Goal: Task Accomplishment & Management: Complete application form

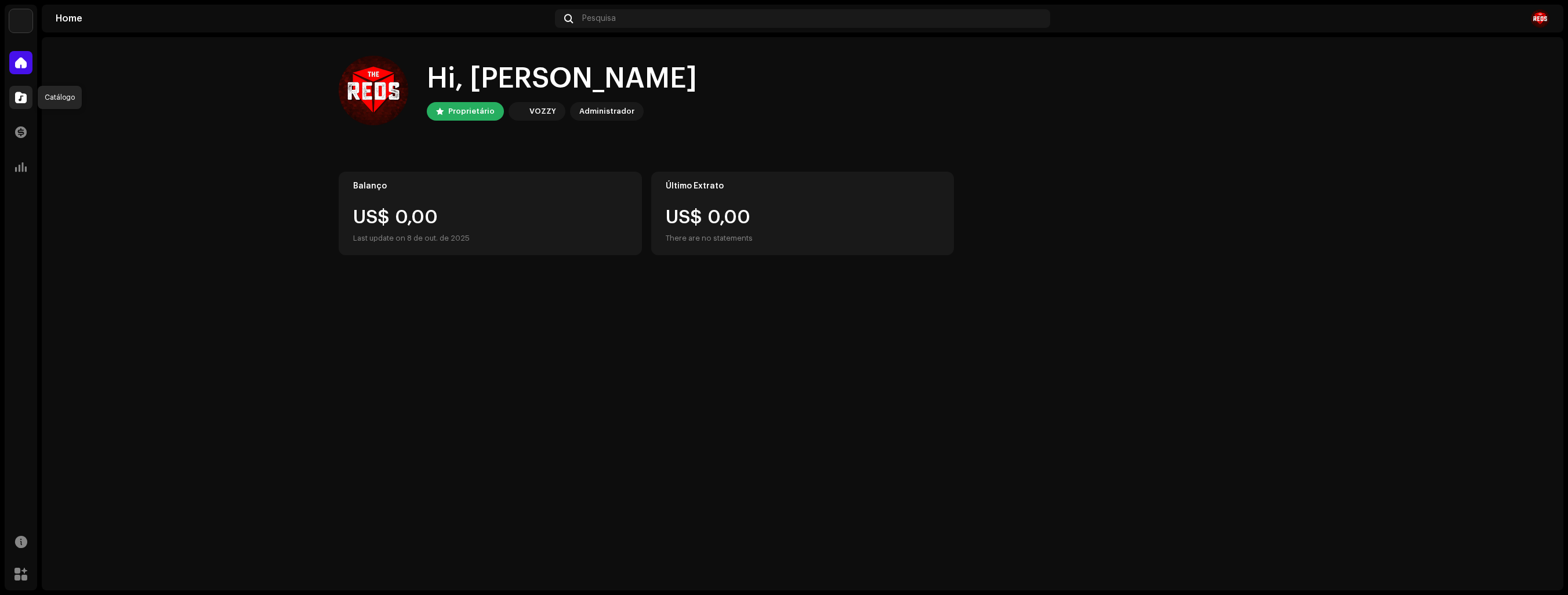
click at [19, 96] on span at bounding box center [20, 97] width 12 height 9
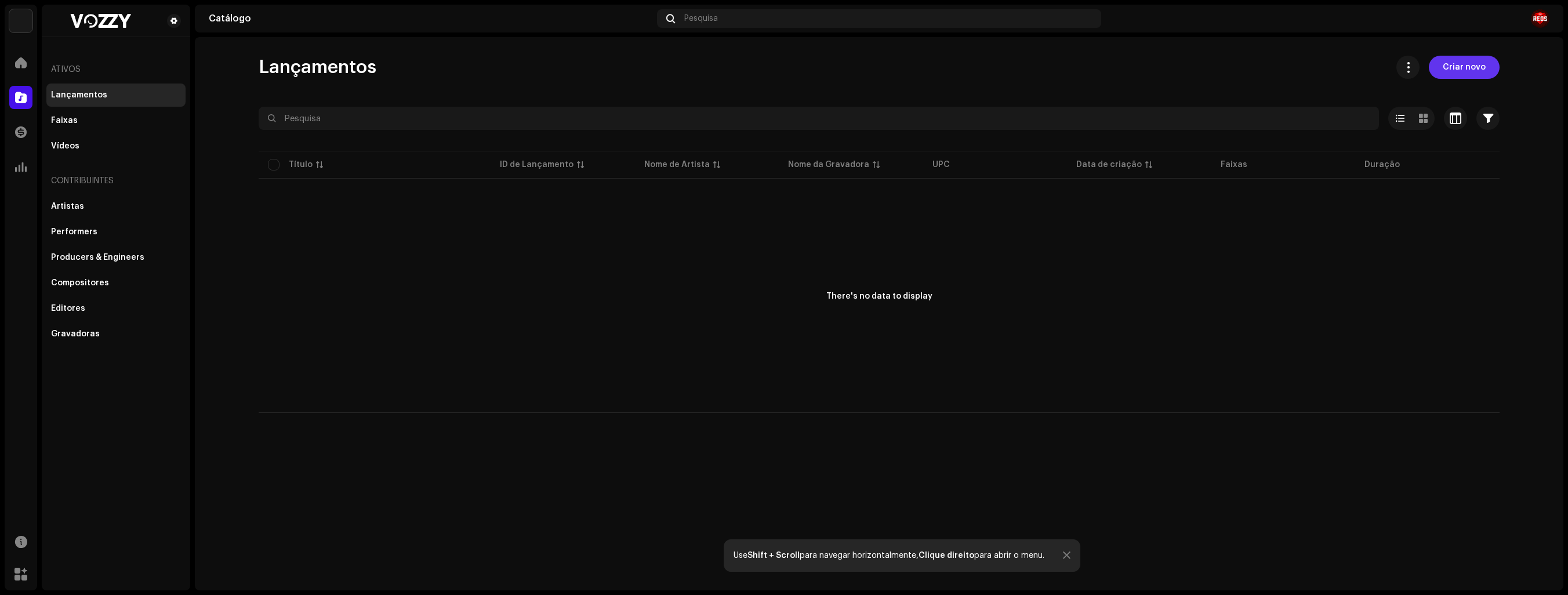
click at [1467, 60] on span "Criar novo" at bounding box center [1464, 67] width 43 height 23
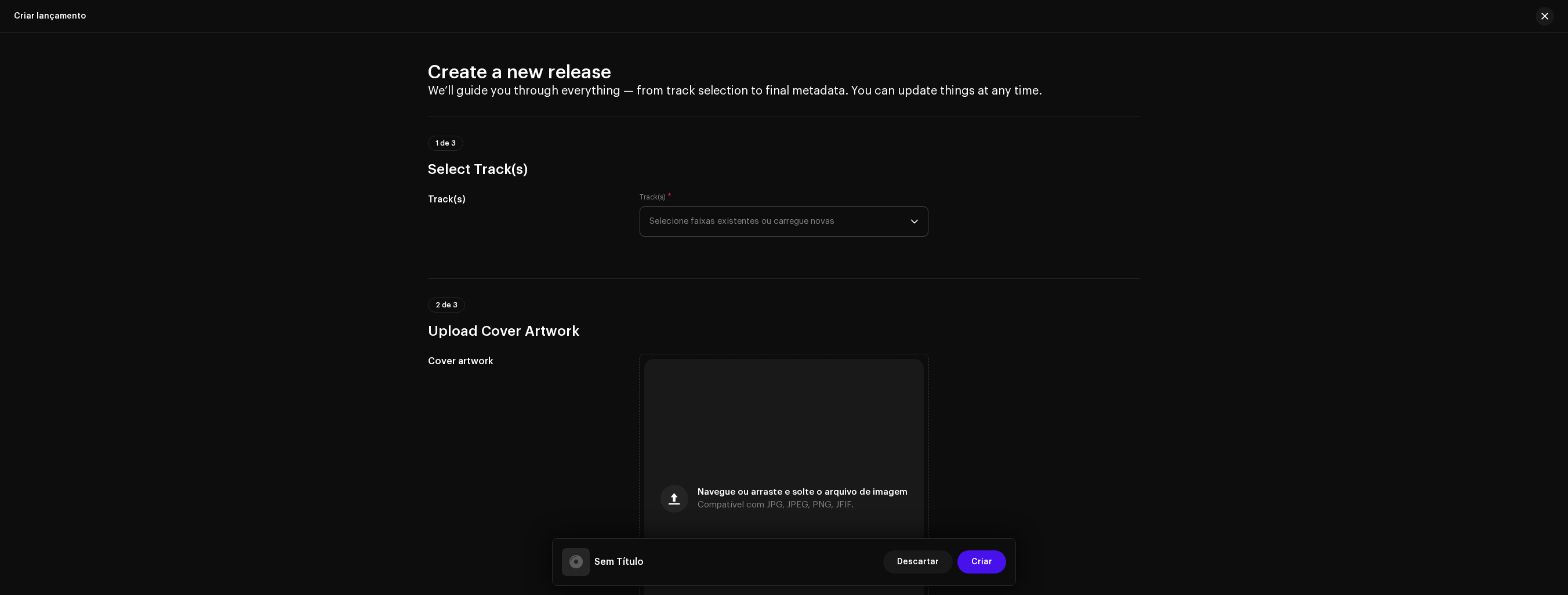
click at [910, 224] on icon "dropdown trigger" at bounding box center [914, 221] width 8 height 8
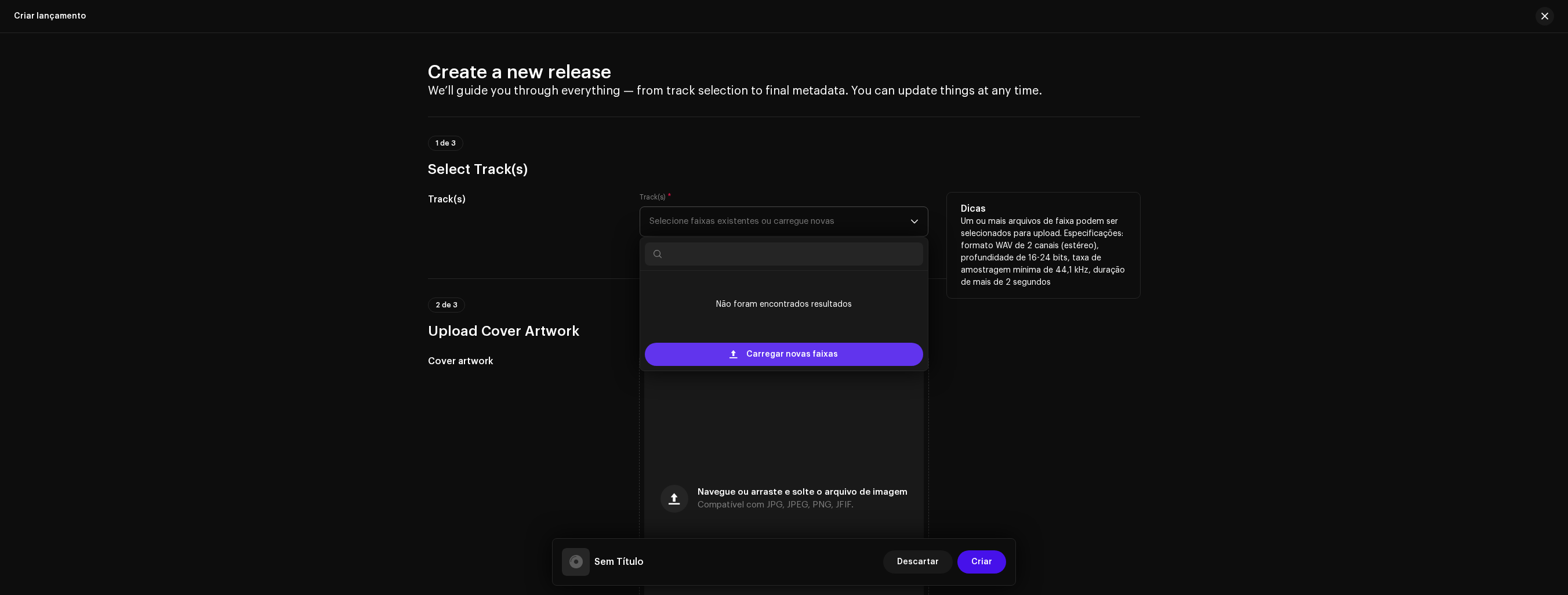
click at [817, 358] on span "Carregar novas faixas" at bounding box center [792, 354] width 92 height 23
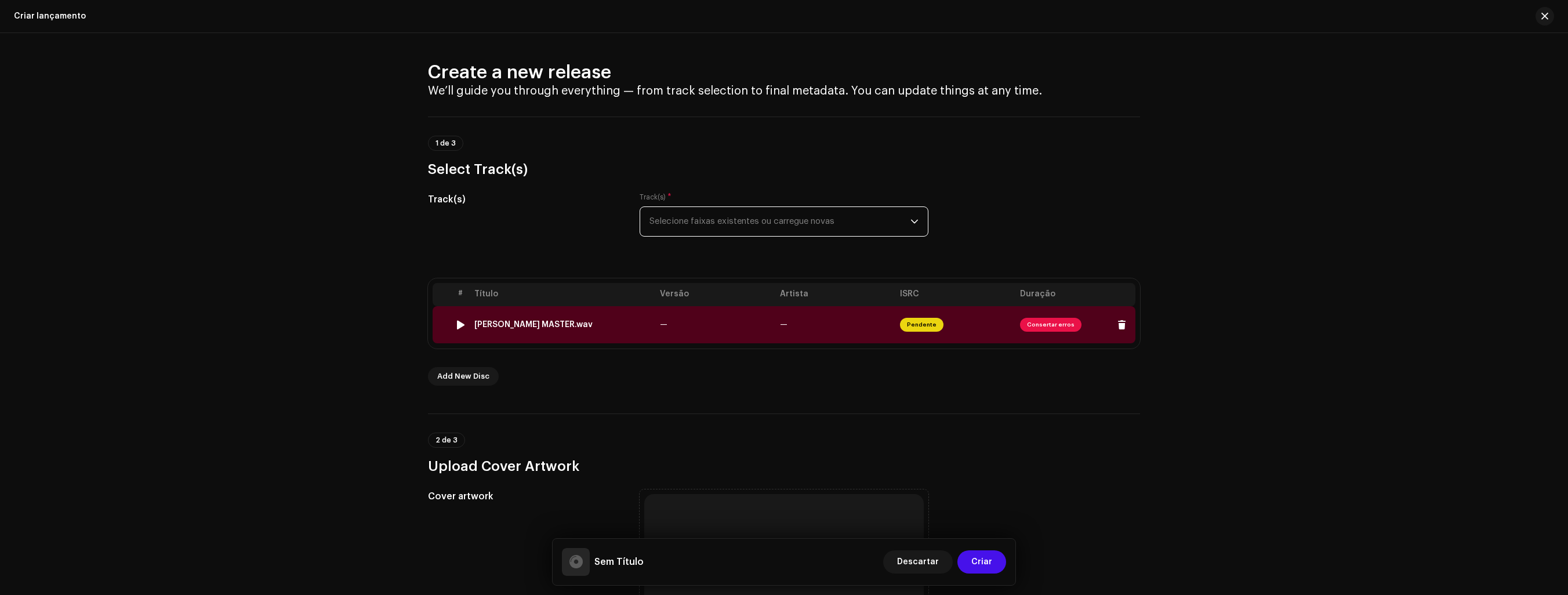
click at [923, 323] on span "Pendente" at bounding box center [922, 325] width 43 height 14
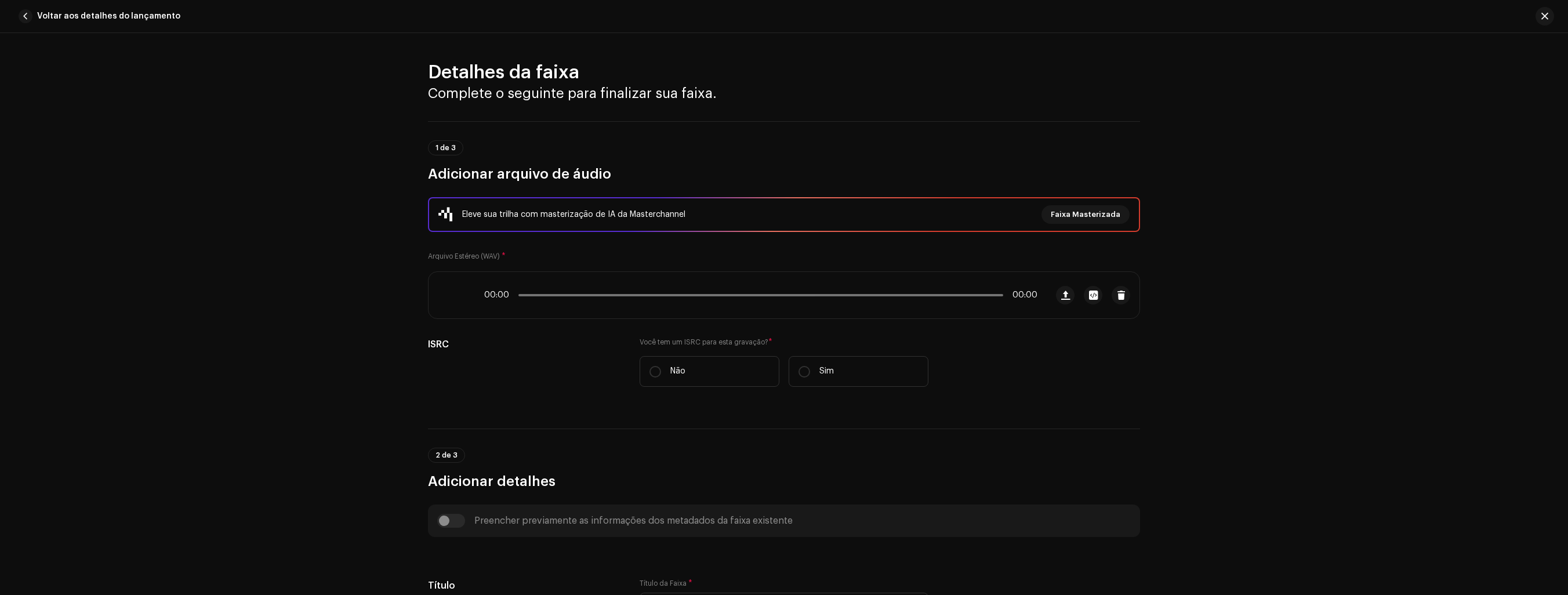
scroll to position [434, 0]
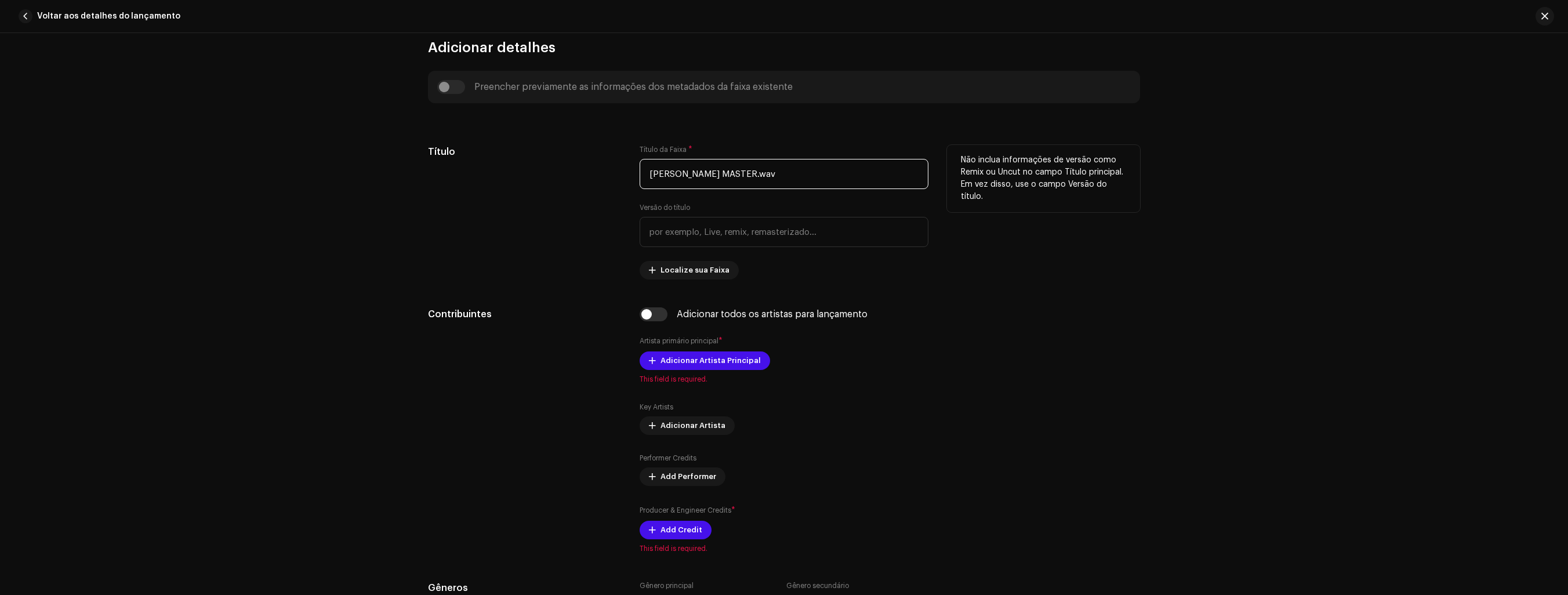
click at [753, 175] on input "[PERSON_NAME] MASTER.wav" at bounding box center [784, 174] width 289 height 30
click at [812, 177] on input "PAPO RETO.wav" at bounding box center [784, 174] width 289 height 30
type input "PAPO RETO"
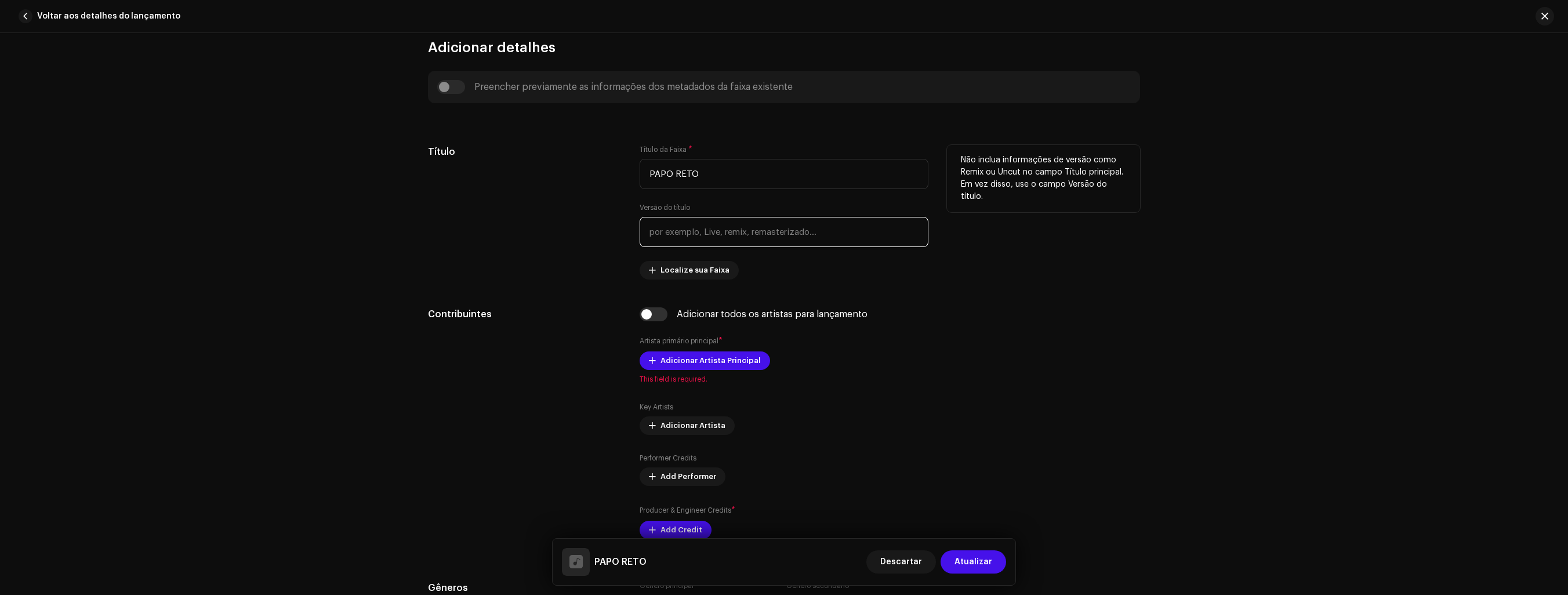
click at [741, 234] on input "text" at bounding box center [784, 232] width 289 height 30
type input "COVER BY THE REDS"
click at [705, 270] on span "Localize sua Faixa" at bounding box center [695, 270] width 69 height 23
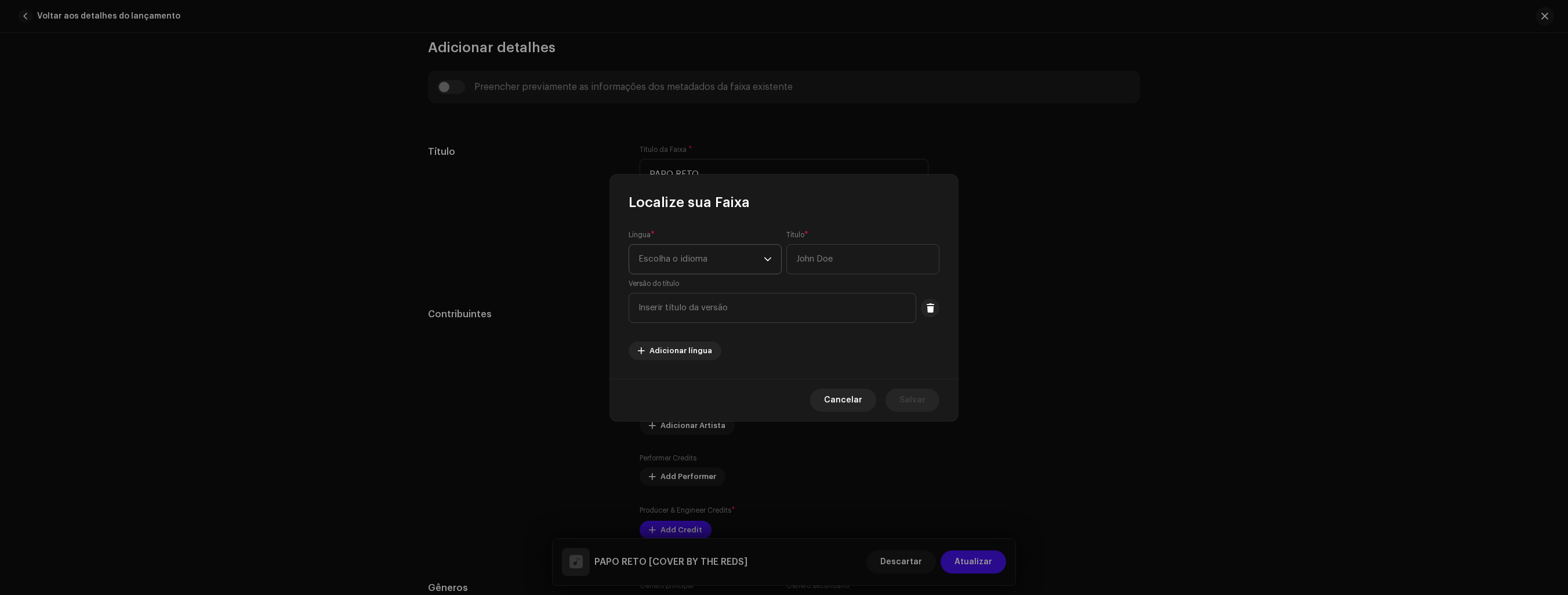
click at [769, 261] on icon "dropdown trigger" at bounding box center [768, 259] width 8 height 8
click at [677, 347] on span "Portuguese" at bounding box center [663, 345] width 48 height 12
click at [856, 260] on input "text" at bounding box center [863, 259] width 153 height 30
type input "p"
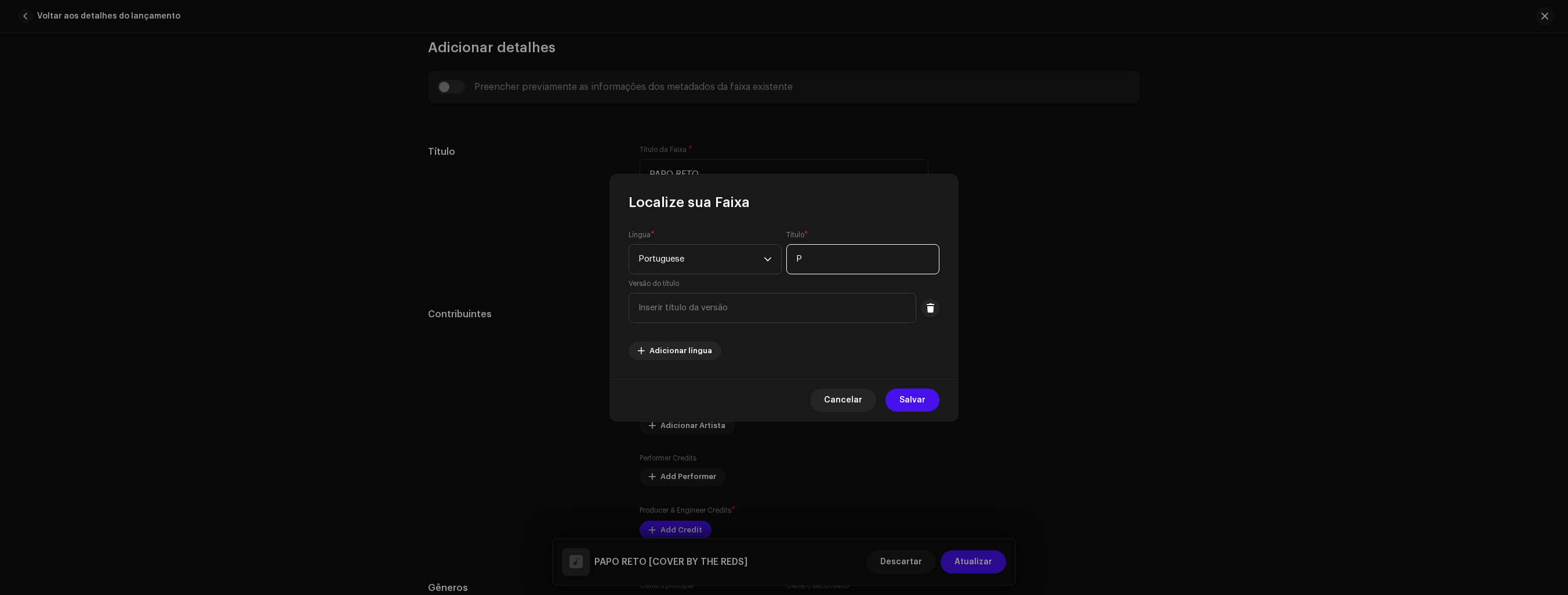
type input "Papo Reto"
click at [835, 307] on input "text" at bounding box center [772, 308] width 288 height 30
type input "Papo Reto"
click at [696, 353] on span "Adicionar língua" at bounding box center [681, 350] width 63 height 23
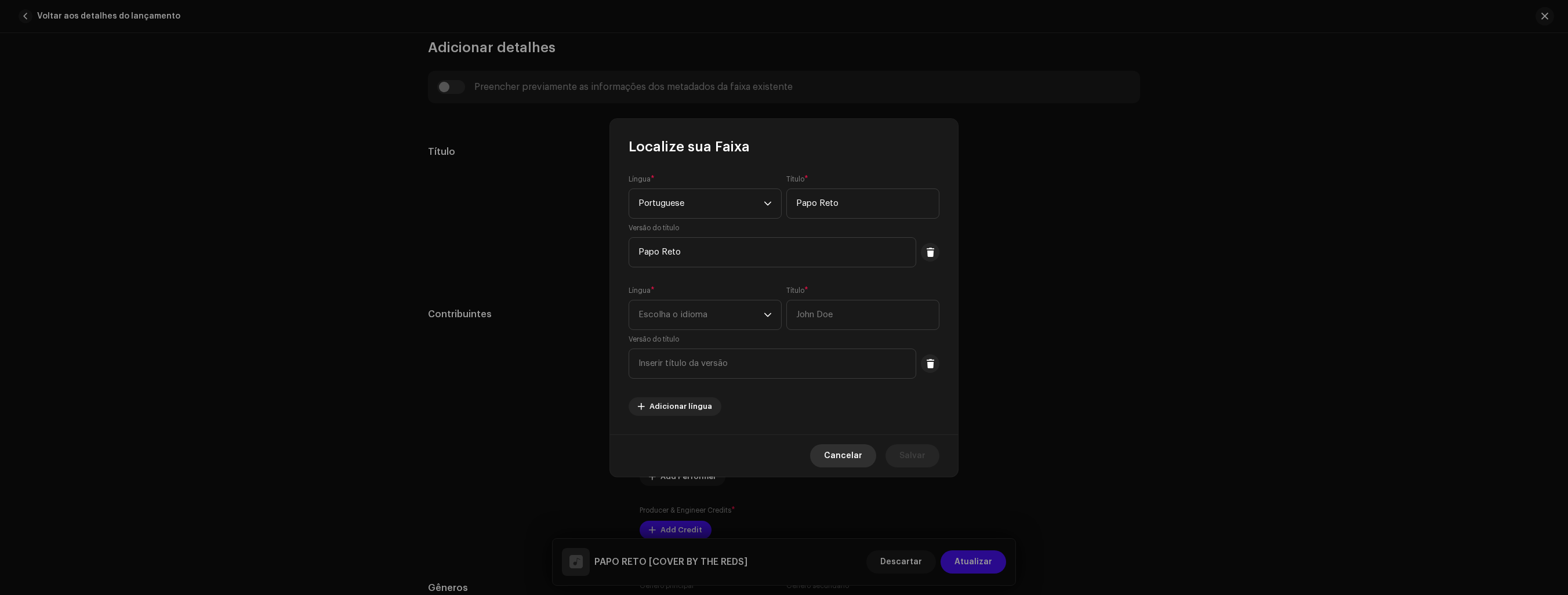
click at [856, 454] on span "Cancelar" at bounding box center [843, 455] width 39 height 23
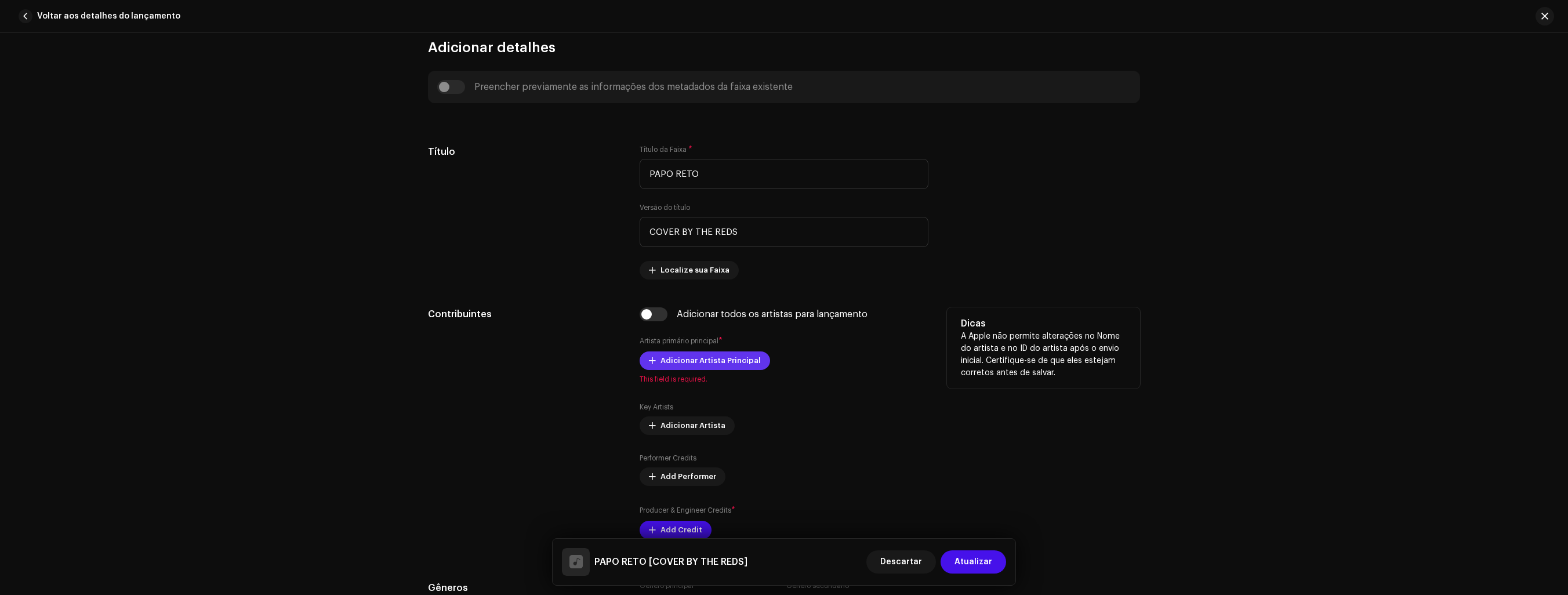
click at [724, 363] on span "Adicionar Artista Principal" at bounding box center [711, 360] width 101 height 23
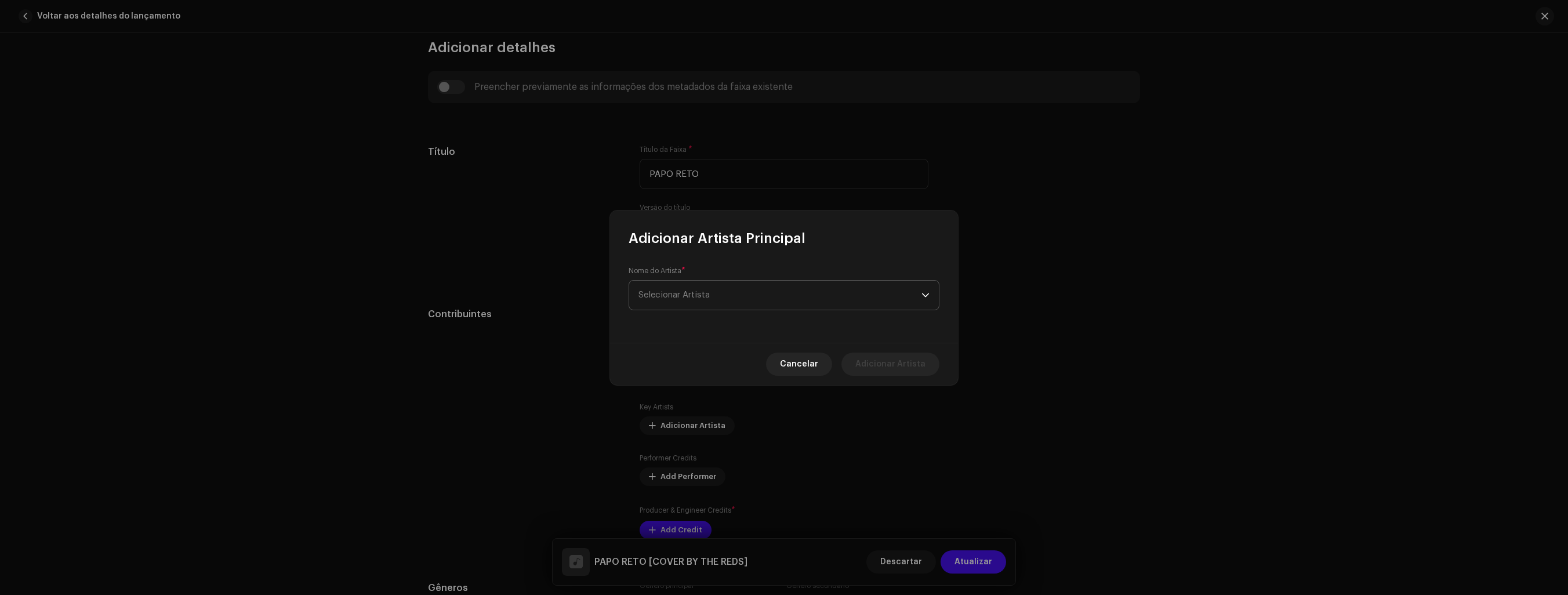
click at [740, 294] on span "Selecionar Artista" at bounding box center [780, 295] width 283 height 29
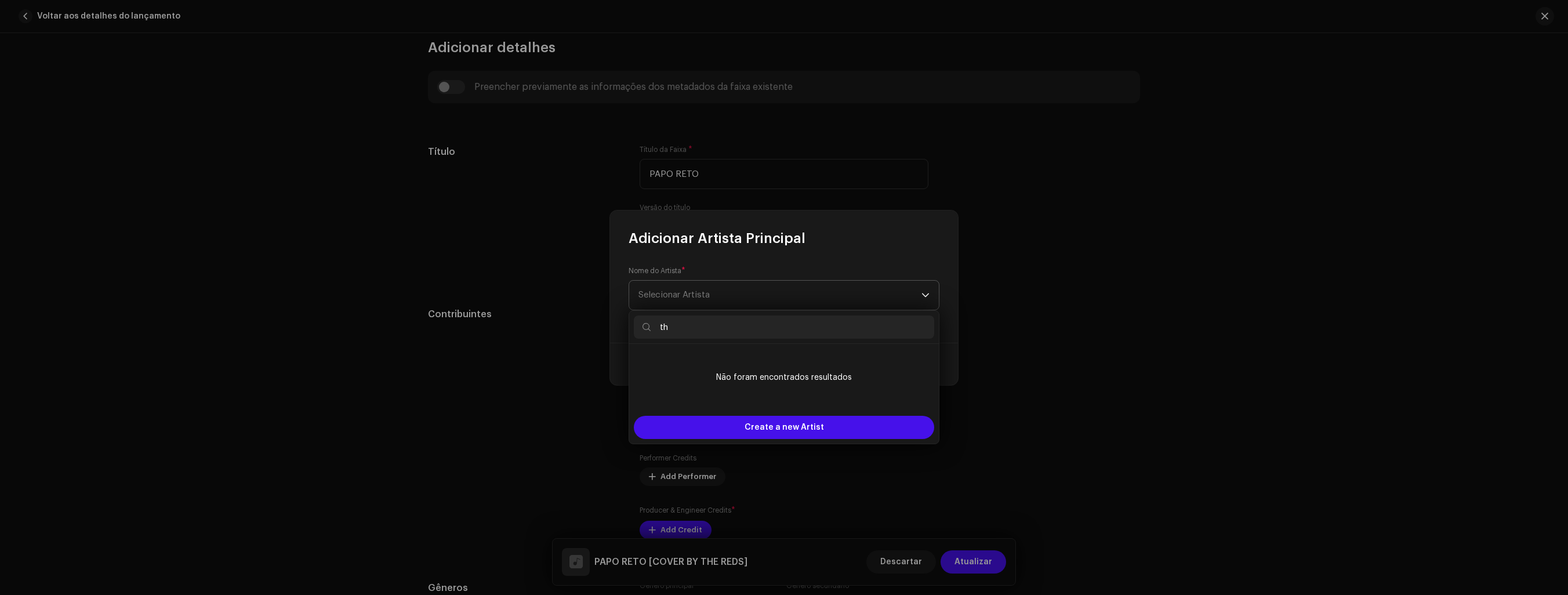
type input "t"
type input "THE REDS"
click at [808, 423] on span "Create a new Artist" at bounding box center [784, 427] width 79 height 23
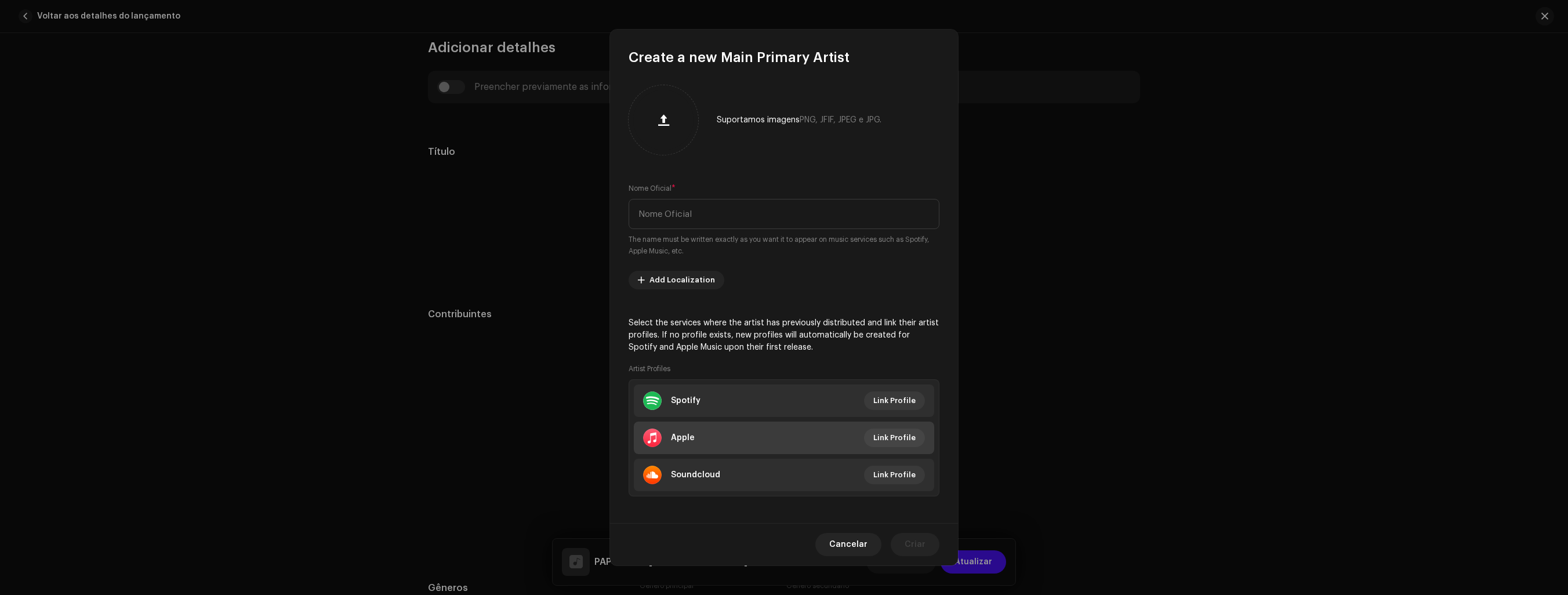
scroll to position [5, 0]
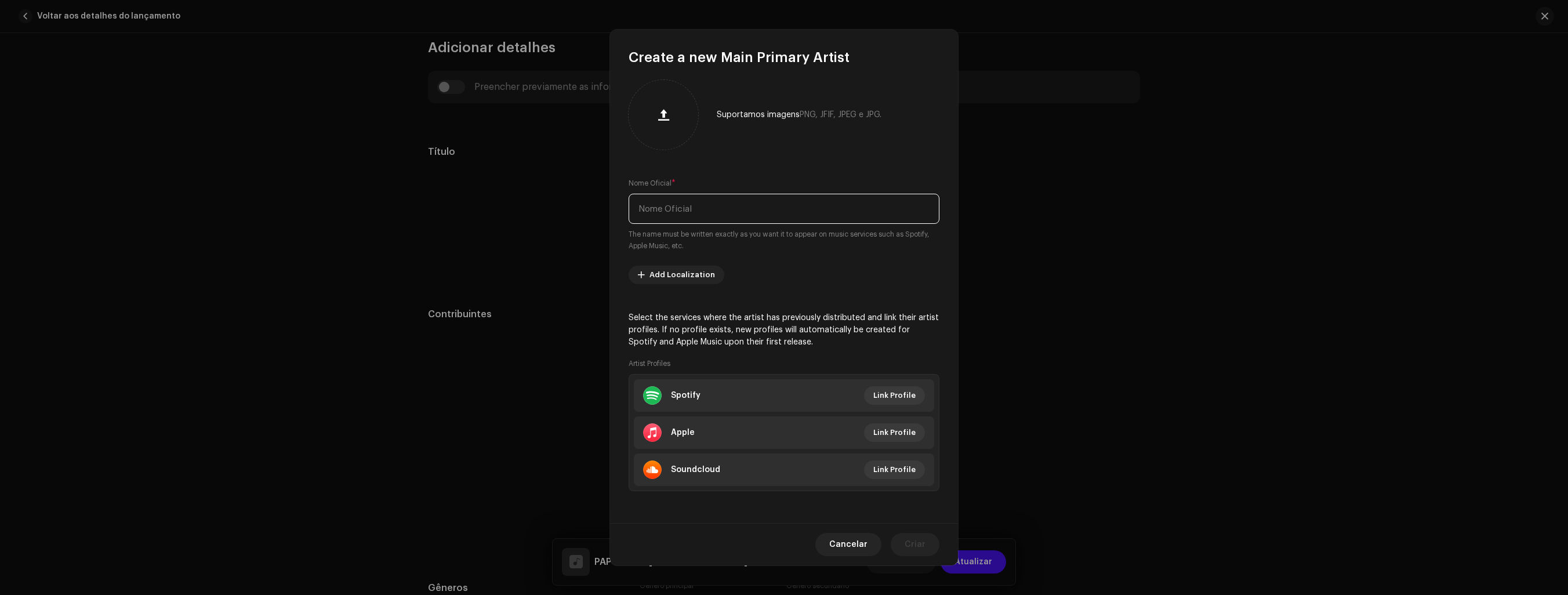
click at [744, 215] on input "text" at bounding box center [784, 209] width 311 height 30
type input "THE REDS"
click at [659, 113] on span "button" at bounding box center [664, 114] width 11 height 9
click at [669, 271] on span "Add Localization" at bounding box center [682, 275] width 66 height 23
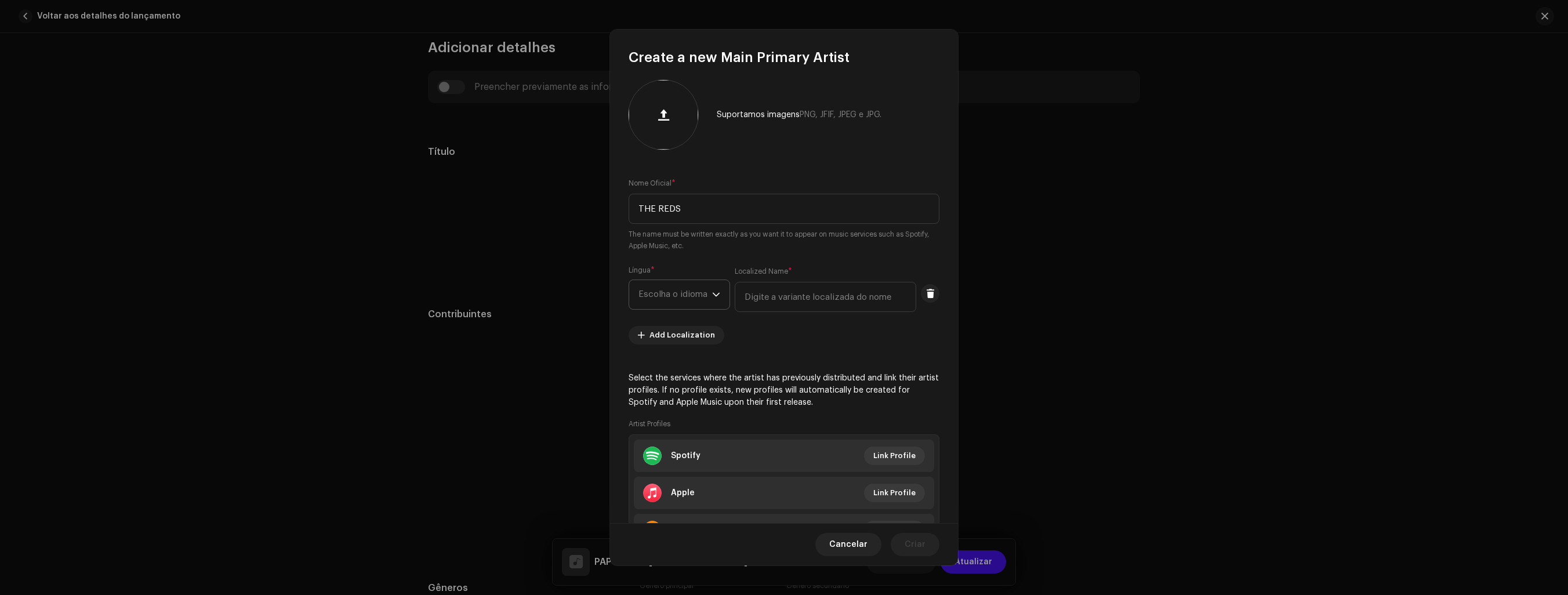
click at [714, 292] on icon "dropdown trigger" at bounding box center [716, 294] width 8 height 8
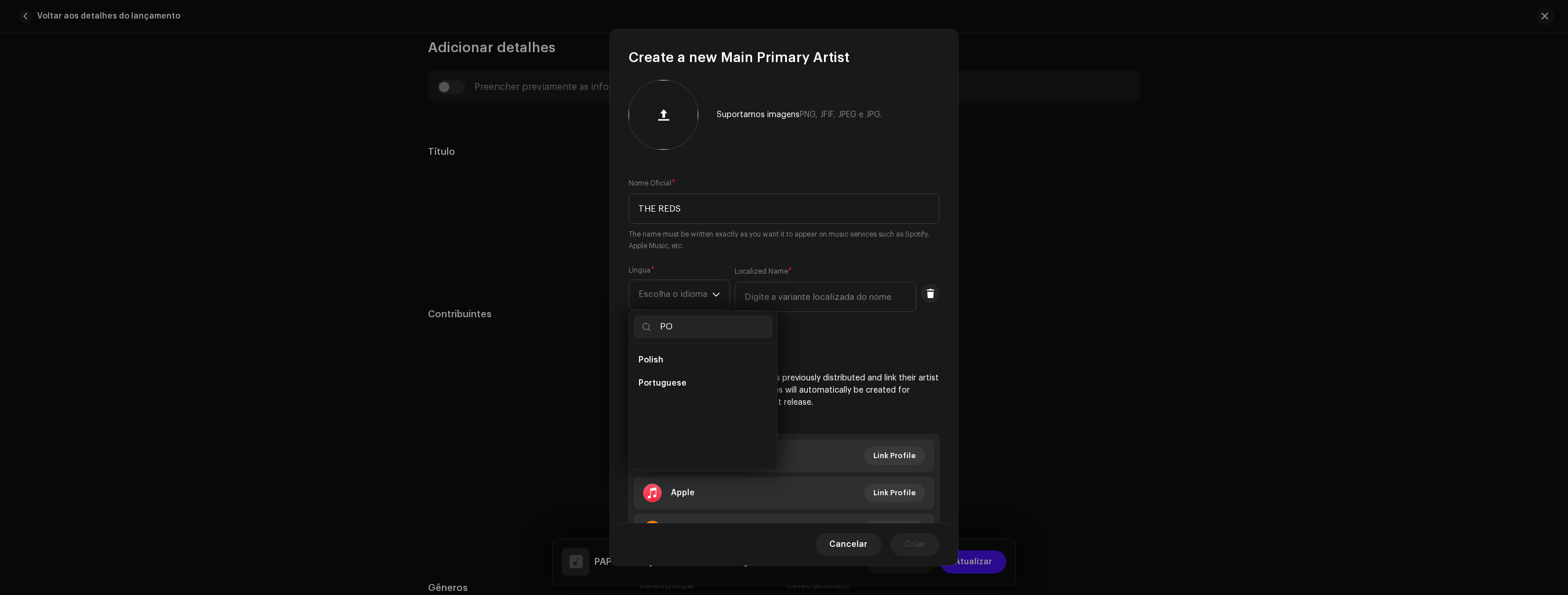
scroll to position [0, 0]
type input "POR"
click at [714, 361] on li "Portuguese" at bounding box center [703, 360] width 138 height 23
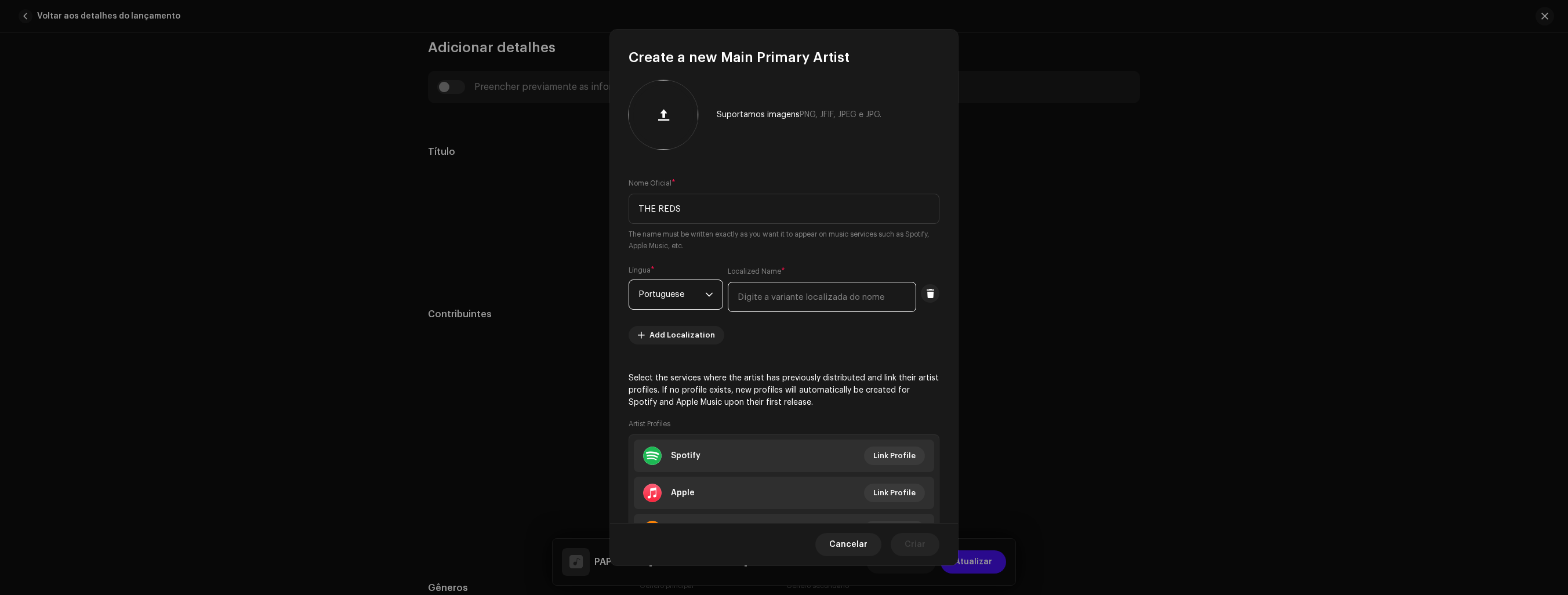
click at [854, 296] on input "text" at bounding box center [822, 297] width 189 height 30
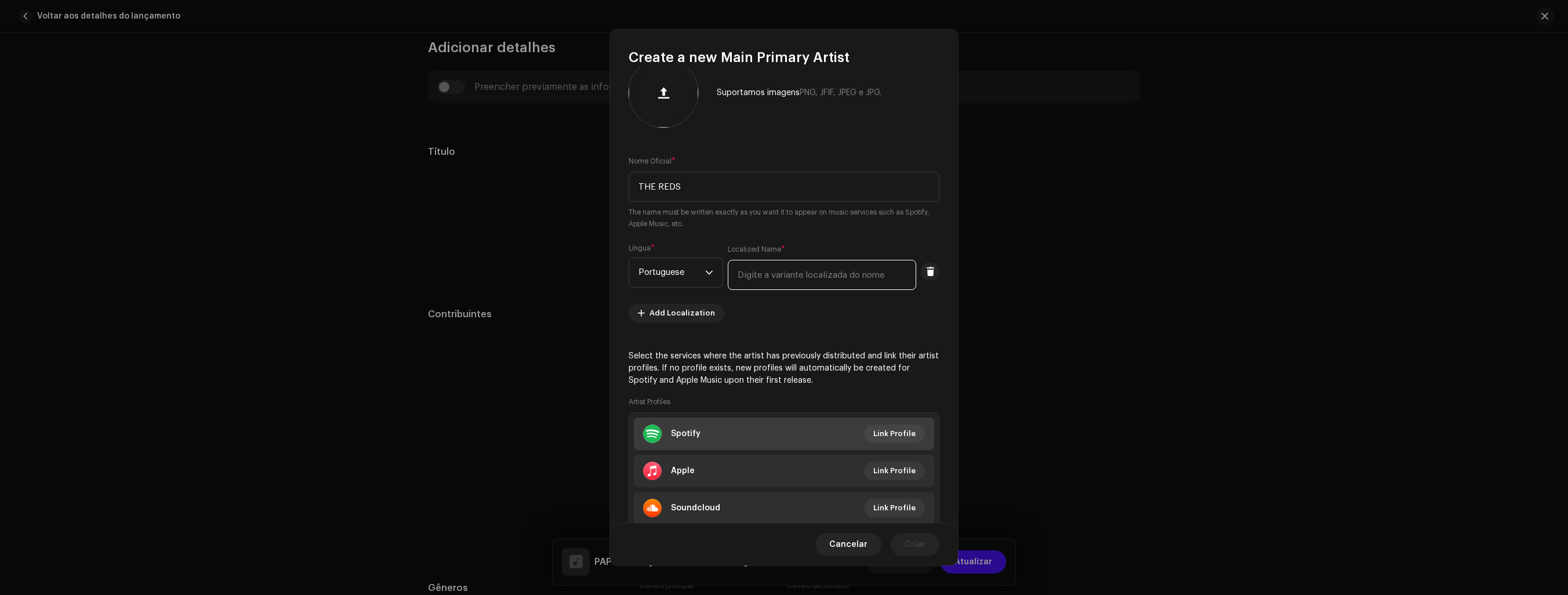
scroll to position [66, 0]
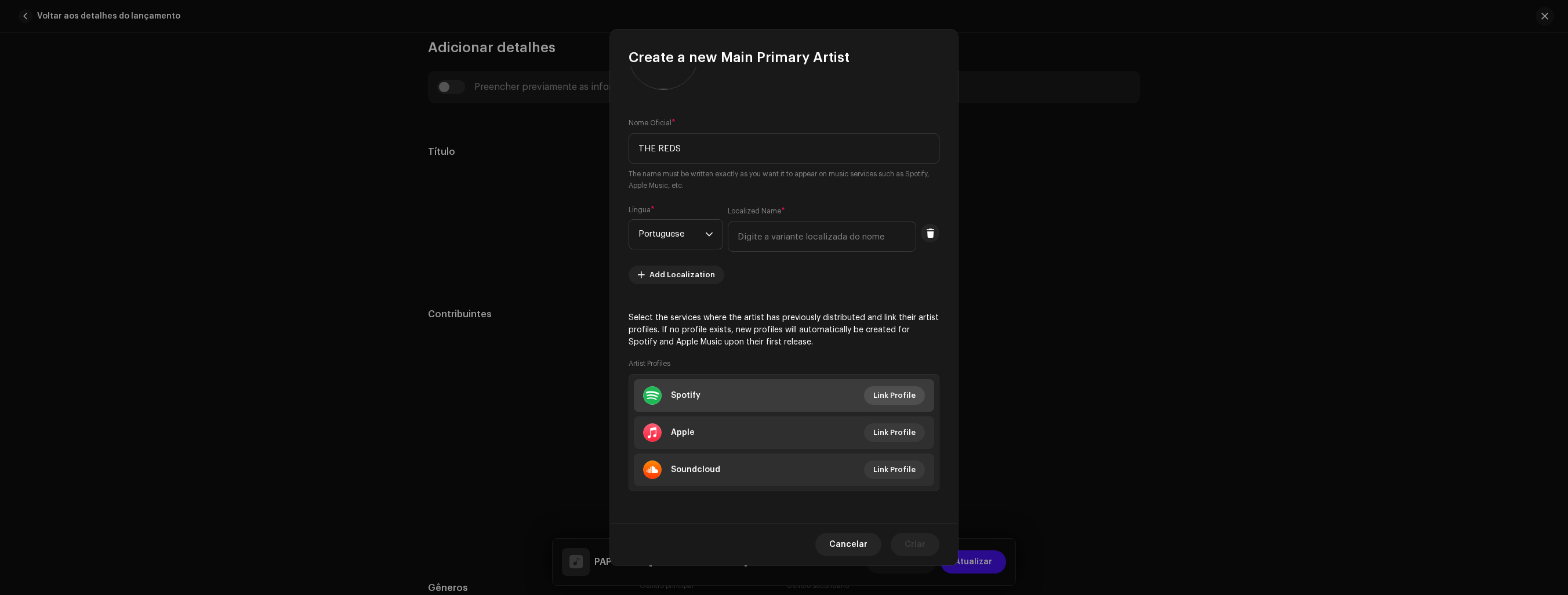
click at [899, 397] on li "Spotify Link Profile" at bounding box center [784, 396] width 301 height 32
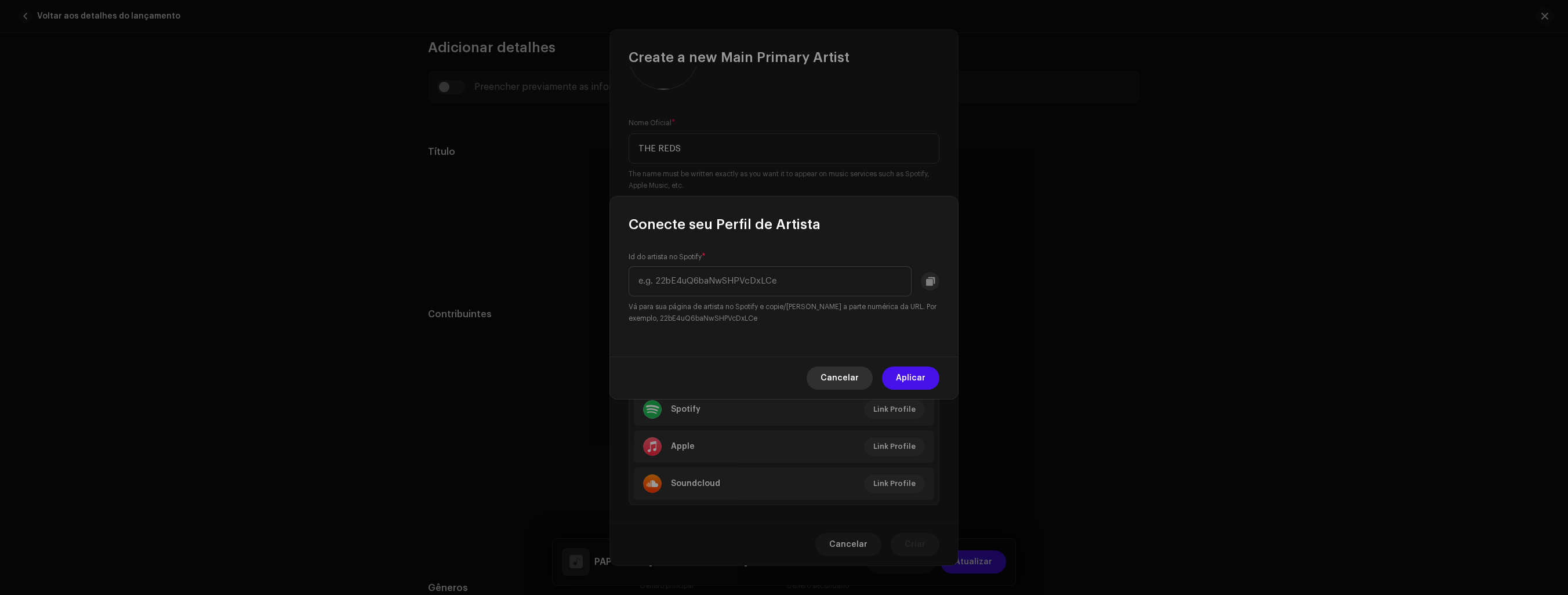
click at [838, 375] on span "Cancelar" at bounding box center [840, 378] width 39 height 23
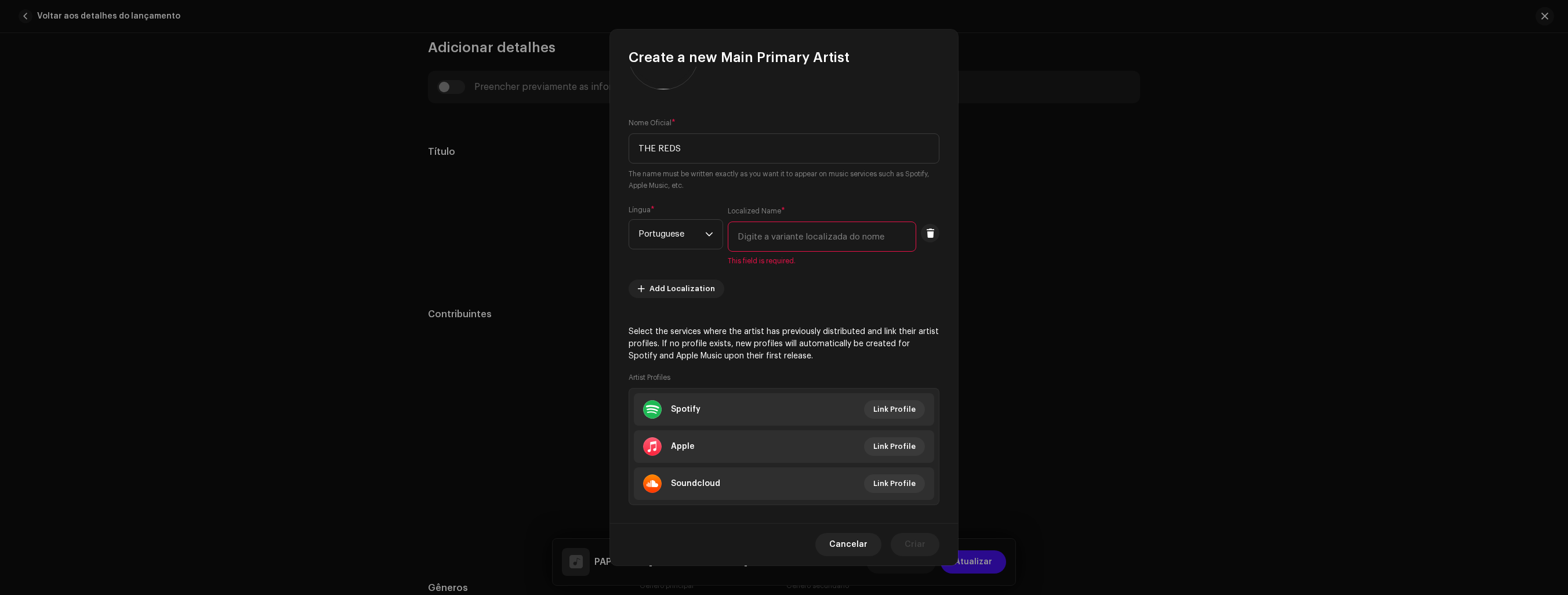
click at [824, 239] on input "text" at bounding box center [822, 237] width 189 height 30
type input "o"
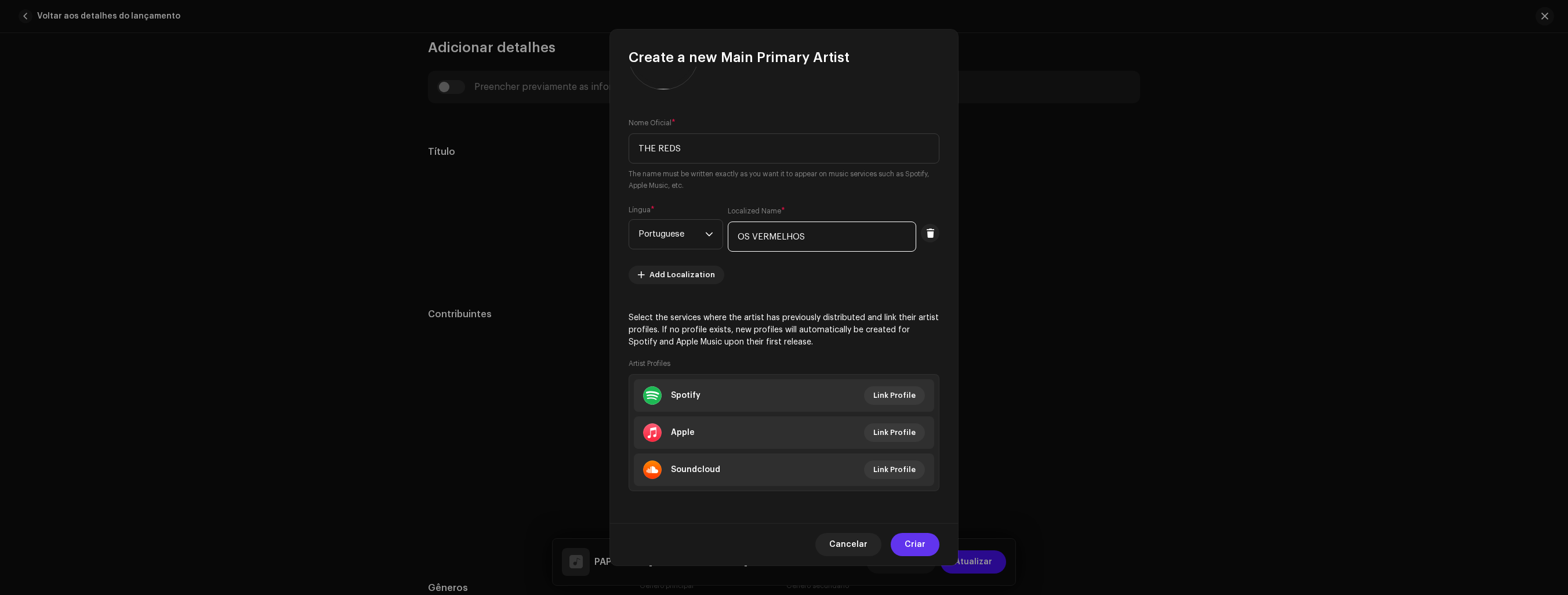
type input "OS VERMELHOS"
click at [915, 543] on span "Criar" at bounding box center [915, 544] width 21 height 23
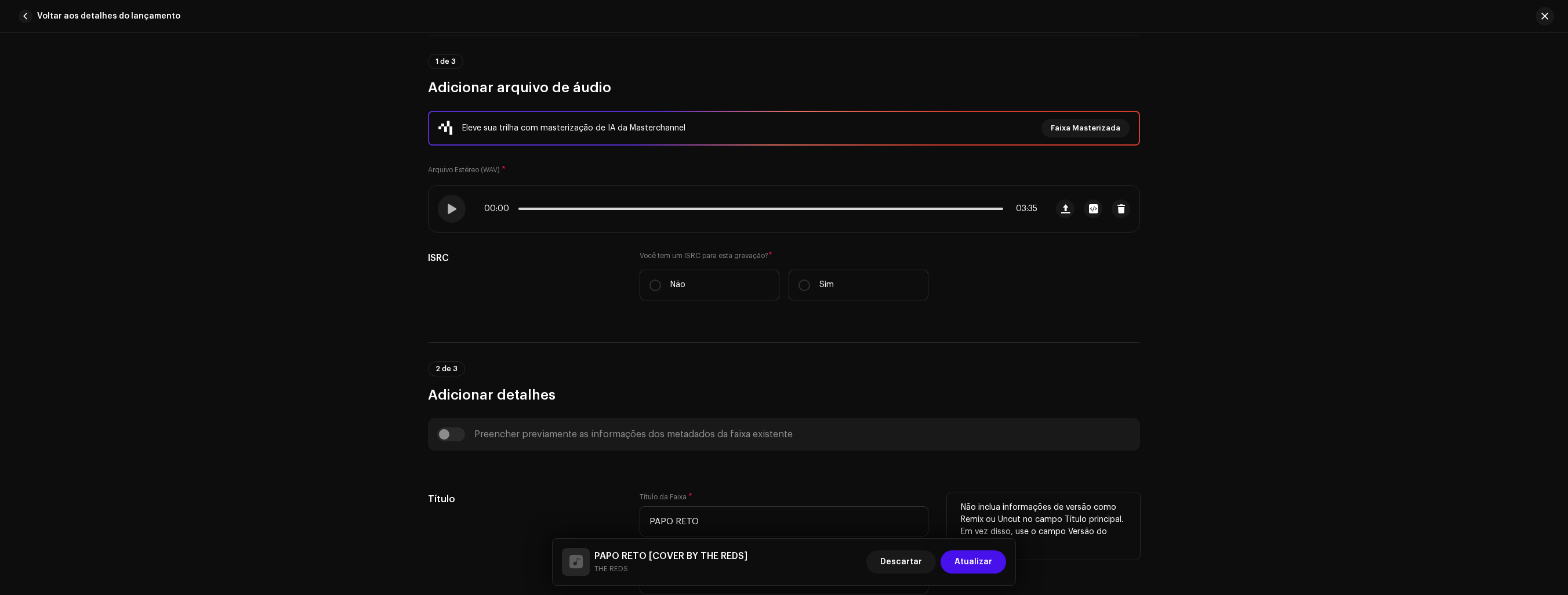
scroll to position [86, 0]
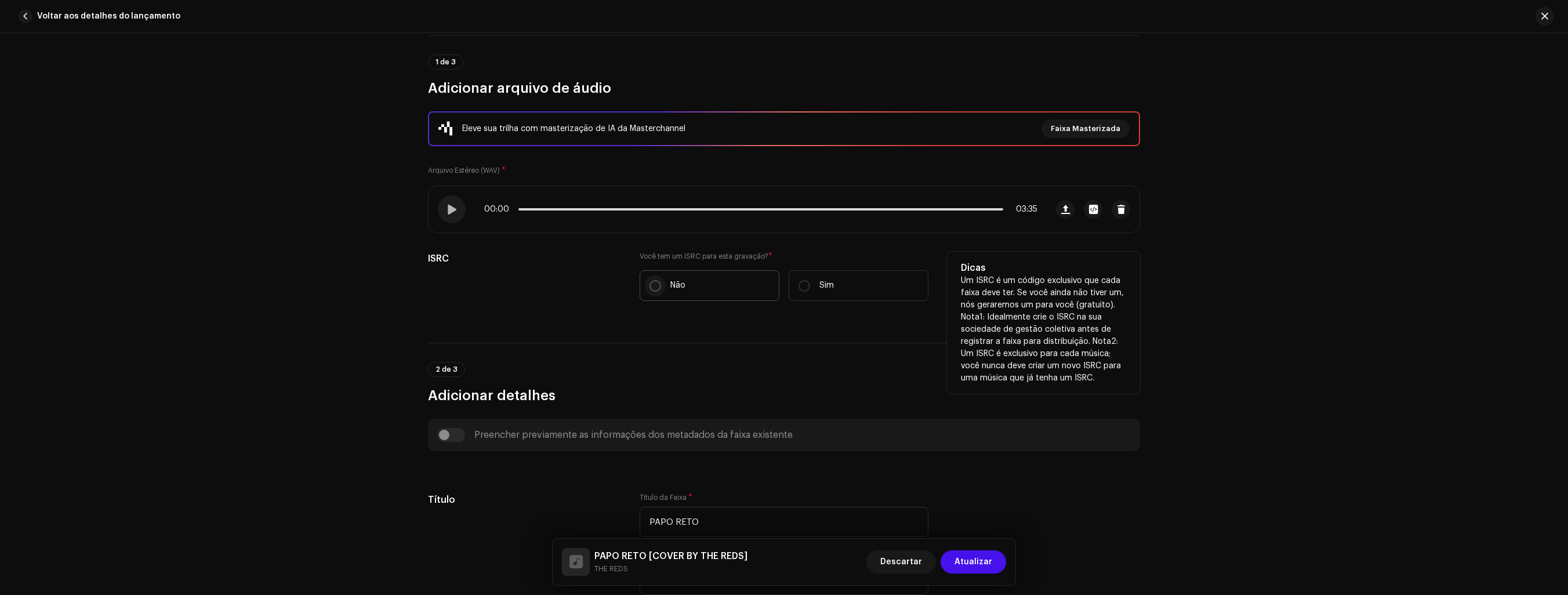
click at [651, 289] on input "Não" at bounding box center [655, 286] width 12 height 12
radio input "true"
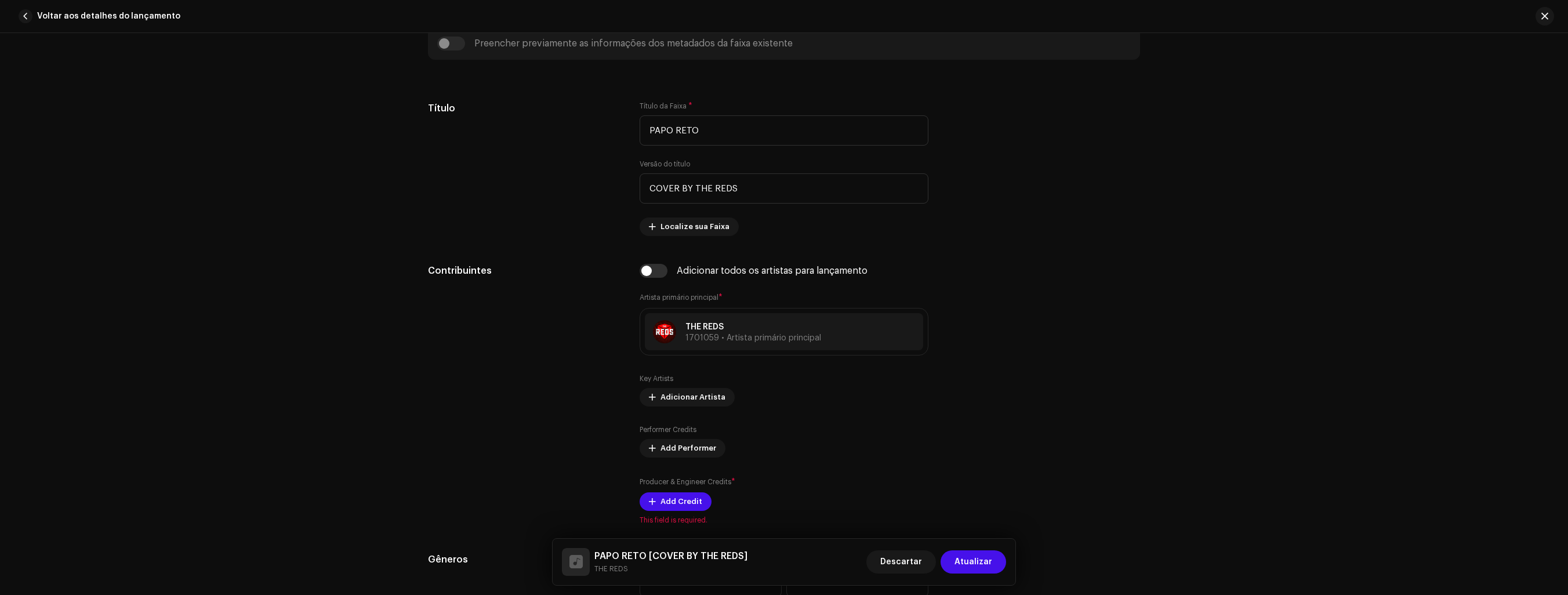
scroll to position [522, 0]
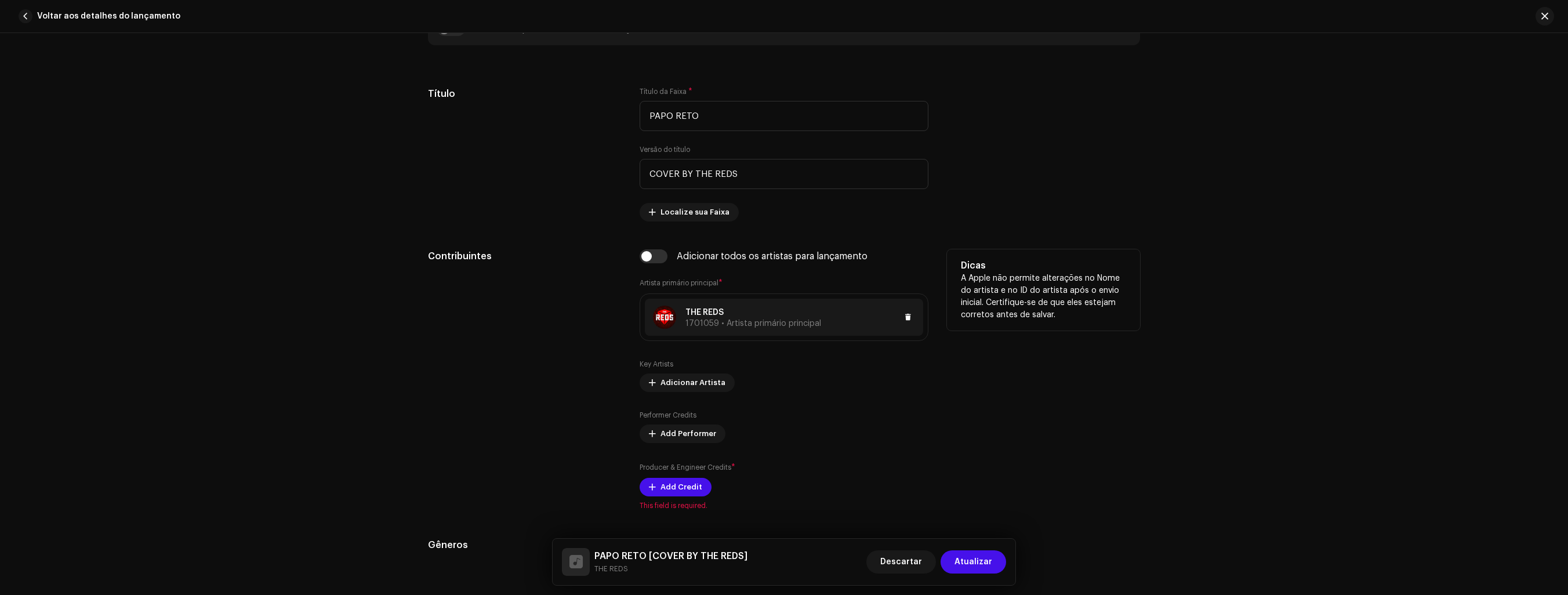
click at [832, 321] on div at bounding box center [868, 317] width 94 height 14
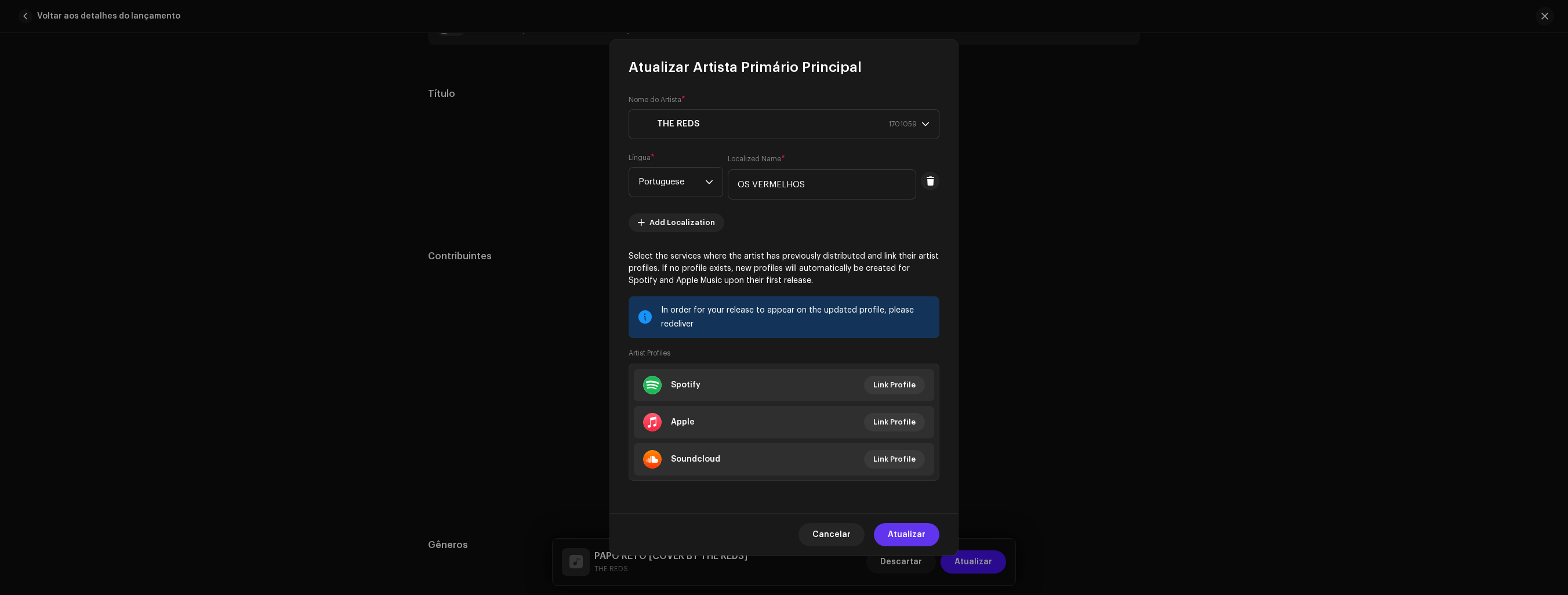
click at [909, 532] on span "Atualizar" at bounding box center [907, 534] width 38 height 23
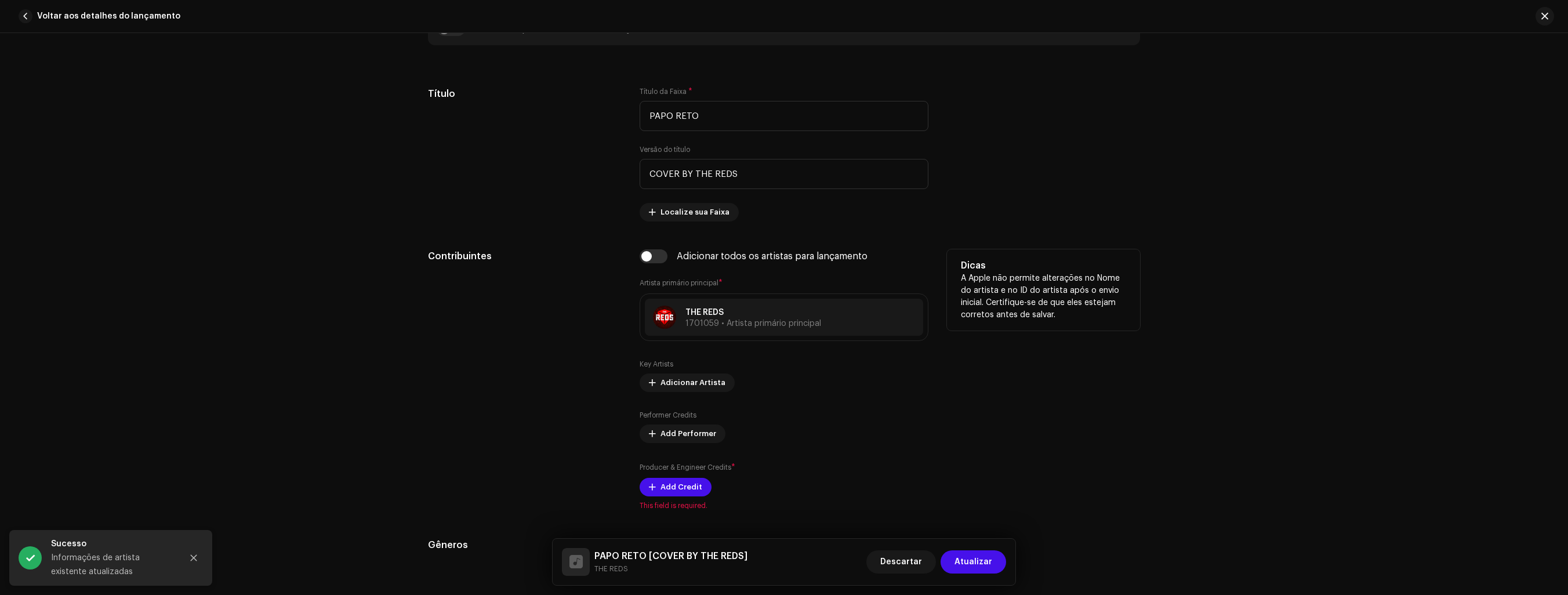
scroll to position [638, 0]
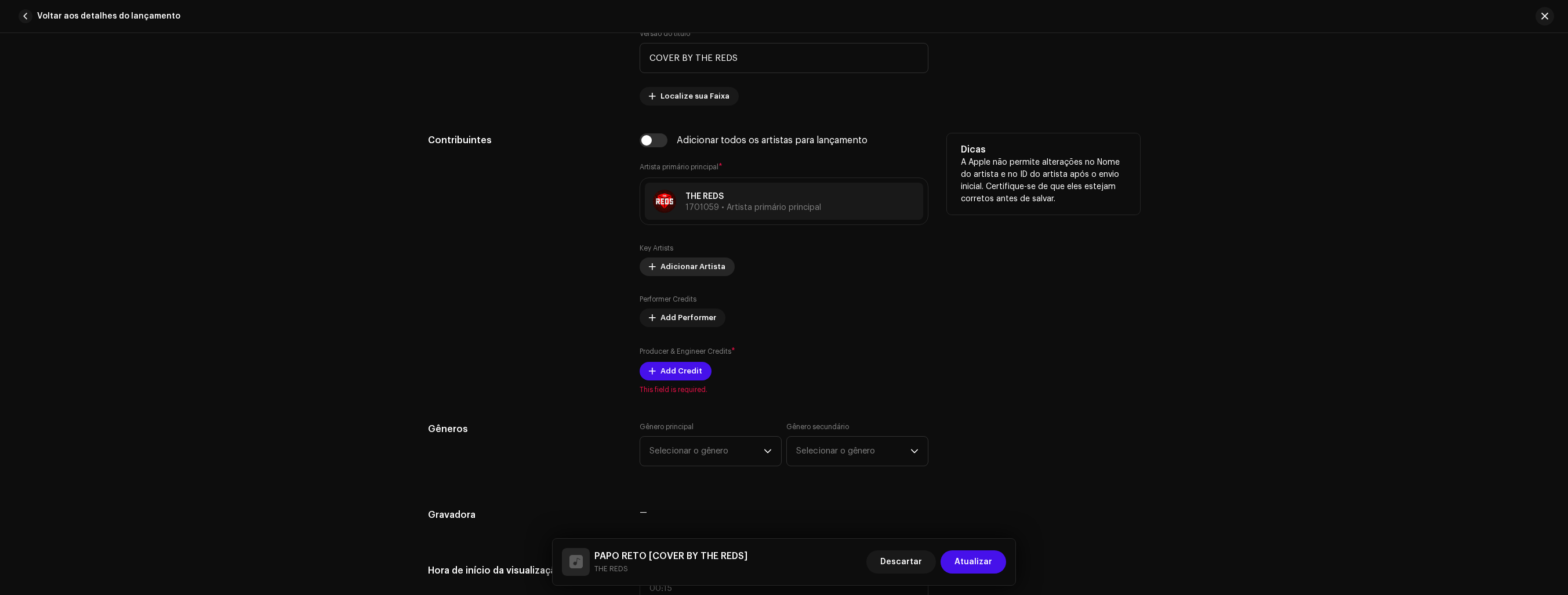
click at [696, 266] on span "Adicionar Artista" at bounding box center [693, 266] width 65 height 23
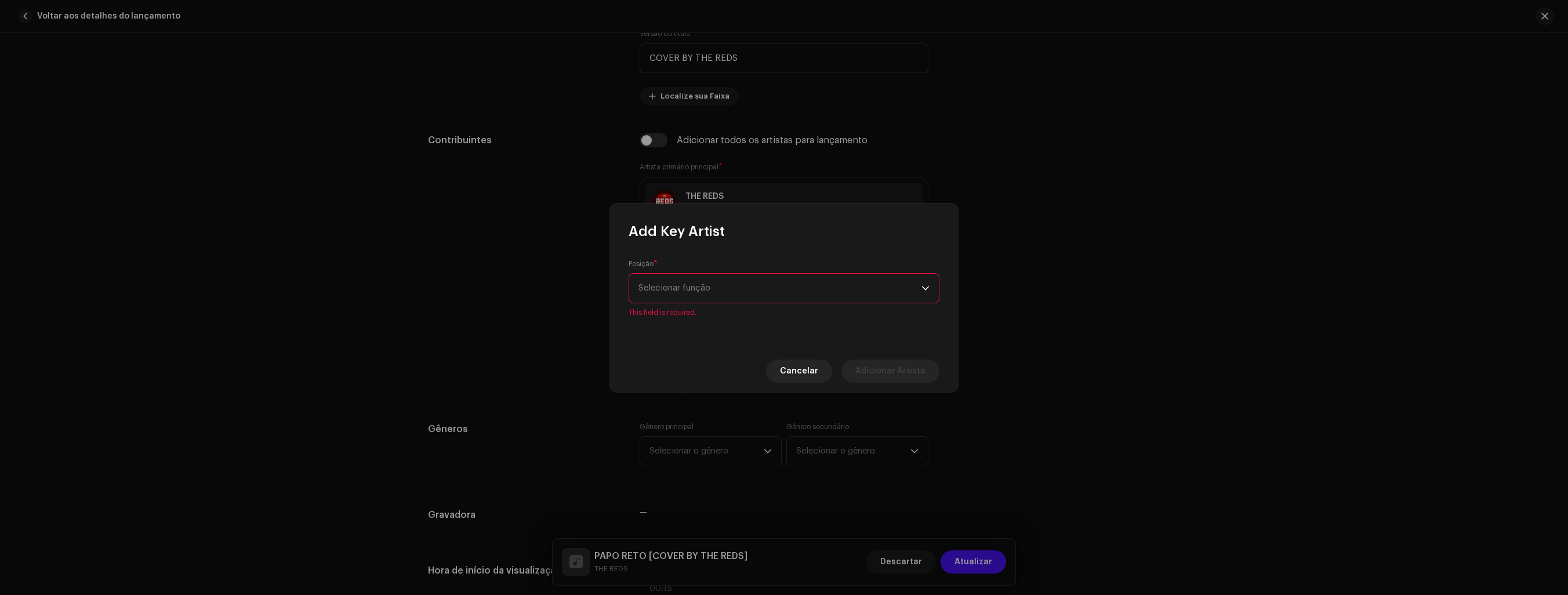
click at [926, 293] on div "dropdown trigger" at bounding box center [925, 288] width 8 height 29
click at [673, 346] on span "Primary Artist" at bounding box center [666, 343] width 57 height 12
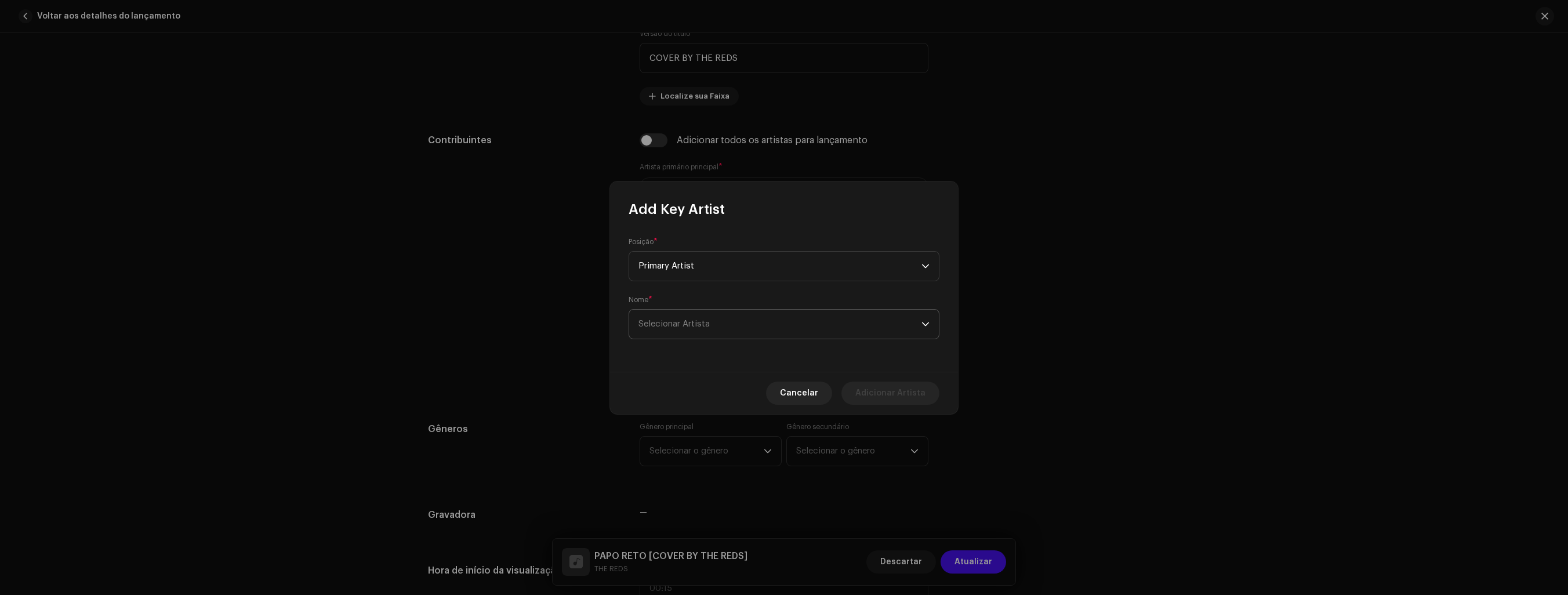
click at [926, 321] on icon "dropdown trigger" at bounding box center [925, 324] width 8 height 8
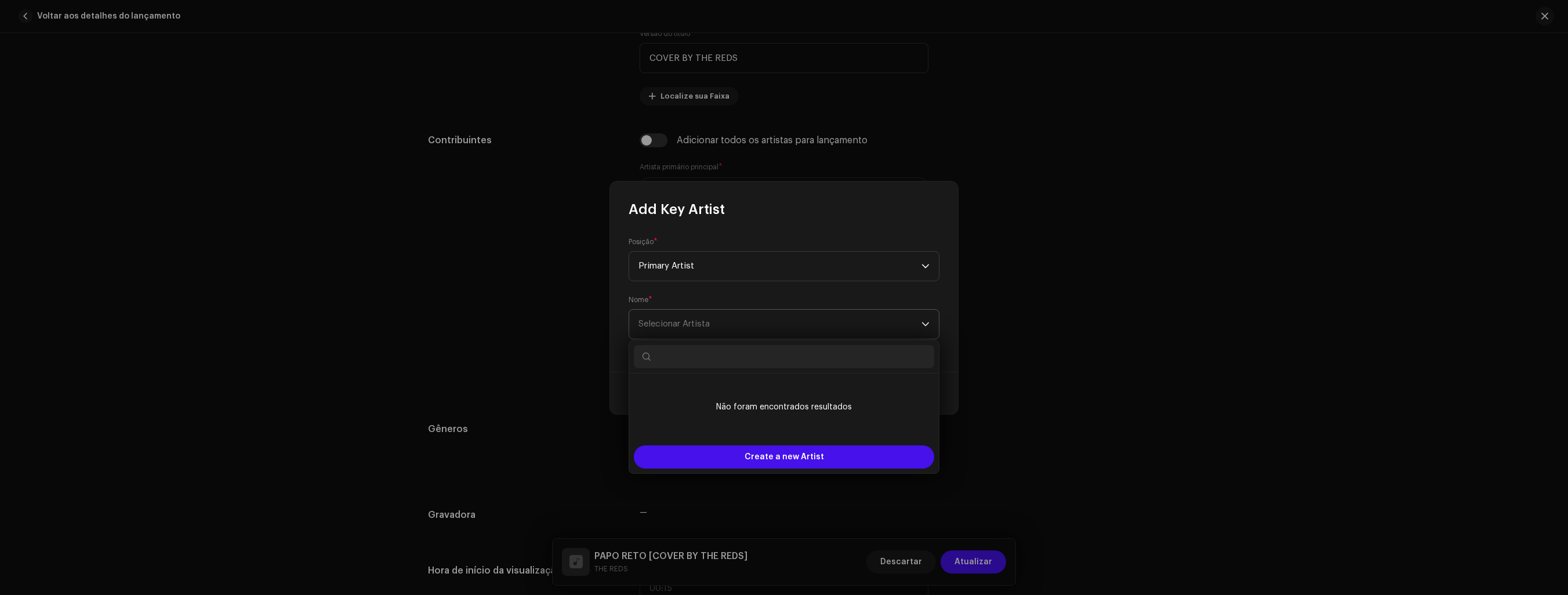
click at [755, 329] on span "Selecionar Artista" at bounding box center [780, 324] width 283 height 29
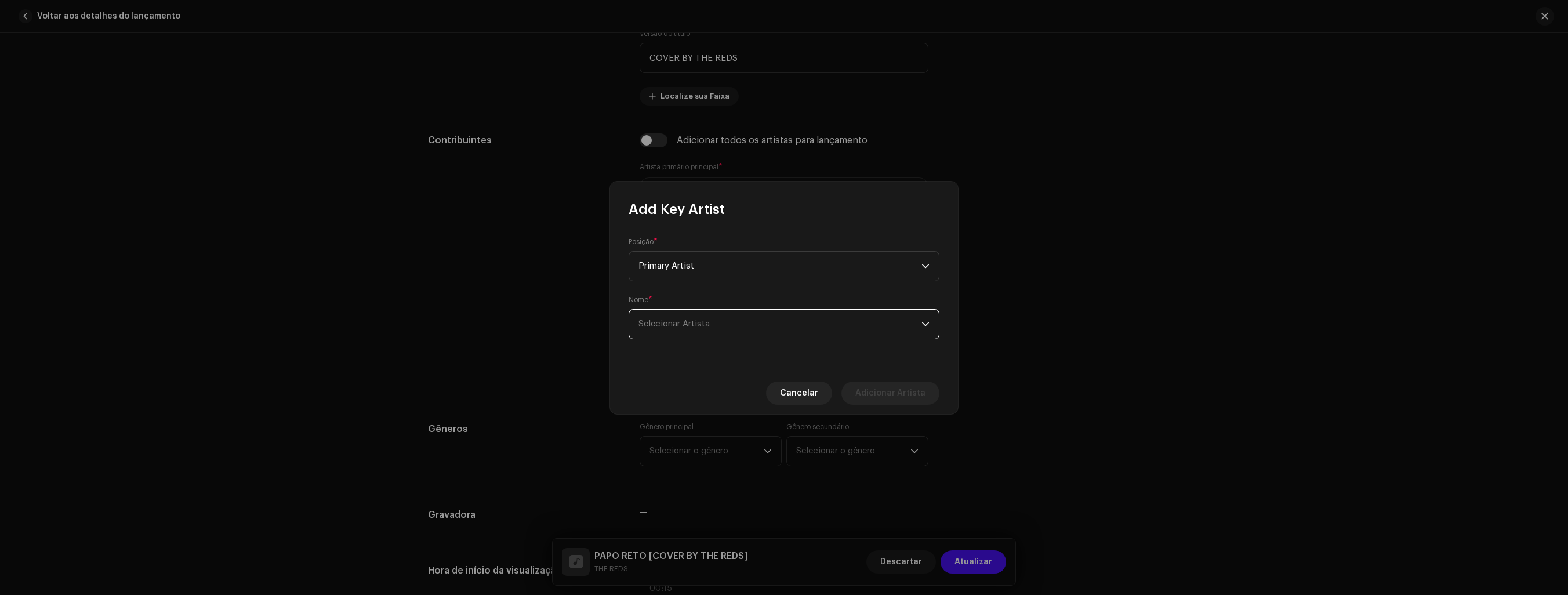
click at [755, 329] on span "Selecionar Artista" at bounding box center [780, 324] width 283 height 29
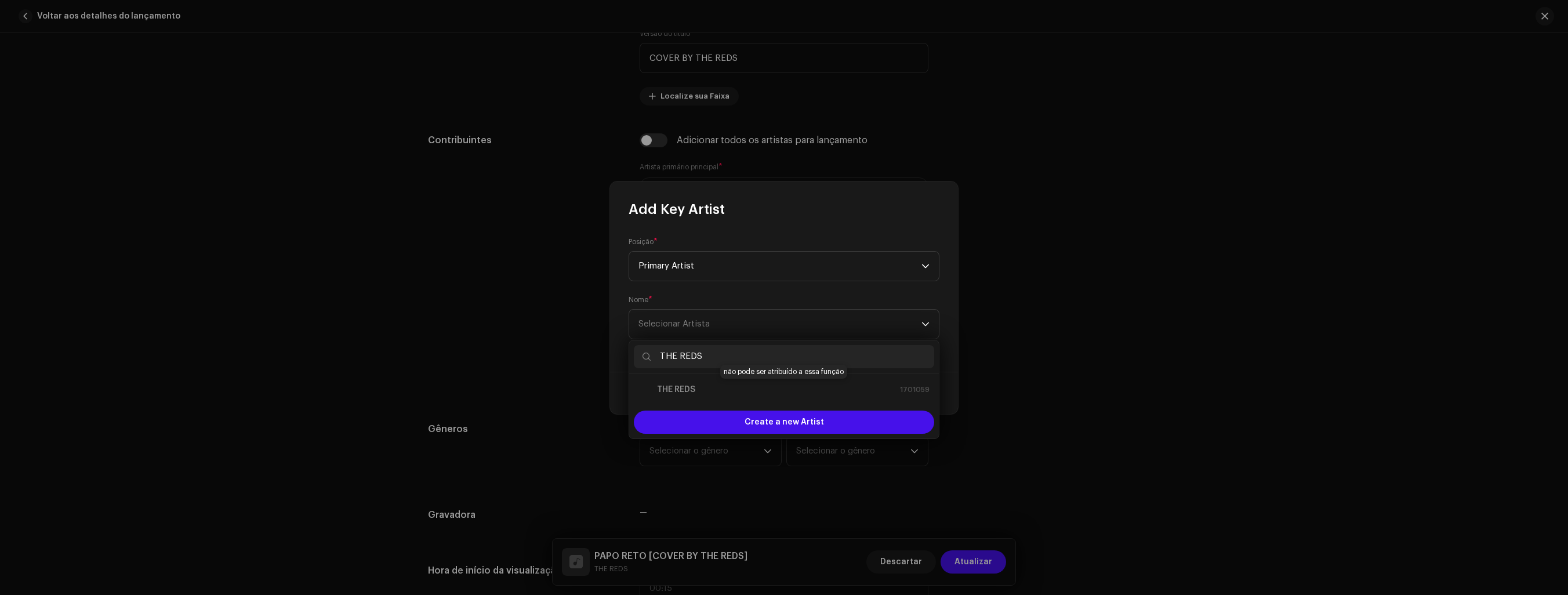
type input "THE REDS"
click at [692, 392] on div "THE REDS 1701059" at bounding box center [784, 389] width 291 height 14
click at [762, 355] on input "THE REDS" at bounding box center [784, 357] width 301 height 23
click at [677, 387] on div "THE REDS 1701059" at bounding box center [784, 389] width 291 height 14
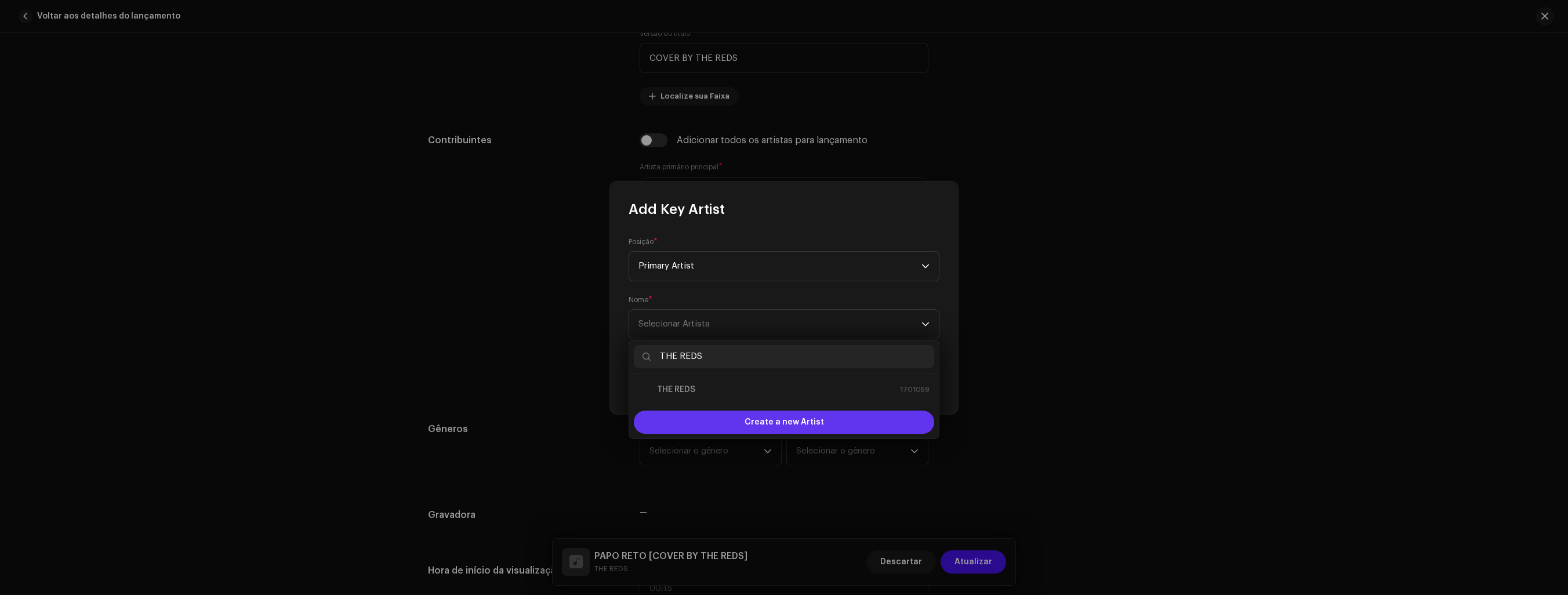
click at [818, 417] on span "Create a new Artist" at bounding box center [784, 422] width 79 height 23
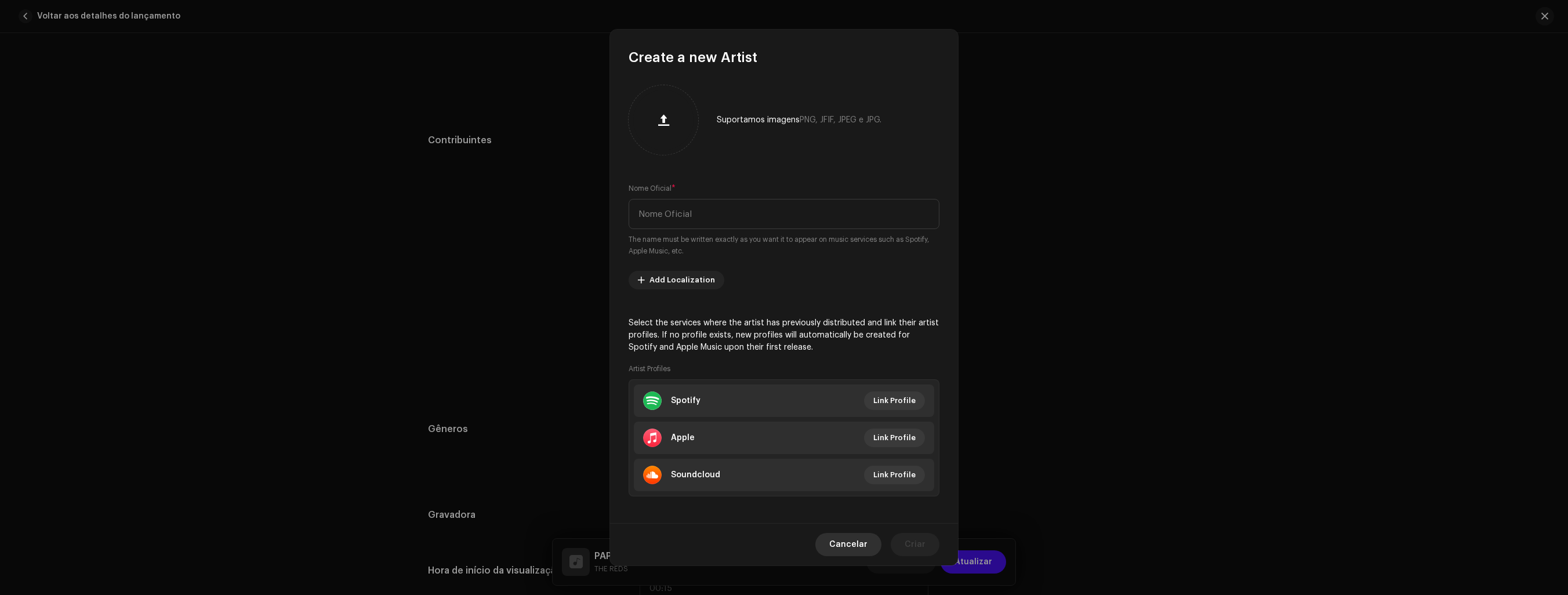
click at [840, 545] on span "Cancelar" at bounding box center [848, 544] width 39 height 23
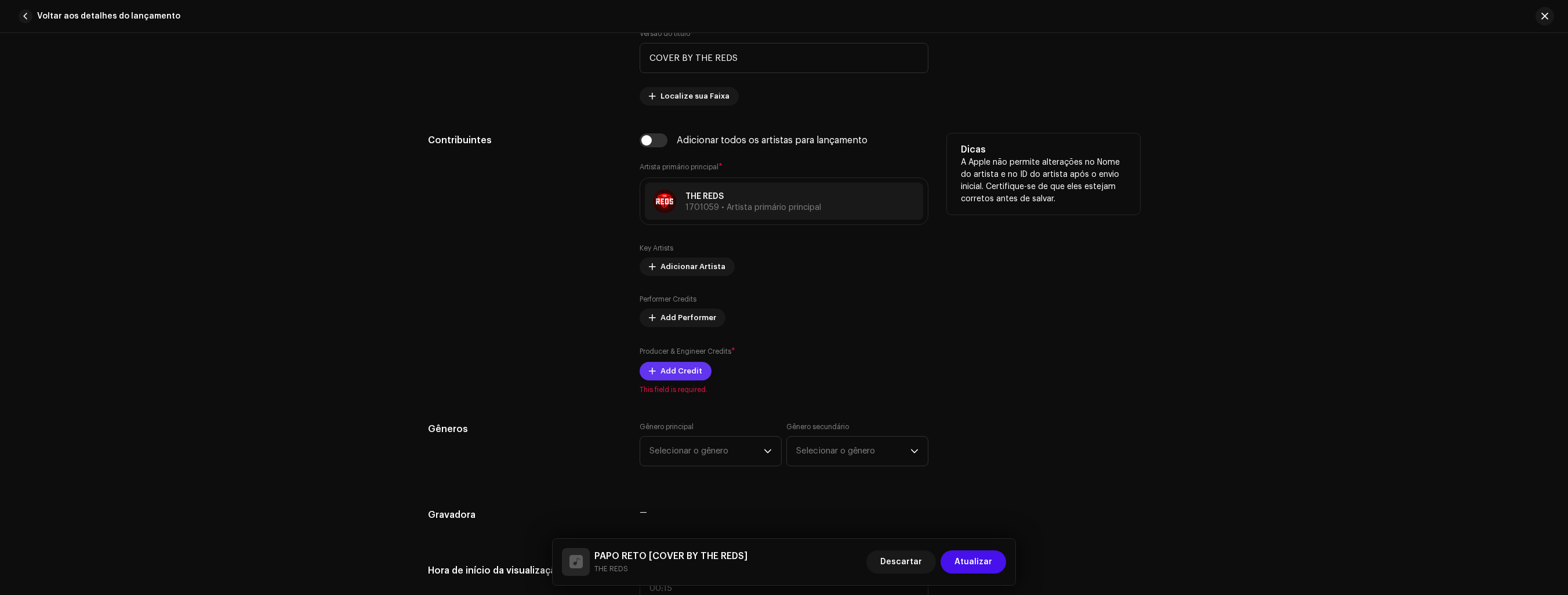
click at [669, 370] on span "Add Credit" at bounding box center [681, 371] width 42 height 23
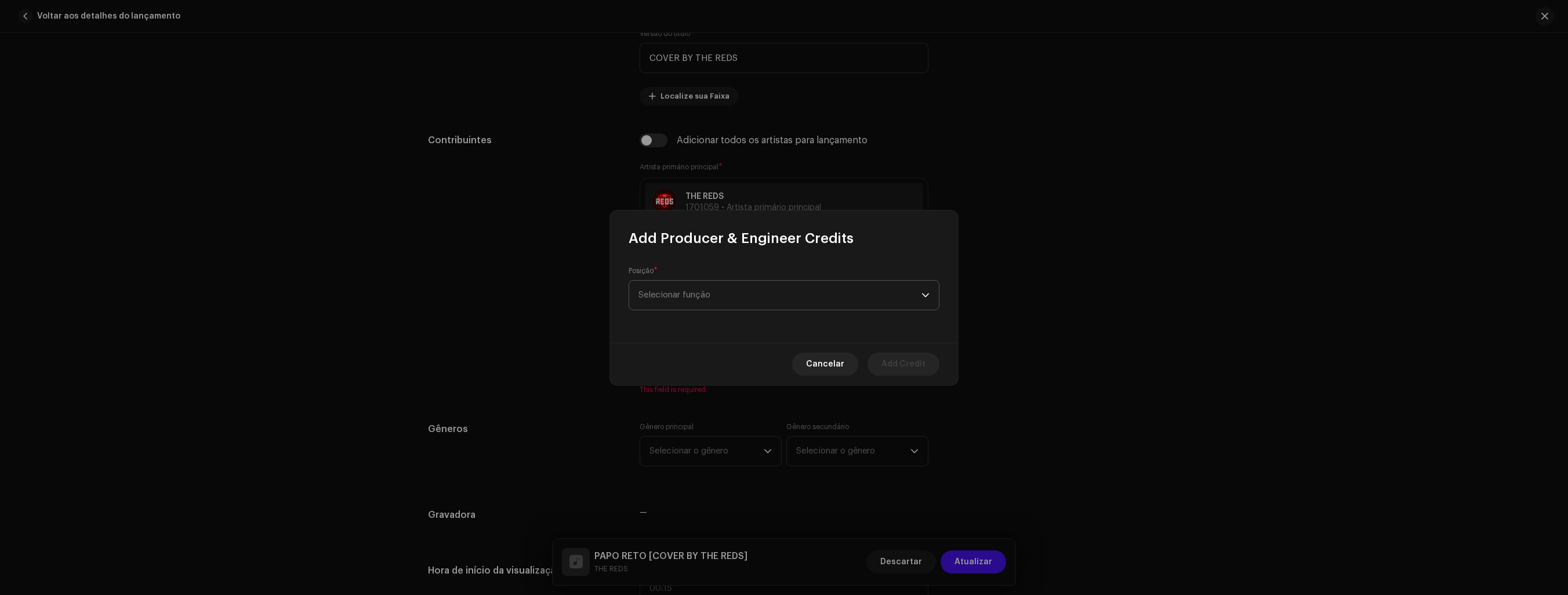
click at [893, 292] on span "Selecionar função" at bounding box center [780, 295] width 283 height 29
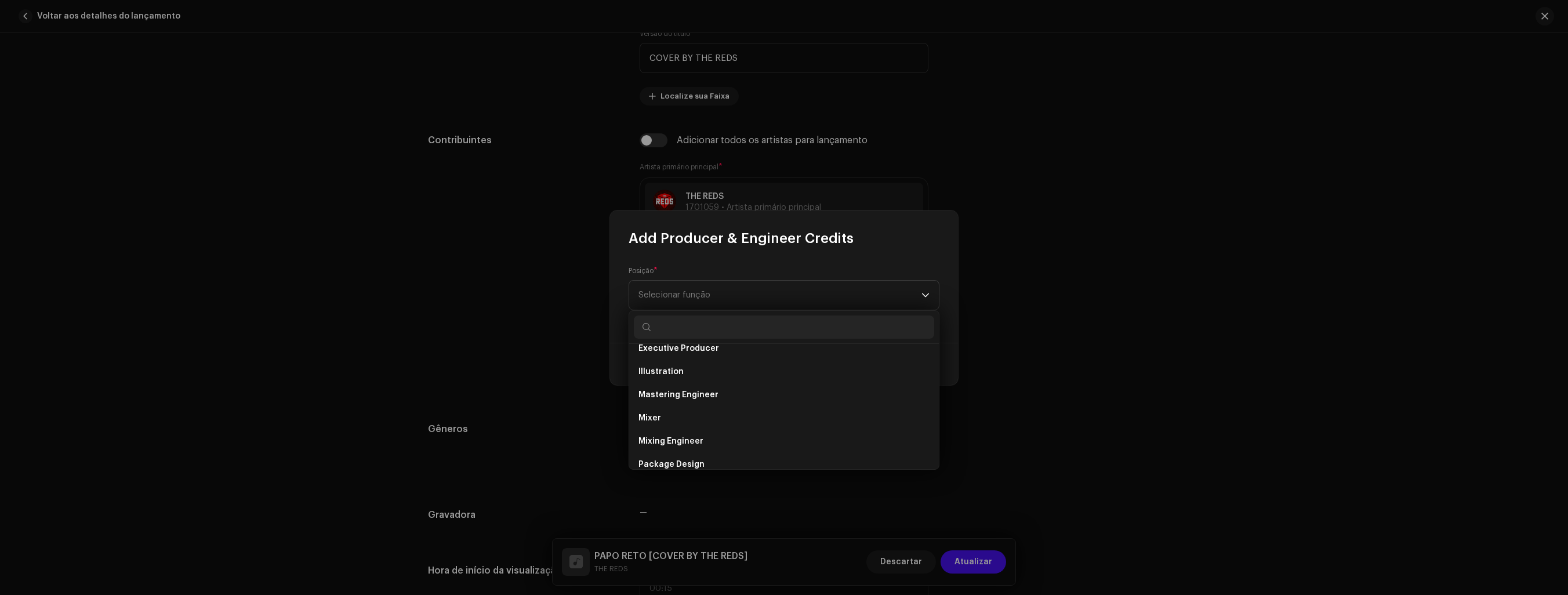
scroll to position [406, 0]
click at [663, 412] on span "Producer" at bounding box center [658, 418] width 39 height 12
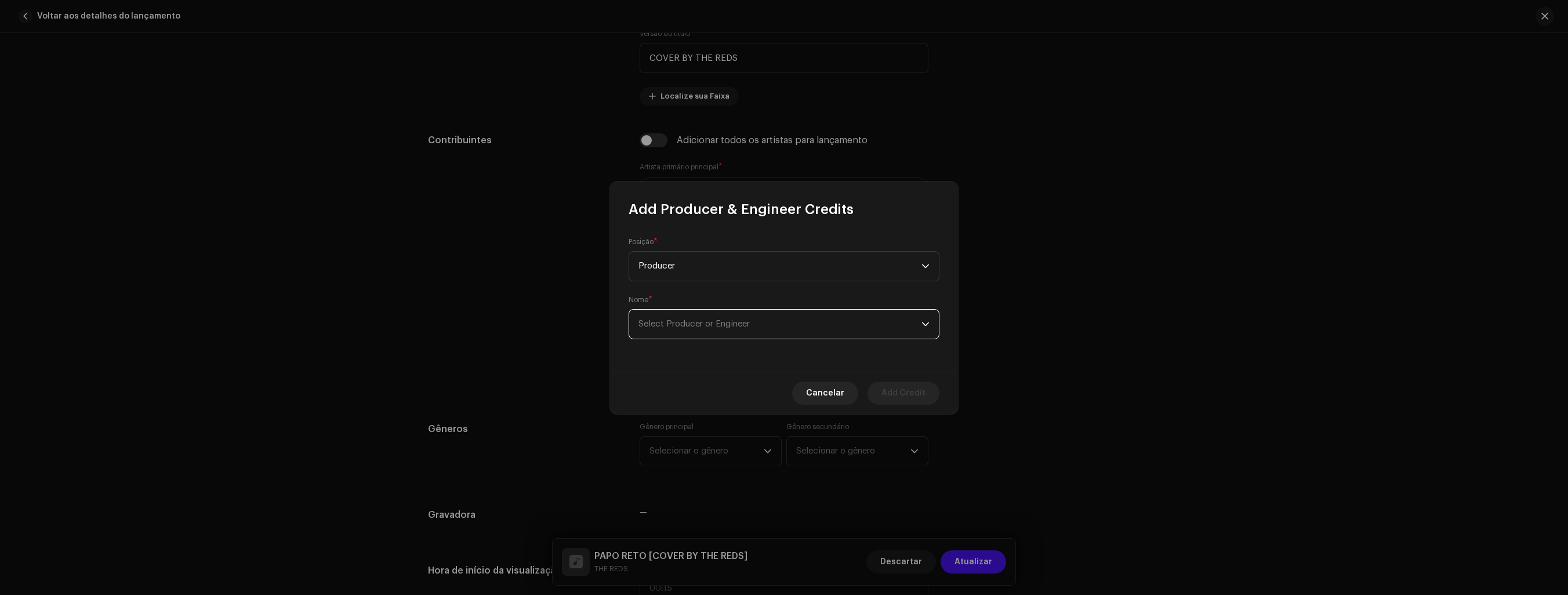
click at [877, 325] on span "Select Producer or Engineer" at bounding box center [780, 324] width 283 height 29
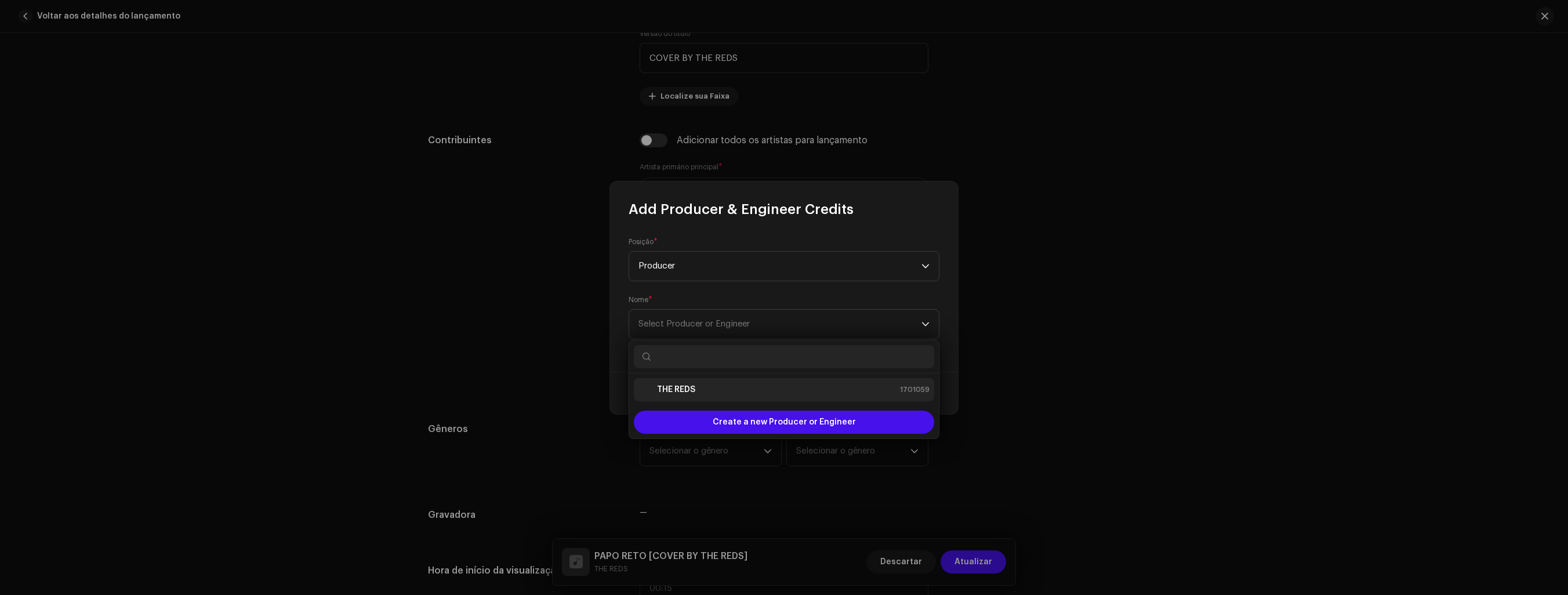
click at [691, 388] on strong "THE REDS" at bounding box center [676, 389] width 39 height 12
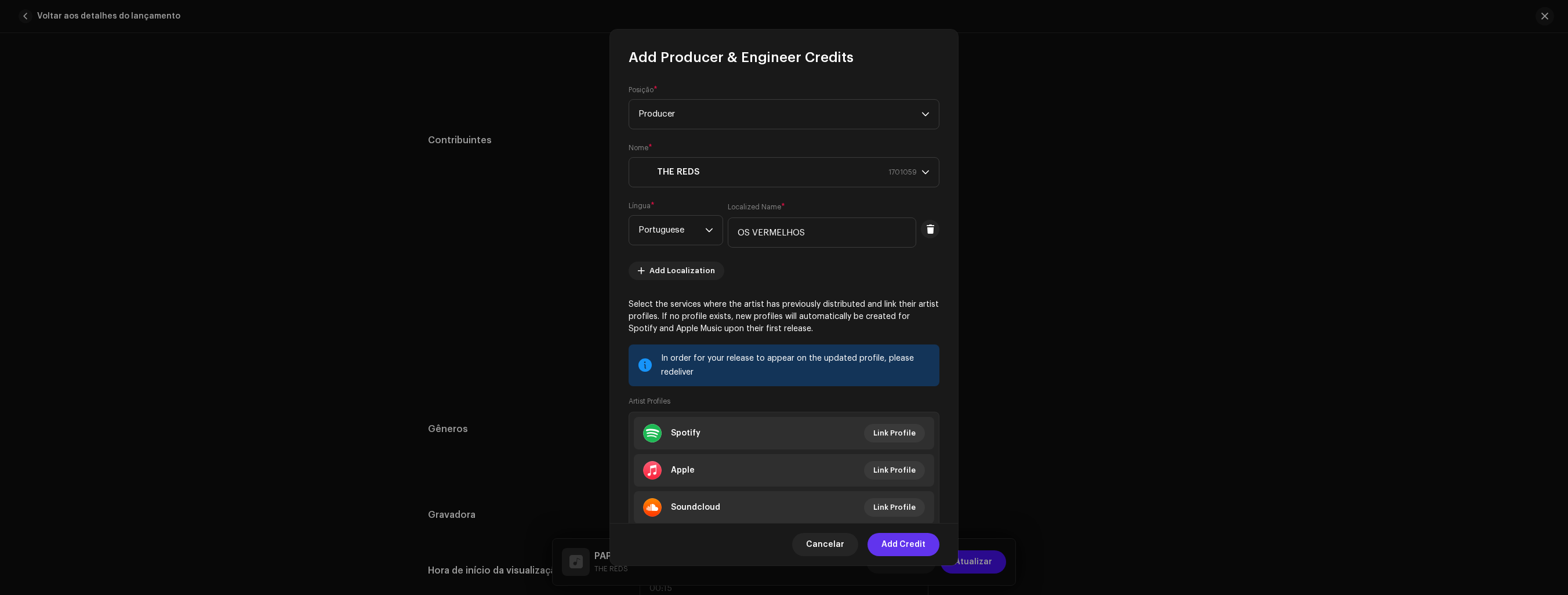
click at [900, 540] on span "Add Credit" at bounding box center [904, 544] width 44 height 23
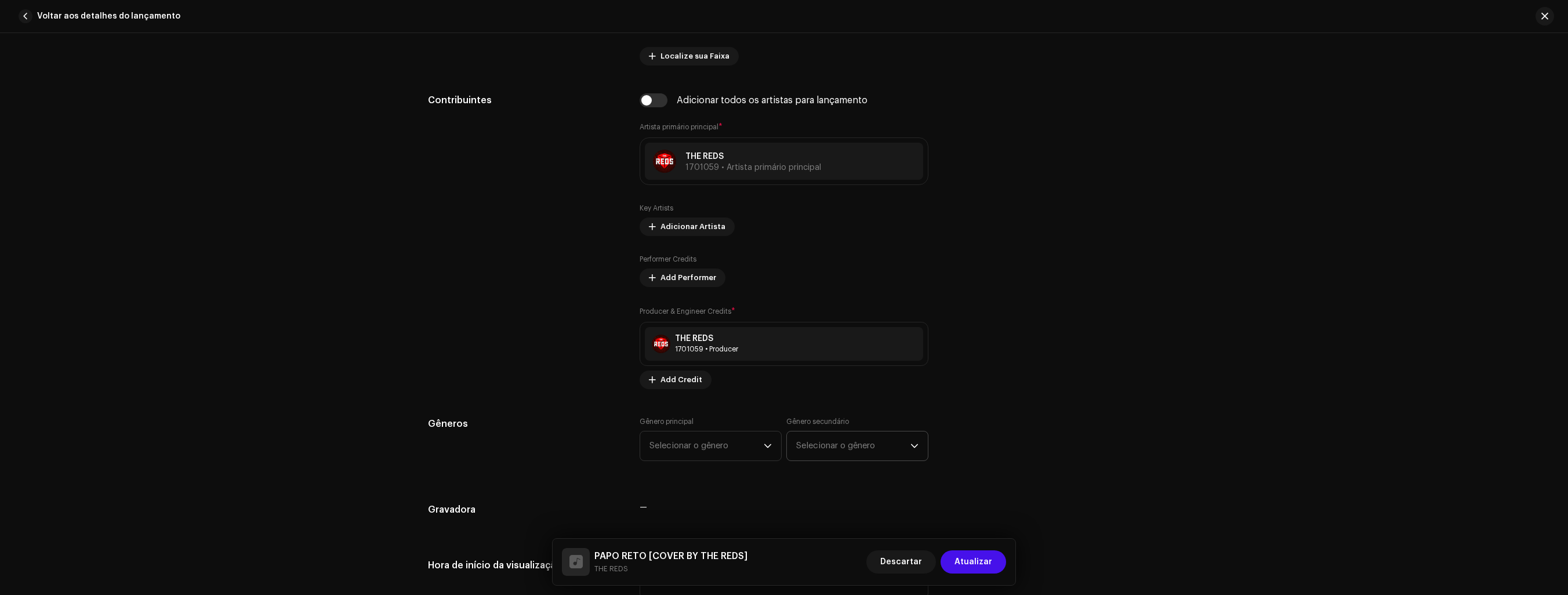
scroll to position [696, 0]
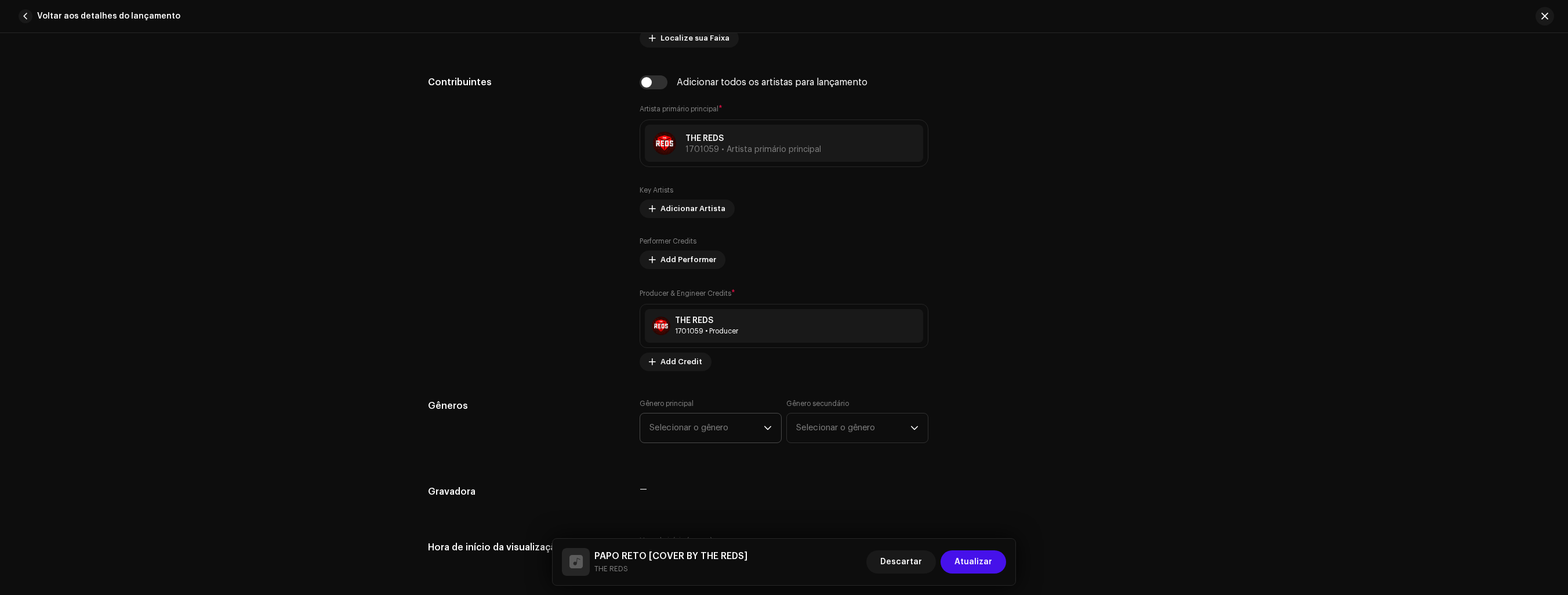
click at [764, 424] on icon "dropdown trigger" at bounding box center [768, 428] width 8 height 8
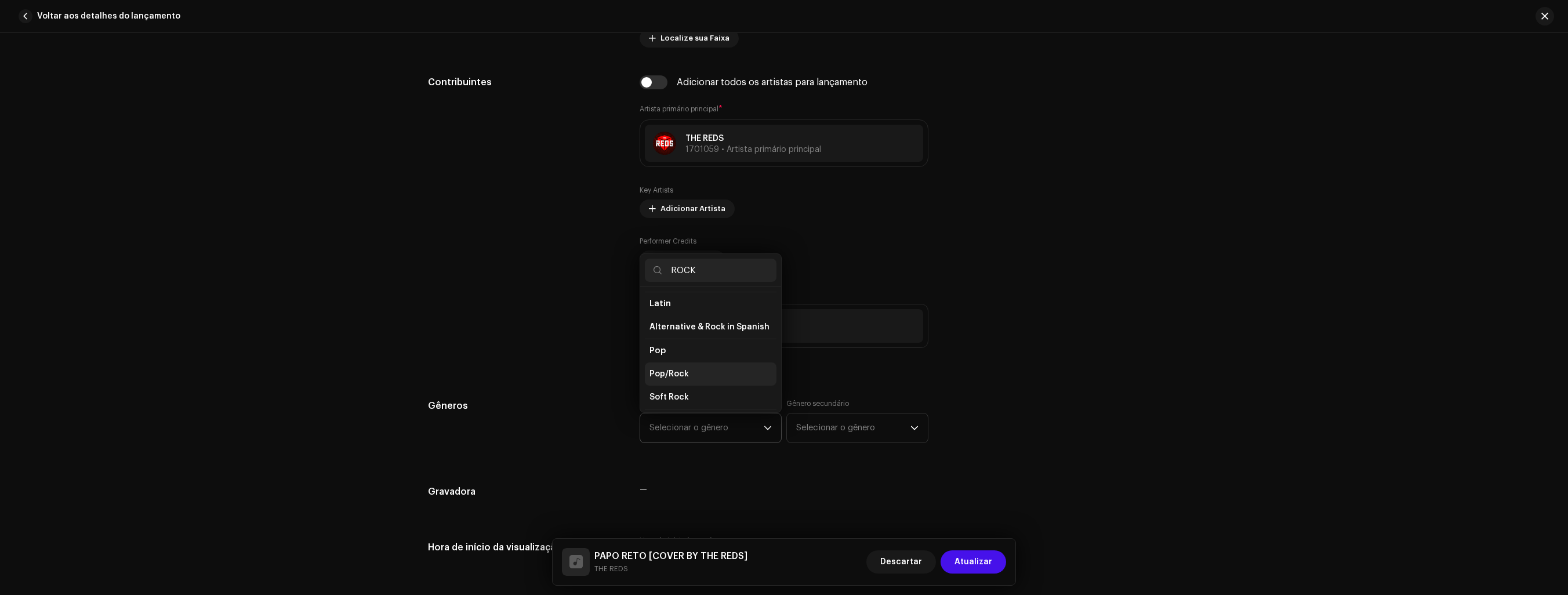
scroll to position [348, 0]
type input "ROCK"
click at [696, 401] on li "Rock" at bounding box center [711, 410] width 132 height 24
click at [663, 406] on span "Rock" at bounding box center [660, 410] width 22 height 9
click at [675, 398] on li "Rock" at bounding box center [711, 410] width 132 height 24
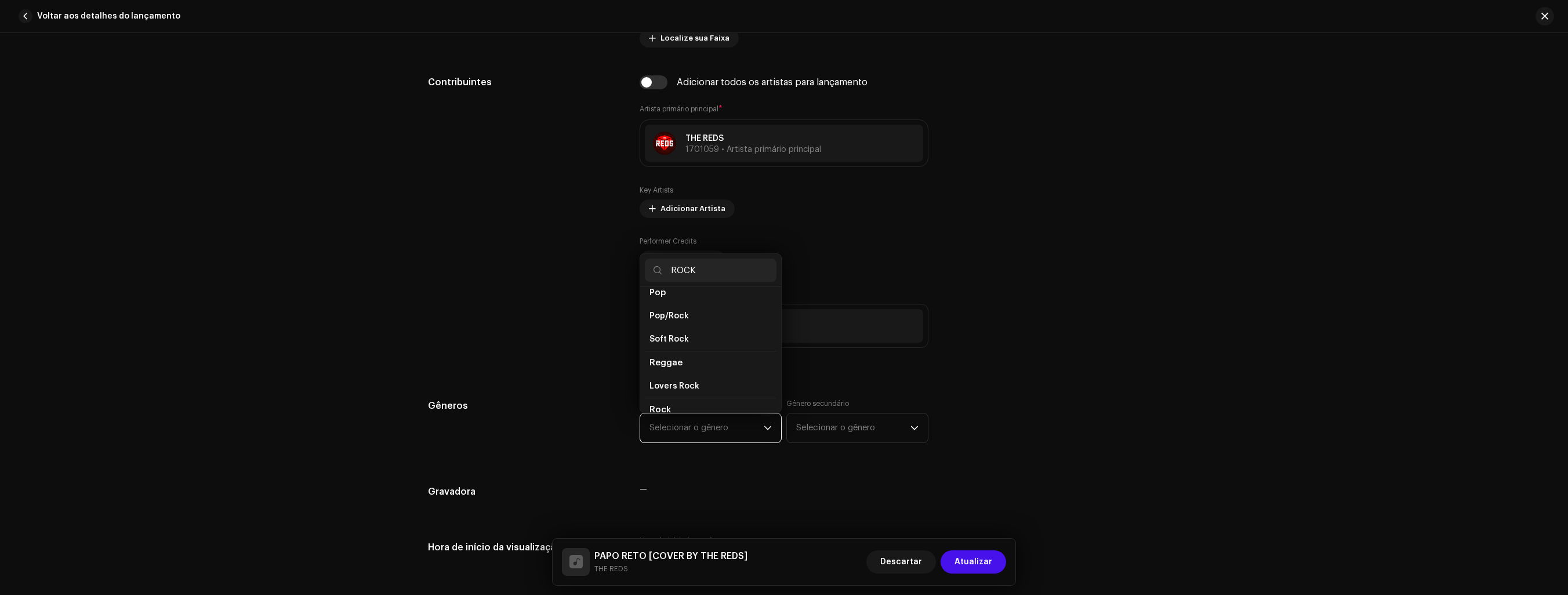
scroll to position [406, 0]
click at [669, 364] on li "Rock" at bounding box center [711, 375] width 132 height 23
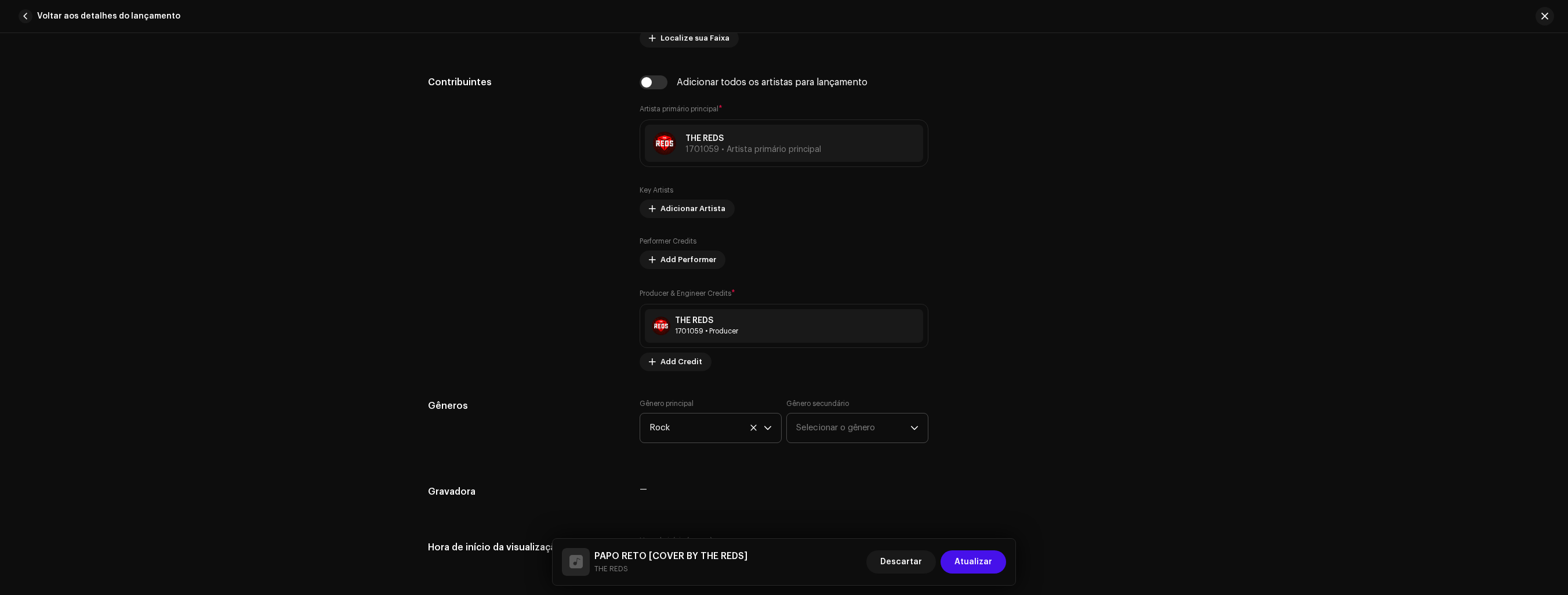
click at [910, 422] on div "dropdown trigger" at bounding box center [914, 428] width 8 height 29
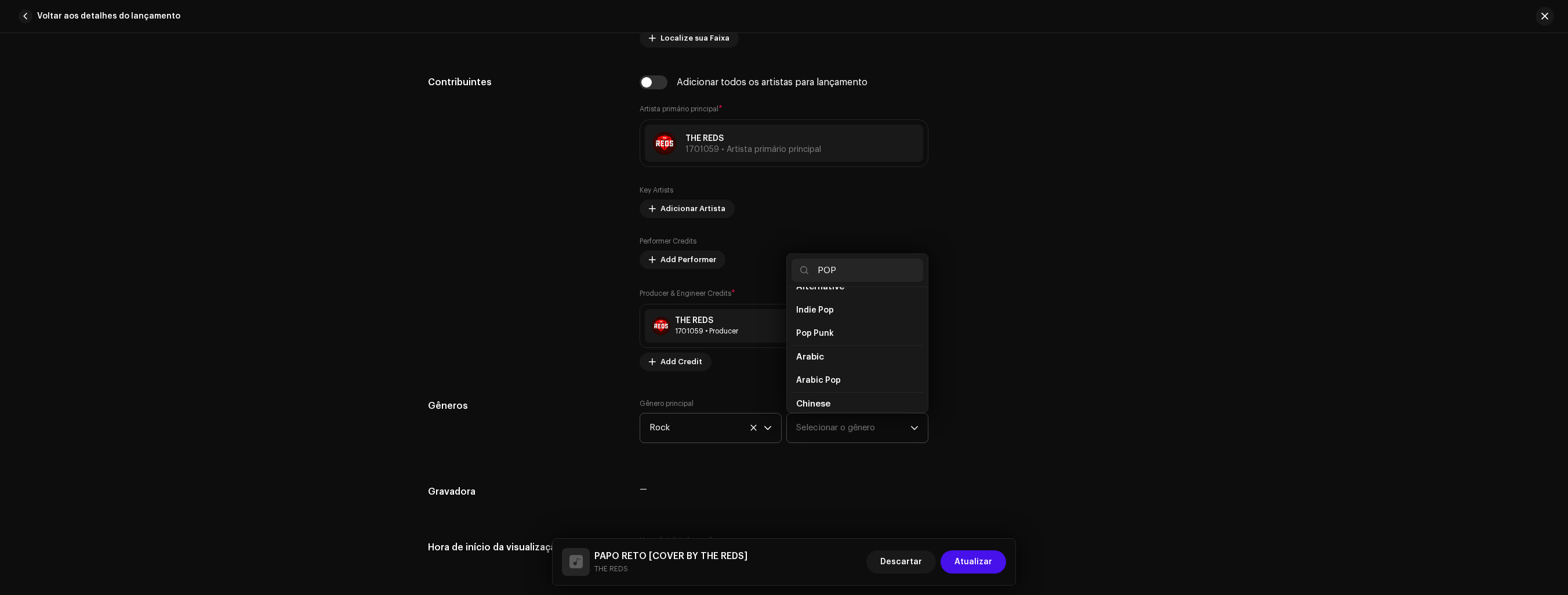
scroll to position [0, 0]
type input "POP"
click at [832, 302] on span "Alternative" at bounding box center [820, 303] width 48 height 9
click at [833, 299] on span "Alternative" at bounding box center [820, 303] width 48 height 9
click at [833, 300] on span "Alternative" at bounding box center [820, 303] width 48 height 9
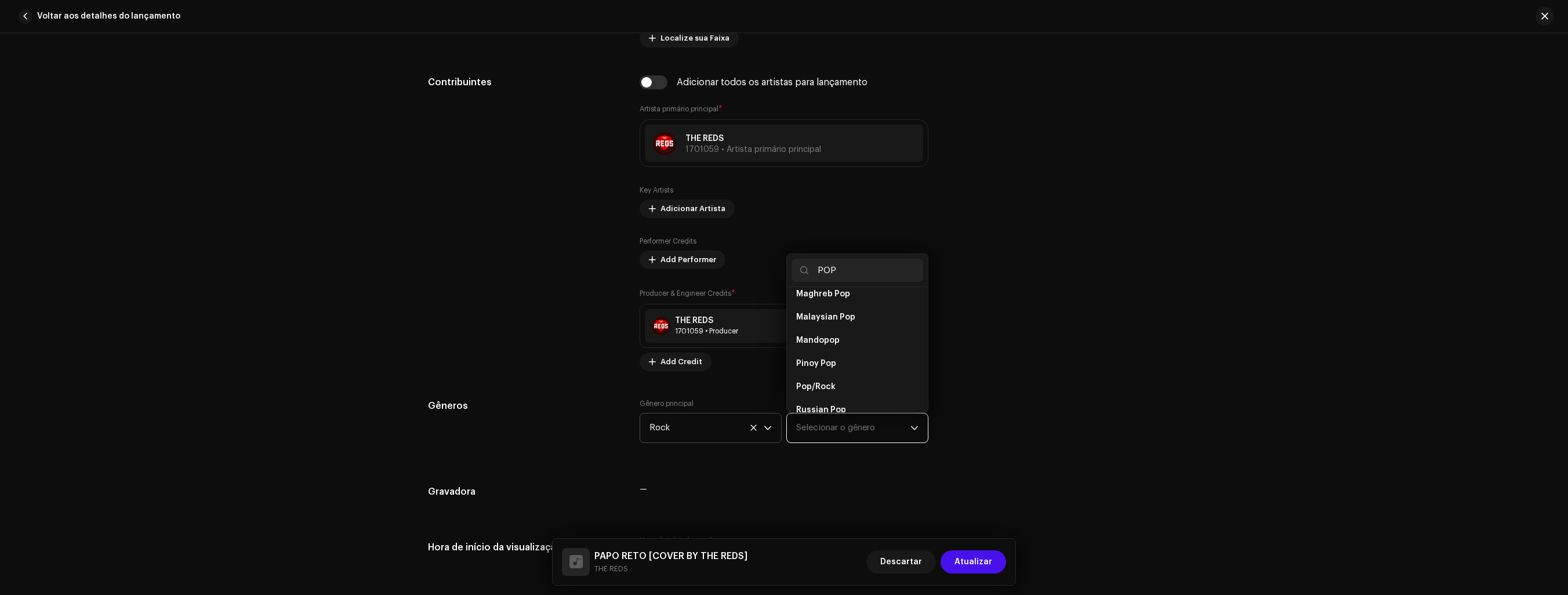
scroll to position [754, 0]
click at [812, 323] on span "Pop/Rock" at bounding box center [816, 329] width 40 height 12
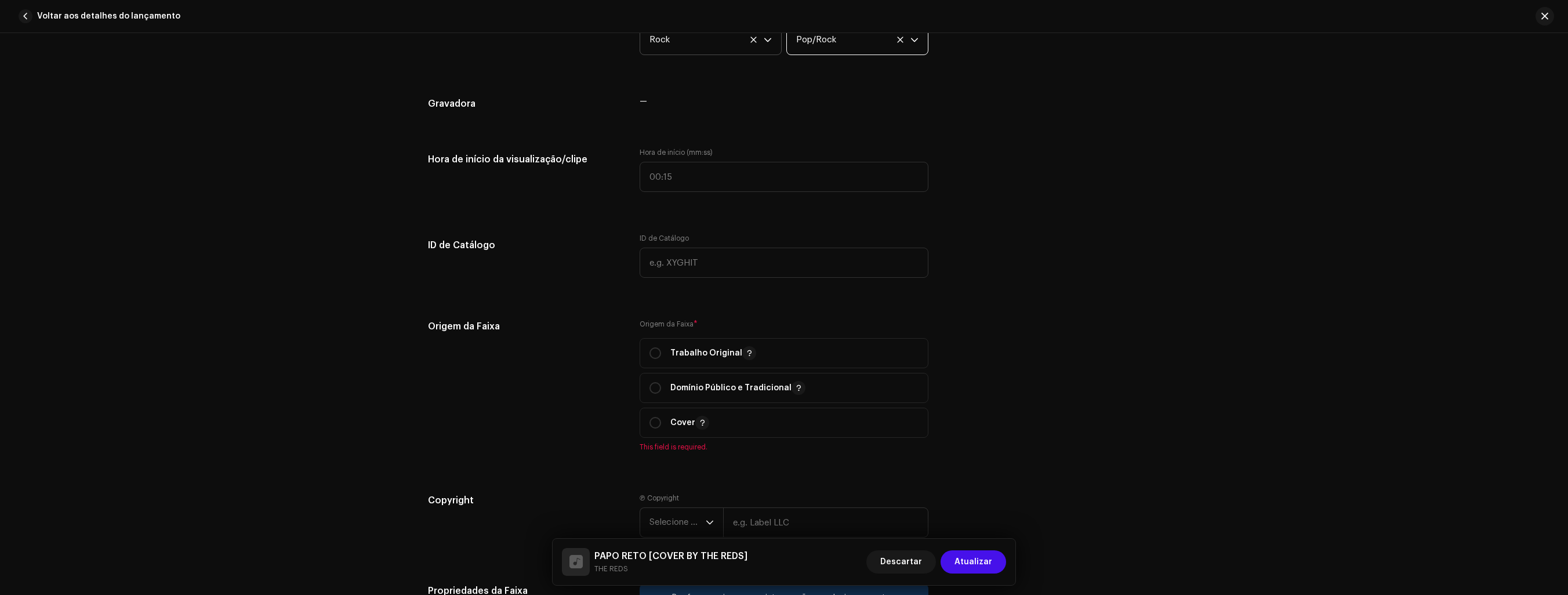
scroll to position [1102, 0]
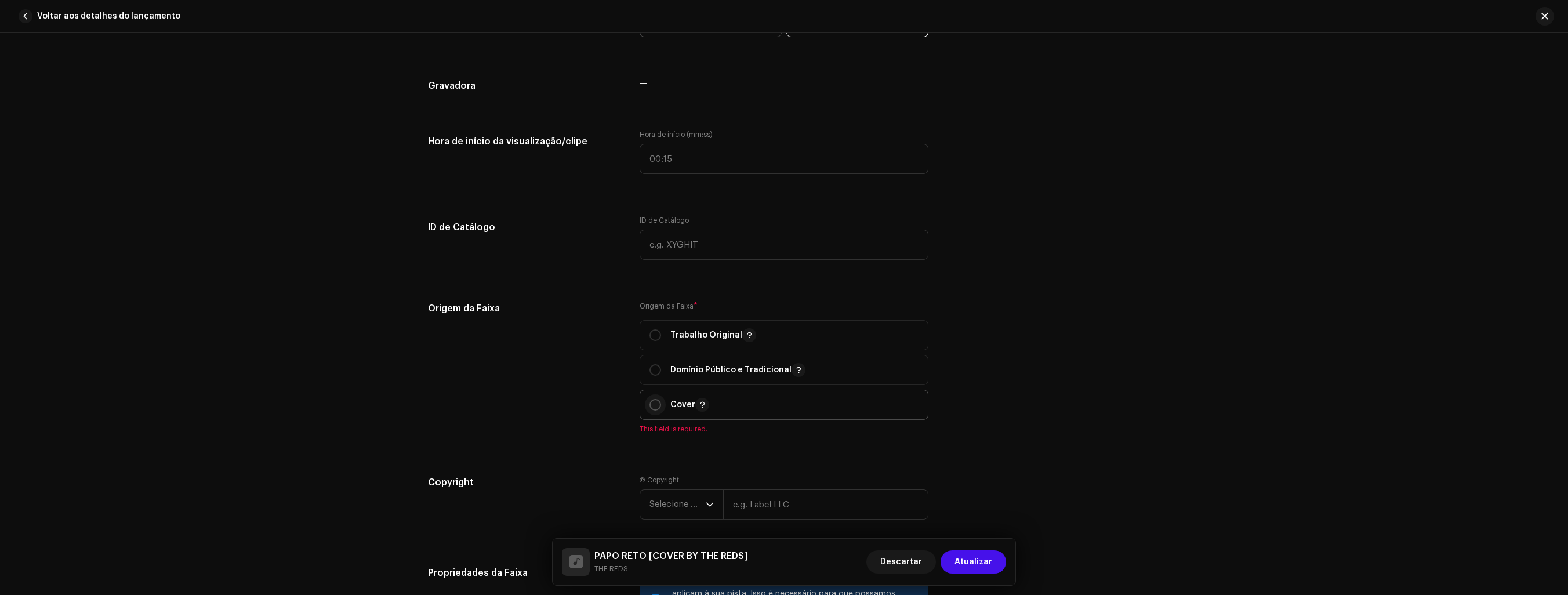
click at [656, 406] on input "radio" at bounding box center [655, 405] width 12 height 12
radio input "true"
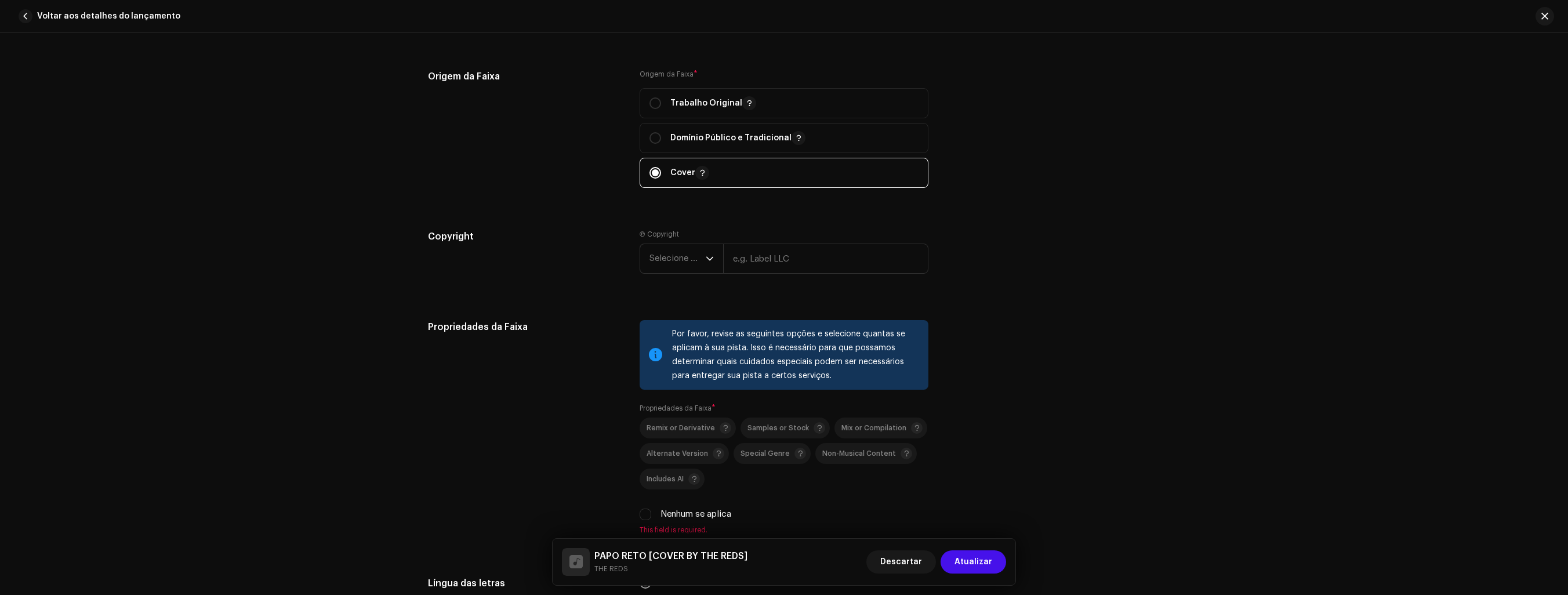
scroll to position [1392, 0]
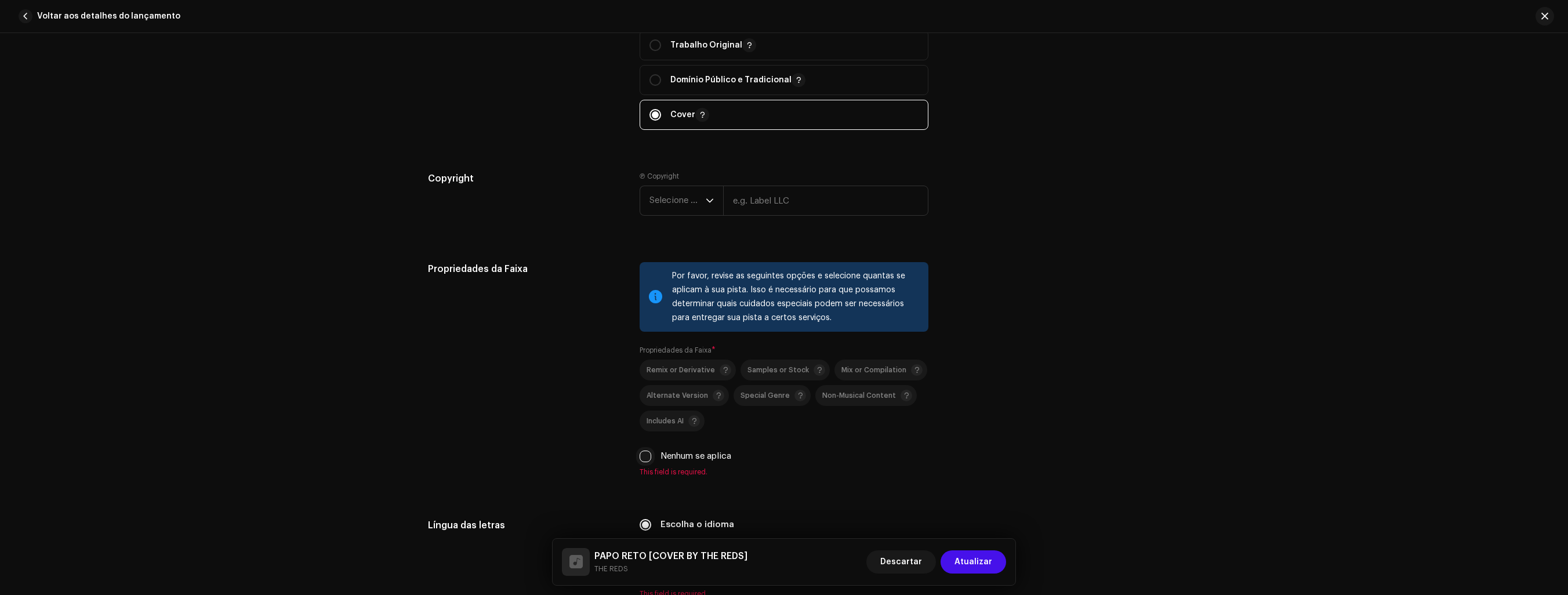
click at [645, 461] on input "Nenhum se aplica" at bounding box center [645, 456] width 12 height 12
checkbox input "true"
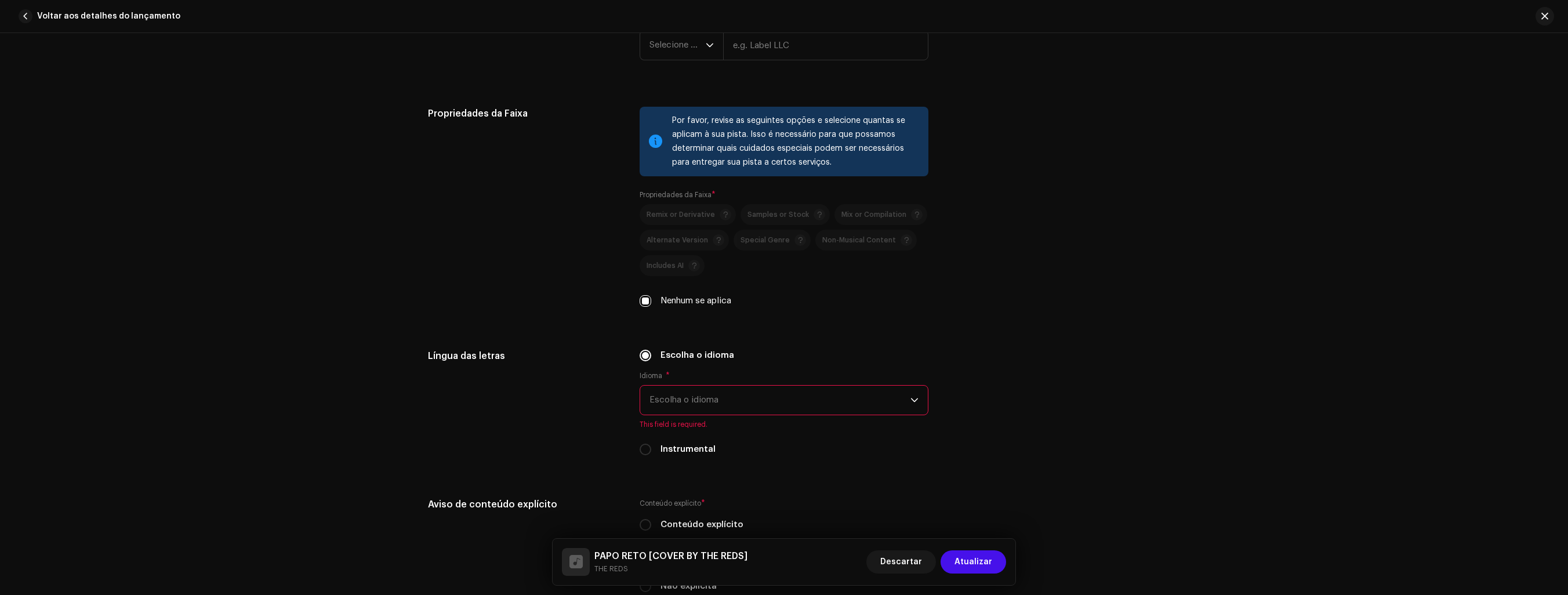
scroll to position [1566, 0]
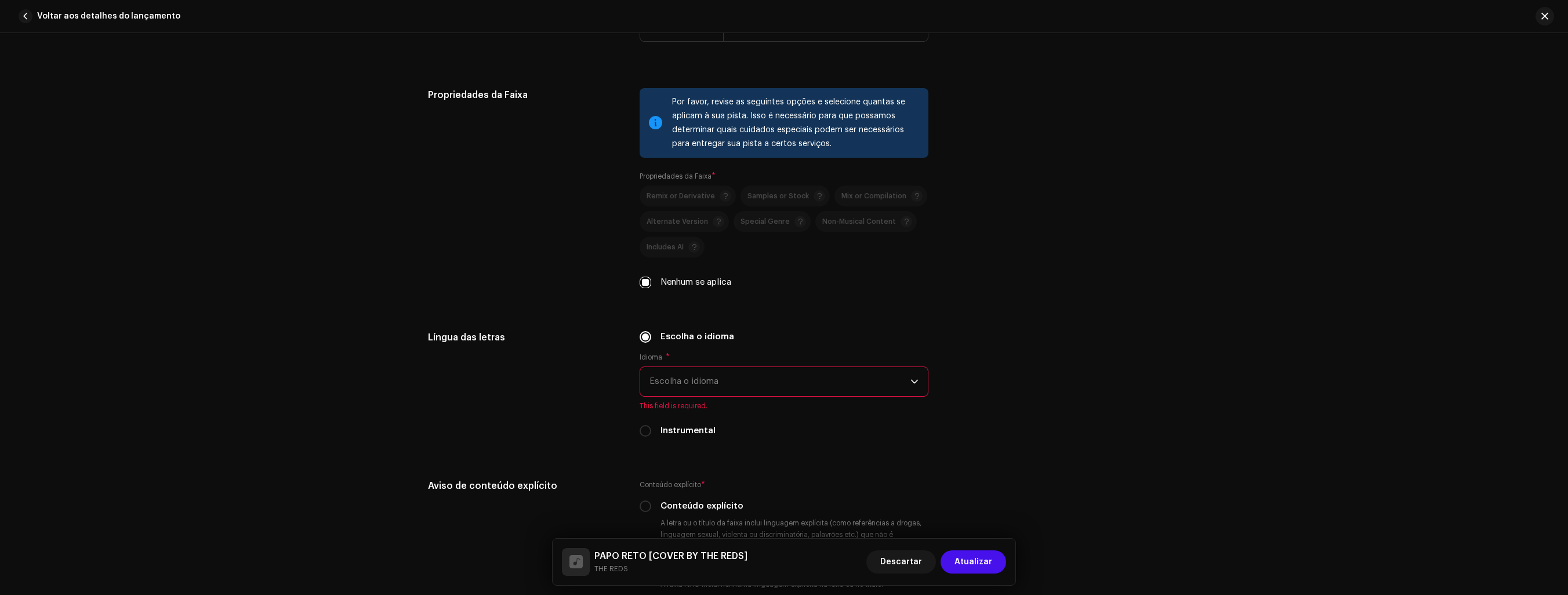
click at [914, 383] on icon "dropdown trigger" at bounding box center [914, 382] width 7 height 4
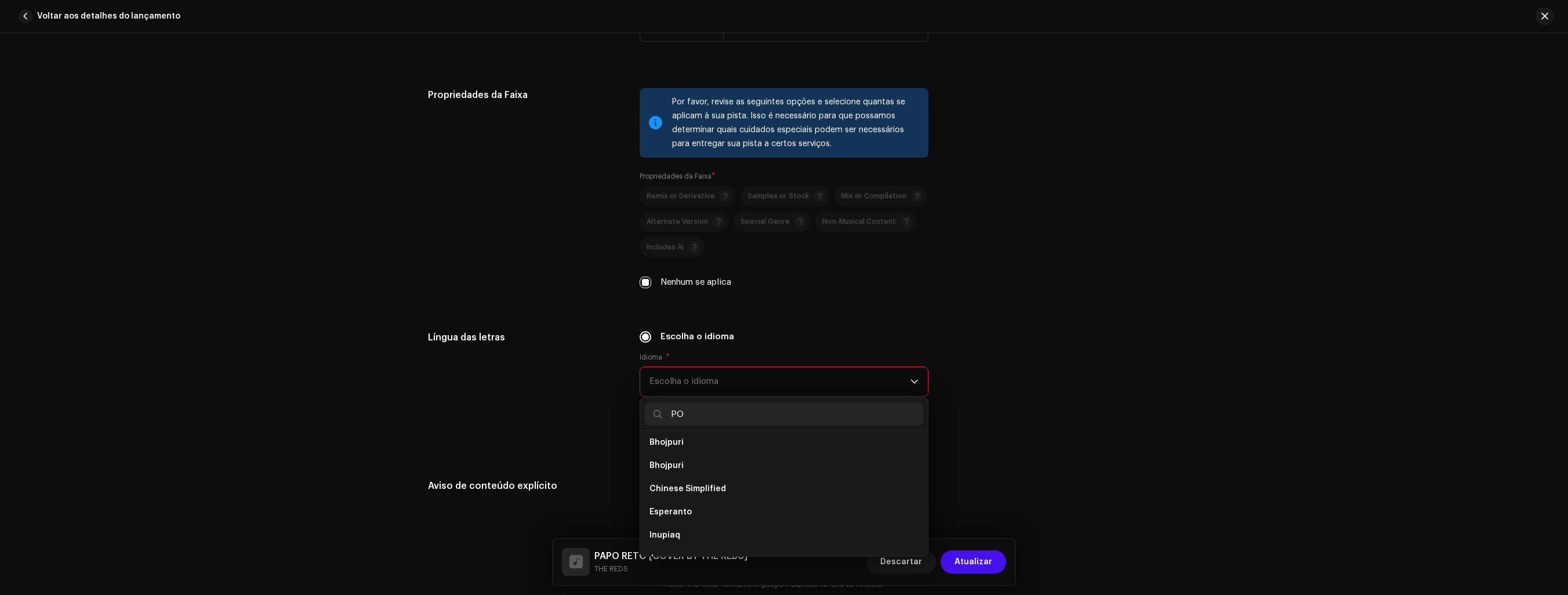
scroll to position [0, 0]
type input "PORT"
click at [686, 446] on span "Portuguese" at bounding box center [674, 447] width 48 height 12
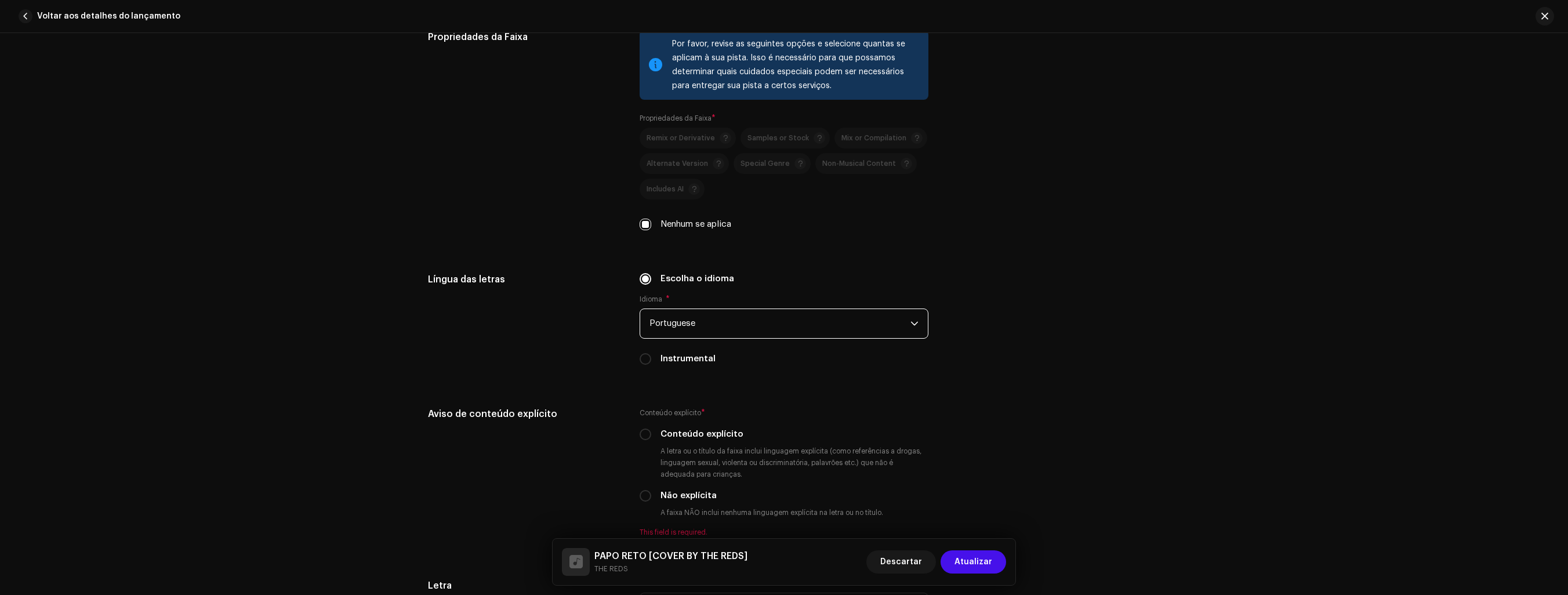
scroll to position [1740, 0]
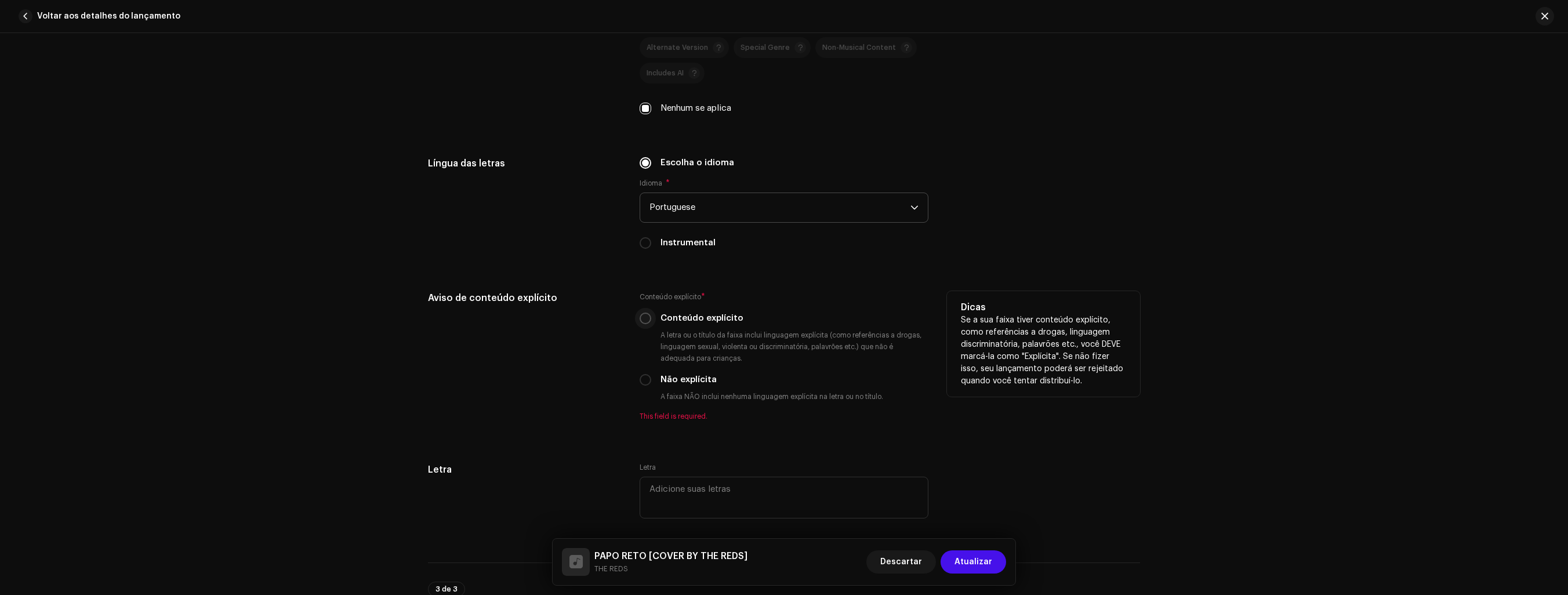
click at [640, 322] on input "Conteúdo explícito" at bounding box center [645, 318] width 12 height 12
radio input "true"
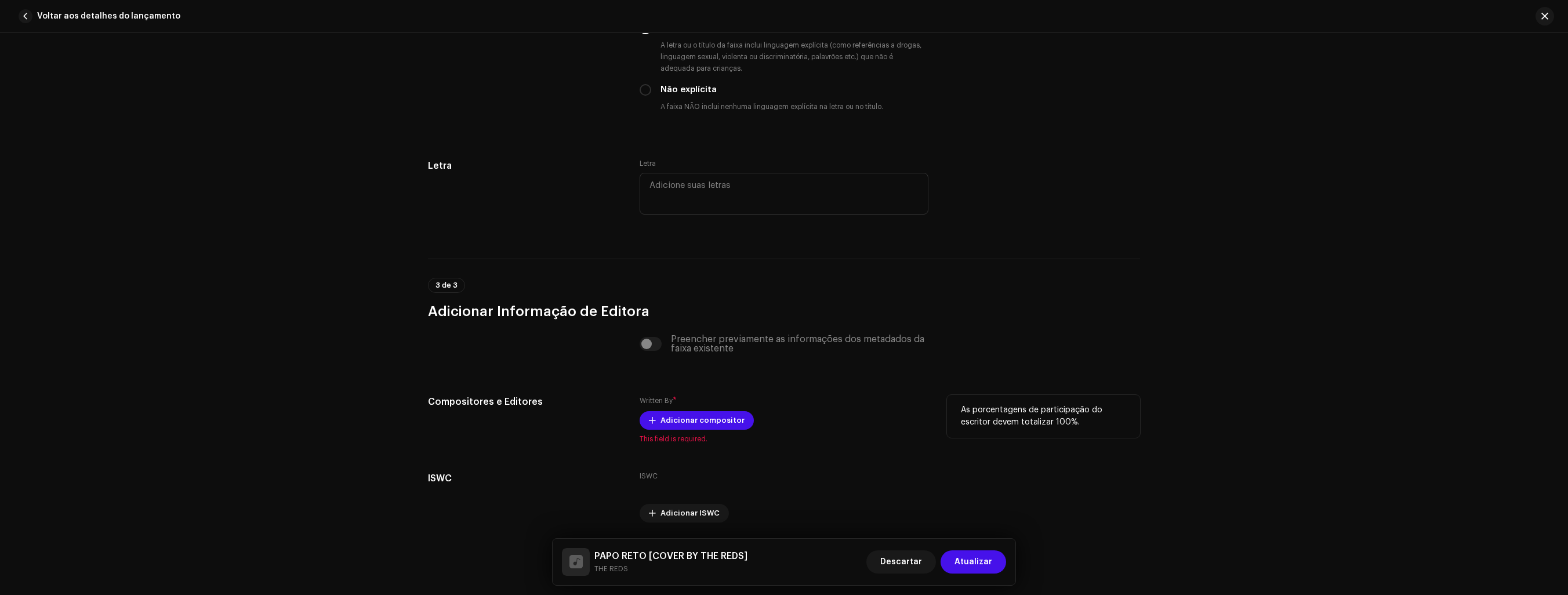
scroll to position [2071, 0]
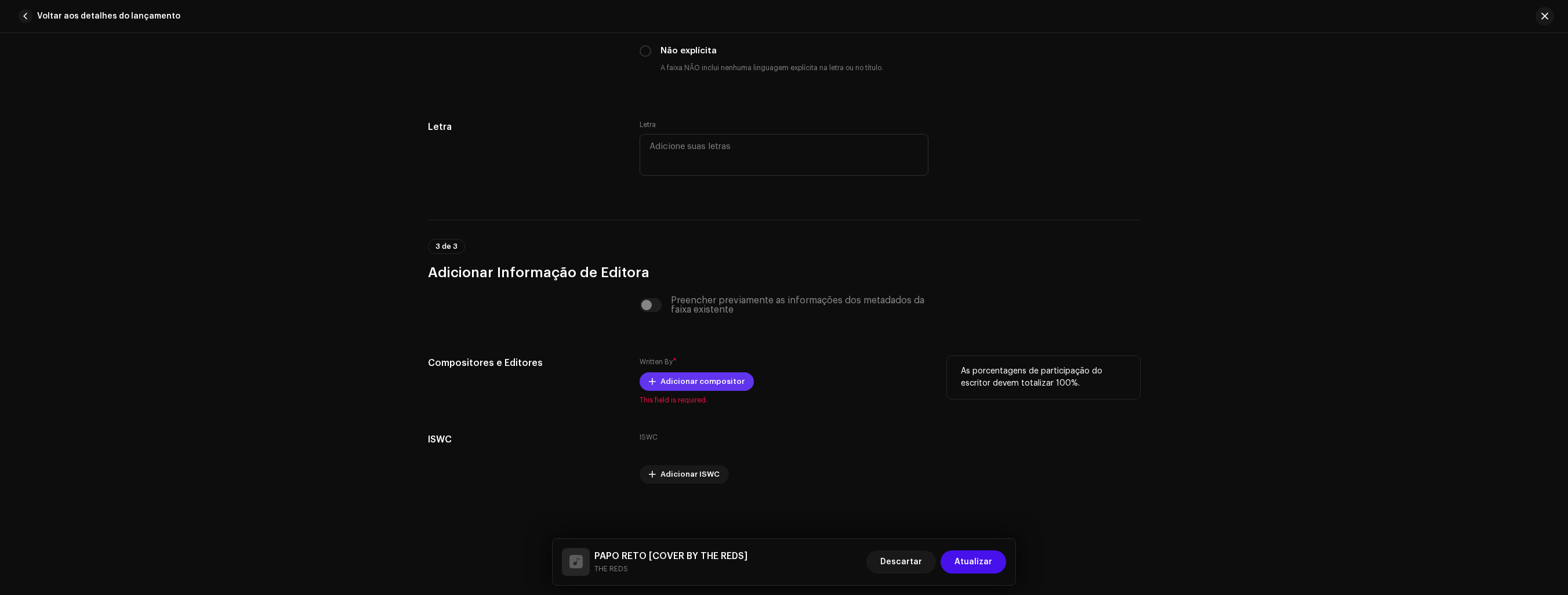
click at [695, 383] on span "Adicionar compositor" at bounding box center [702, 381] width 84 height 23
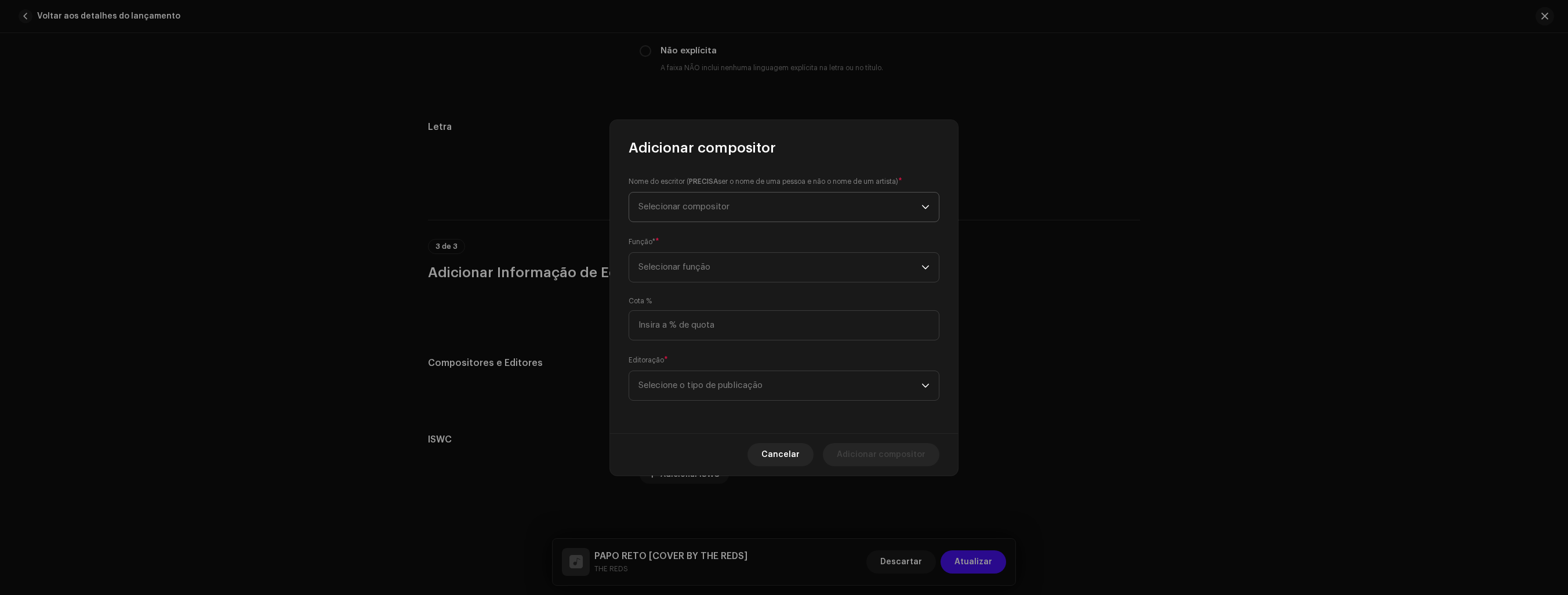
click at [926, 206] on icon "dropdown trigger" at bounding box center [925, 207] width 8 height 8
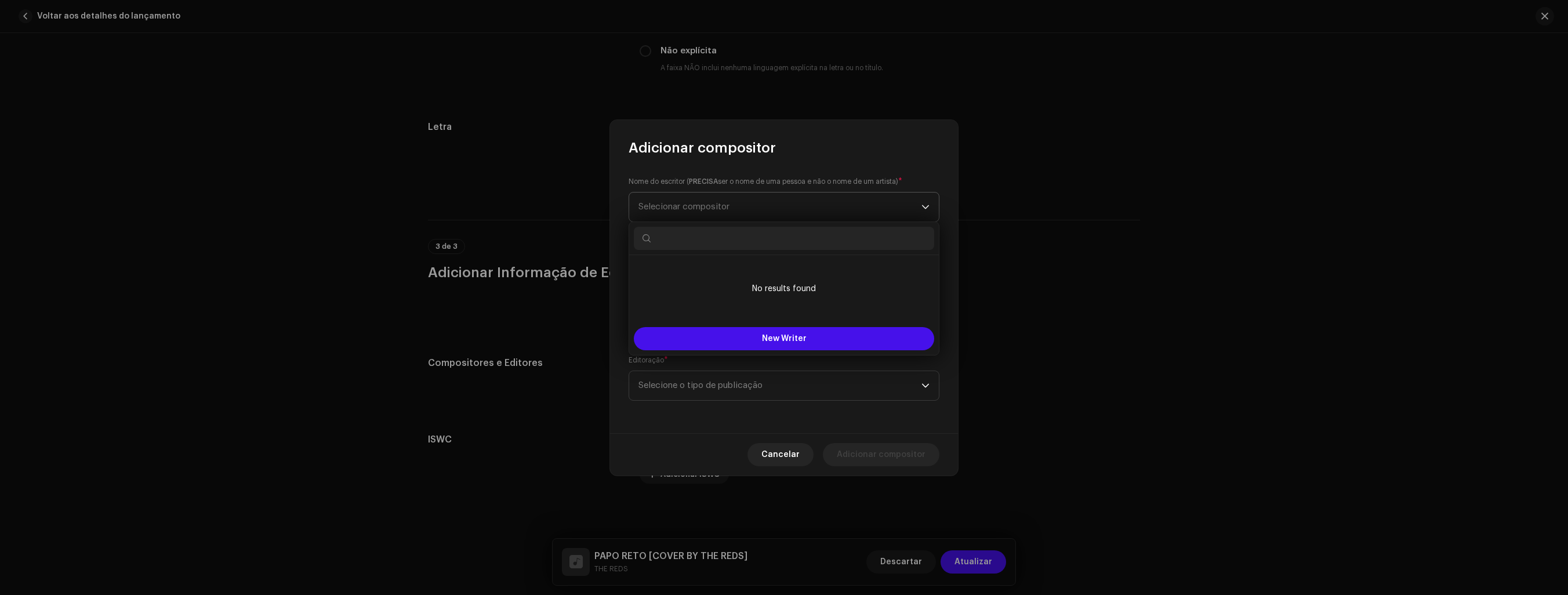
click at [853, 210] on span "Selecionar compositor" at bounding box center [780, 207] width 283 height 29
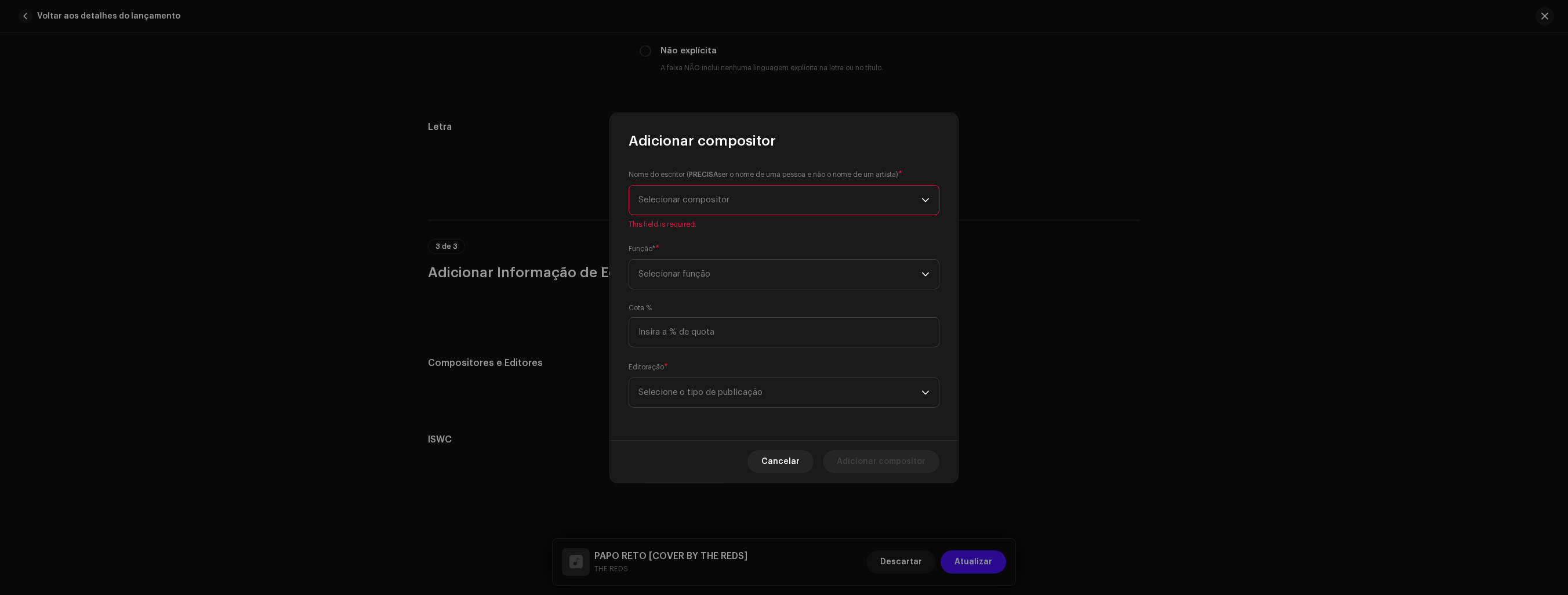
click at [884, 196] on span "Selecionar compositor" at bounding box center [780, 200] width 283 height 29
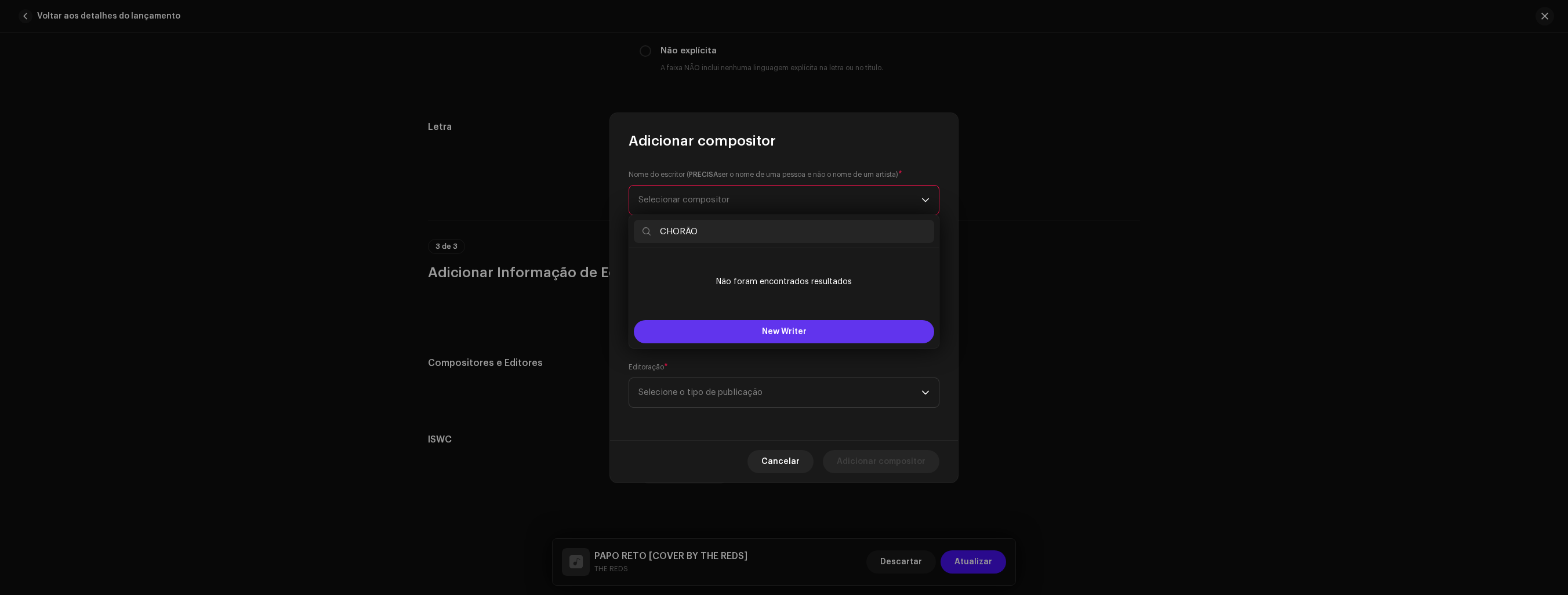
type input "CHORÃO"
click at [798, 332] on span "New Writer" at bounding box center [784, 332] width 45 height 8
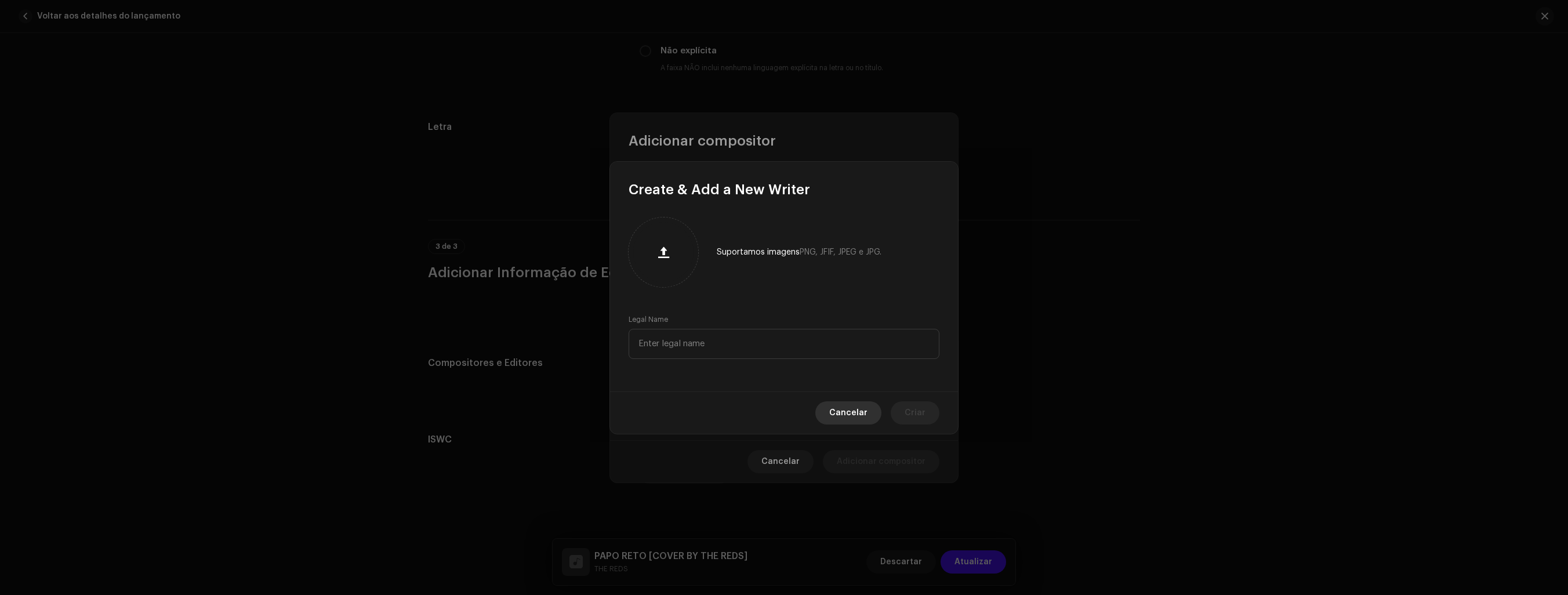
click at [849, 405] on span "Cancelar" at bounding box center [848, 412] width 39 height 23
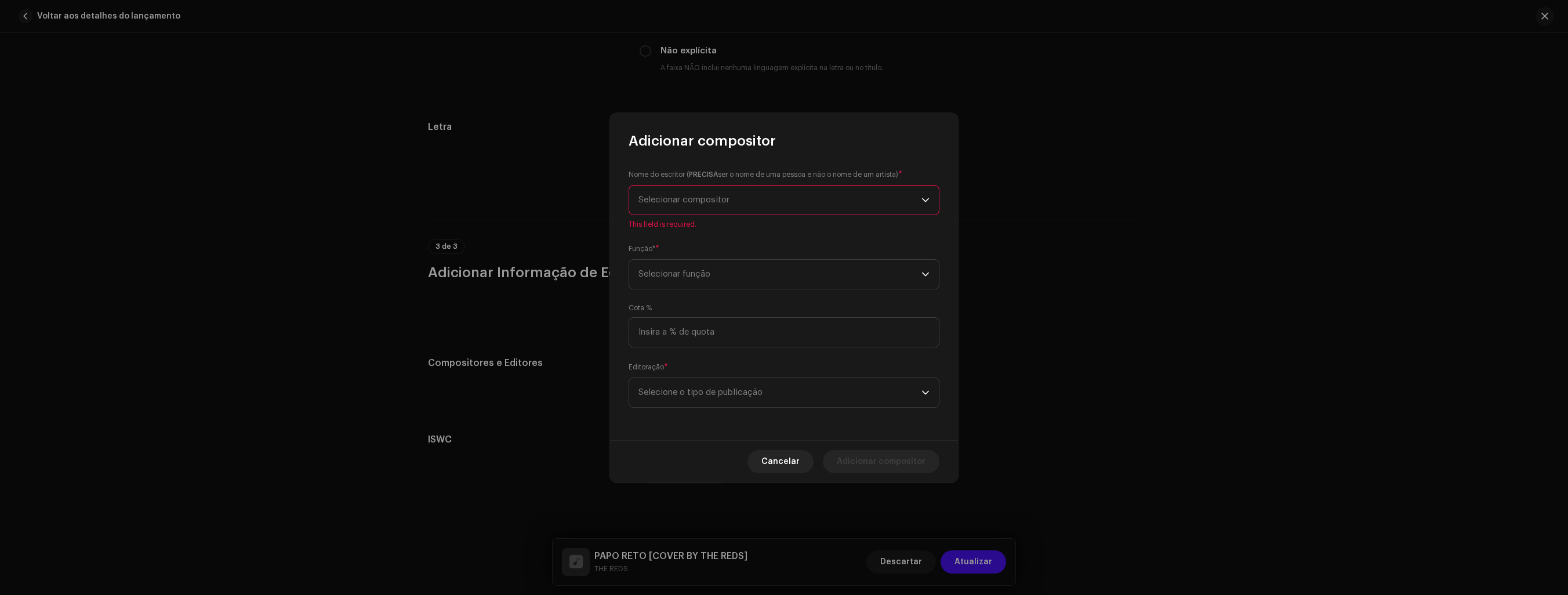
click at [807, 198] on span "Selecionar compositor" at bounding box center [780, 200] width 283 height 29
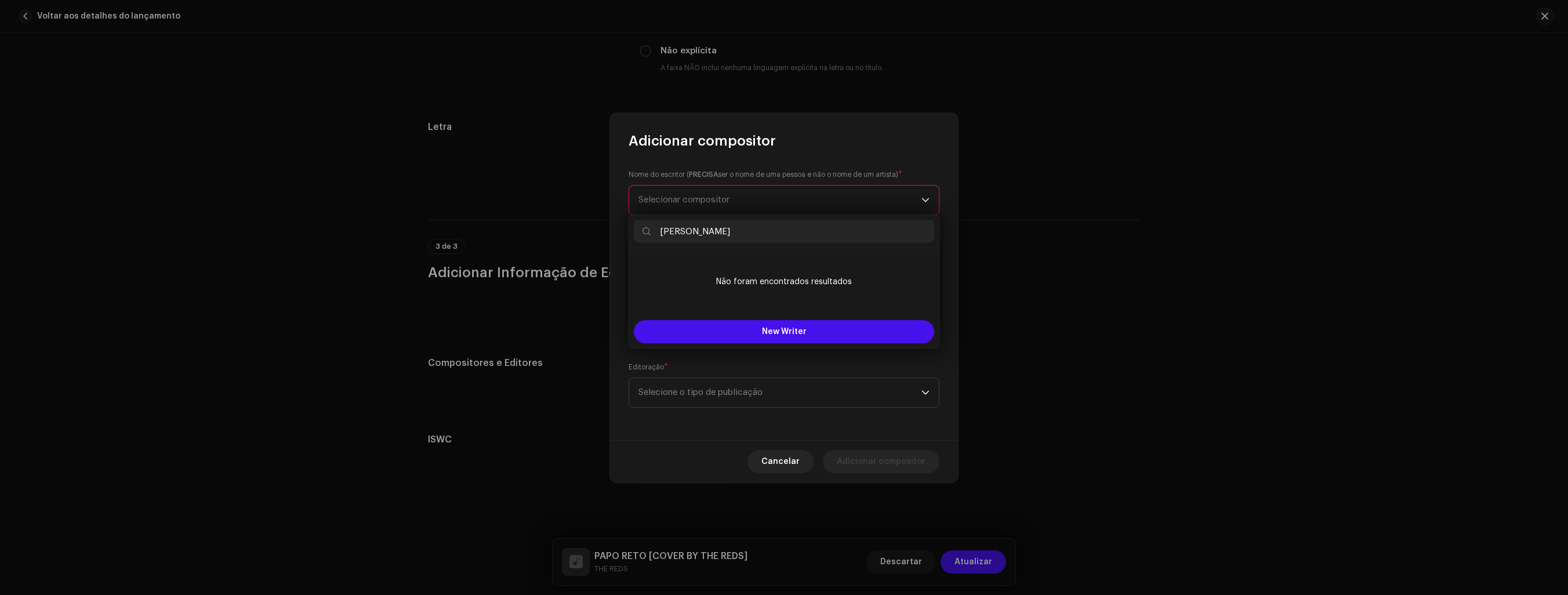
type input "[PERSON_NAME]"
click at [951, 237] on div "Nome do escritor ( PRECISA ser o nome de [PERSON_NAME] e não o nome de um artis…" at bounding box center [784, 295] width 348 height 290
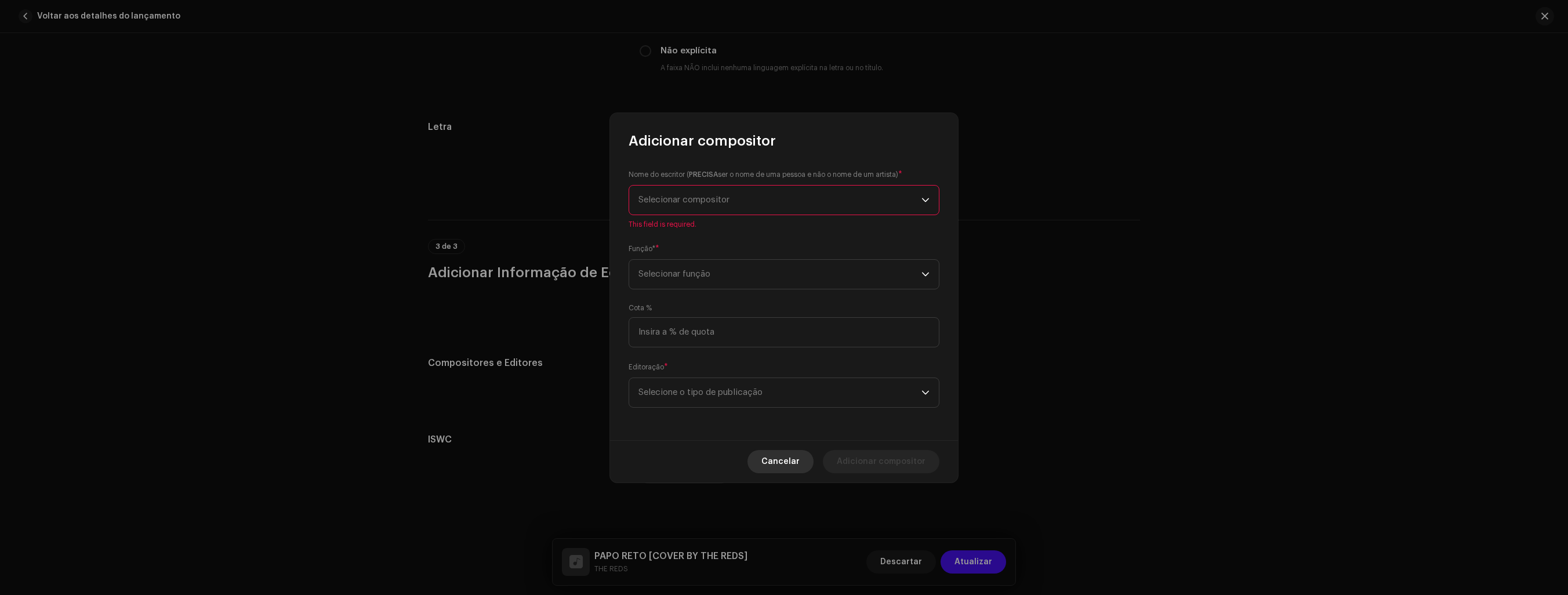
click at [784, 464] on span "Cancelar" at bounding box center [781, 461] width 39 height 23
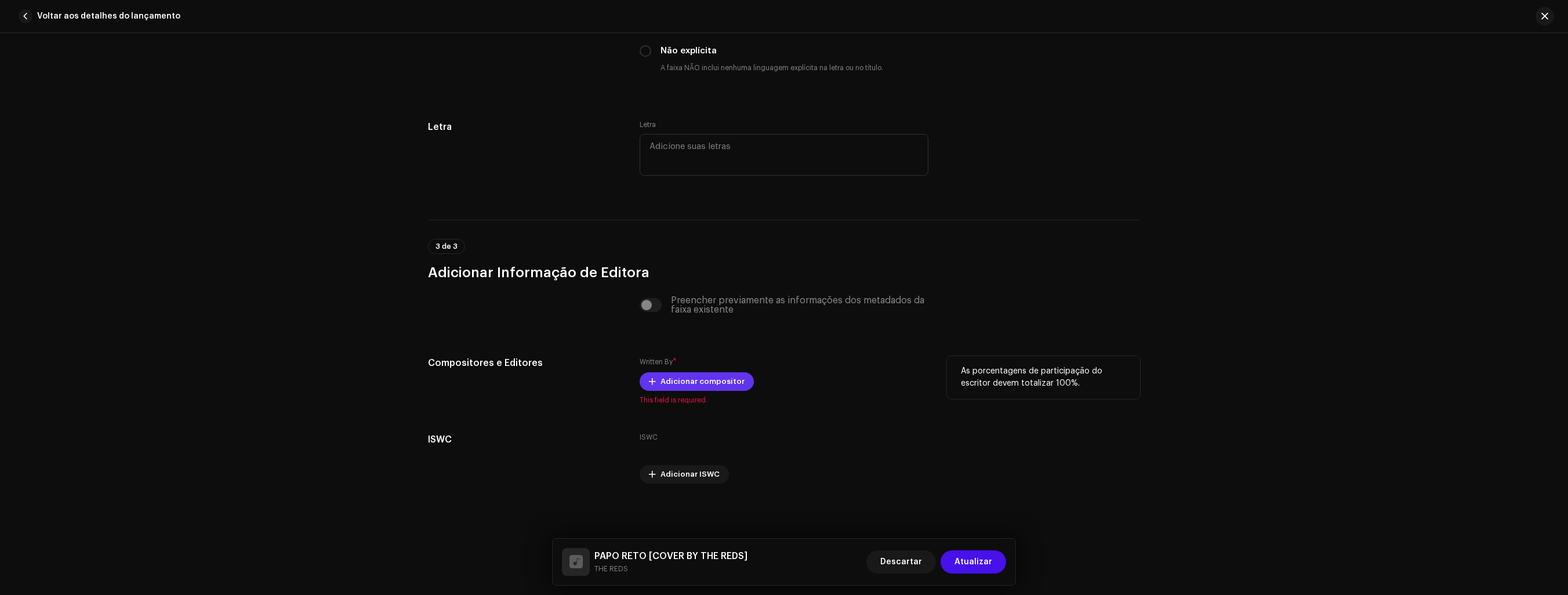
click at [694, 379] on span "Adicionar compositor" at bounding box center [702, 381] width 84 height 23
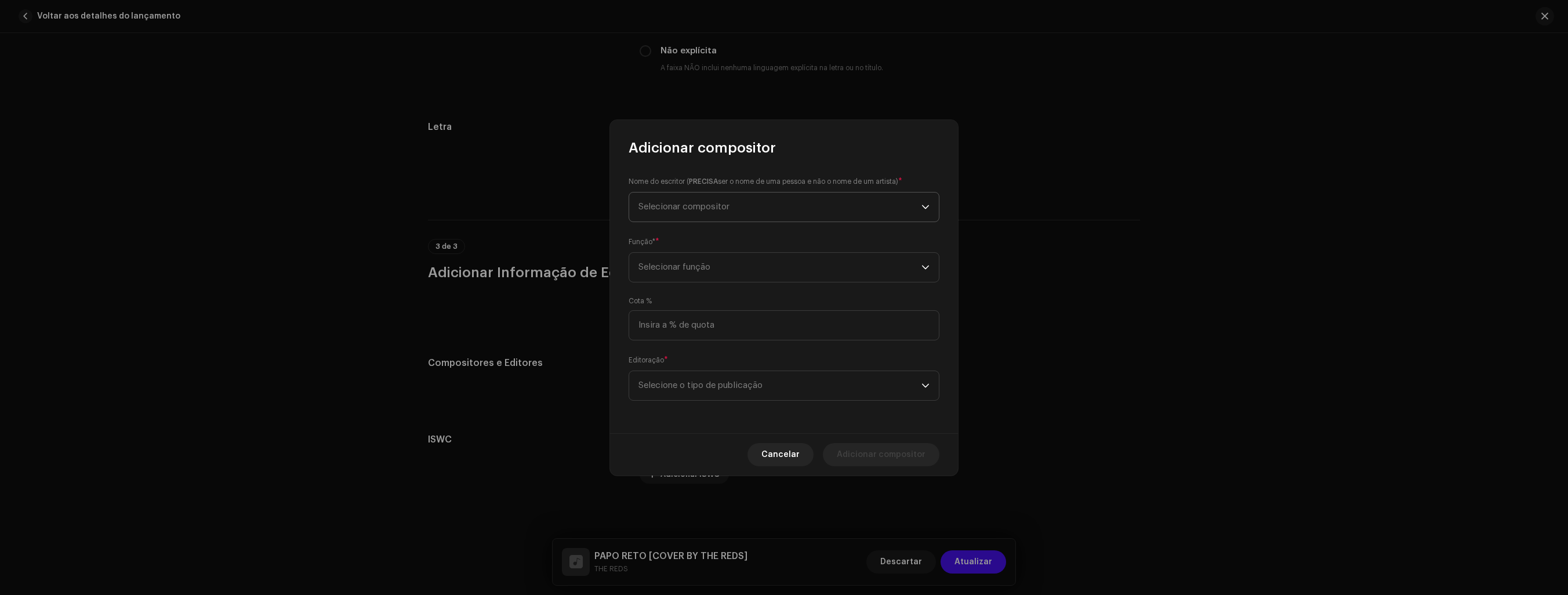
click at [771, 207] on span "Selecionar compositor" at bounding box center [780, 207] width 283 height 29
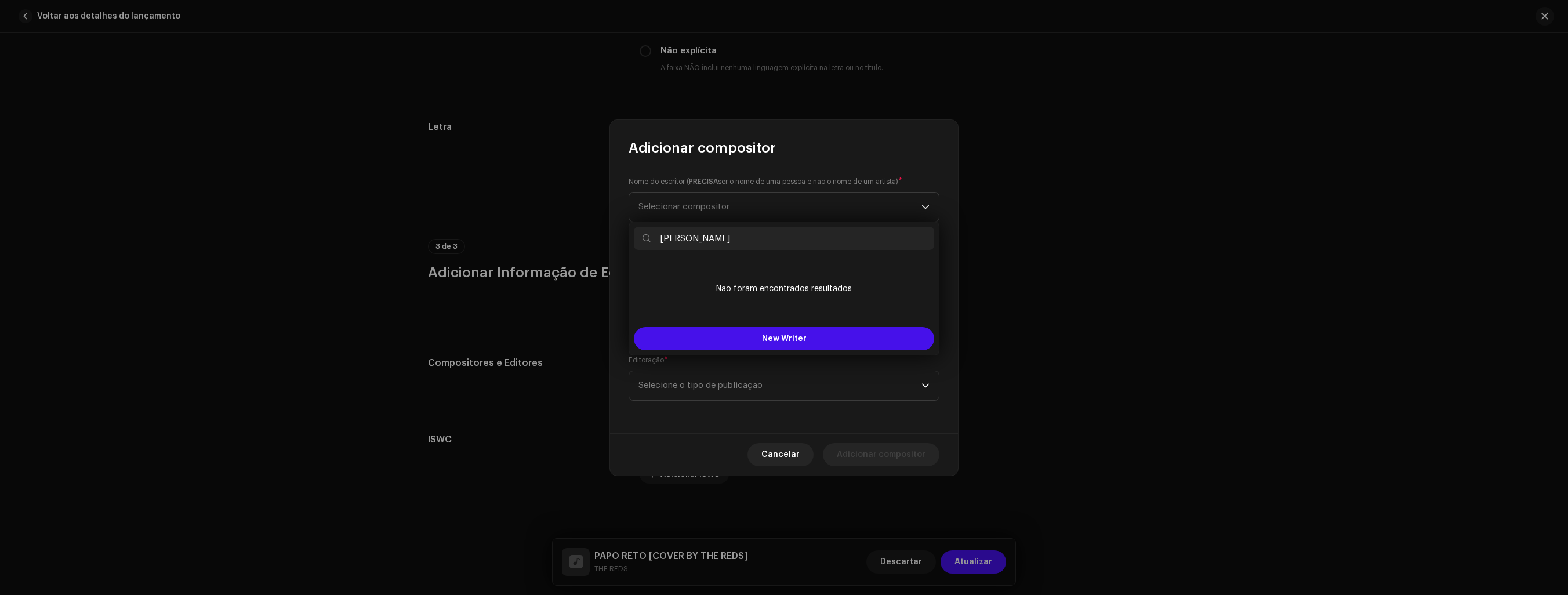
type input "[PERSON_NAME]"
click at [947, 275] on div "Nome do escritor ( PRECISA ser o nome de [PERSON_NAME] e não o nome de um artis…" at bounding box center [784, 295] width 348 height 276
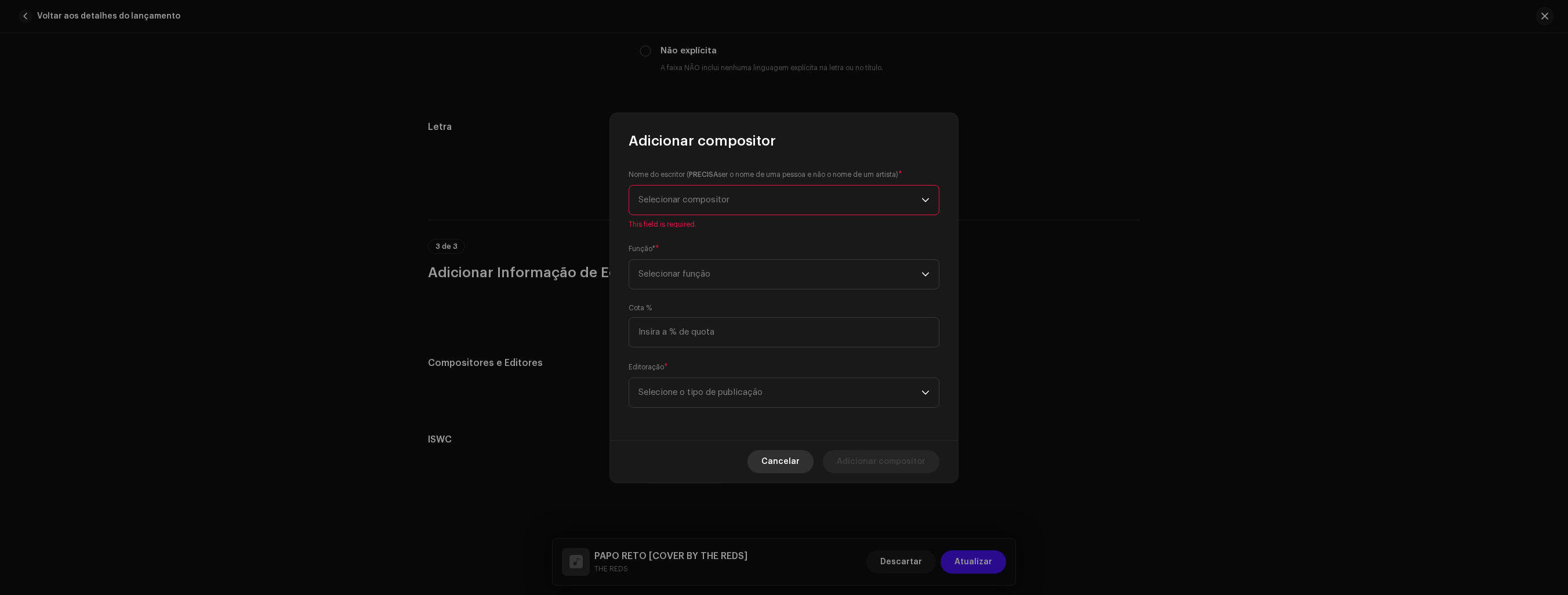
click at [783, 462] on span "Cancelar" at bounding box center [781, 461] width 39 height 23
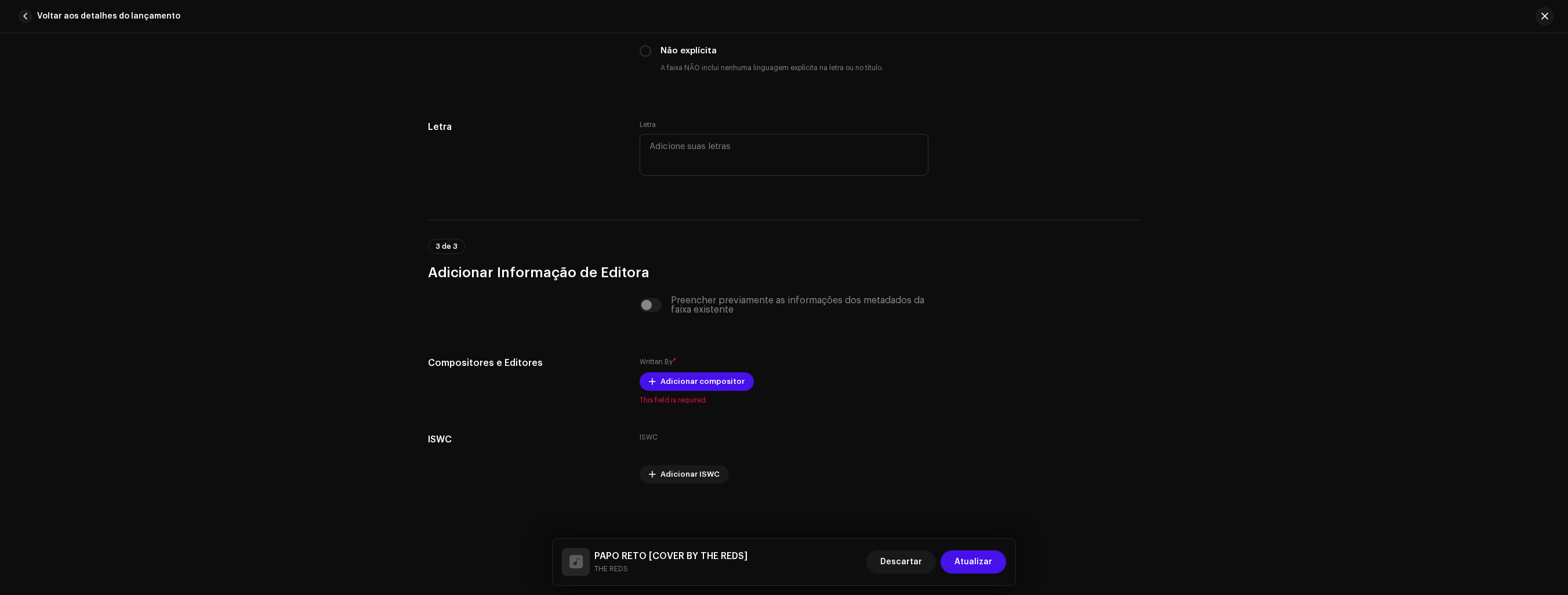
click at [656, 306] on div "Preencher previamente as informações dos metadados da faixa existente" at bounding box center [784, 305] width 289 height 19
click at [643, 306] on div "Preencher previamente as informações dos metadados da faixa existente" at bounding box center [784, 305] width 289 height 19
drag, startPoint x: 643, startPoint y: 306, endPoint x: 663, endPoint y: 306, distance: 20.0
click at [663, 306] on div "Preencher previamente as informações dos metadados da faixa existente" at bounding box center [784, 305] width 289 height 19
click at [654, 304] on div "Preencher previamente as informações dos metadados da faixa existente" at bounding box center [784, 305] width 289 height 19
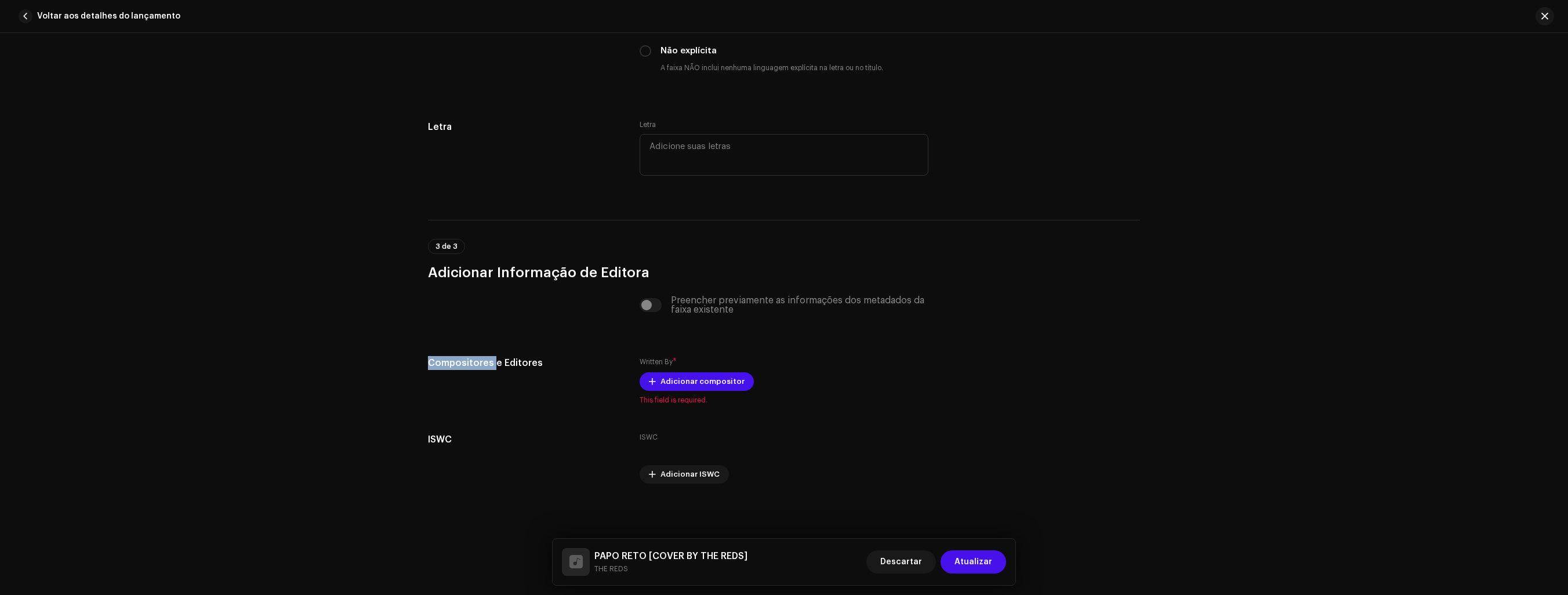
click at [654, 304] on div "Preencher previamente as informações dos metadados da faixa existente" at bounding box center [784, 305] width 289 height 19
drag, startPoint x: 654, startPoint y: 304, endPoint x: 774, endPoint y: 312, distance: 120.3
click at [774, 312] on div "Preencher previamente as informações dos metadados da faixa existente" at bounding box center [784, 305] width 289 height 19
click at [826, 311] on div "Preencher previamente as informações dos metadados da faixa existente" at bounding box center [784, 305] width 289 height 19
click at [704, 381] on span "Adicionar compositor" at bounding box center [702, 381] width 84 height 23
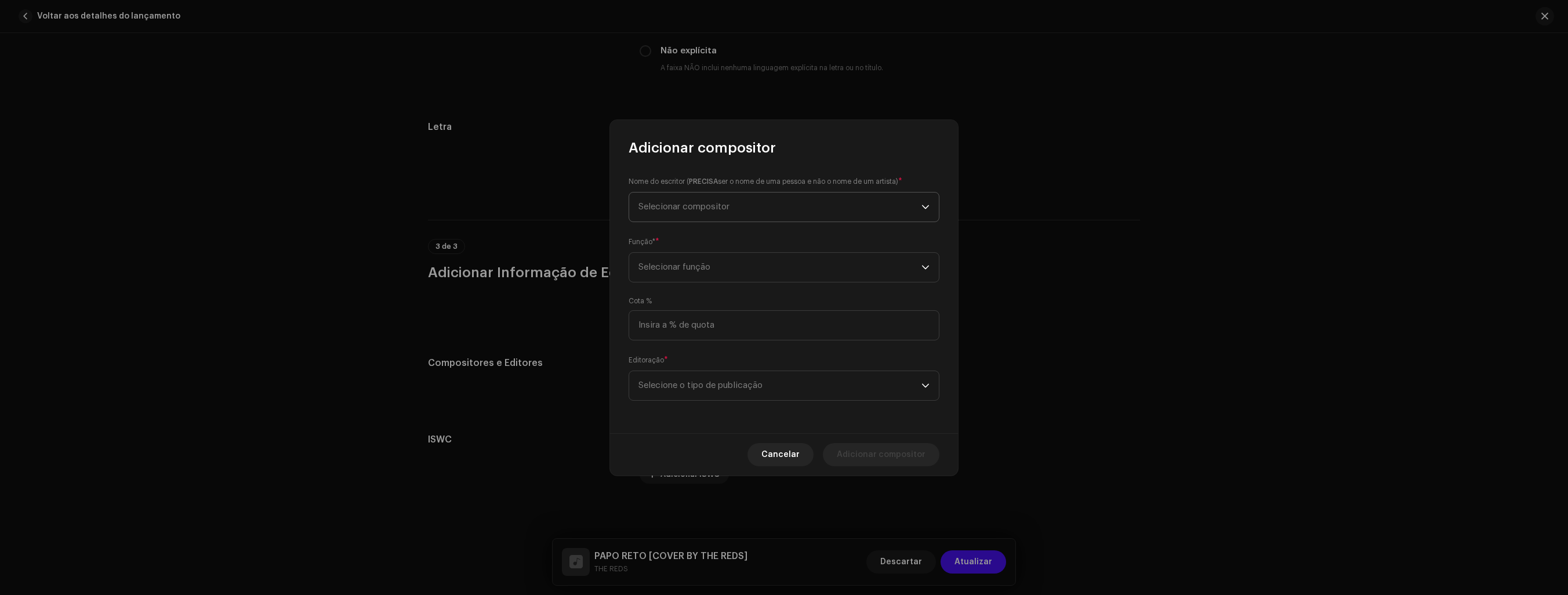
click at [706, 203] on span "Selecionar compositor" at bounding box center [684, 207] width 91 height 9
type input "s"
type input "S"
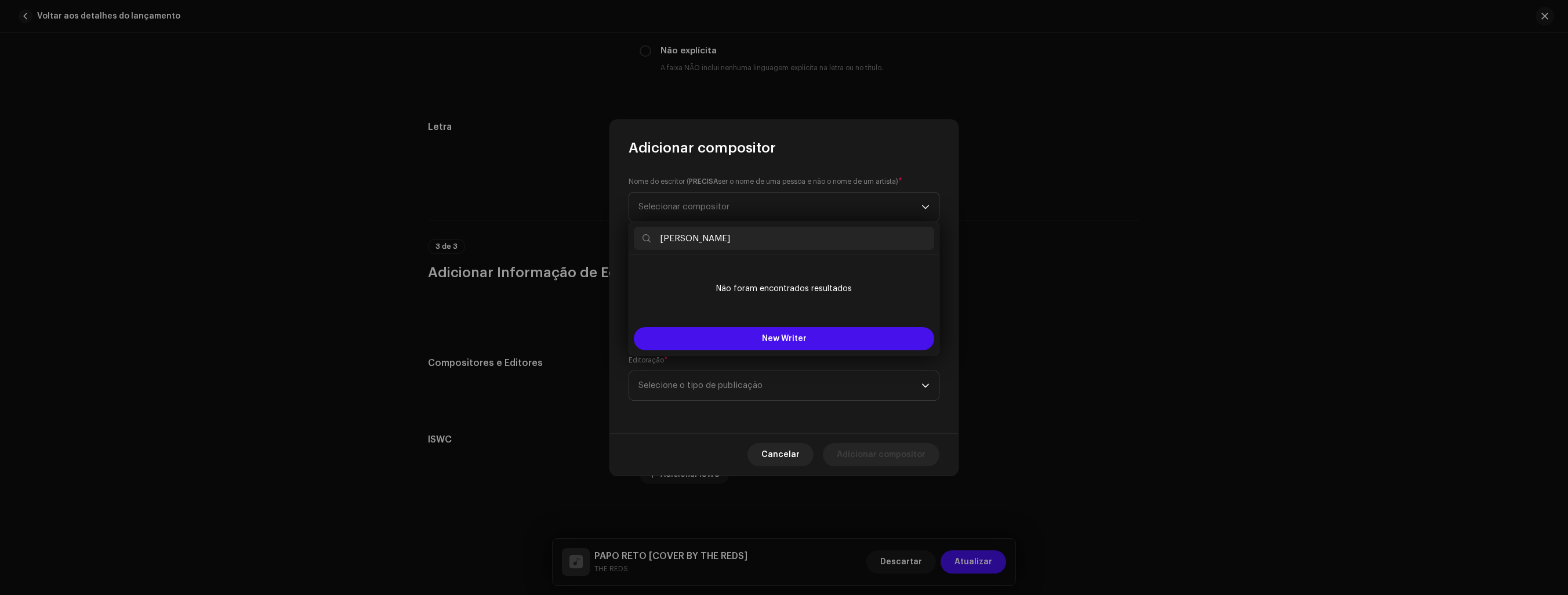
type input "[PERSON_NAME]"
click at [947, 281] on div "Nome do escritor ( PRECISA ser o nome de [PERSON_NAME] e não o nome de um artis…" at bounding box center [784, 295] width 348 height 276
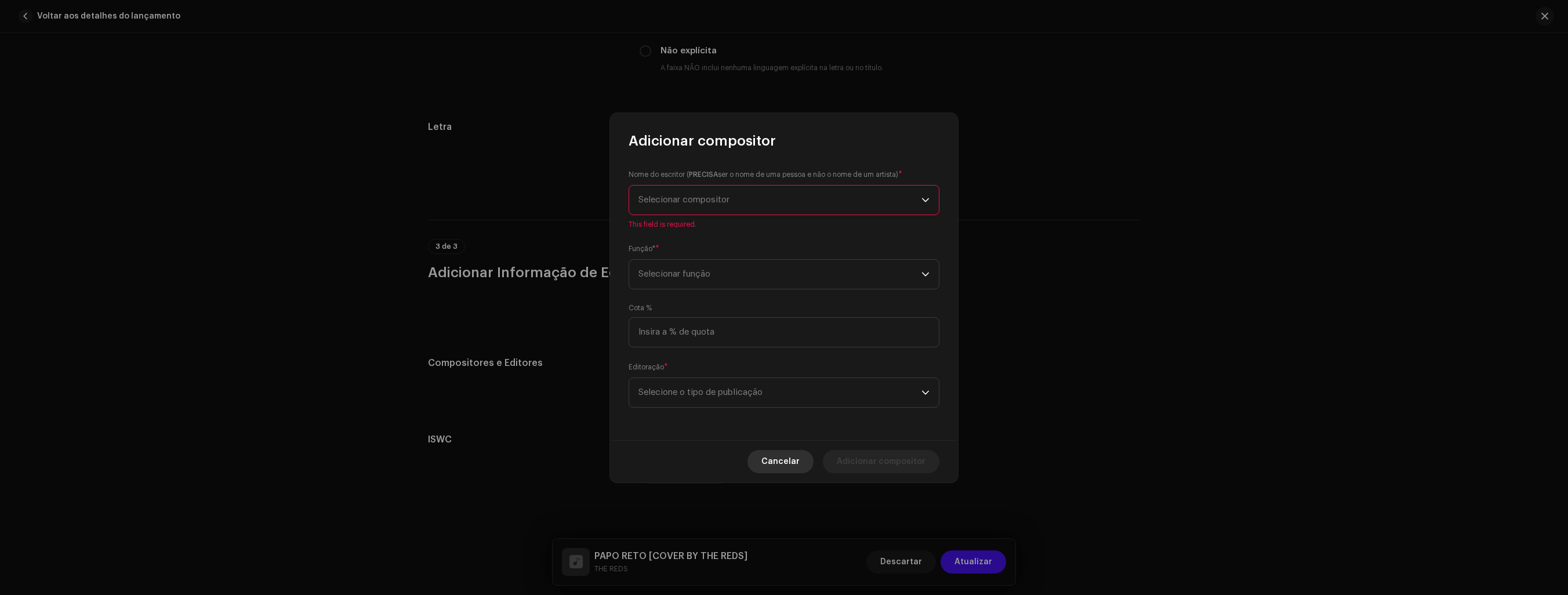
click at [795, 458] on span "Cancelar" at bounding box center [781, 461] width 39 height 23
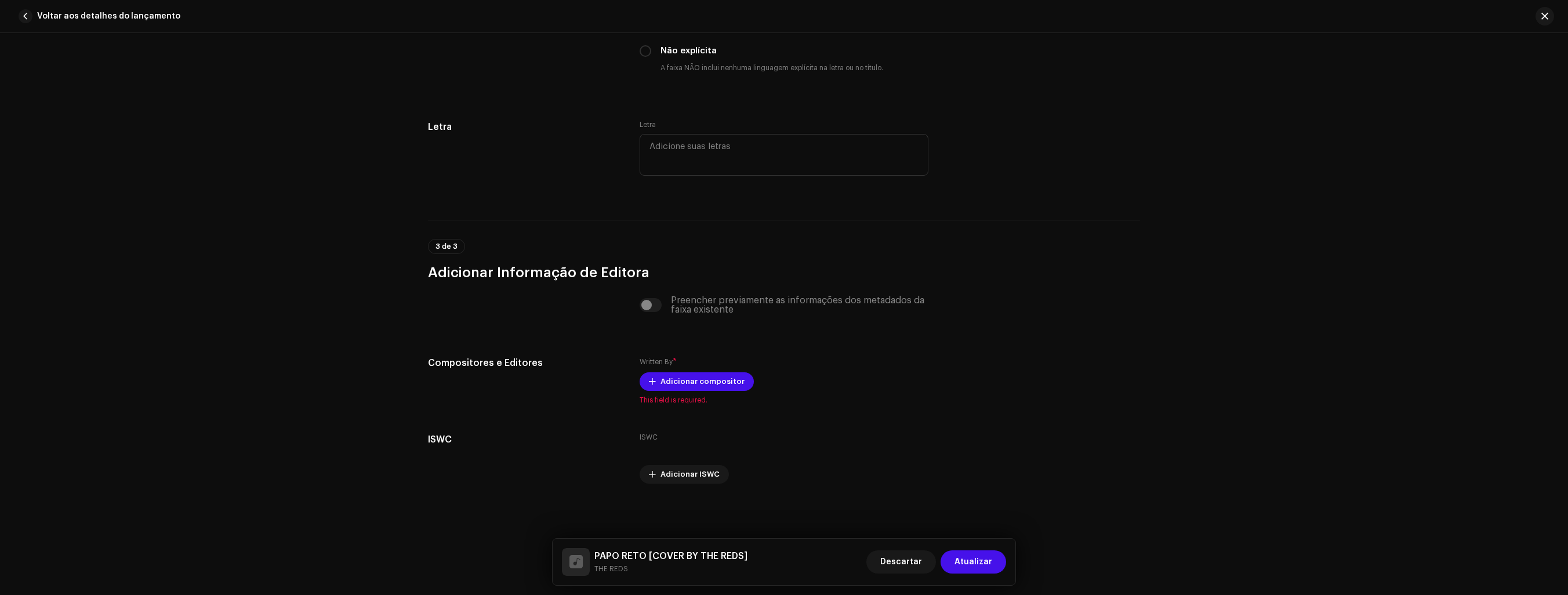
click at [654, 307] on div "Preencher previamente as informações dos metadados da faixa existente" at bounding box center [784, 305] width 289 height 19
drag, startPoint x: 654, startPoint y: 307, endPoint x: 641, endPoint y: 306, distance: 13.0
click at [641, 306] on div "Preencher previamente as informações dos metadados da faixa existente" at bounding box center [784, 305] width 289 height 19
click at [712, 384] on span "Adicionar compositor" at bounding box center [702, 381] width 84 height 23
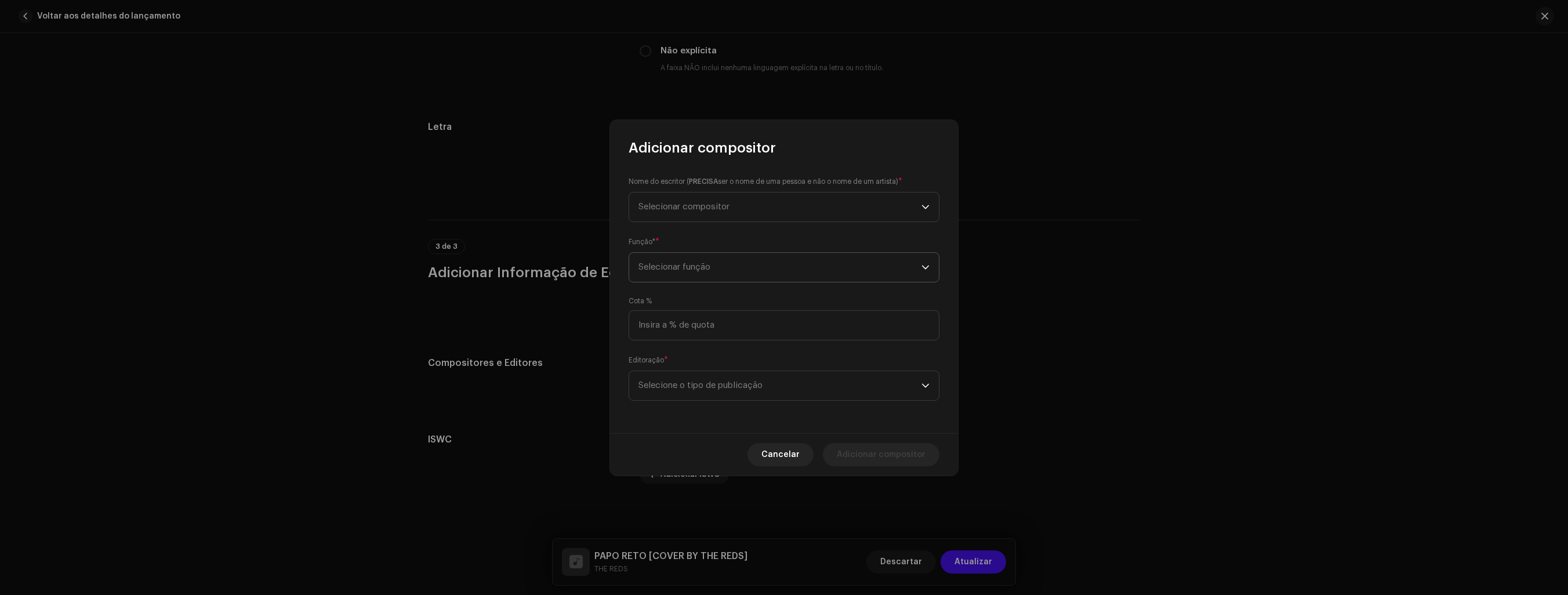
click at [812, 268] on span "Selecionar função" at bounding box center [780, 267] width 283 height 29
click at [785, 204] on span "Selecionar compositor" at bounding box center [780, 207] width 283 height 29
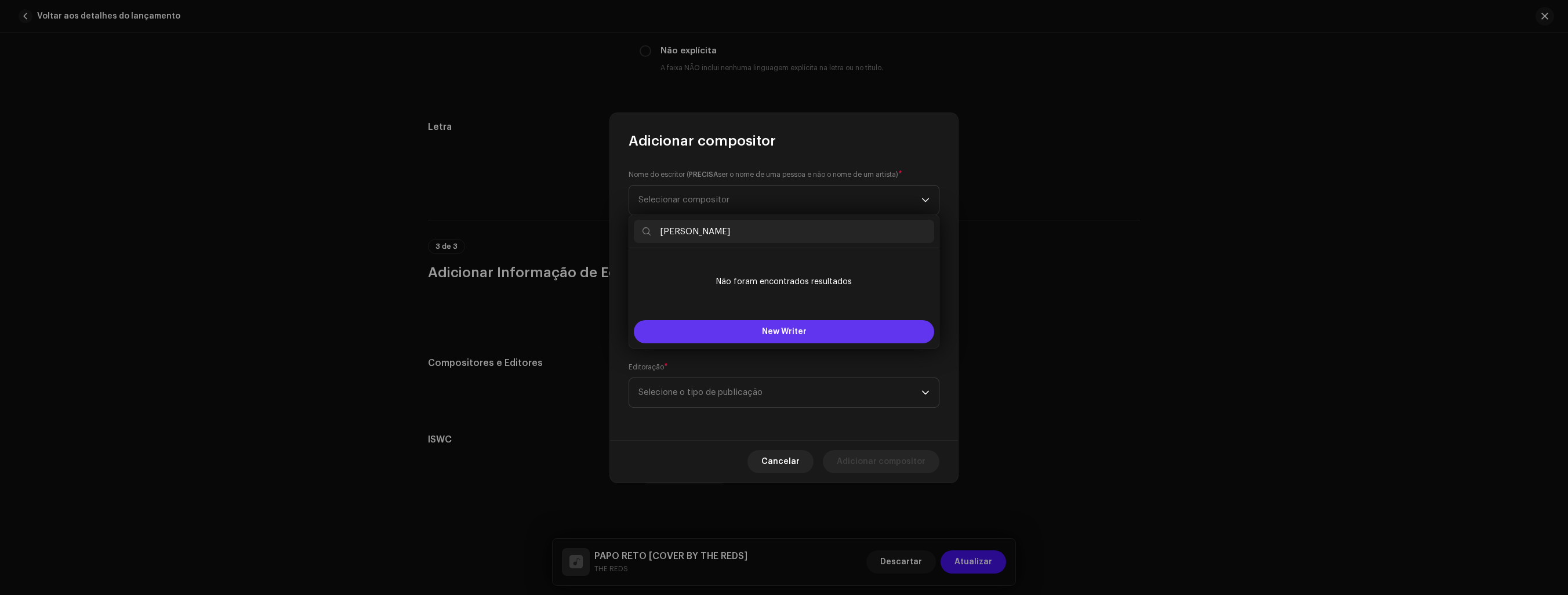
type input "[PERSON_NAME]"
click at [803, 335] on span "New Writer" at bounding box center [784, 332] width 45 height 8
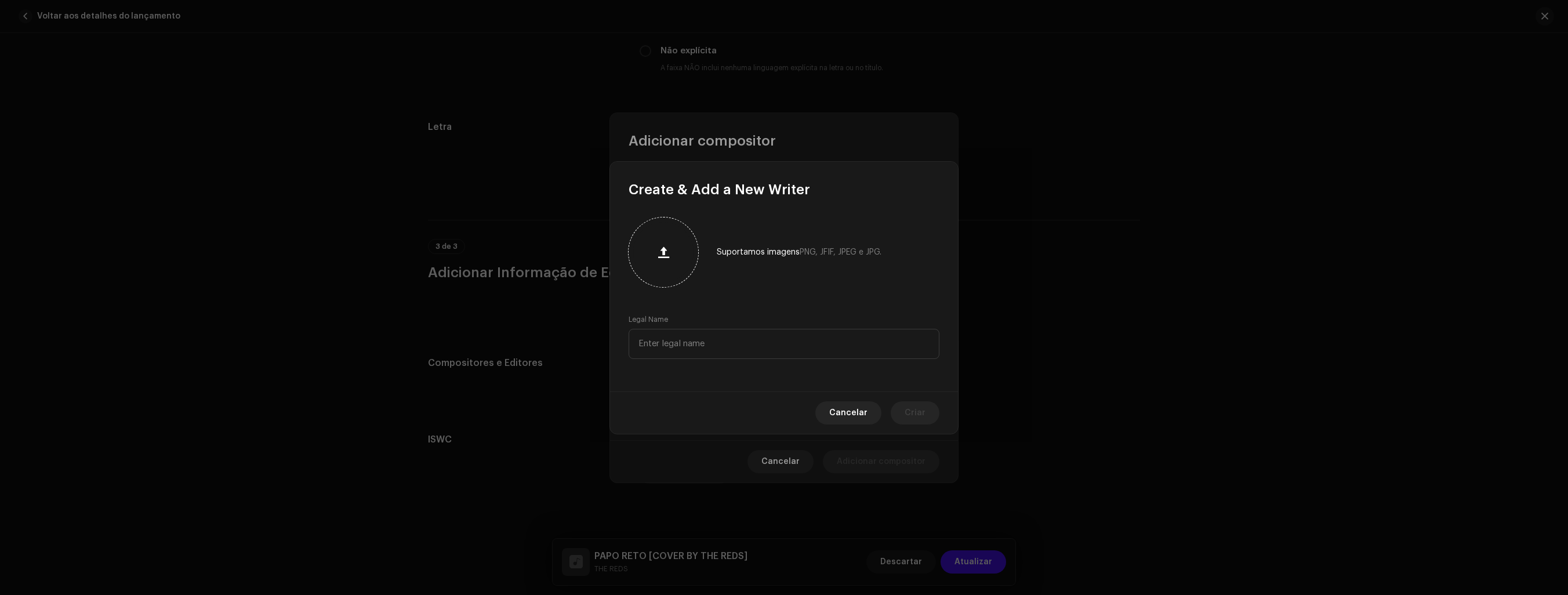
click at [662, 252] on span "button" at bounding box center [664, 252] width 11 height 9
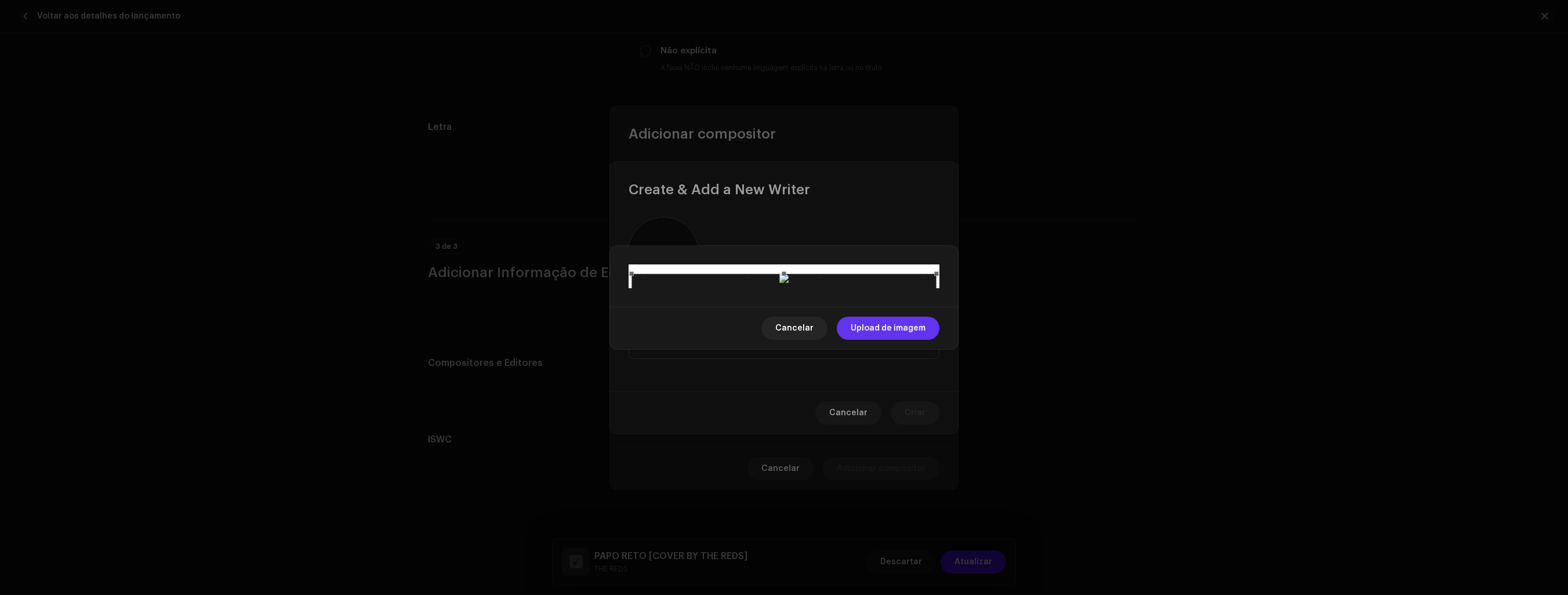
click at [892, 340] on span "Upload de imagem" at bounding box center [888, 328] width 75 height 23
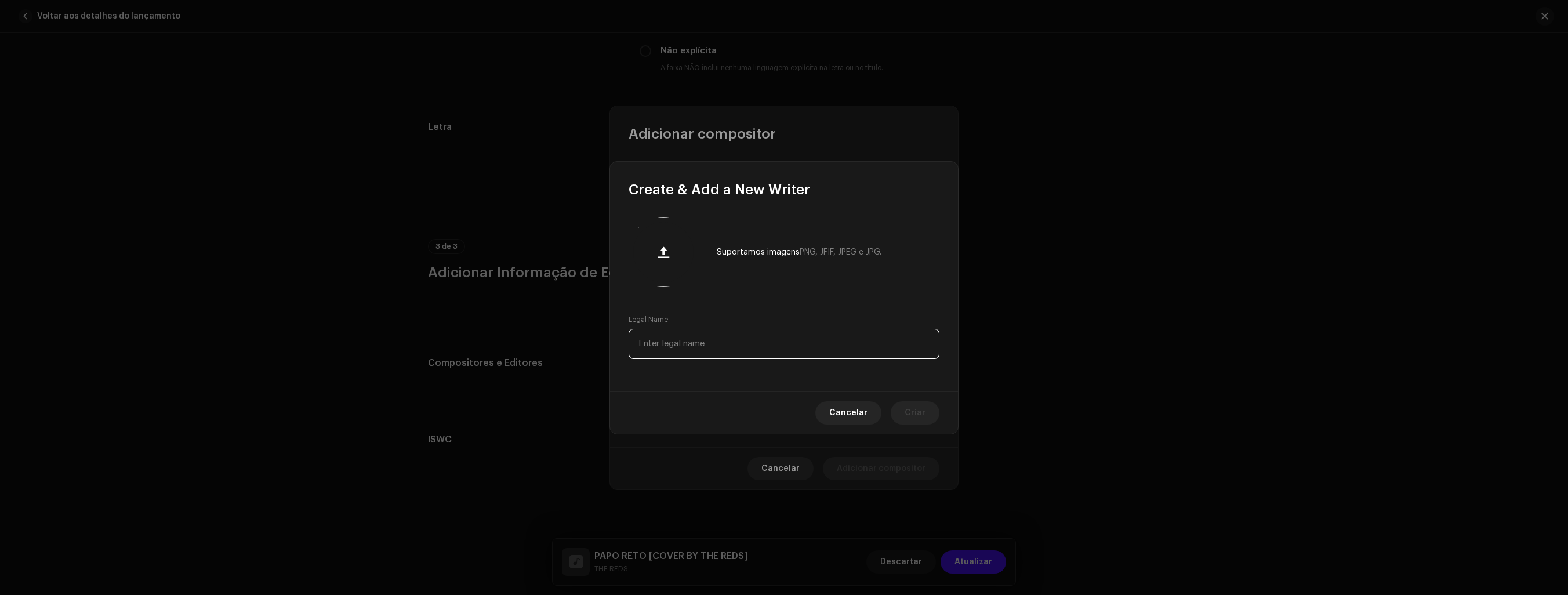
click at [722, 348] on input "text" at bounding box center [784, 344] width 311 height 30
click at [724, 347] on input "[PERSON_NAME] [PERSON_NAME]" at bounding box center [784, 344] width 311 height 30
click at [717, 346] on input "[PERSON_NAME] [PERSON_NAME]" at bounding box center [784, 344] width 311 height 30
type input "[PERSON_NAME] [PERSON_NAME]"
click at [915, 412] on span "Criar" at bounding box center [915, 412] width 21 height 23
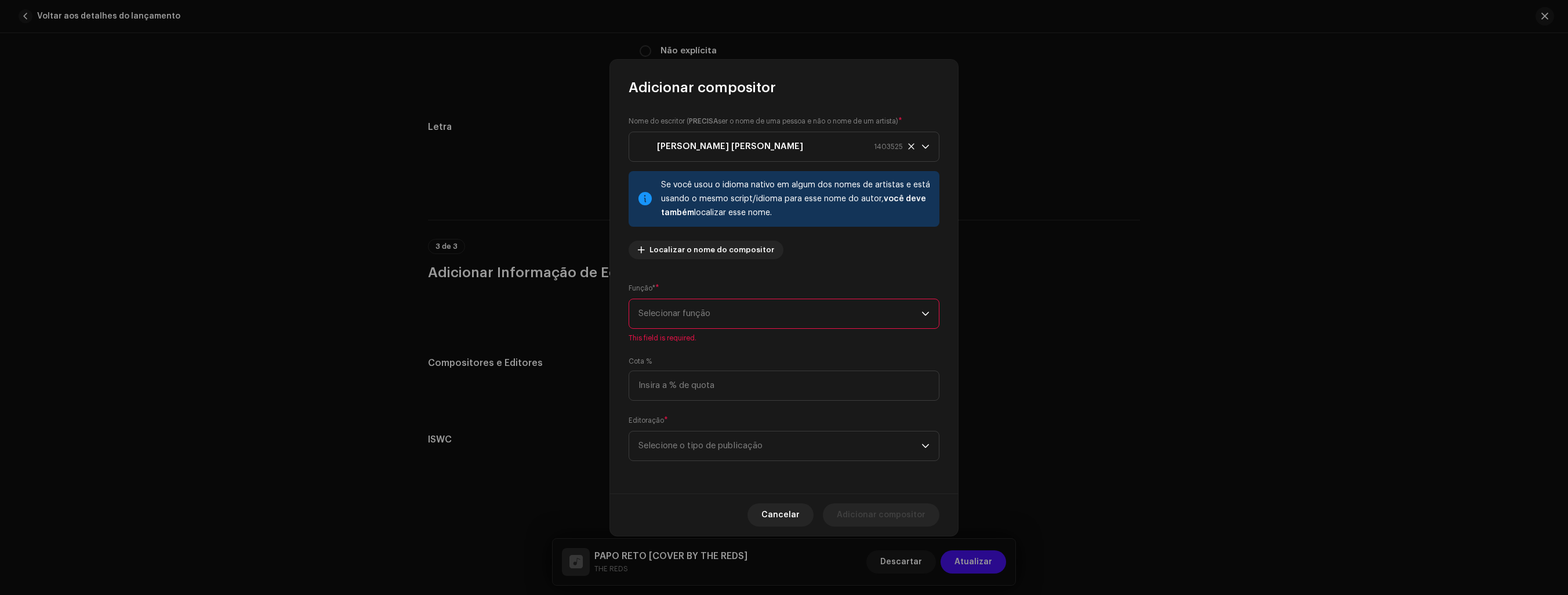
click at [840, 313] on span "Selecionar função" at bounding box center [780, 314] width 283 height 29
click at [643, 342] on span "Adaptor" at bounding box center [655, 345] width 34 height 12
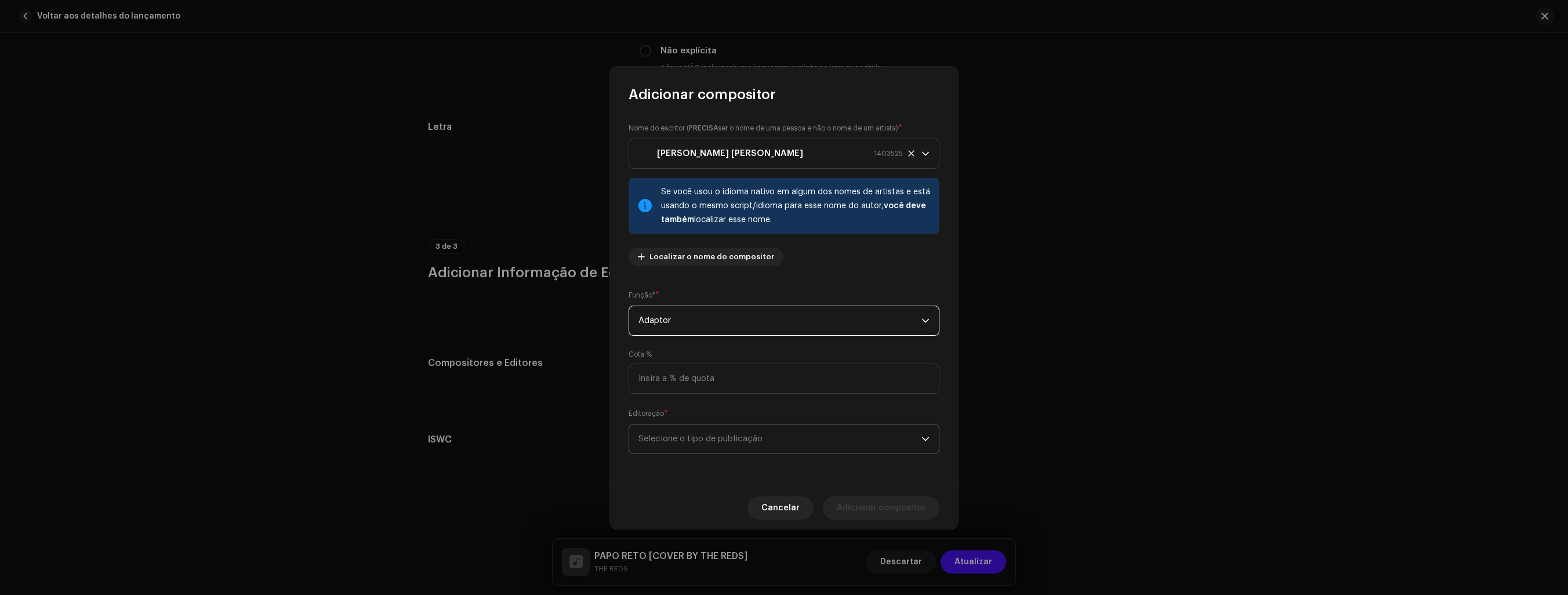
click at [897, 438] on span "Selecione o tipo de publicação" at bounding box center [780, 439] width 283 height 29
click at [749, 467] on span "Copyright control (self-published)" at bounding box center [708, 471] width 139 height 12
click at [929, 435] on icon "dropdown trigger" at bounding box center [925, 438] width 8 height 8
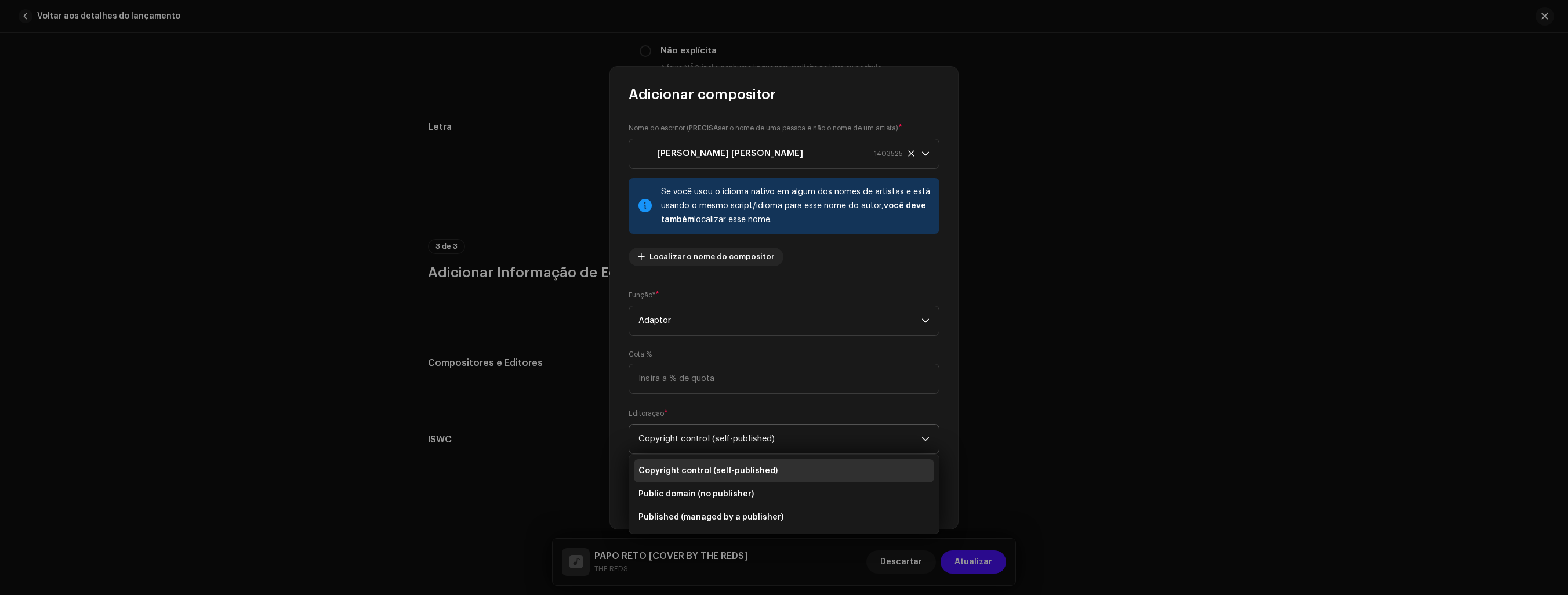
click at [927, 435] on icon "dropdown trigger" at bounding box center [925, 438] width 8 height 8
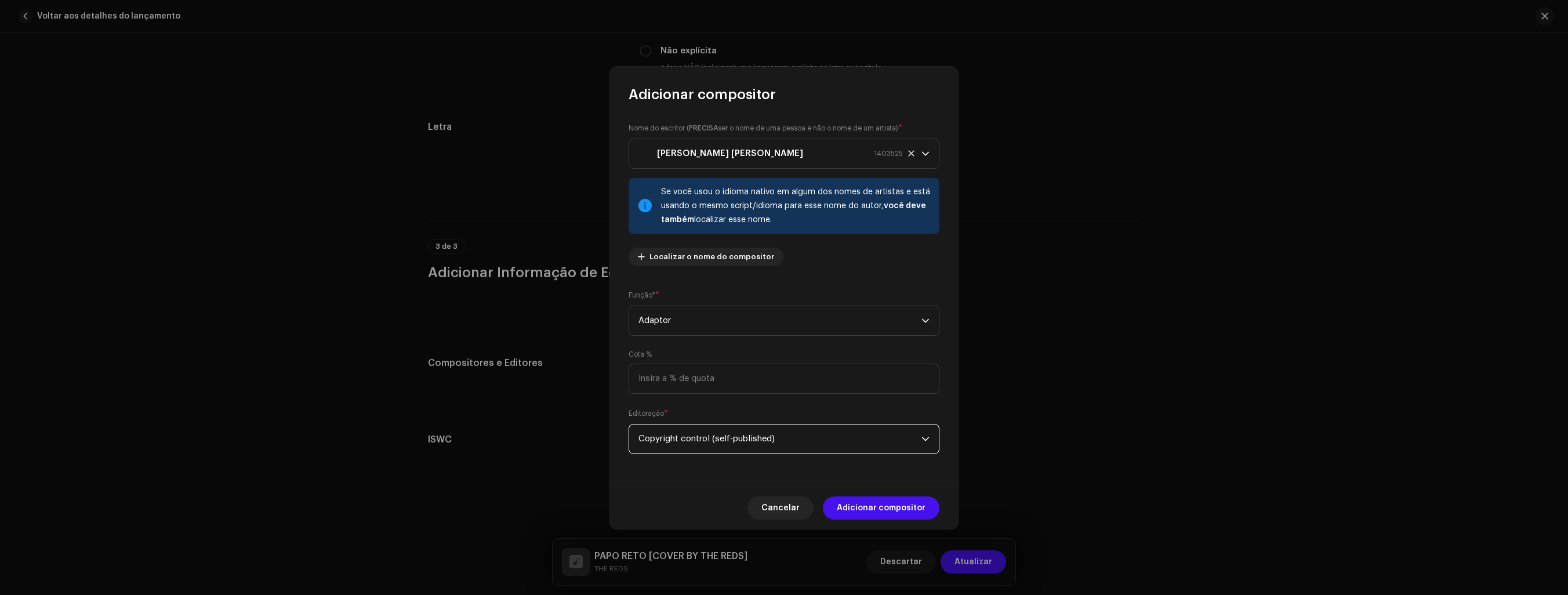
click at [927, 435] on icon "dropdown trigger" at bounding box center [925, 438] width 8 height 8
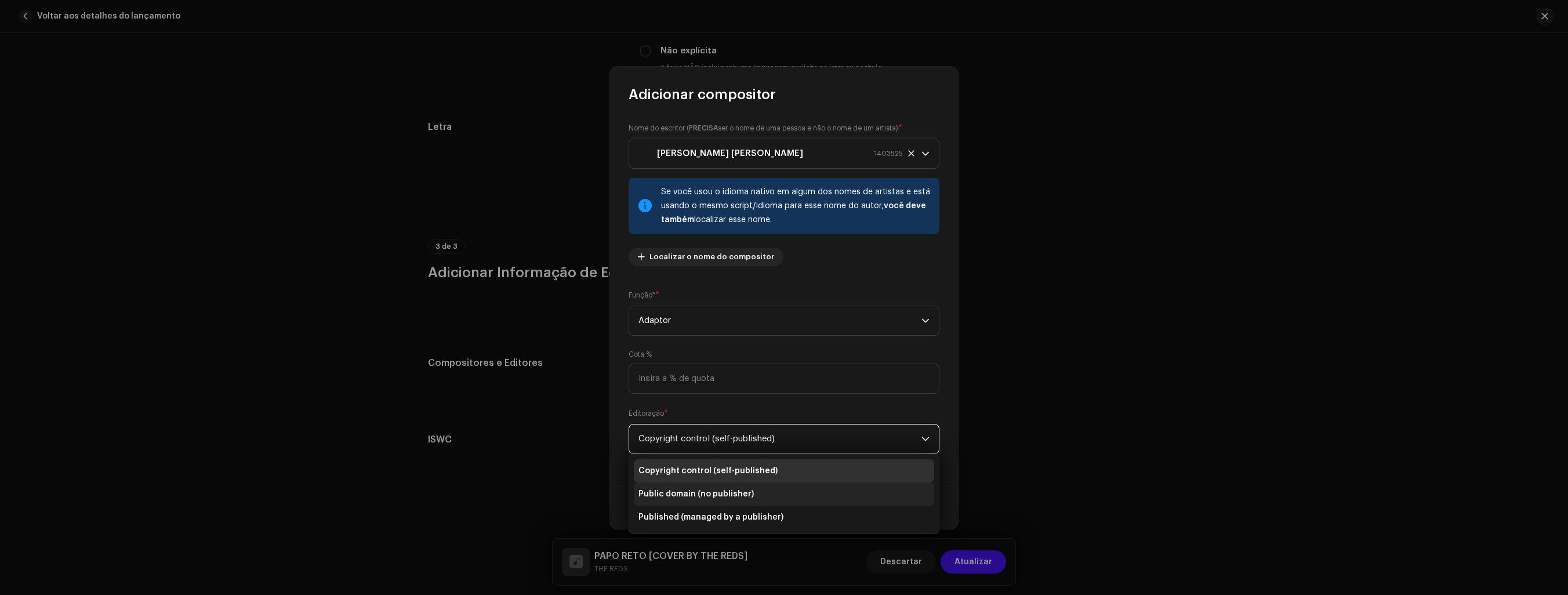
click at [741, 489] on span "Public domain (no publisher)" at bounding box center [696, 494] width 116 height 12
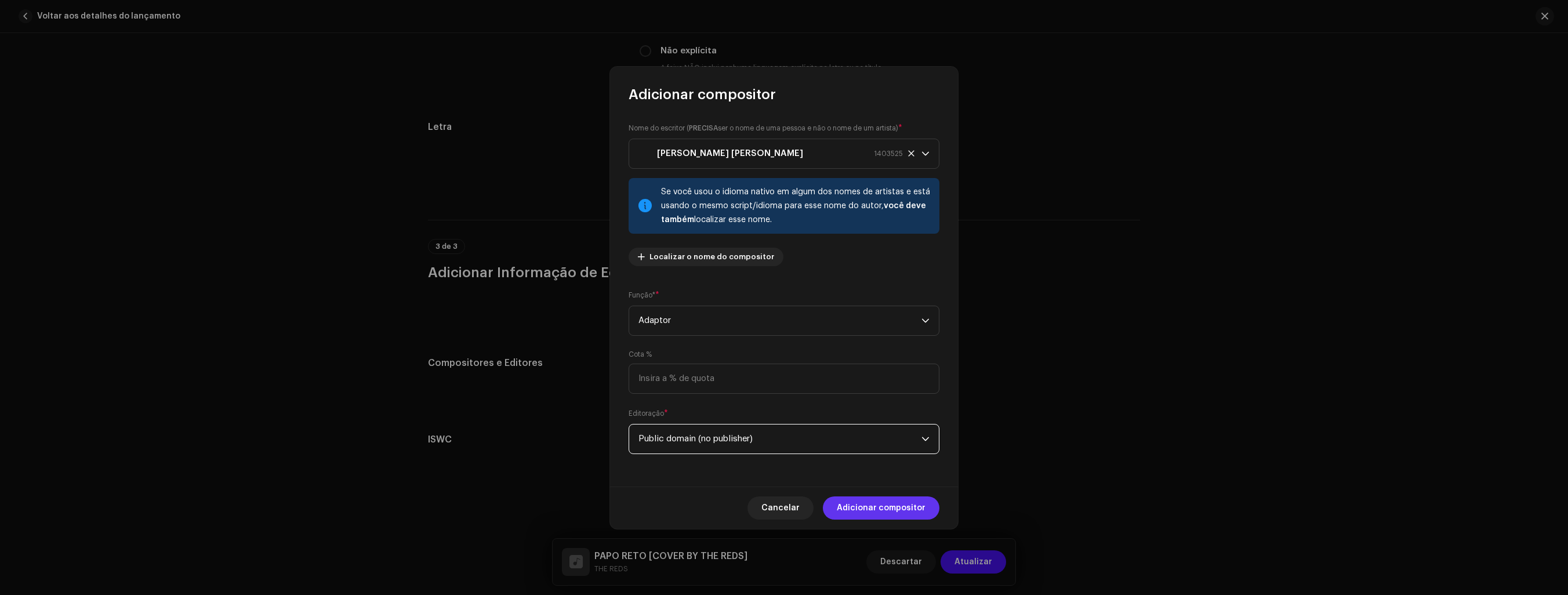
click at [902, 504] on span "Adicionar compositor" at bounding box center [881, 507] width 89 height 23
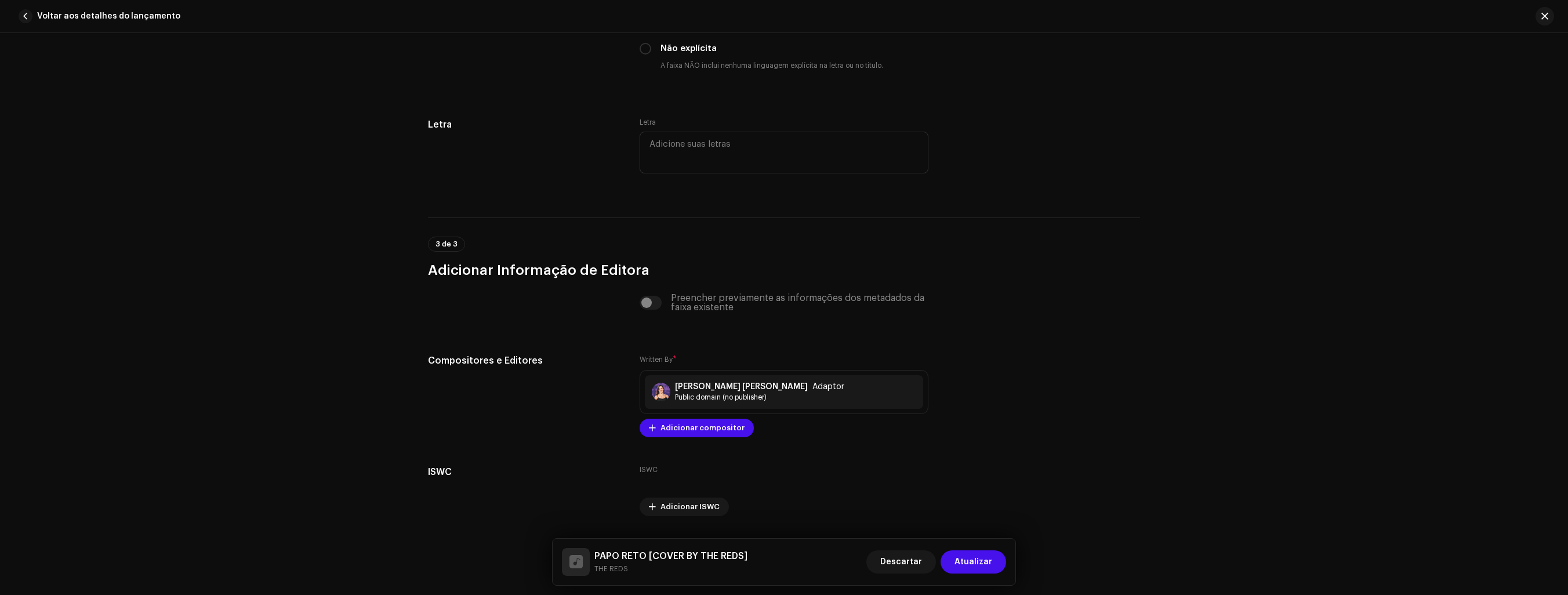
scroll to position [2105, 0]
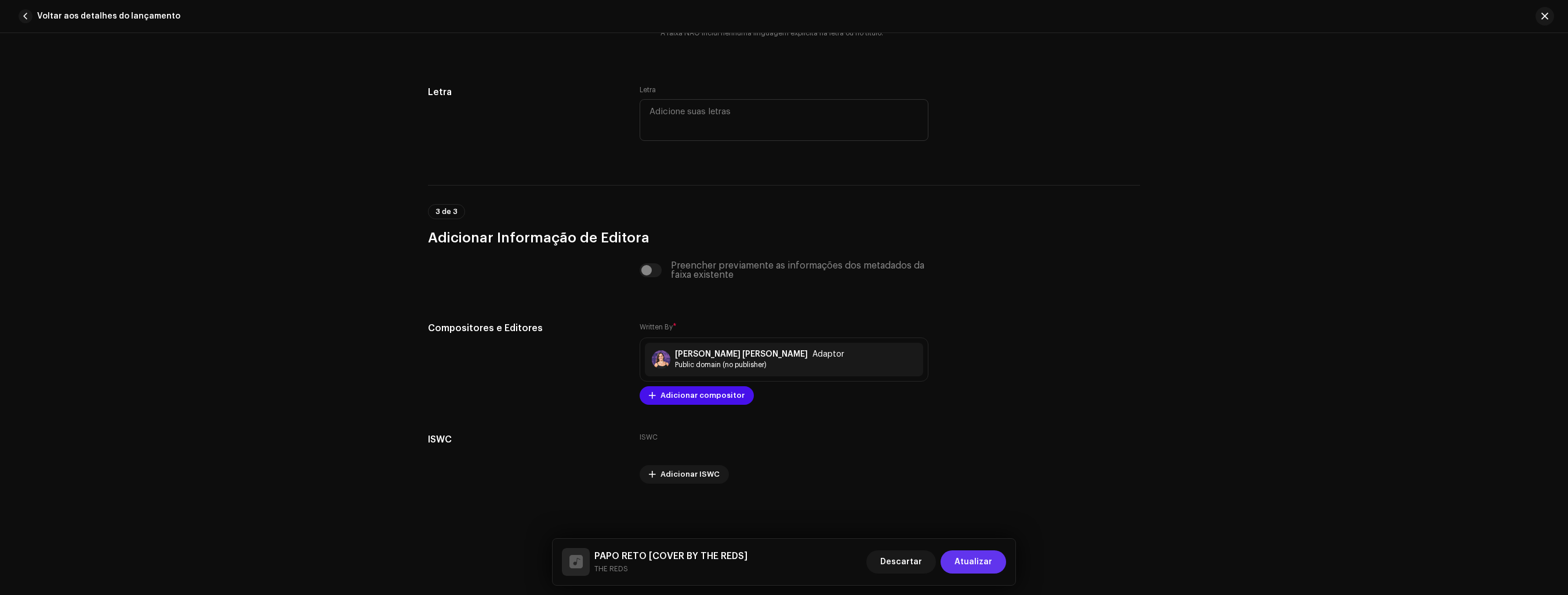
click at [976, 558] on span "Atualizar" at bounding box center [973, 561] width 38 height 23
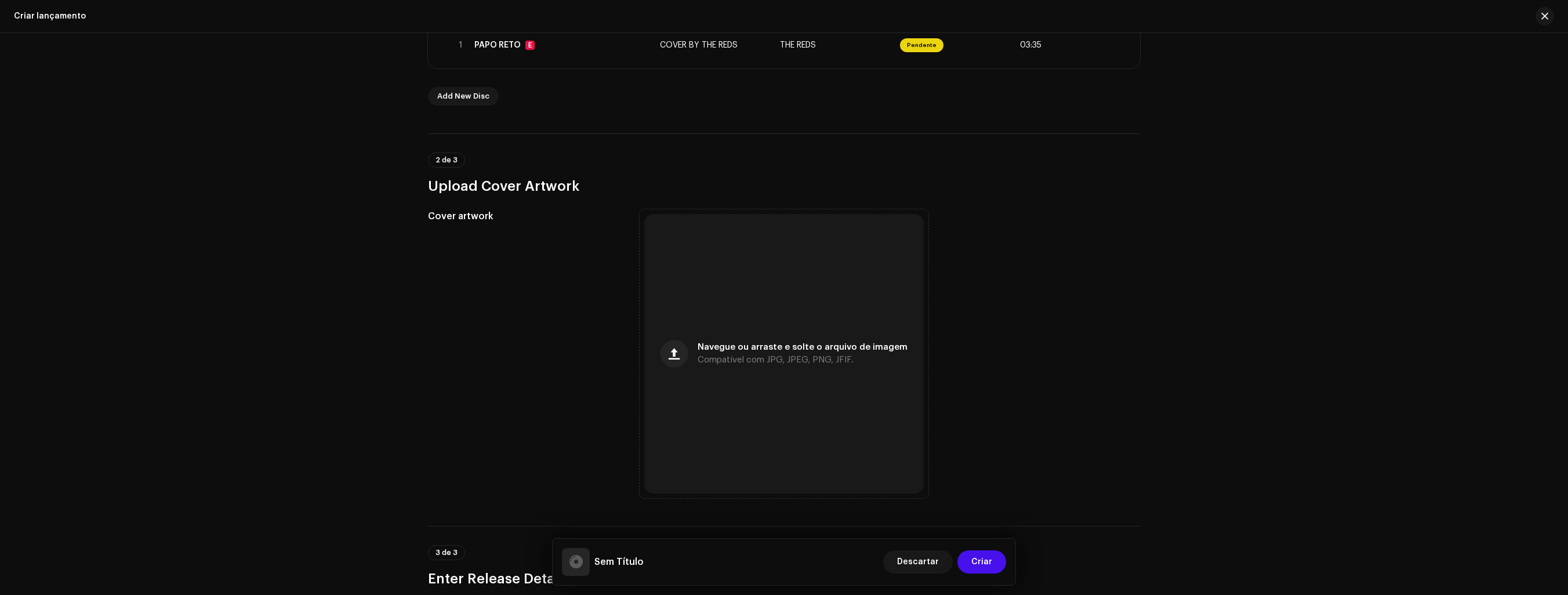
scroll to position [290, 0]
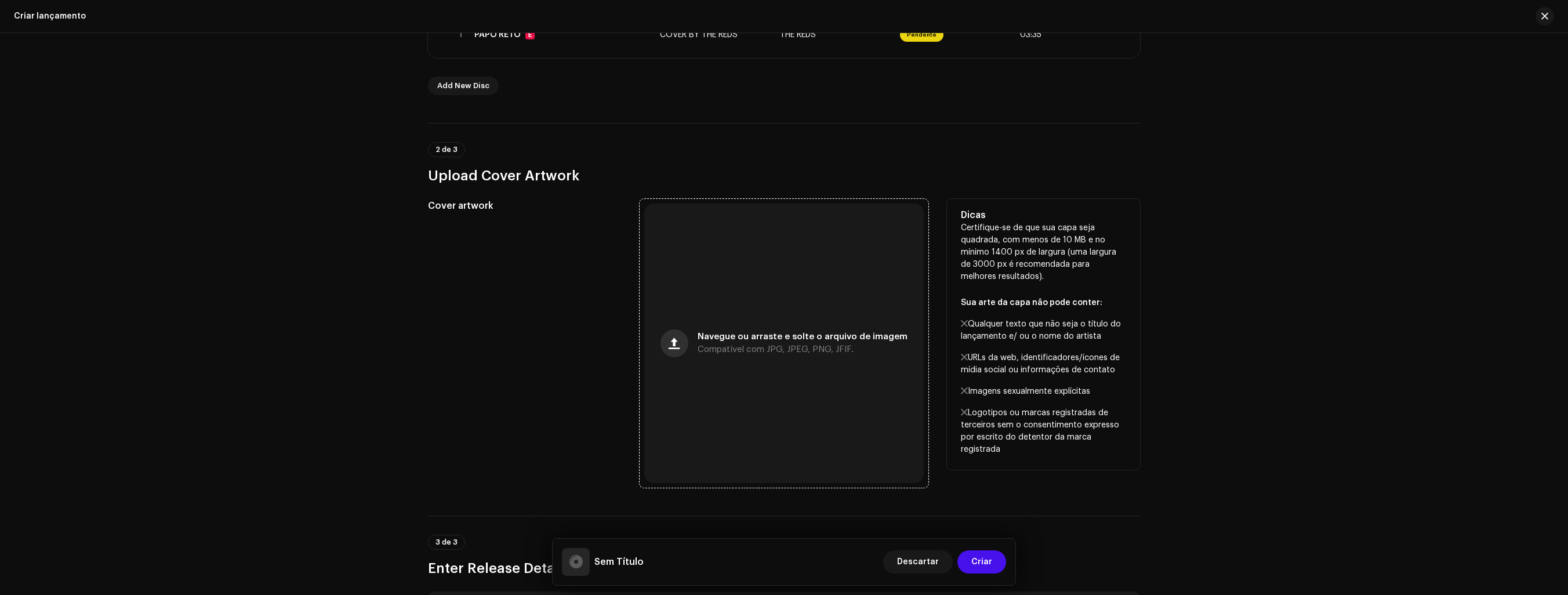
click at [684, 344] on button "button" at bounding box center [674, 343] width 28 height 28
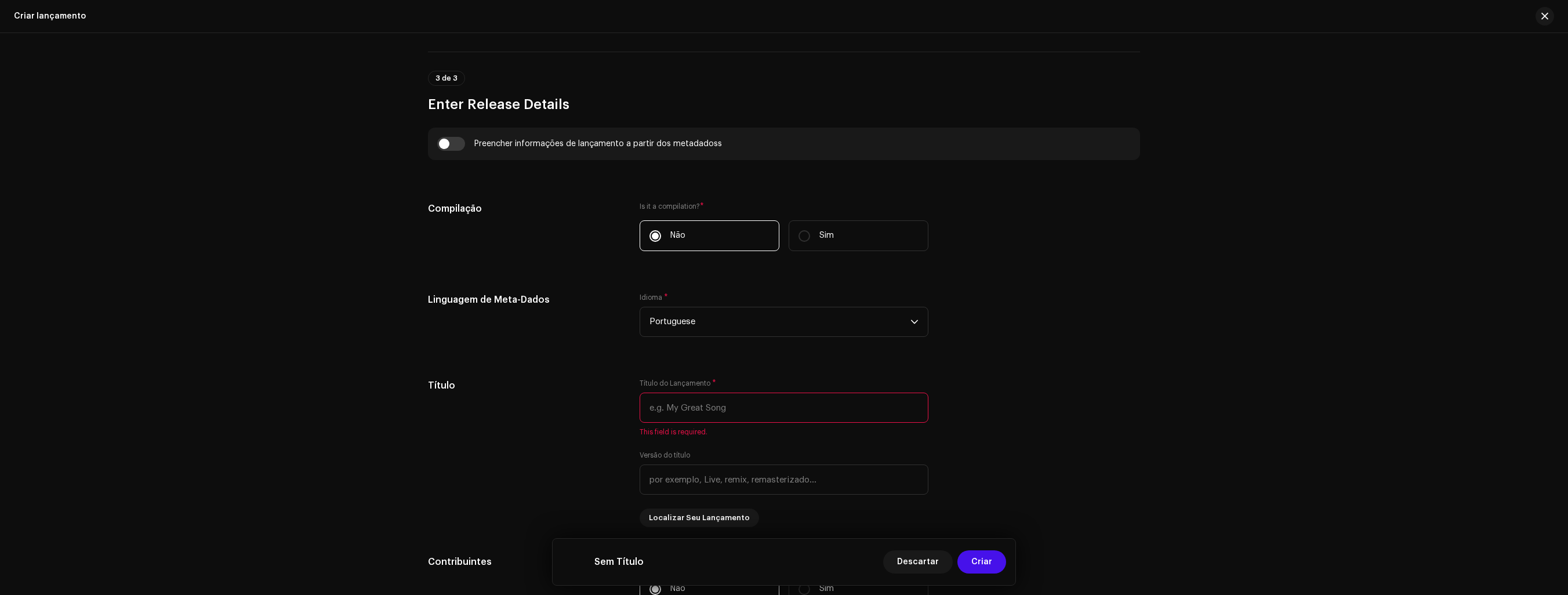
scroll to position [812, 0]
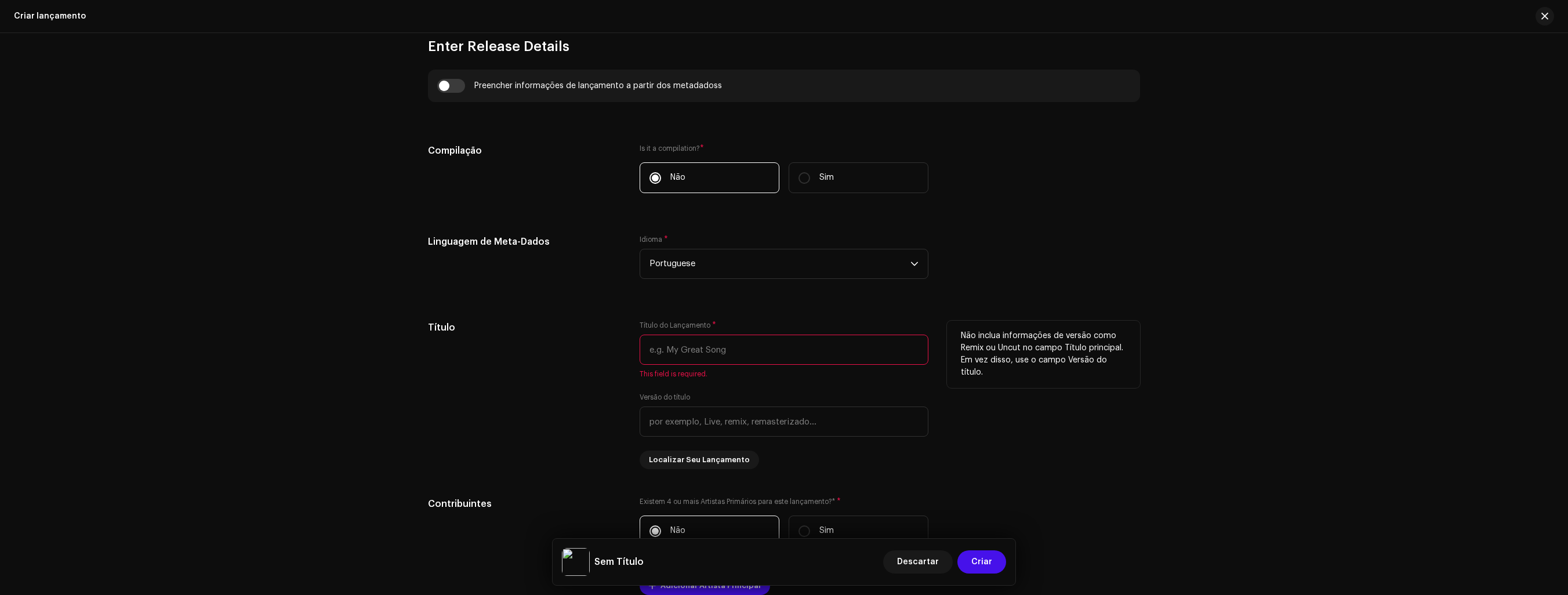
click at [776, 351] on input "text" at bounding box center [784, 350] width 289 height 30
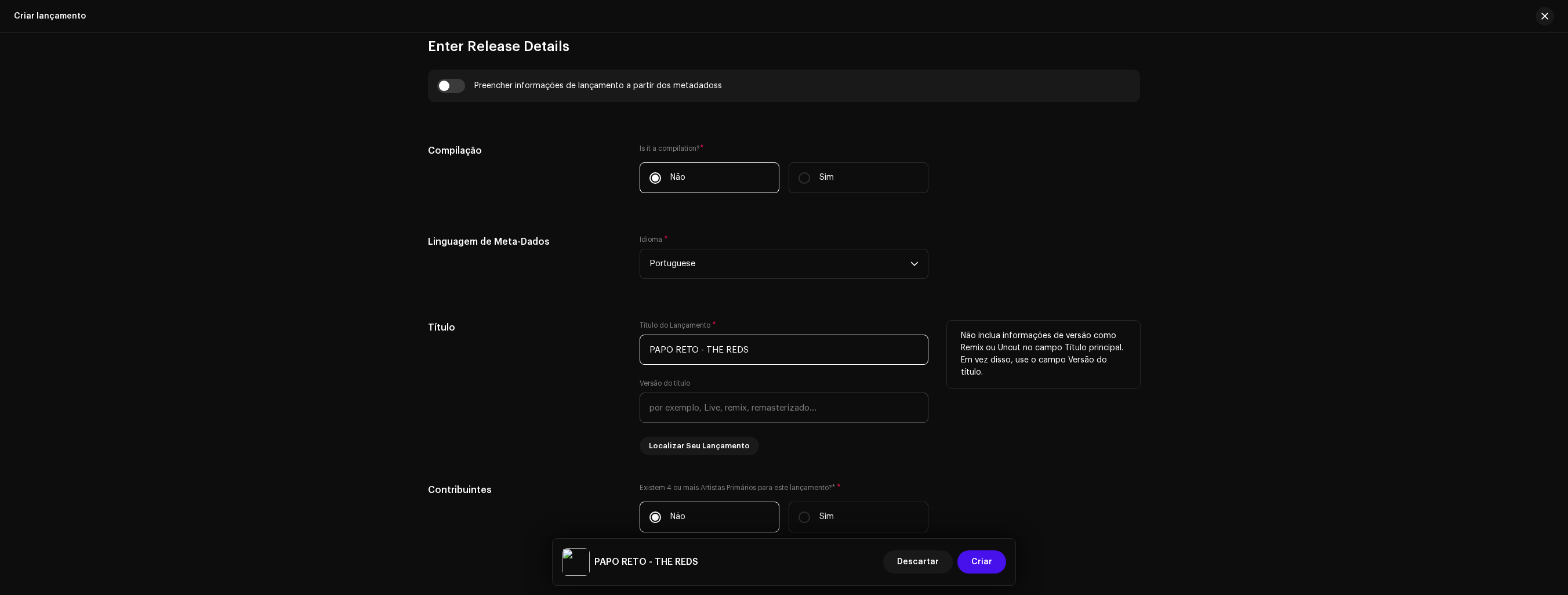
type input "PAPO RETO - THE REDS"
click at [784, 414] on input "text" at bounding box center [784, 407] width 289 height 30
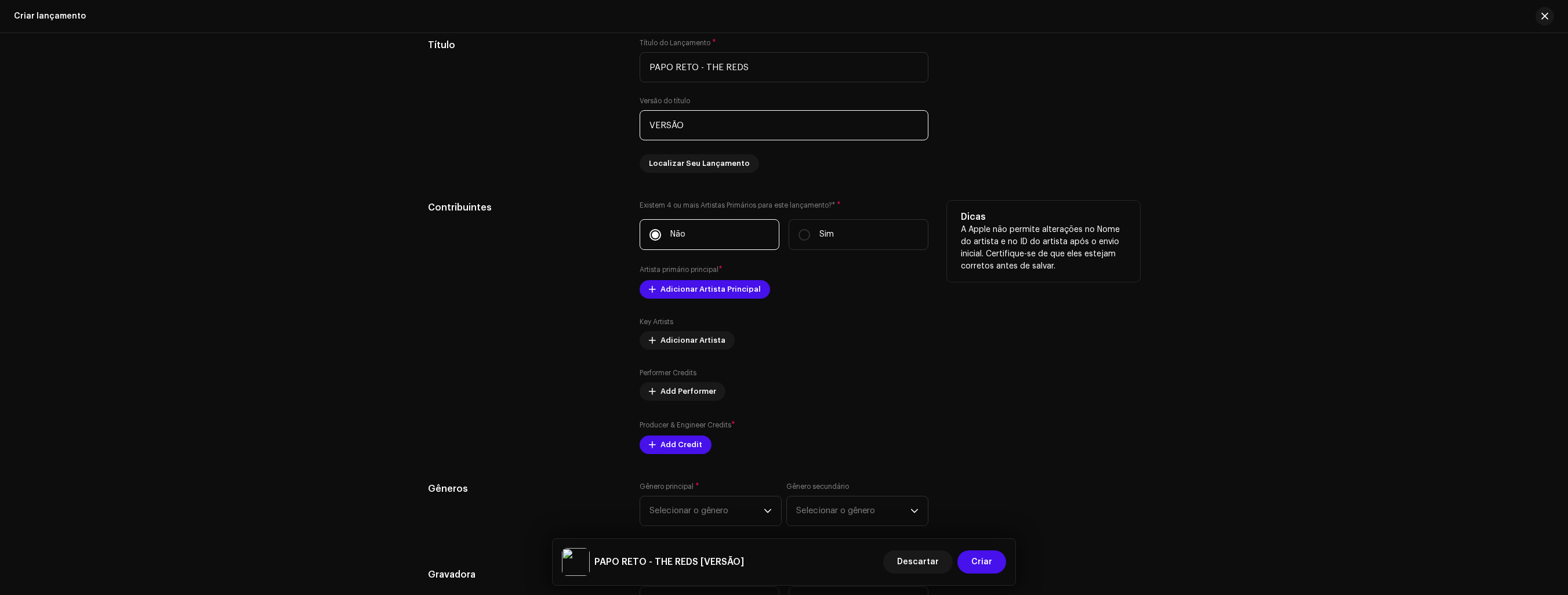
scroll to position [1102, 0]
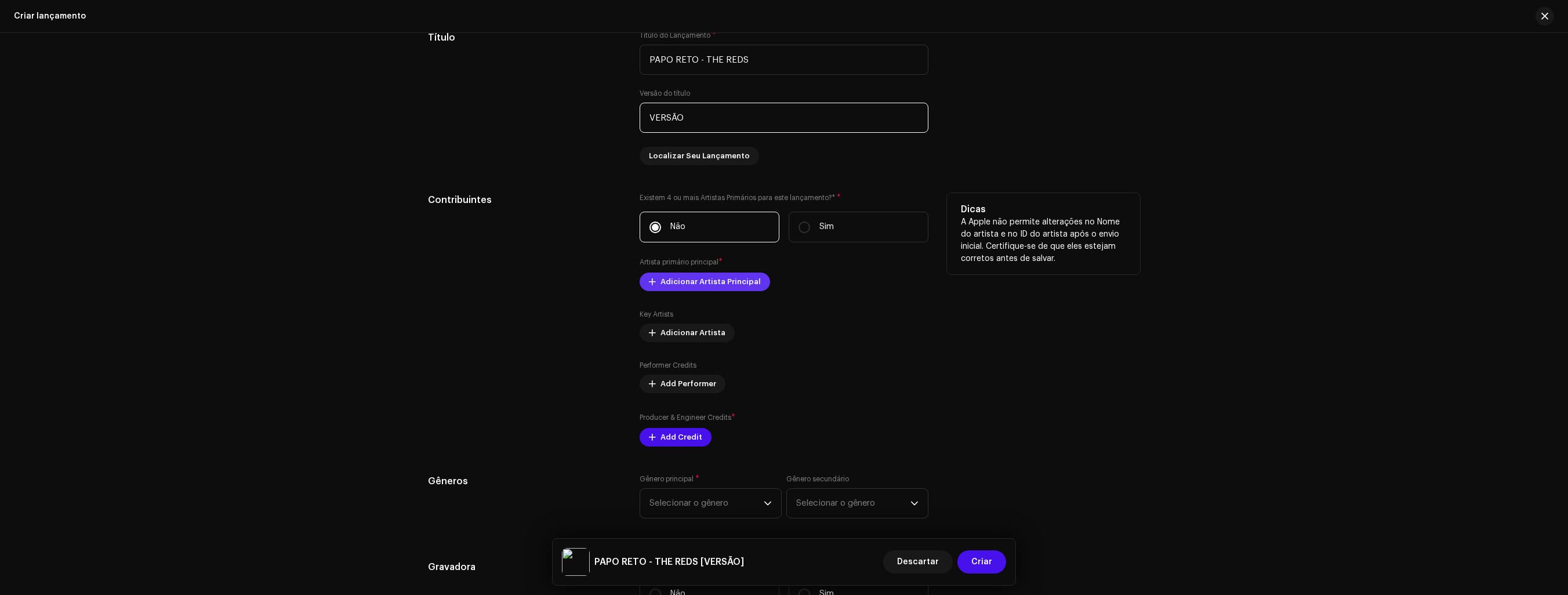
type input "VERSÃO"
click at [733, 275] on span "Adicionar Artista Principal" at bounding box center [711, 281] width 101 height 23
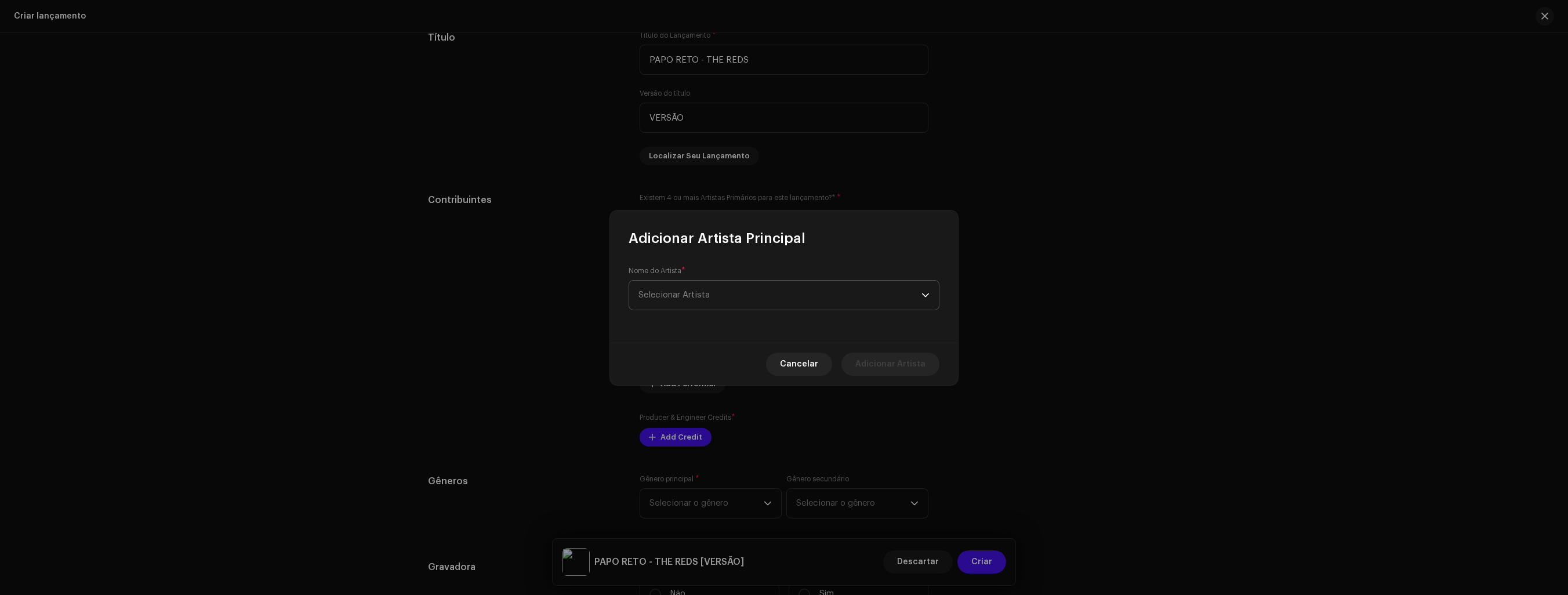
click at [724, 291] on span "Selecionar Artista" at bounding box center [780, 295] width 283 height 29
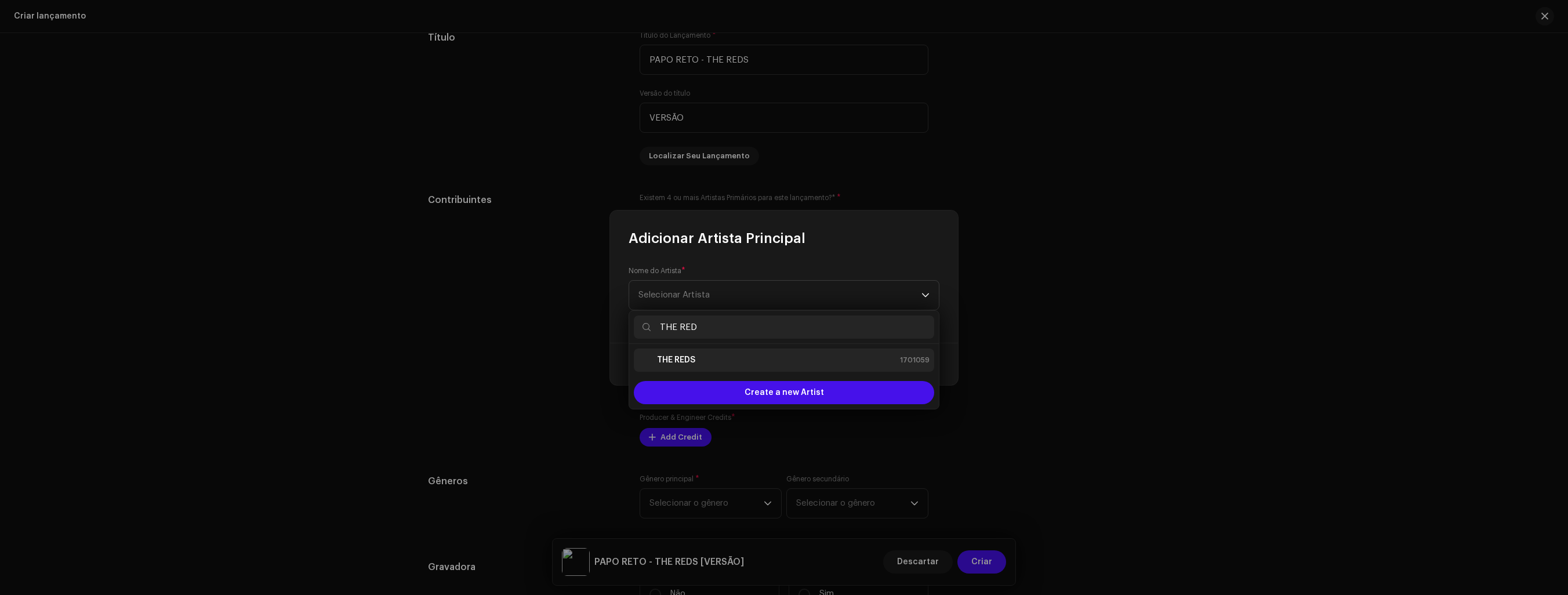
type input "THE RED"
click at [682, 361] on strong "THE REDS" at bounding box center [676, 360] width 39 height 12
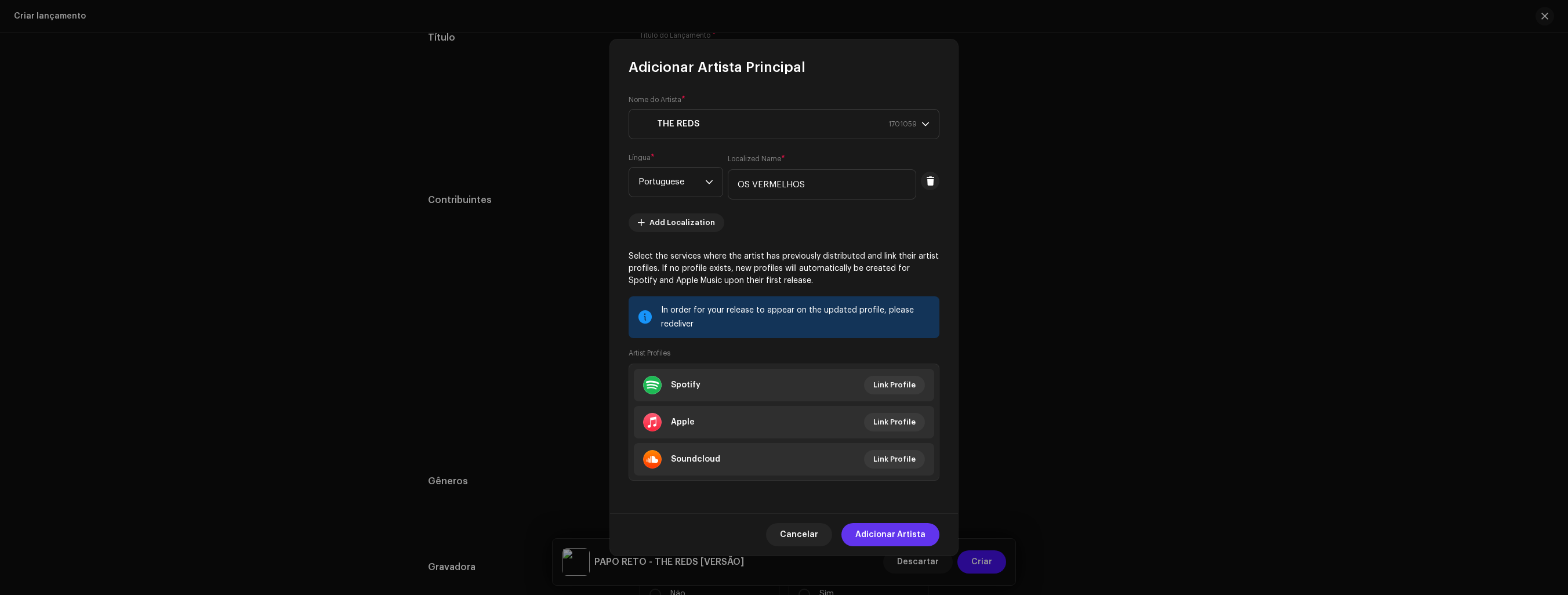
click at [902, 530] on span "Adicionar Artista" at bounding box center [890, 534] width 70 height 23
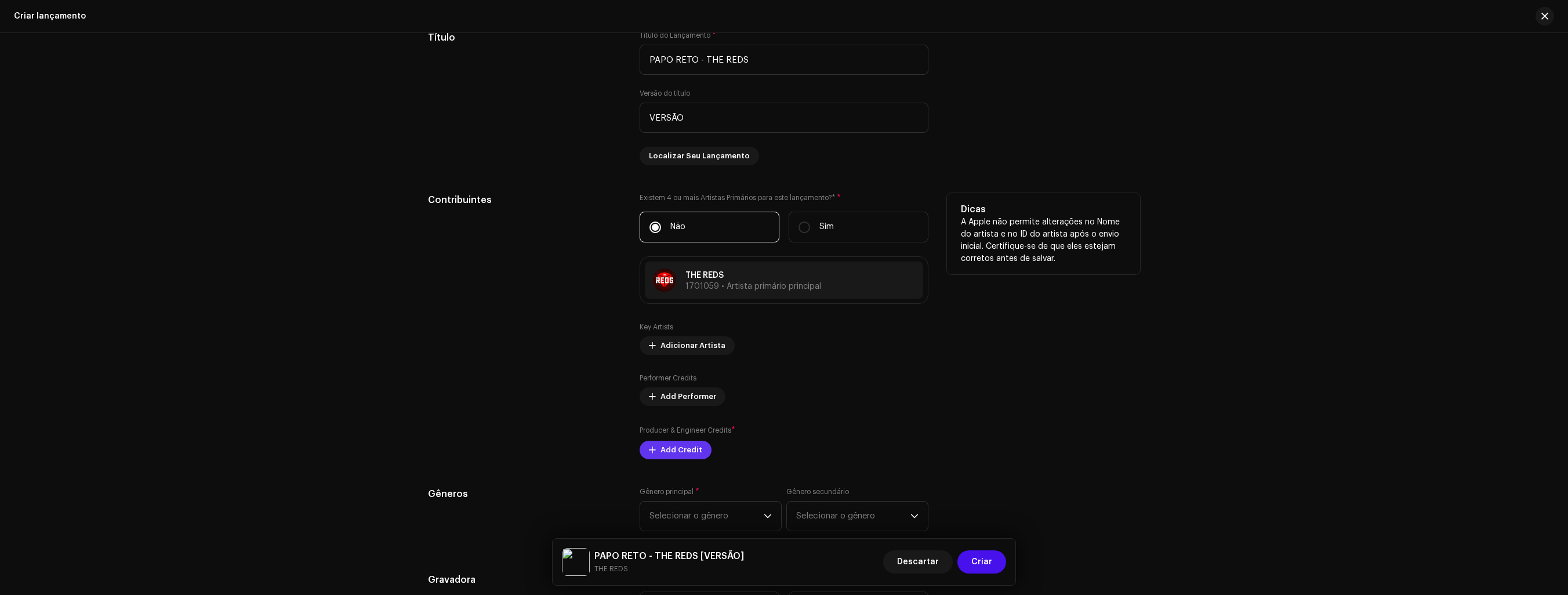
click at [680, 450] on span "Add Credit" at bounding box center [681, 450] width 42 height 23
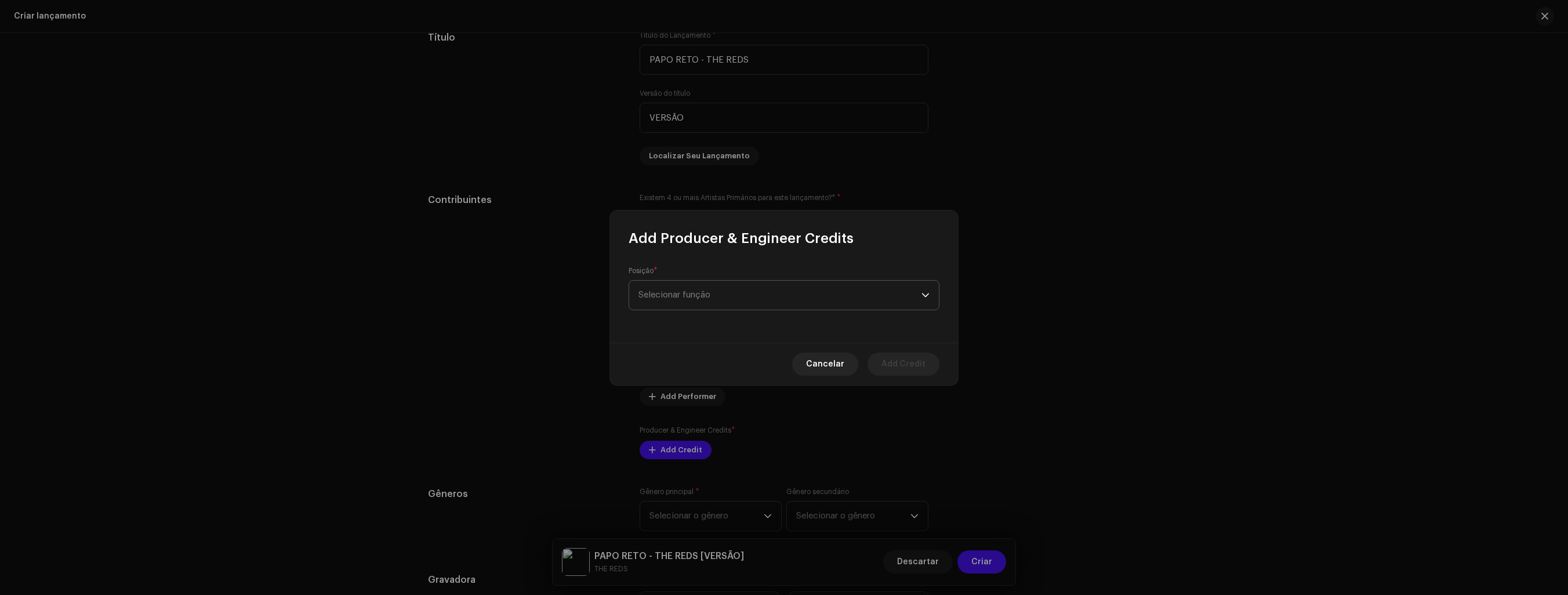
click at [914, 291] on span "Selecionar função" at bounding box center [780, 295] width 283 height 29
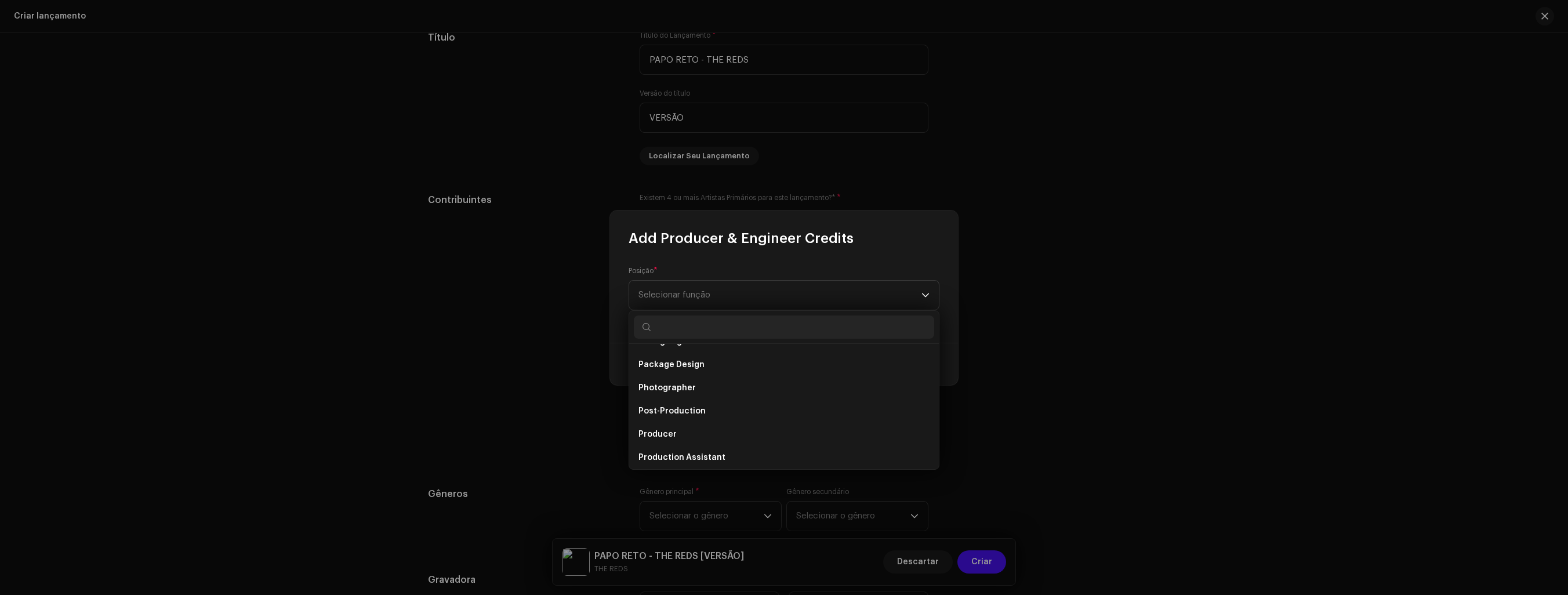
scroll to position [406, 0]
click at [666, 417] on span "Producer" at bounding box center [658, 418] width 39 height 12
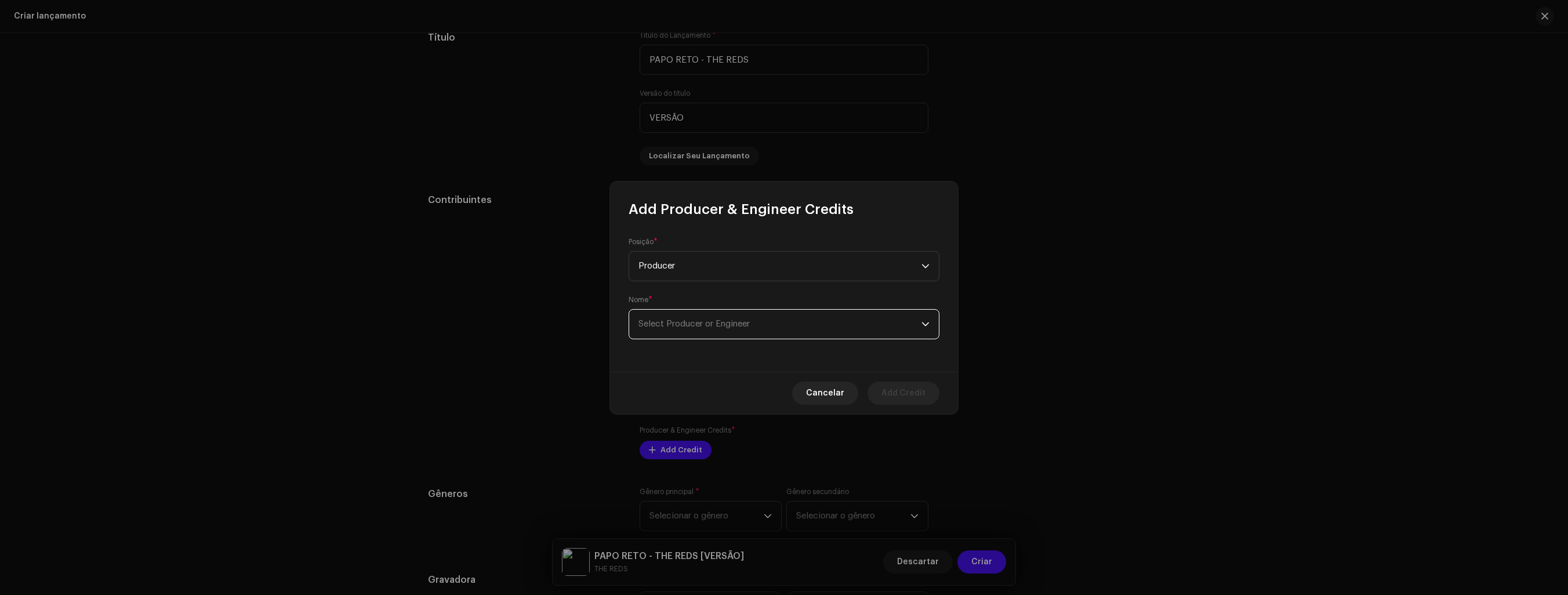
click at [918, 320] on span "Select Producer or Engineer" at bounding box center [780, 324] width 283 height 29
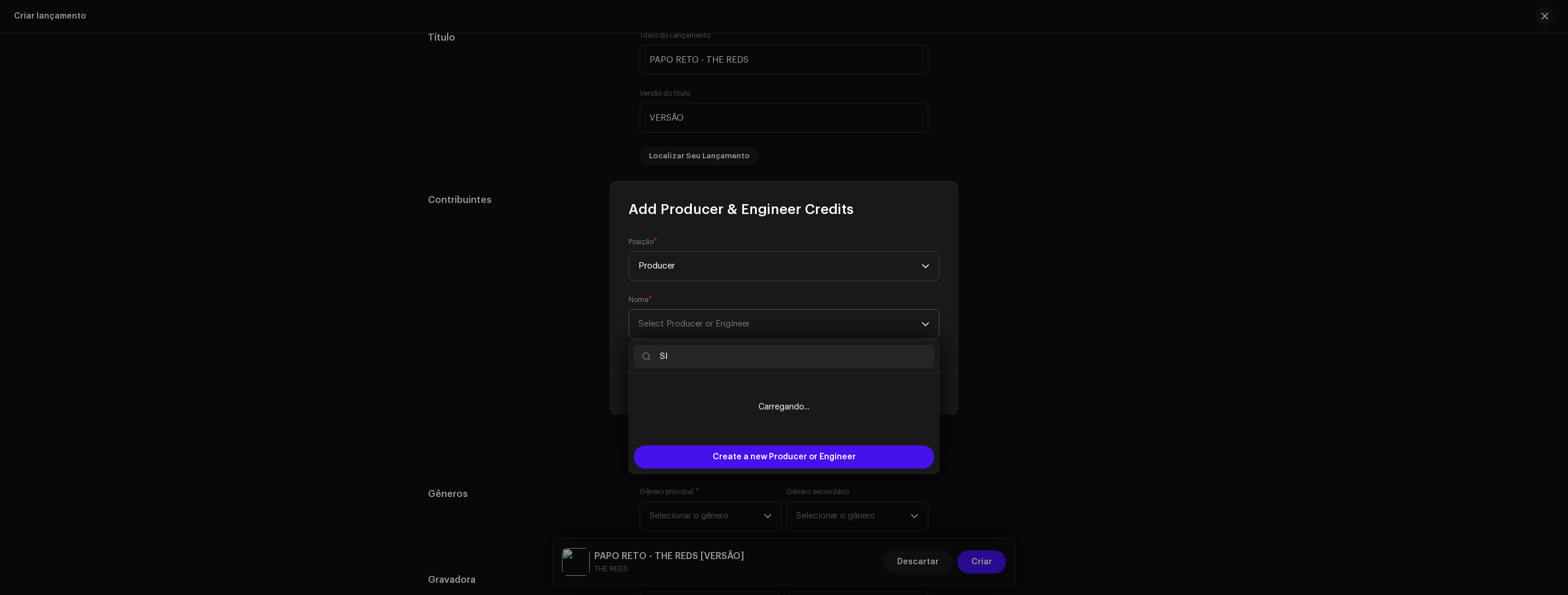
type input "S"
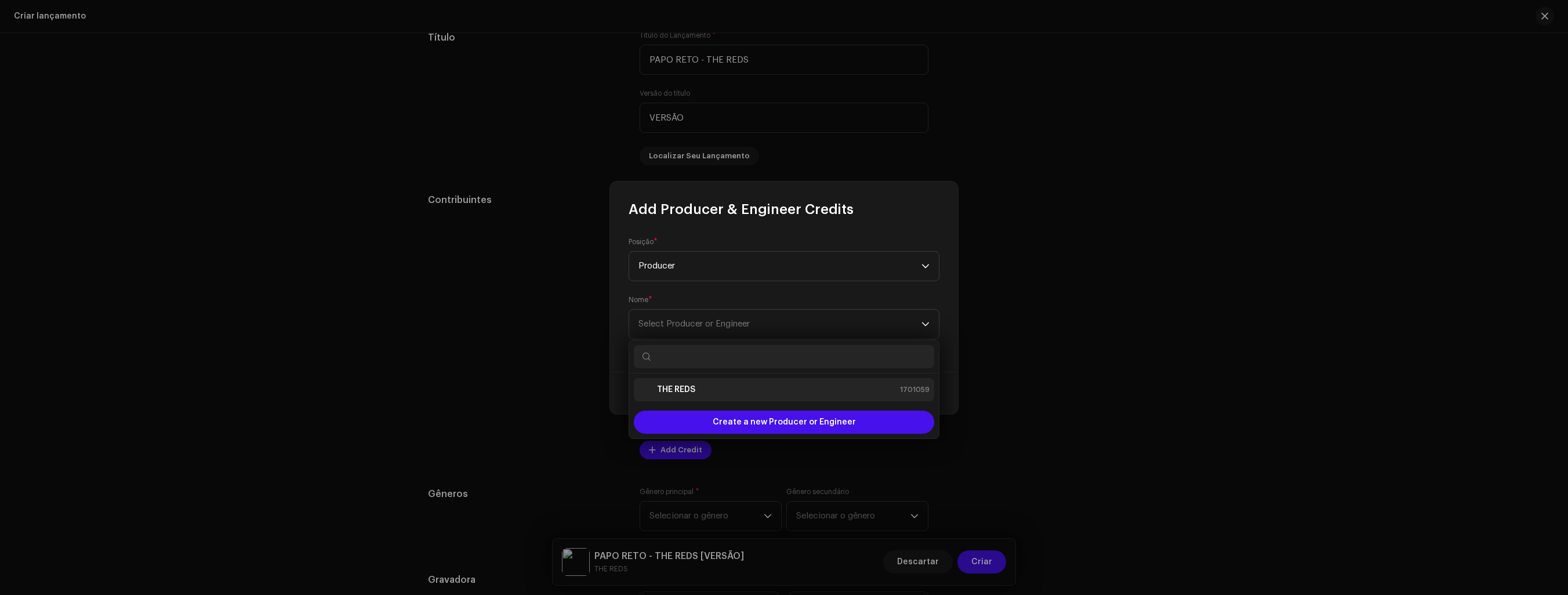
click at [686, 395] on div "THE REDS" at bounding box center [667, 389] width 57 height 14
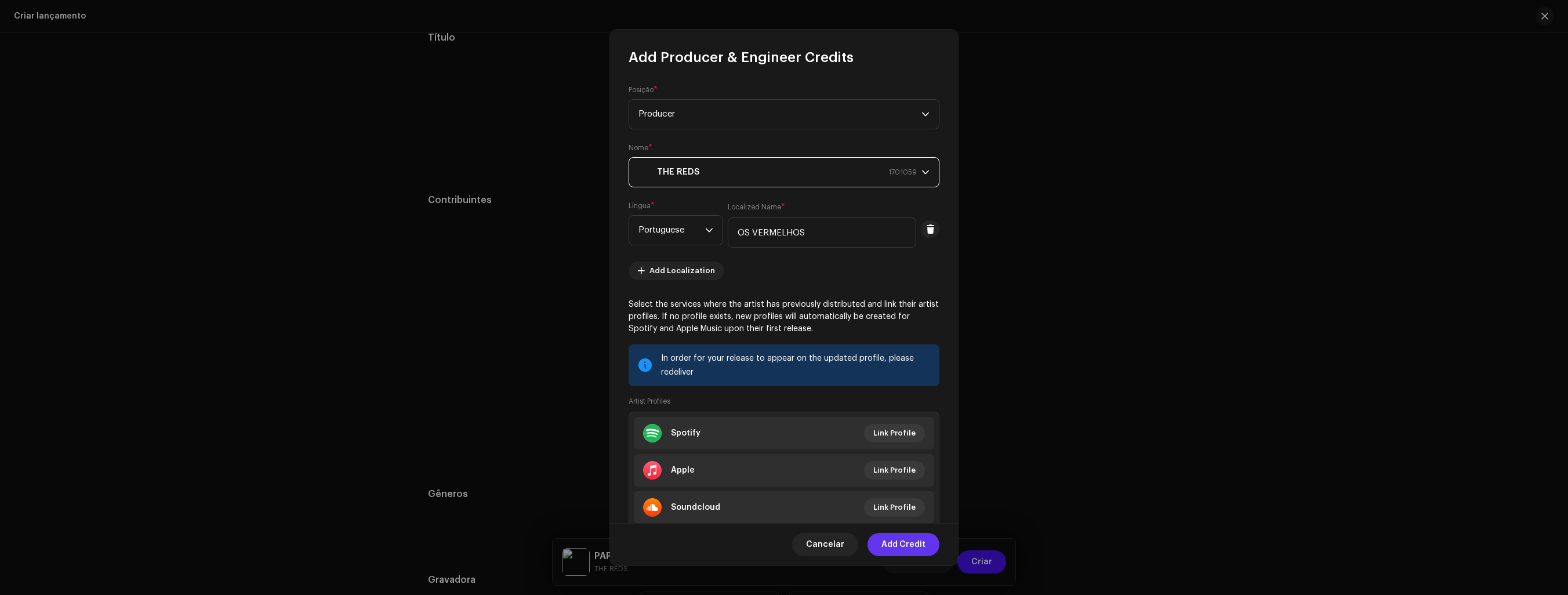
click at [907, 542] on span "Add Credit" at bounding box center [904, 544] width 44 height 23
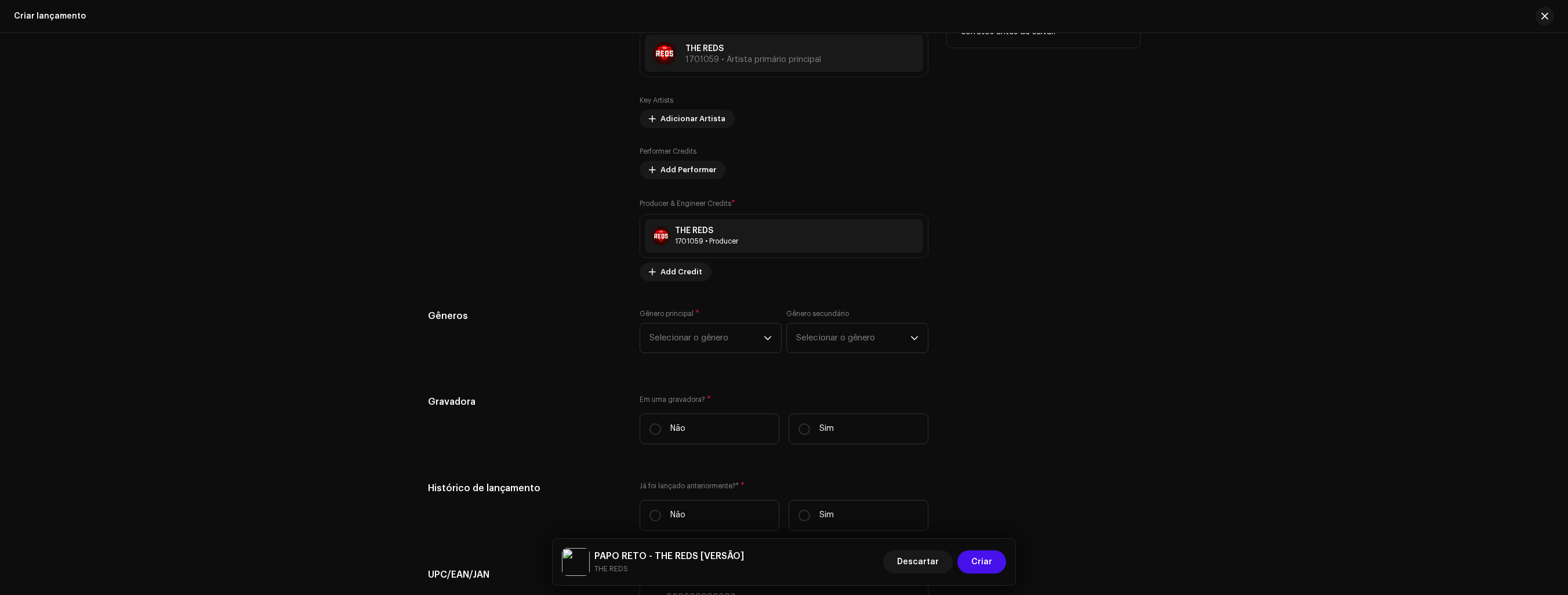
scroll to position [1392, 0]
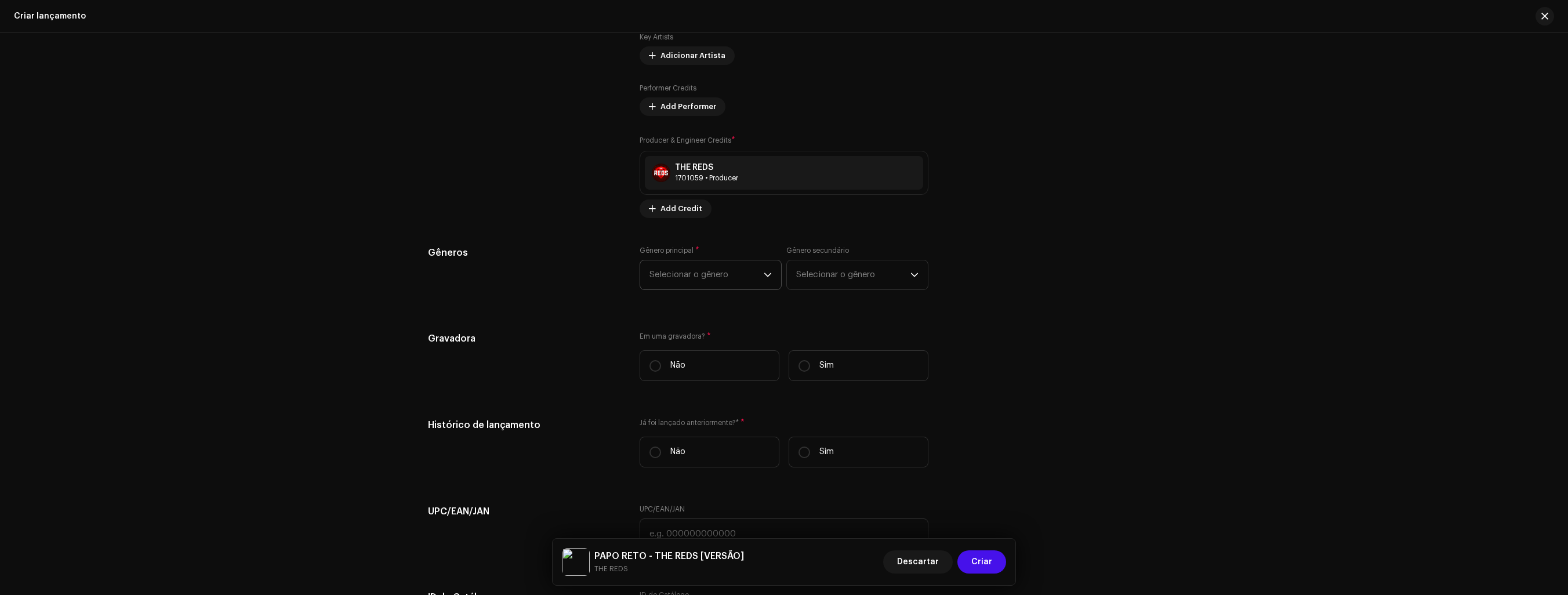
click at [741, 273] on span "Selecionar o gênero" at bounding box center [707, 275] width 114 height 29
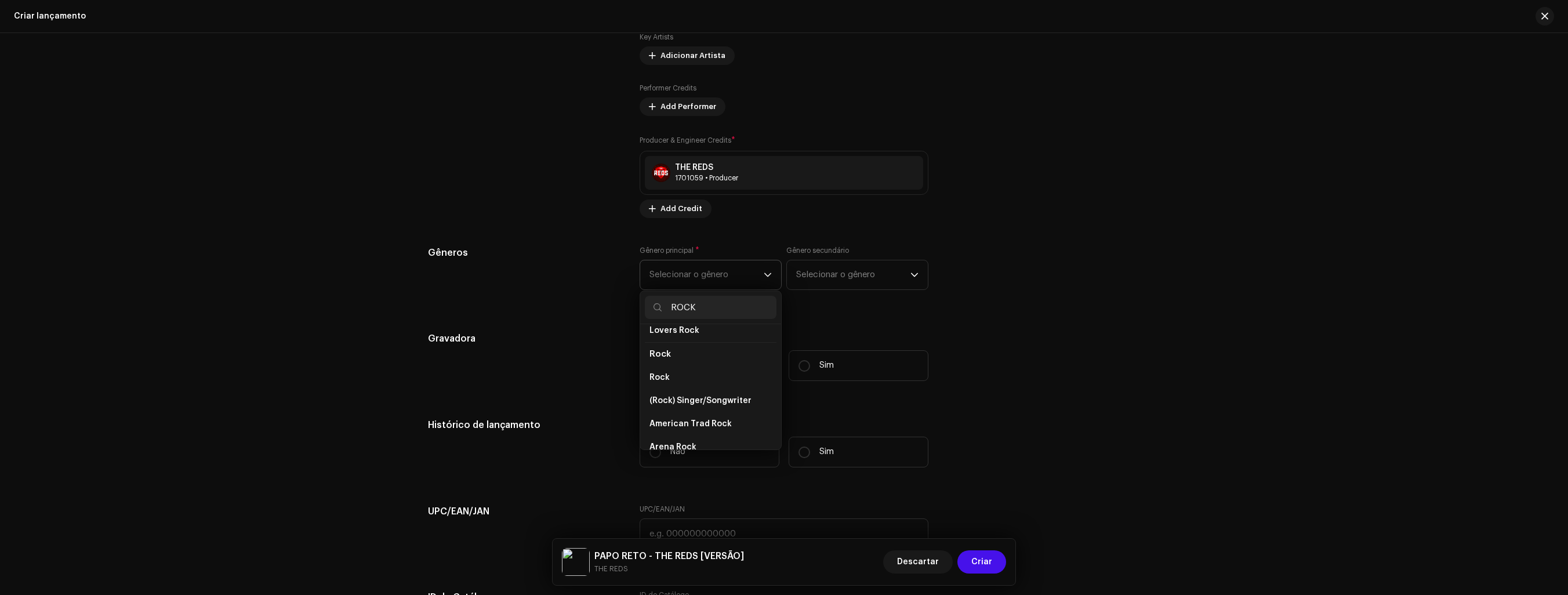
scroll to position [458, 0]
type input "ROCK"
click at [650, 355] on span "Rock" at bounding box center [659, 361] width 20 height 12
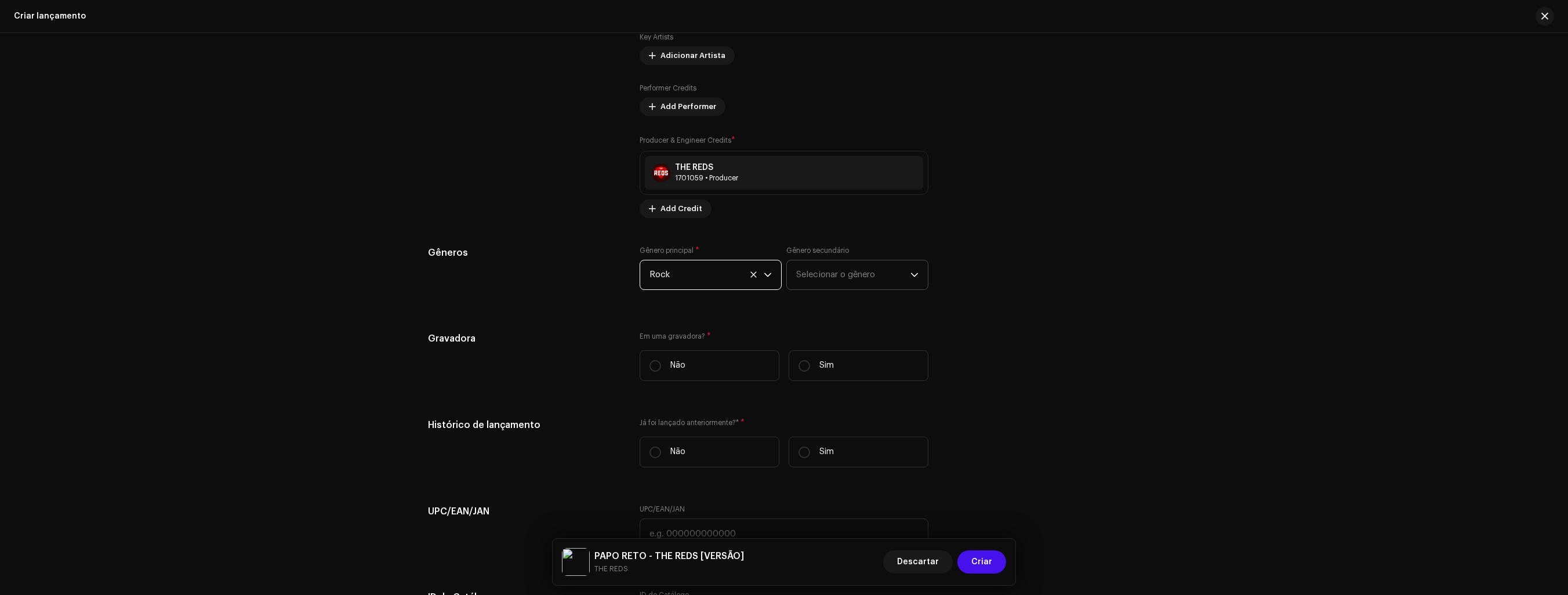
click at [830, 276] on span "Selecionar o gênero" at bounding box center [853, 275] width 114 height 29
click at [842, 313] on input "POP ROCK" at bounding box center [858, 307] width 132 height 23
click at [883, 312] on input "POP ROCK" at bounding box center [858, 307] width 132 height 23
click at [830, 309] on input "POP ROCK" at bounding box center [858, 307] width 132 height 23
click at [883, 309] on input "POP ROCK" at bounding box center [858, 307] width 132 height 23
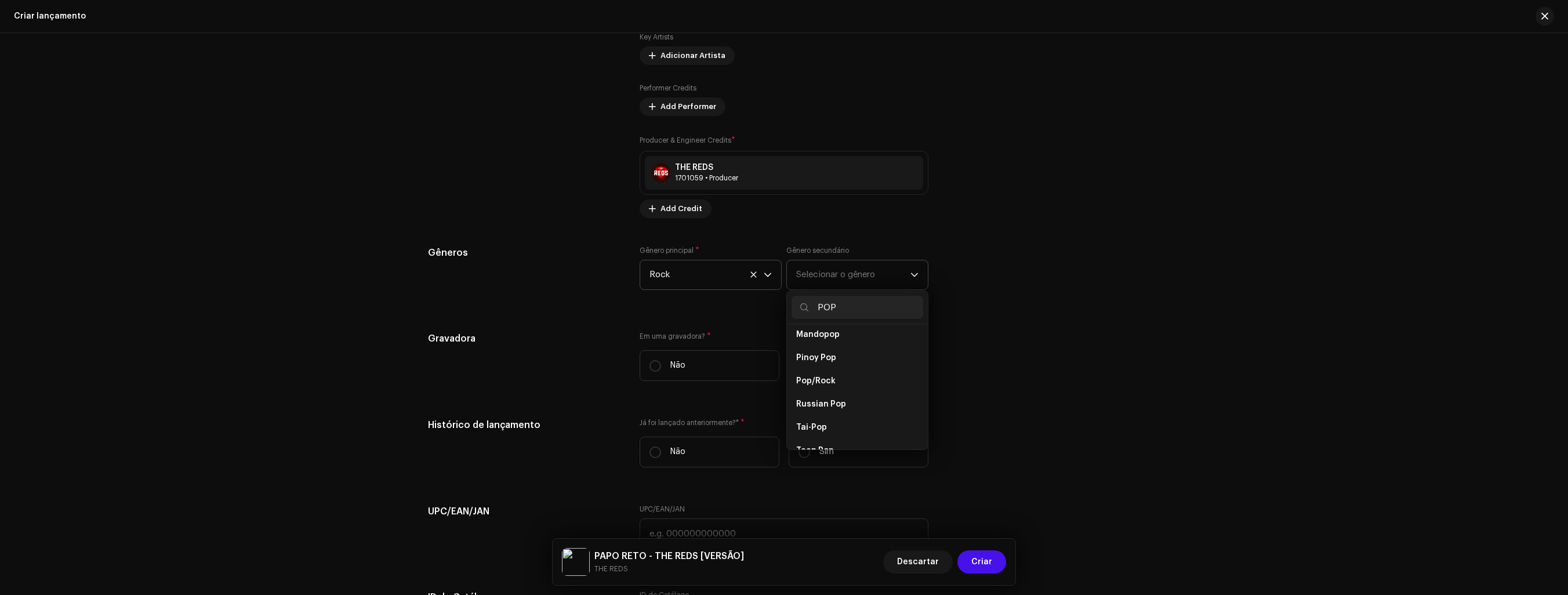
scroll to position [754, 0]
type input "POP"
click at [799, 360] on span "Pop/Rock" at bounding box center [816, 366] width 40 height 12
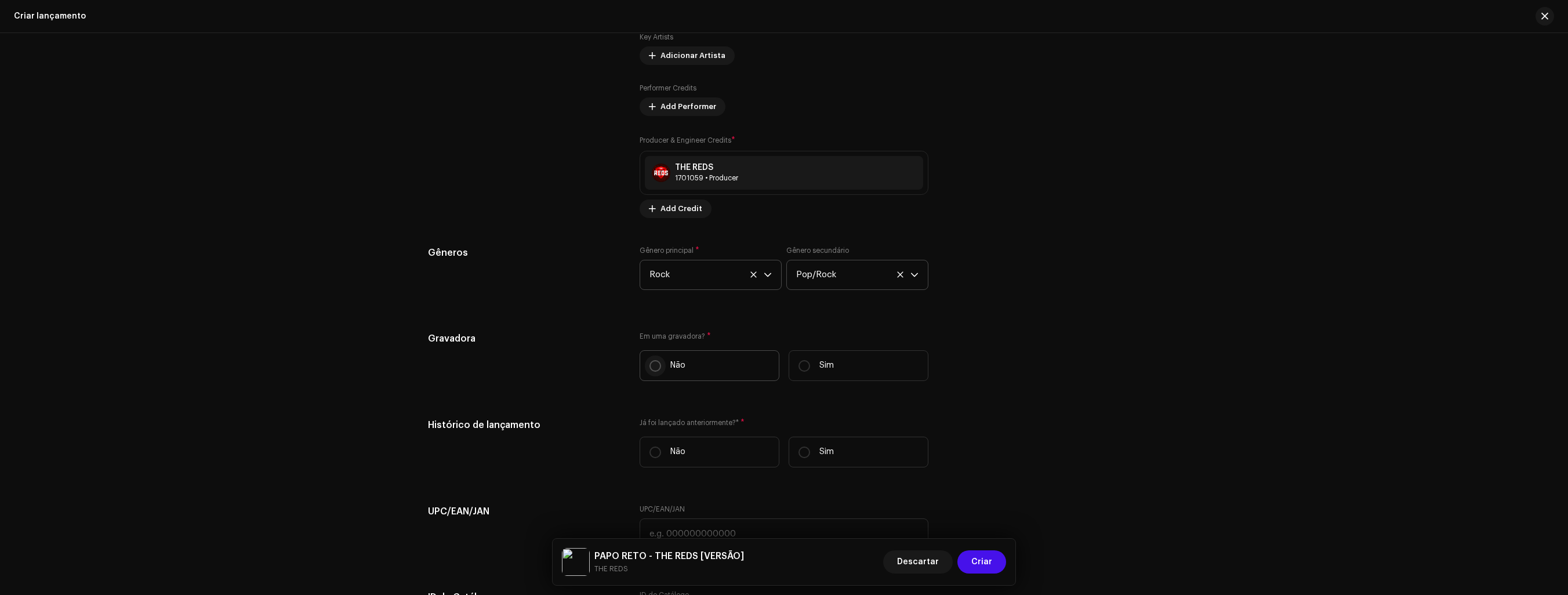
click at [651, 366] on input "Não" at bounding box center [655, 366] width 12 height 12
radio input "true"
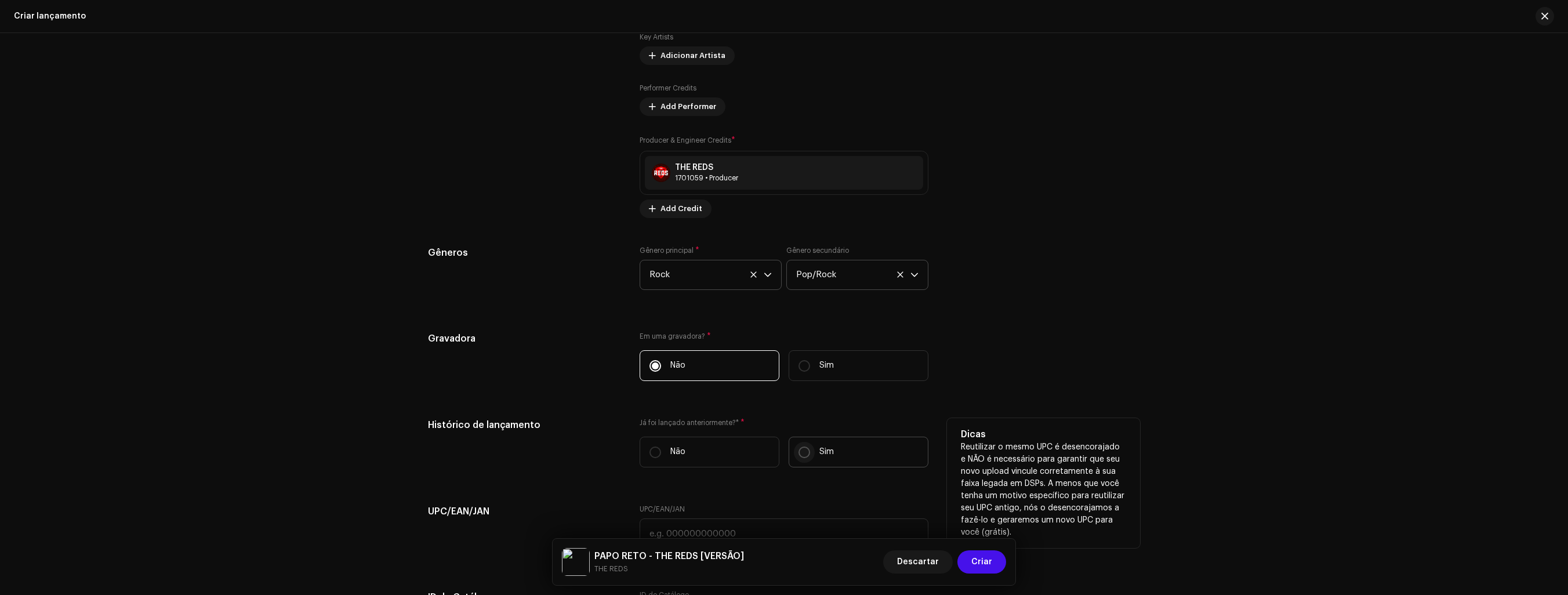
click at [799, 452] on input "Sim" at bounding box center [804, 452] width 12 height 12
radio input "true"
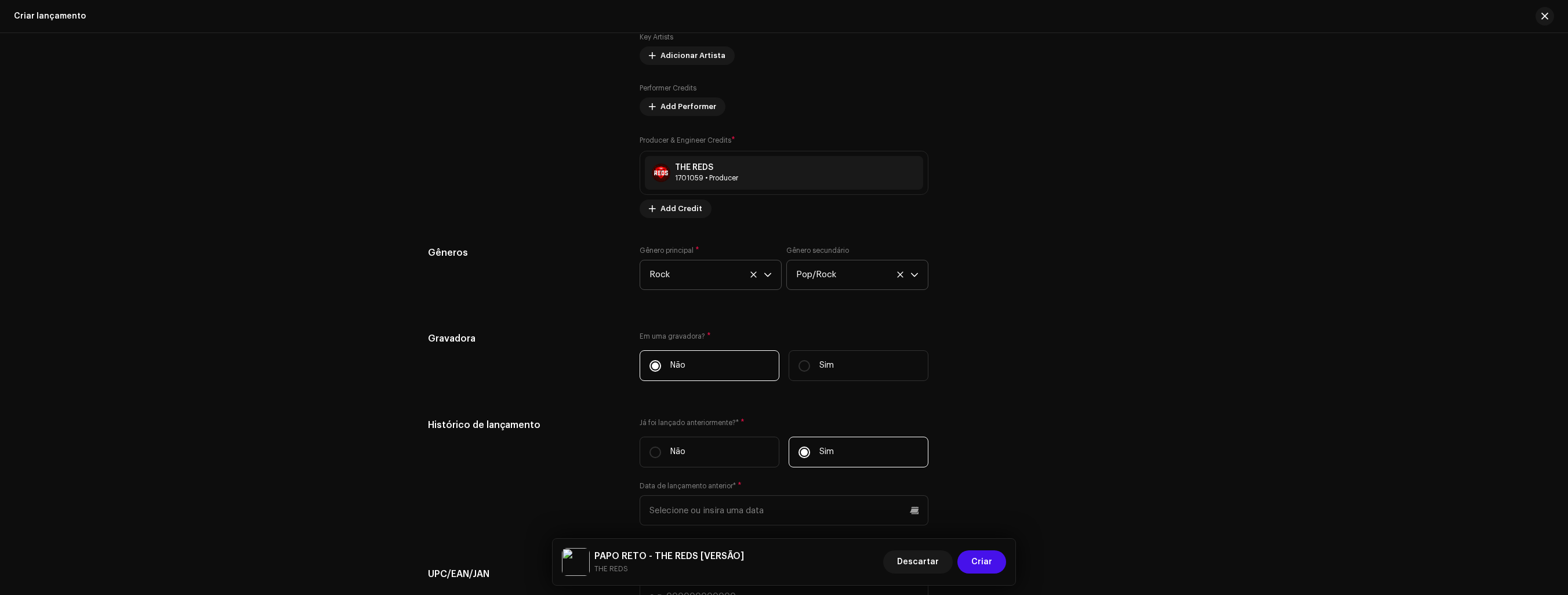
scroll to position [1508, 0]
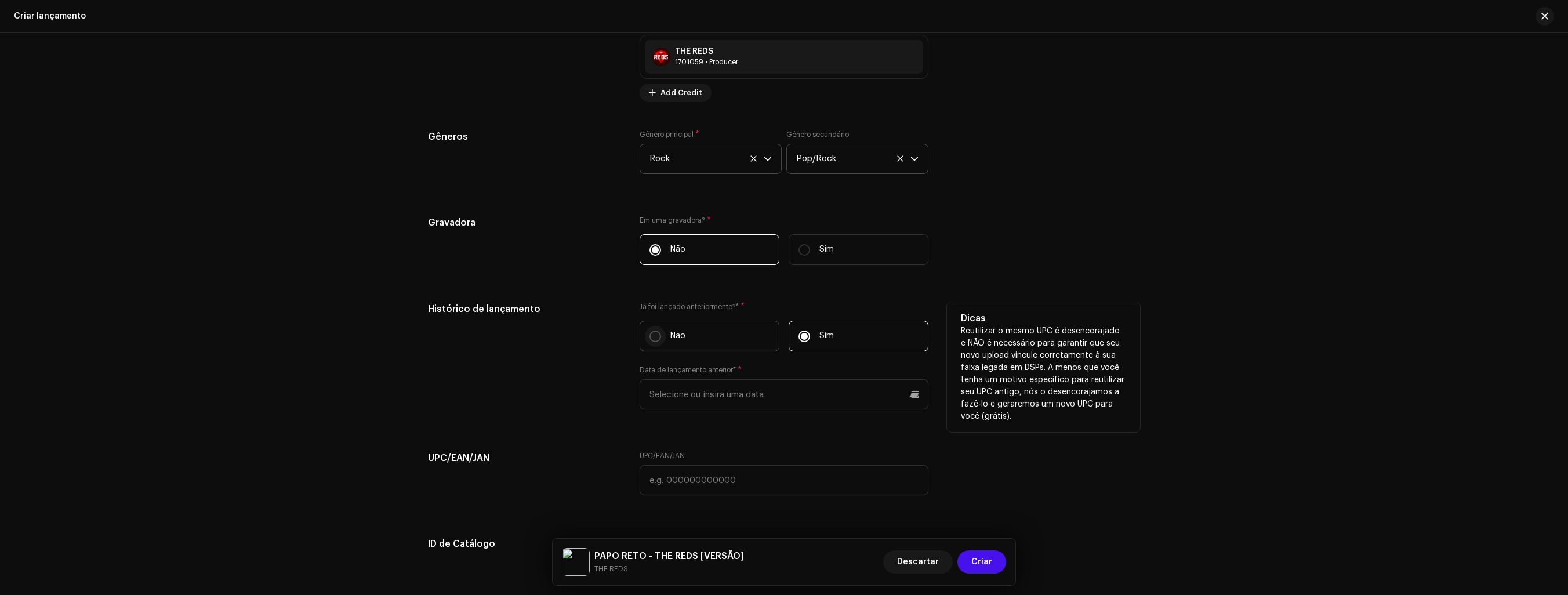
click at [655, 342] on input "Não" at bounding box center [655, 336] width 12 height 12
radio input "true"
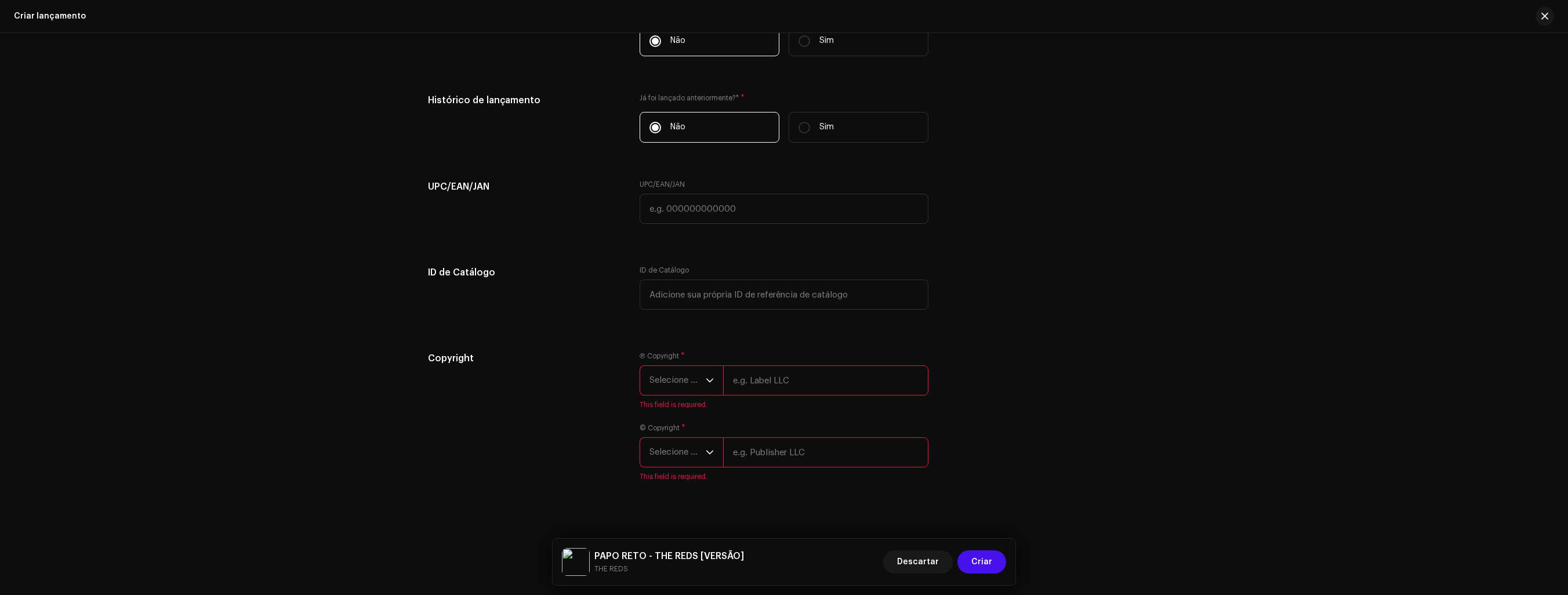
scroll to position [1732, 0]
click at [709, 365] on icon "dropdown trigger" at bounding box center [710, 368] width 8 height 8
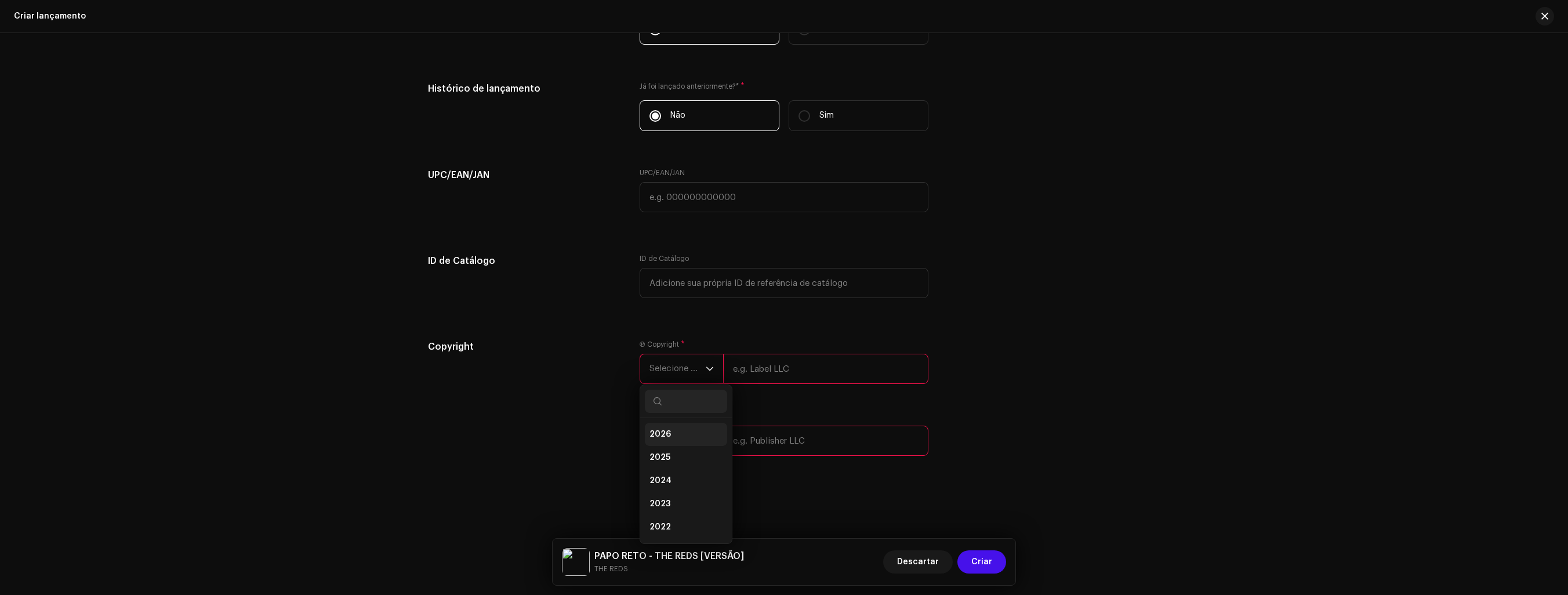
click at [674, 431] on li "2026" at bounding box center [686, 434] width 83 height 23
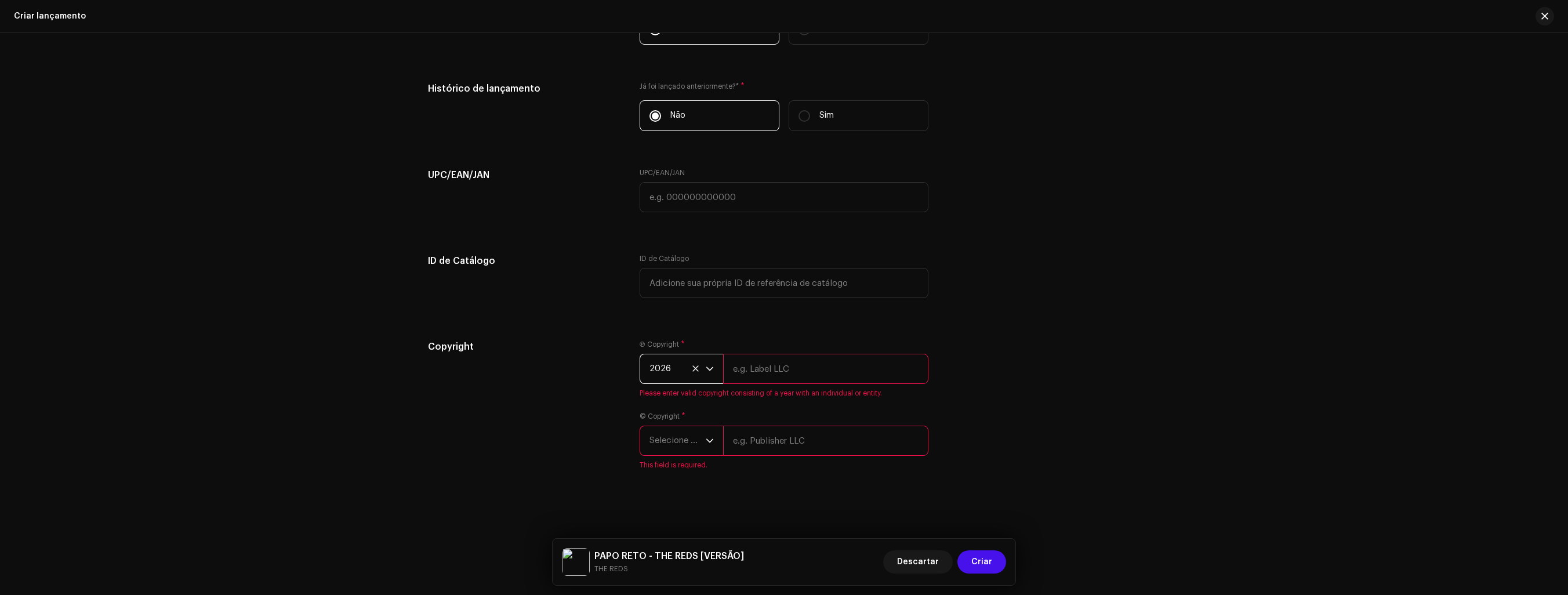
click at [830, 368] on input "text" at bounding box center [826, 369] width 206 height 30
type input "THE REDS"
click at [1045, 409] on div "Copyright Ⓟ Copyright * 2026 THE REDS Please enter valid copyright consisting o…" at bounding box center [784, 412] width 712 height 144
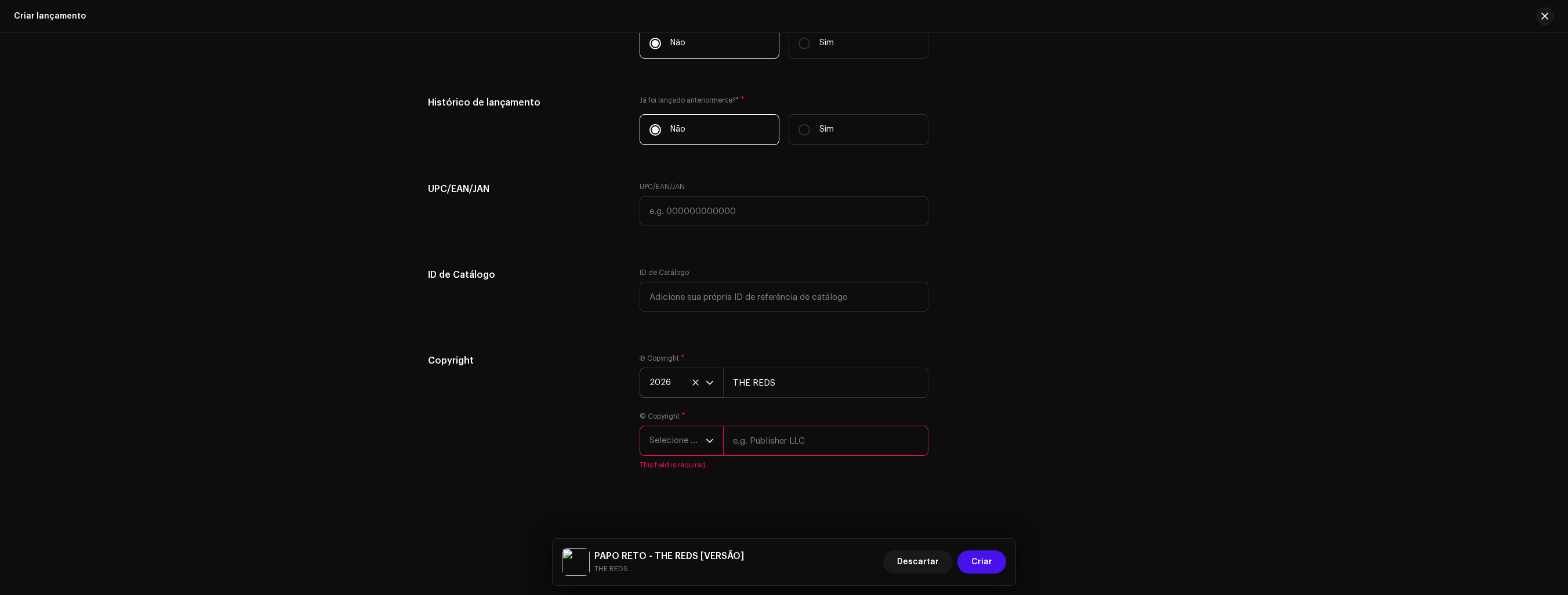
click at [701, 444] on span "Selecione o ano" at bounding box center [678, 440] width 57 height 29
click at [666, 317] on span "2026" at bounding box center [660, 316] width 22 height 12
click at [814, 440] on input "text" at bounding box center [826, 440] width 206 height 30
click at [711, 379] on icon "dropdown trigger" at bounding box center [710, 383] width 8 height 8
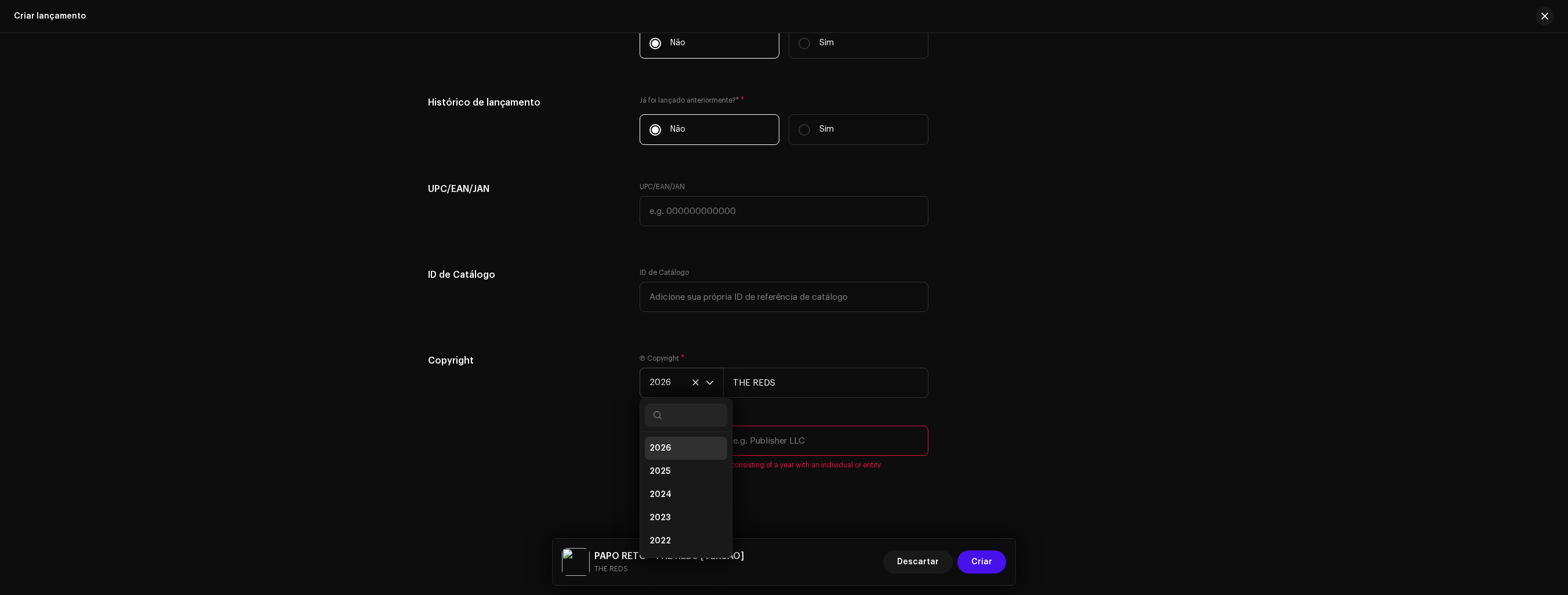
scroll to position [4, 0]
click at [676, 463] on li "2025" at bounding box center [686, 466] width 83 height 23
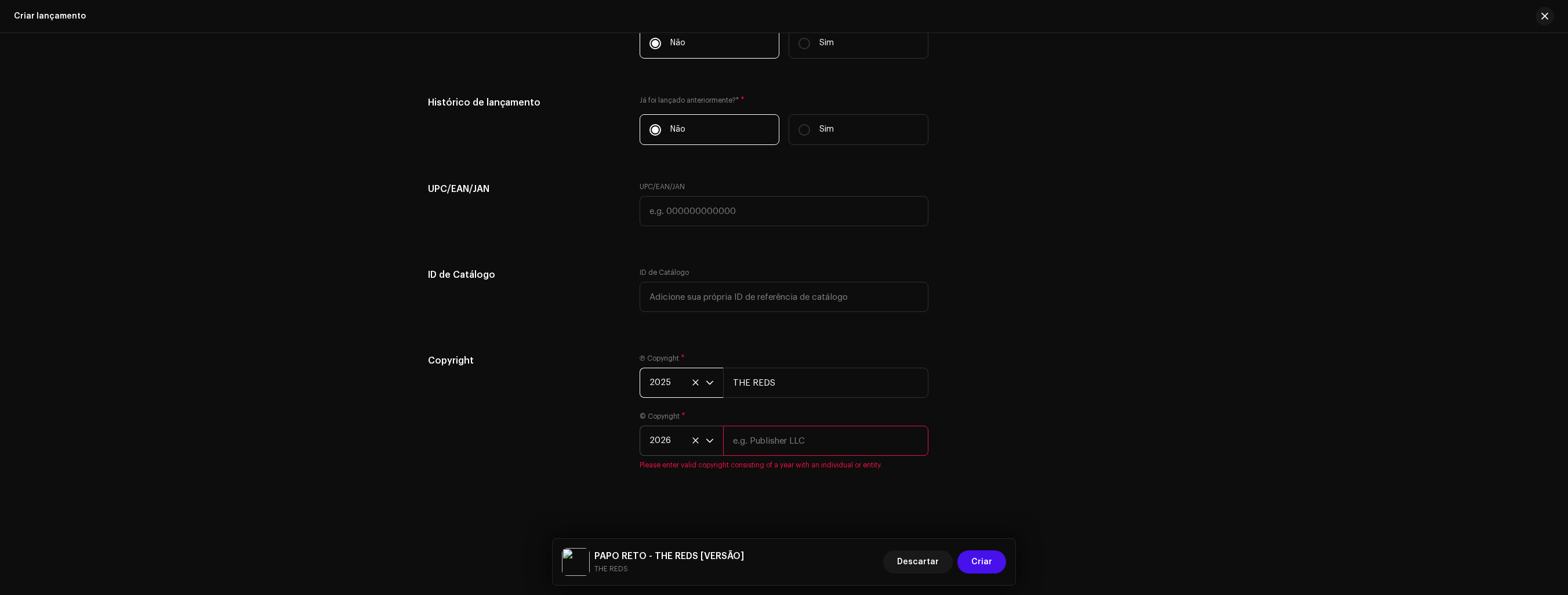
click at [714, 439] on p-select "2026" at bounding box center [681, 440] width 83 height 30
click at [667, 319] on li "2025" at bounding box center [686, 320] width 83 height 23
click at [784, 443] on input "text" at bounding box center [826, 440] width 206 height 30
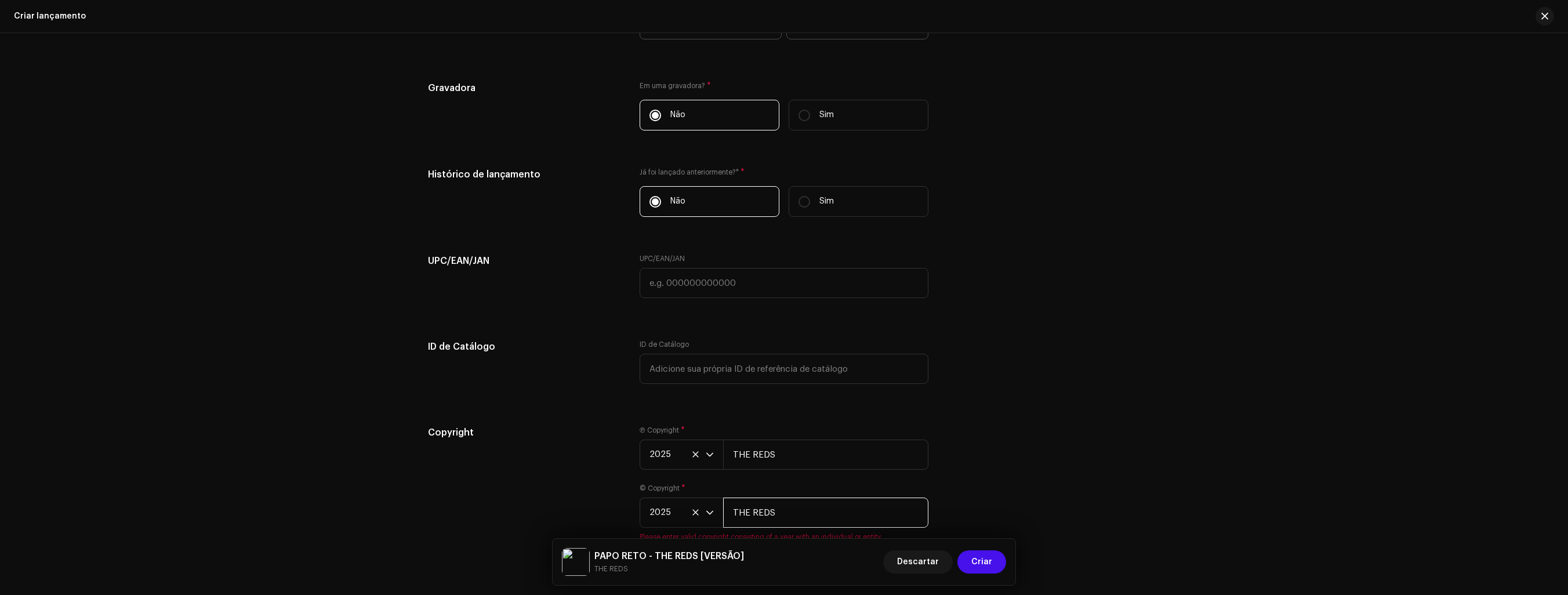
scroll to position [1718, 0]
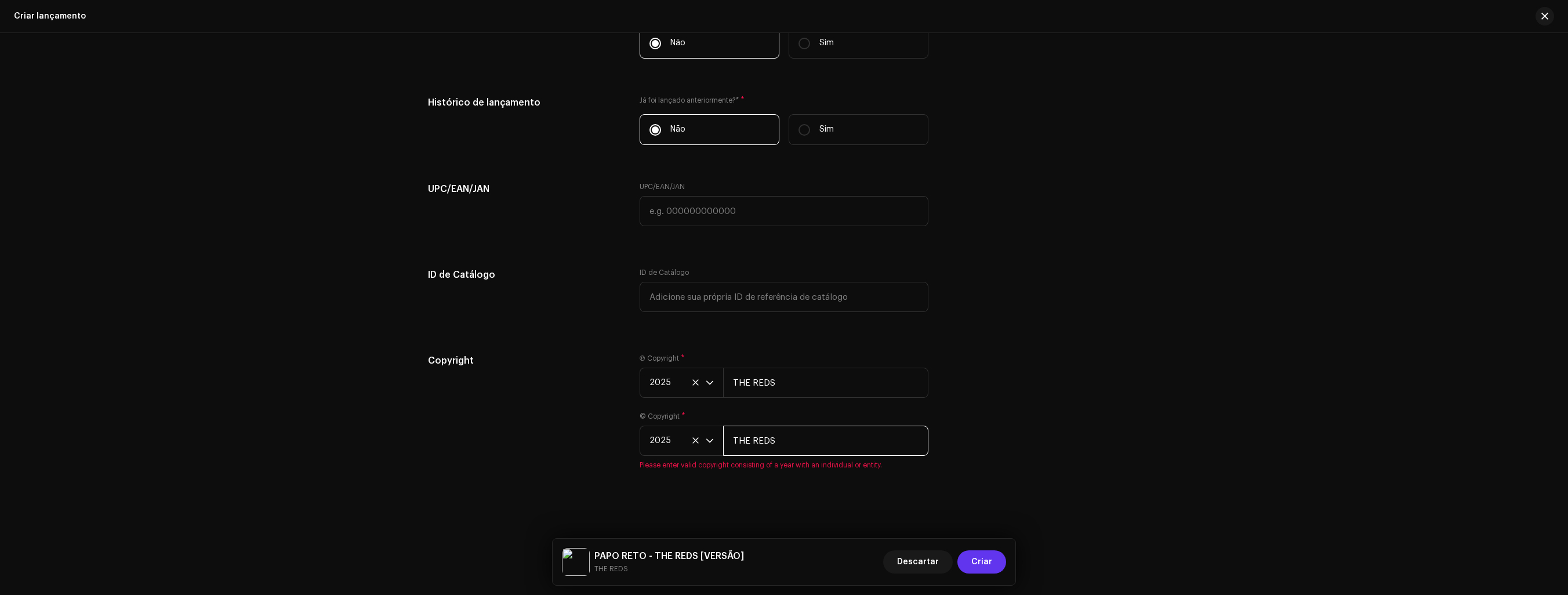
type input "THE REDS"
click at [982, 565] on span "Criar" at bounding box center [982, 561] width 21 height 23
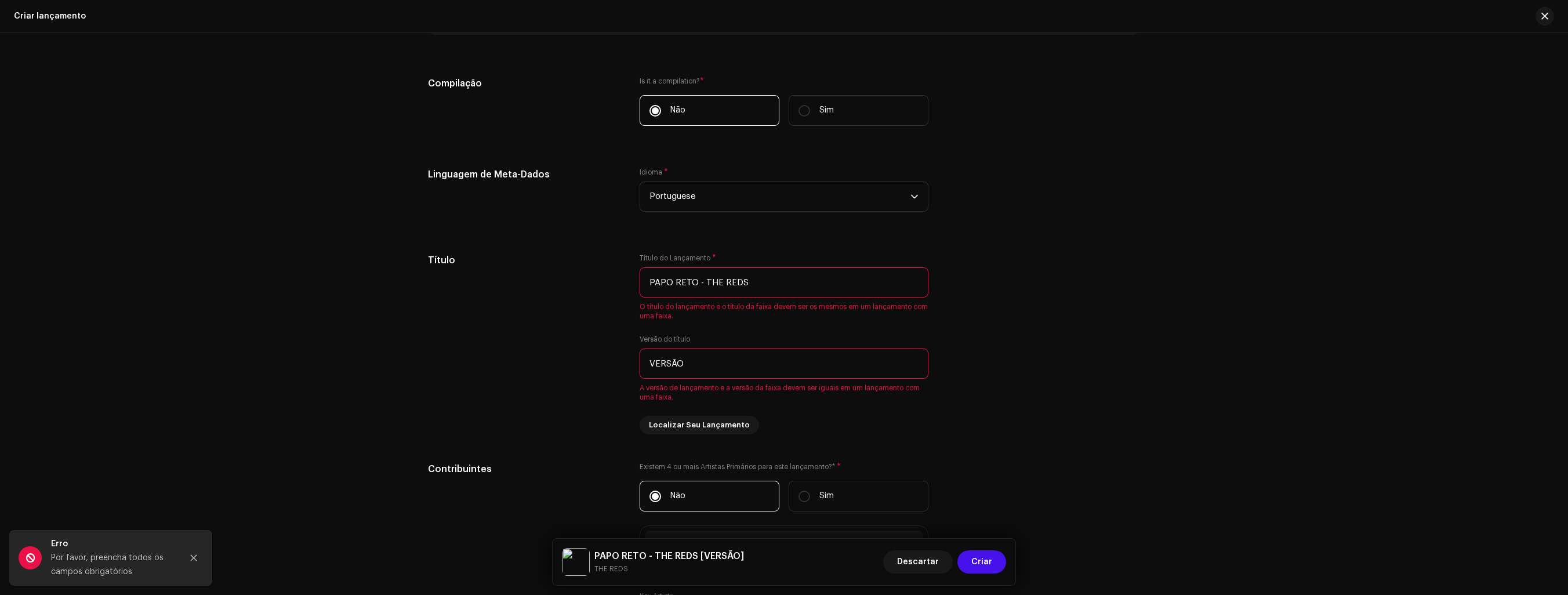
scroll to position [881, 0]
click at [828, 285] on input "PAPO RETO - THE REDS" at bounding box center [784, 281] width 289 height 30
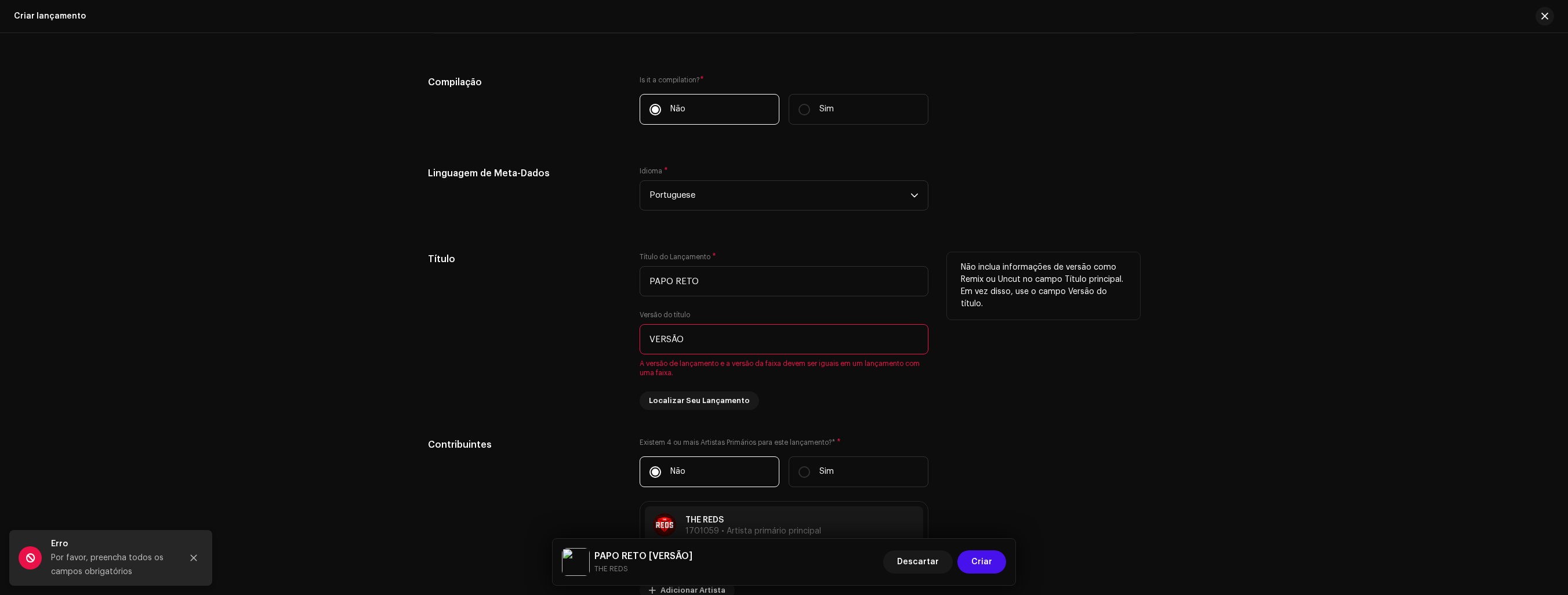
type input "PAPO RETO"
click at [786, 340] on input "VERSÃO" at bounding box center [784, 339] width 289 height 30
type input "V"
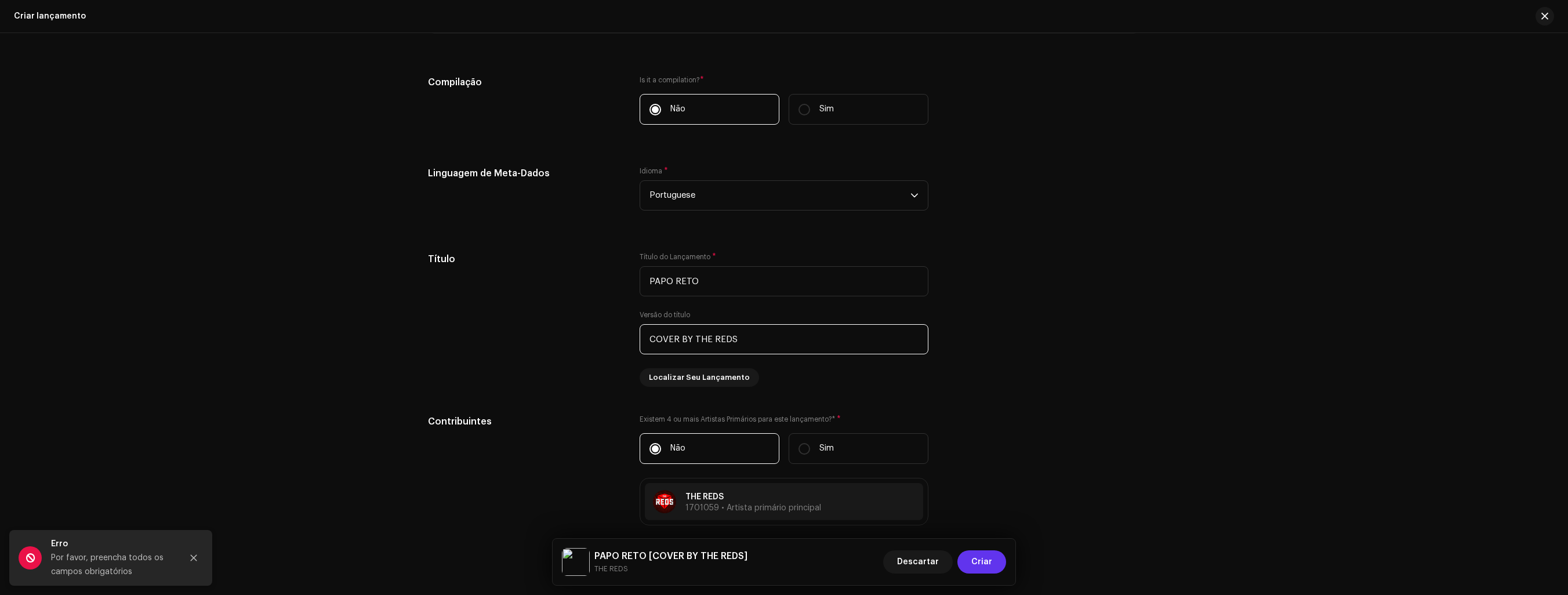
type input "COVER BY THE REDS"
click at [982, 563] on span "Criar" at bounding box center [982, 561] width 21 height 23
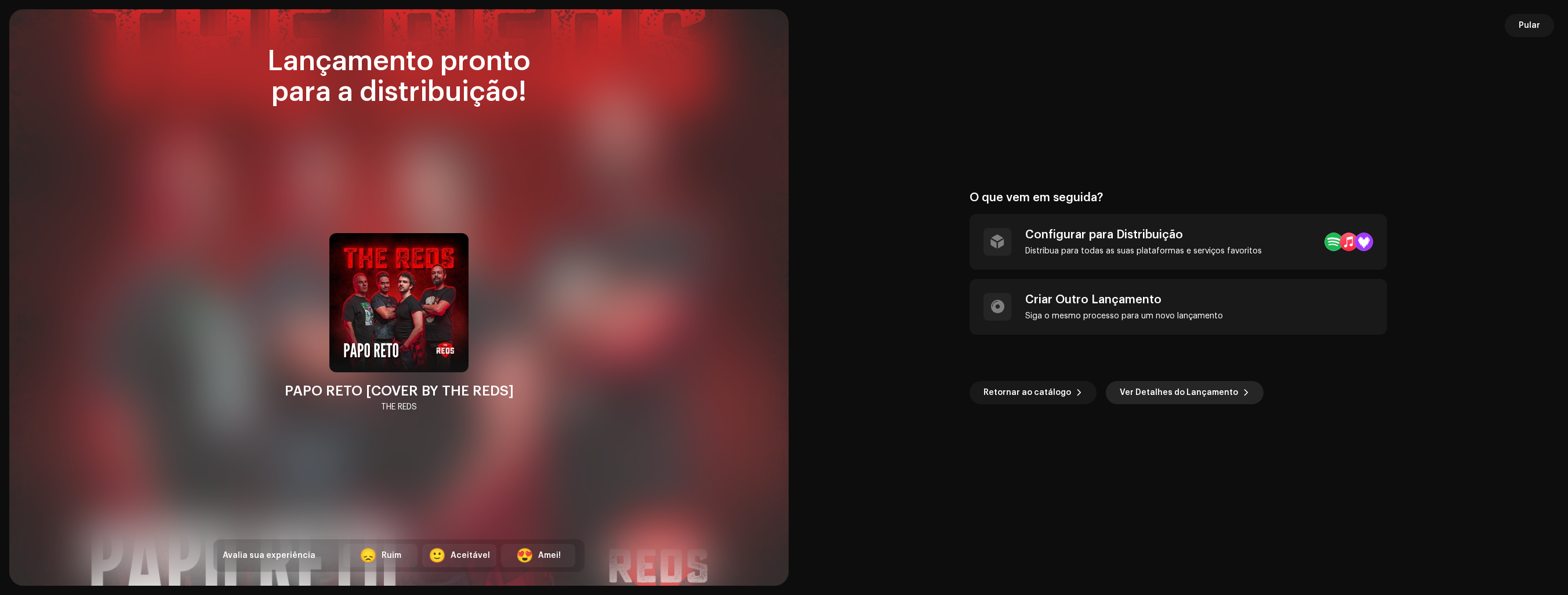
click at [1202, 388] on span "Ver Detalhes do Lançamento" at bounding box center [1179, 393] width 119 height 23
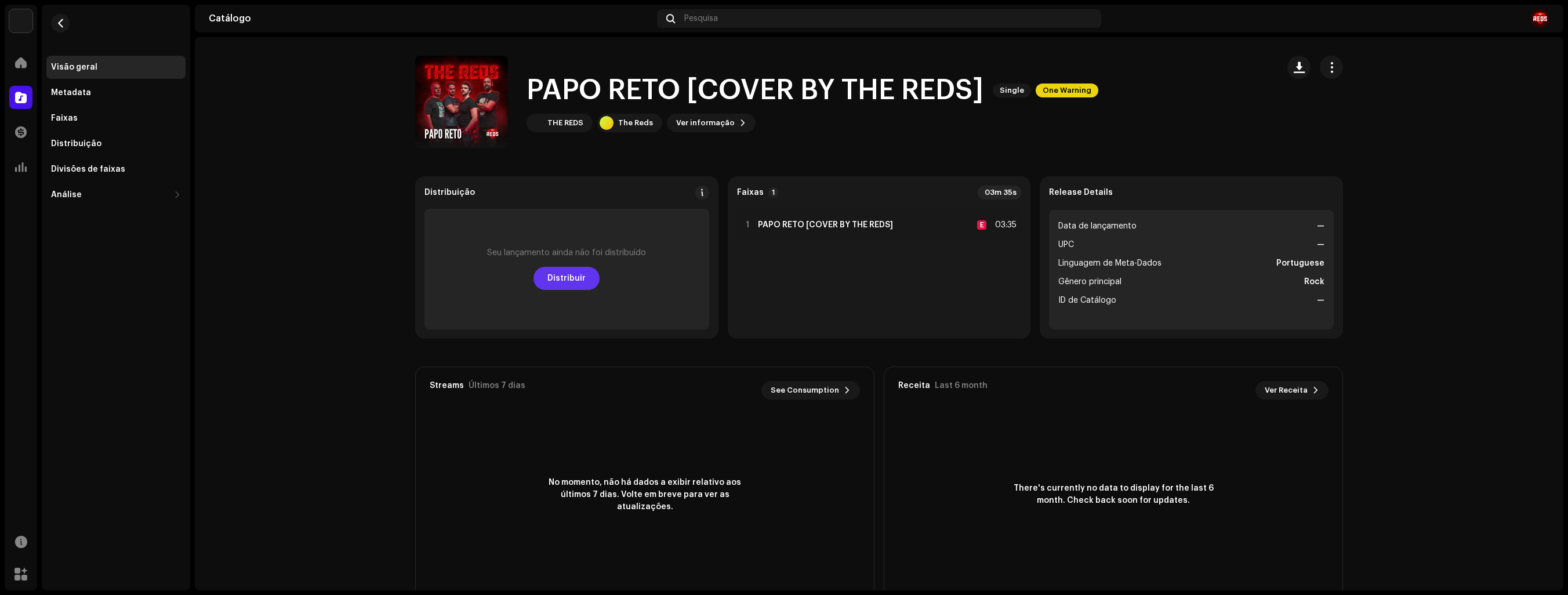
click at [568, 279] on span "Distribuir" at bounding box center [567, 278] width 39 height 23
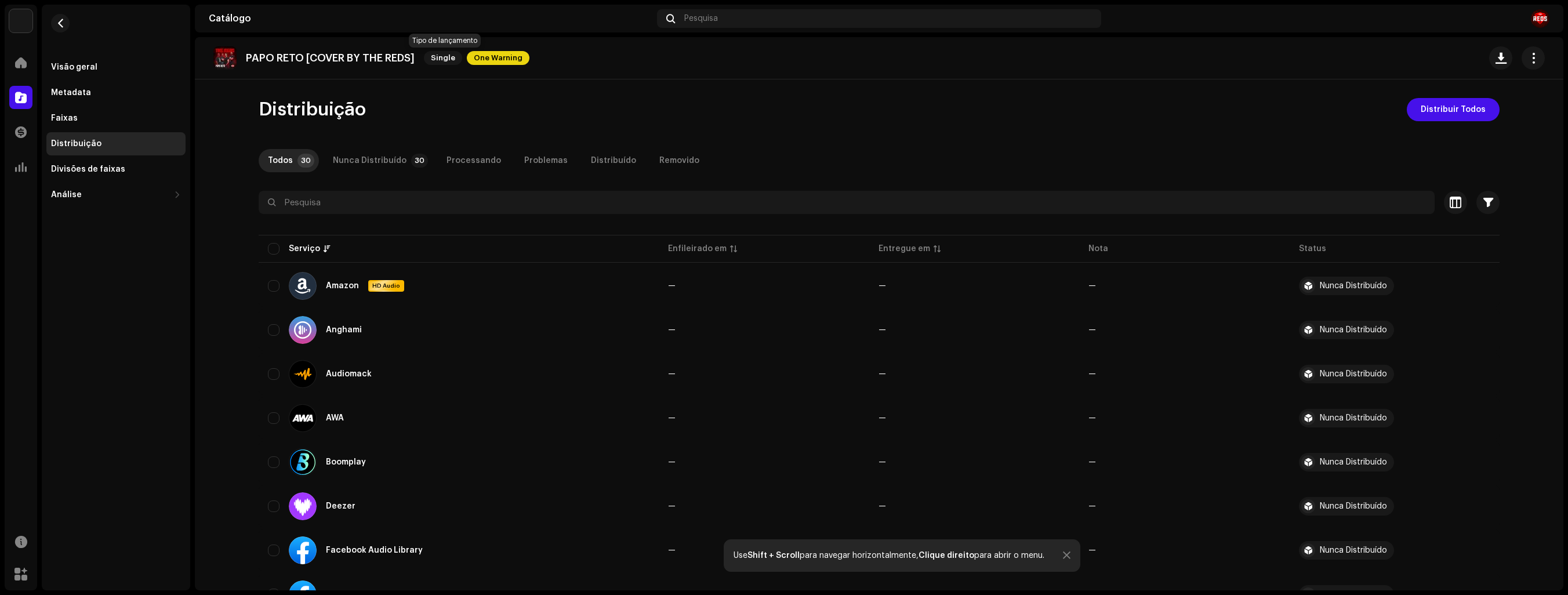
click at [443, 60] on span "Single" at bounding box center [443, 58] width 39 height 14
click at [443, 58] on span "Single" at bounding box center [443, 58] width 39 height 14
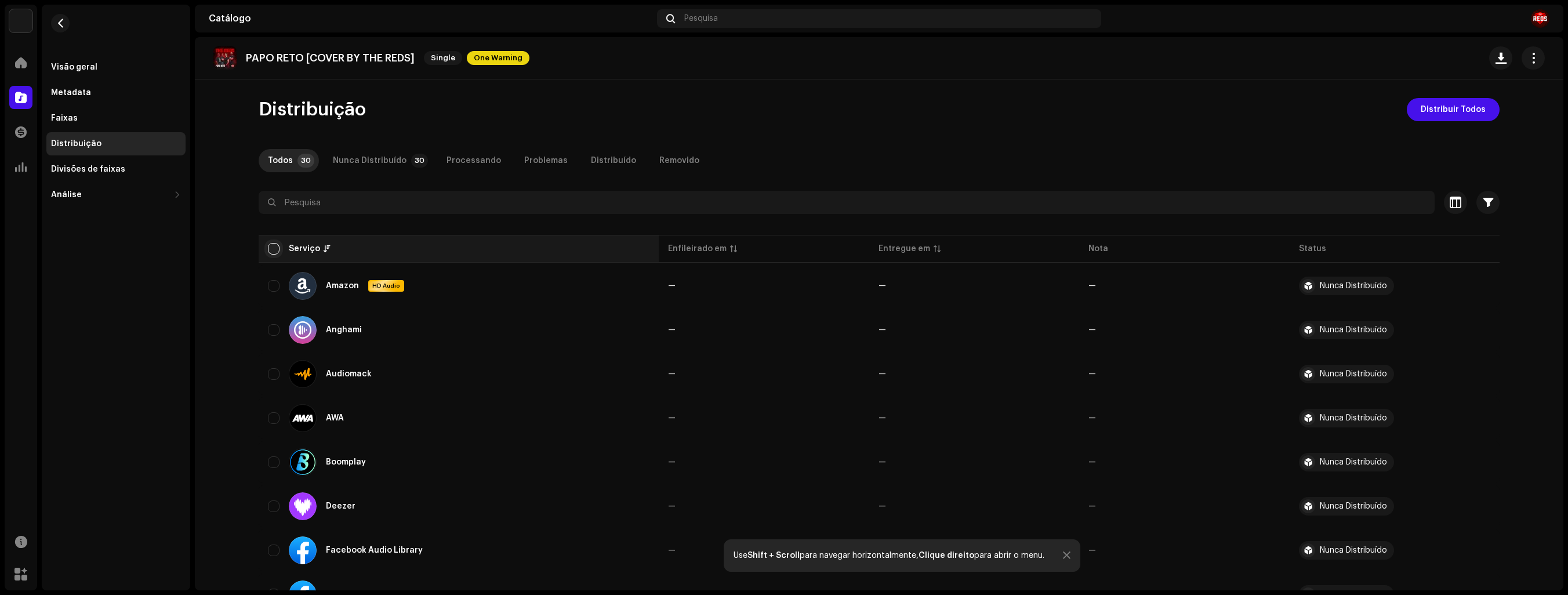
click at [274, 247] on input "checkbox" at bounding box center [273, 248] width 12 height 12
checkbox input "true"
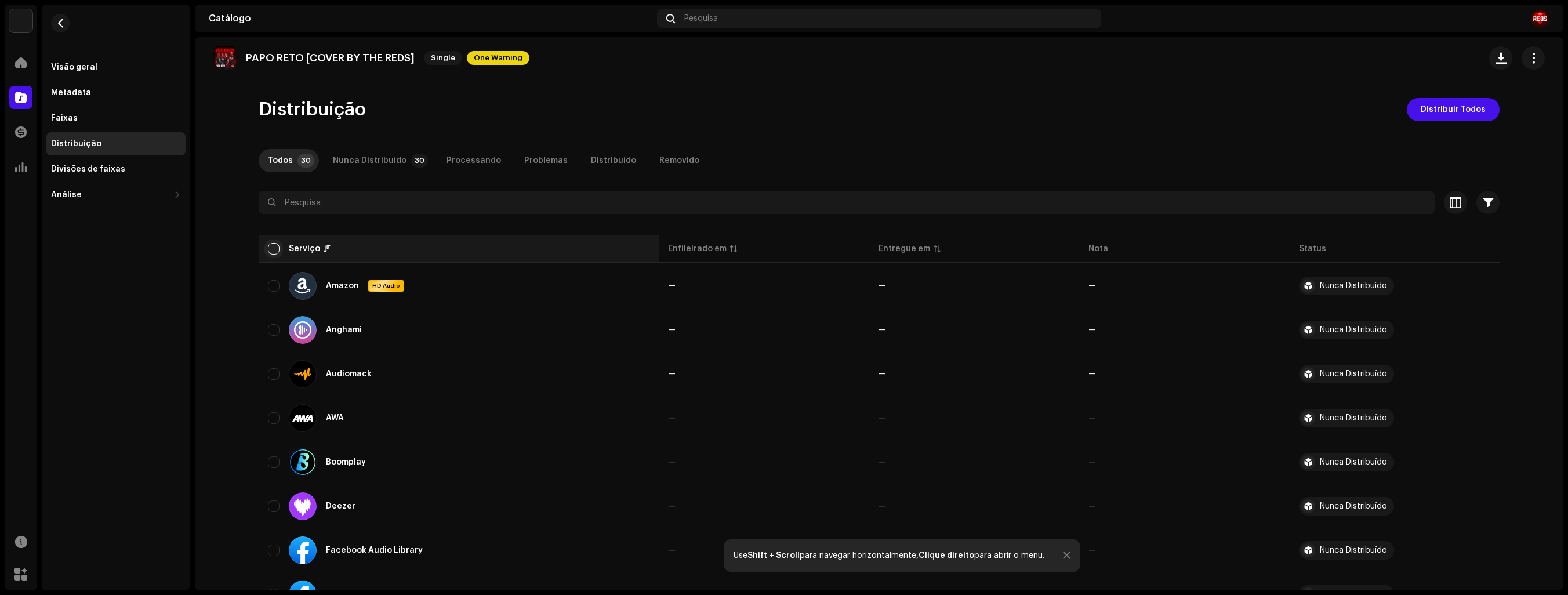
checkbox input "true"
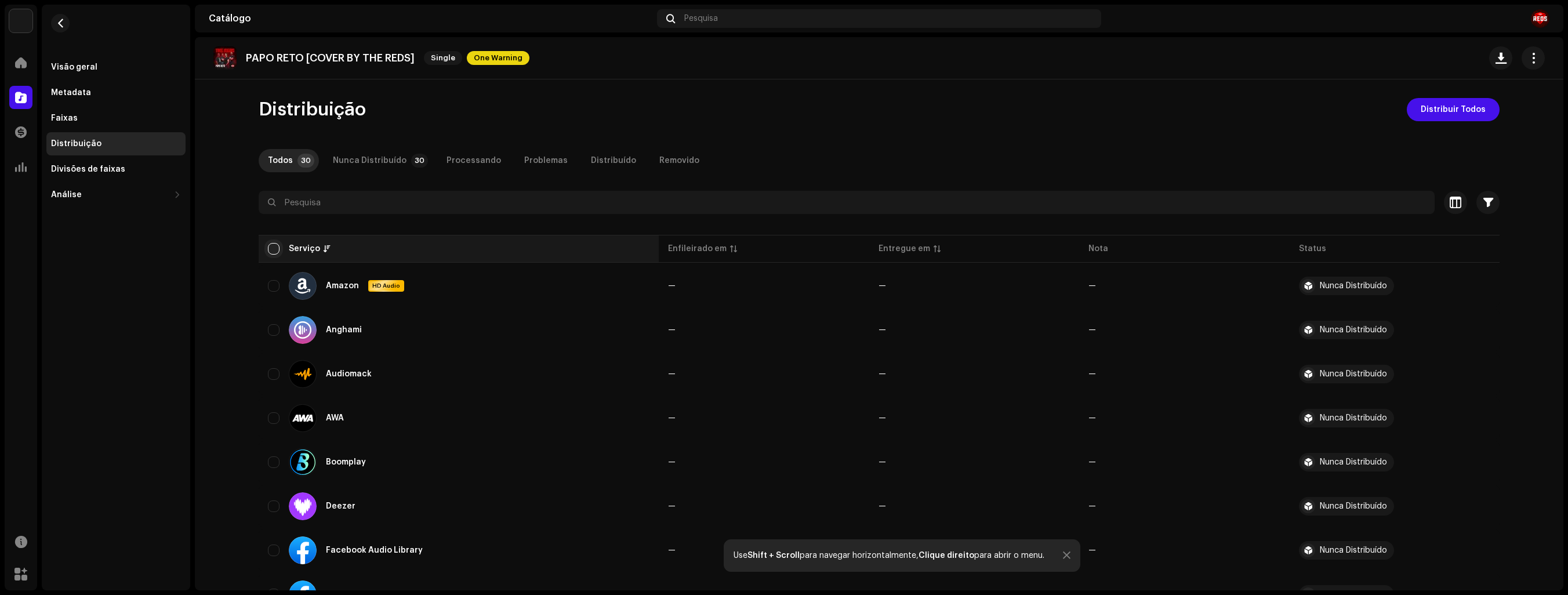
checkbox input "true"
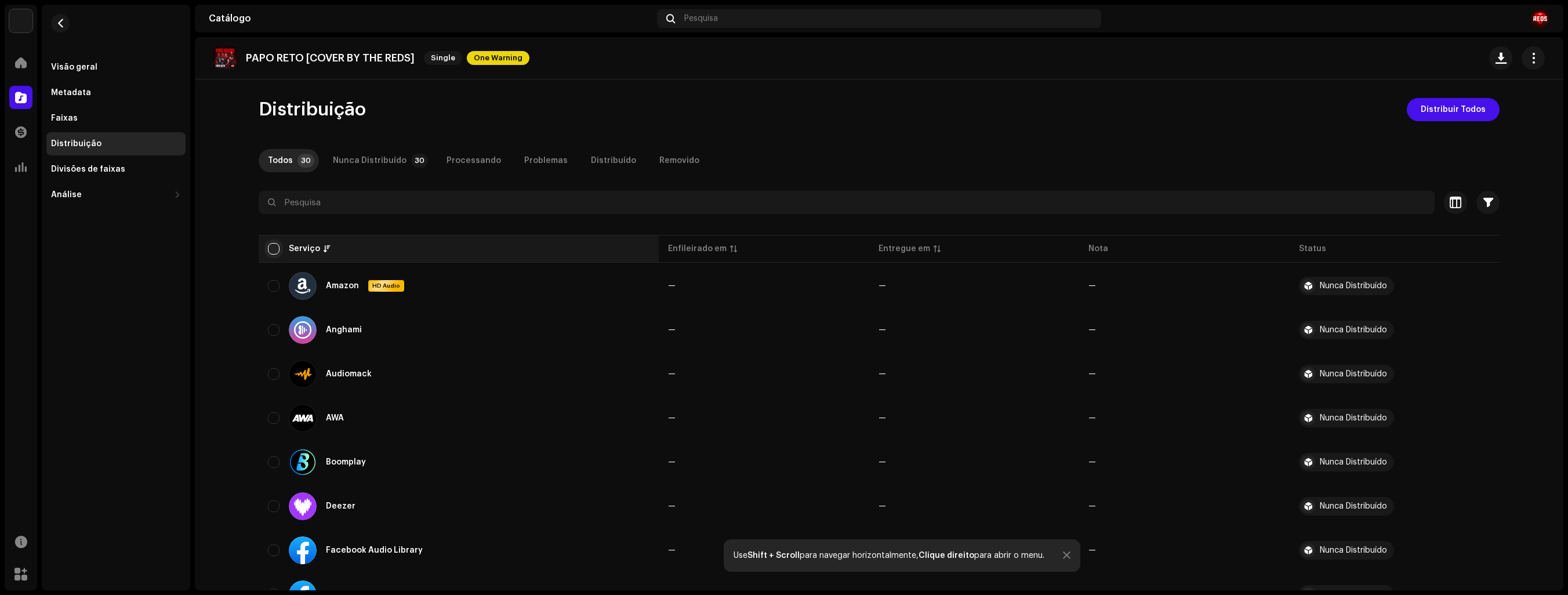
checkbox input "true"
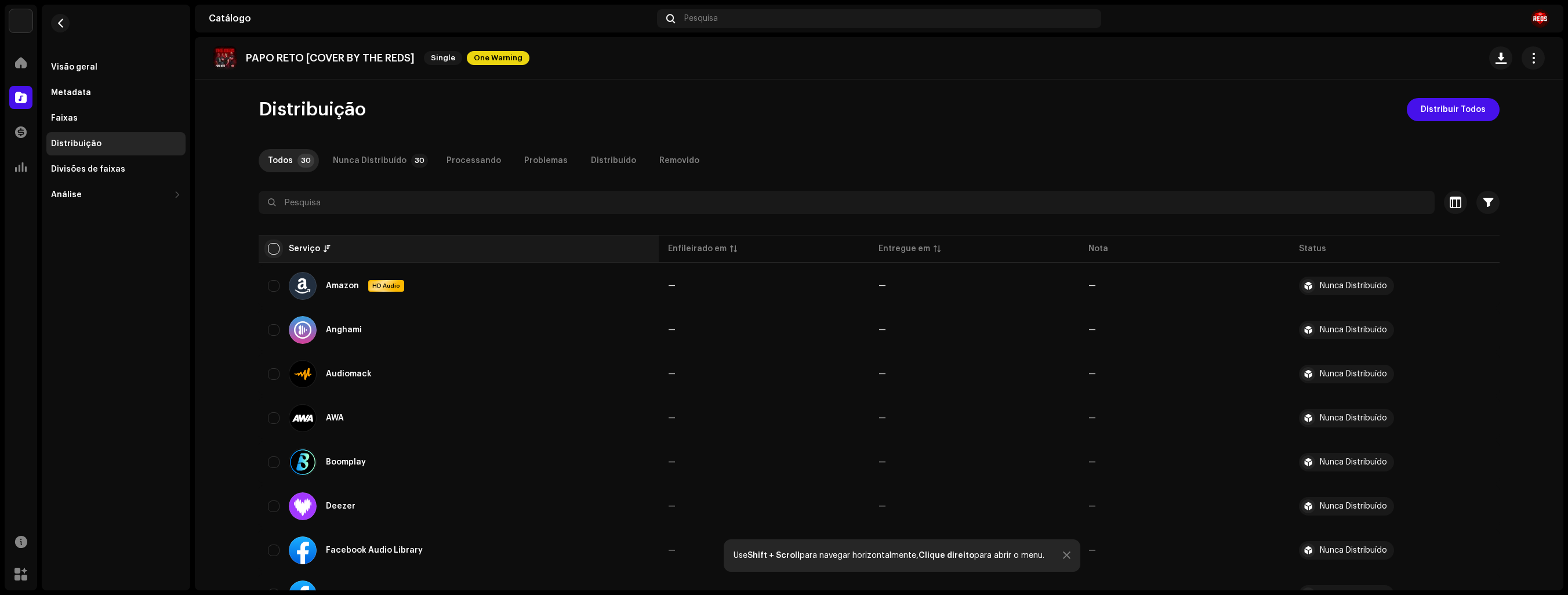
checkbox input "true"
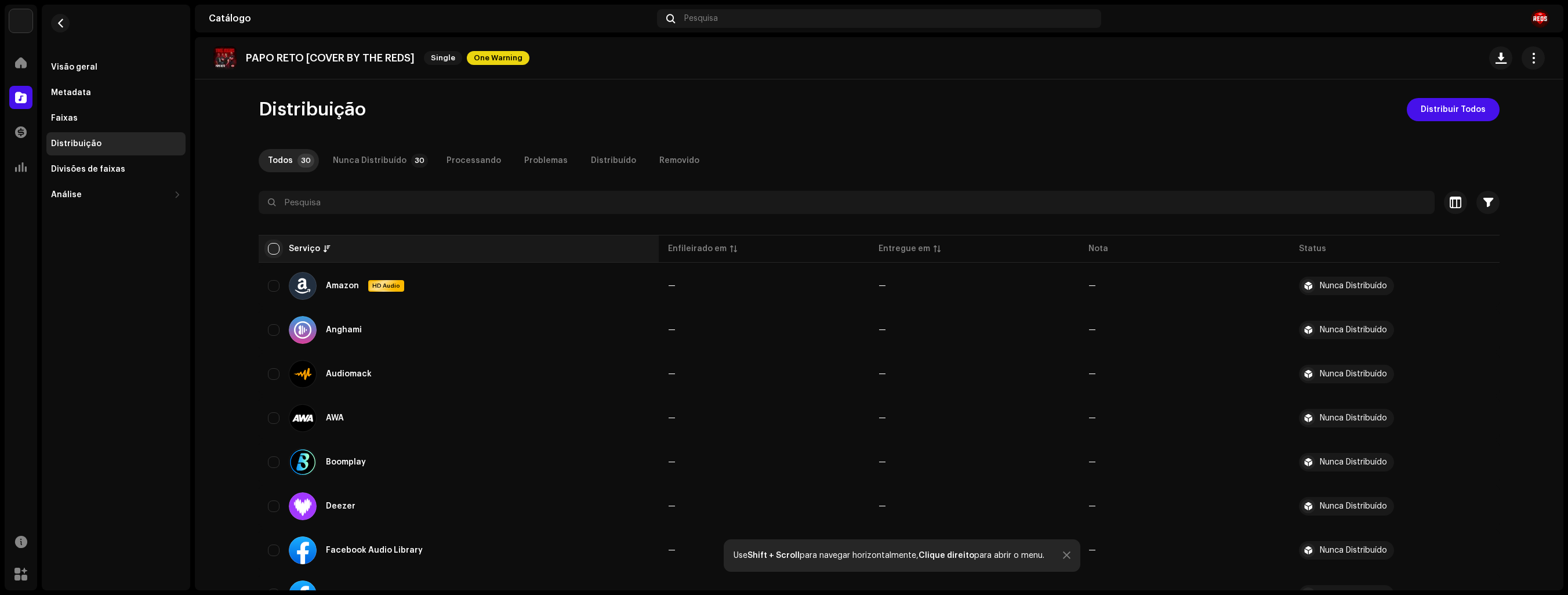
checkbox input "true"
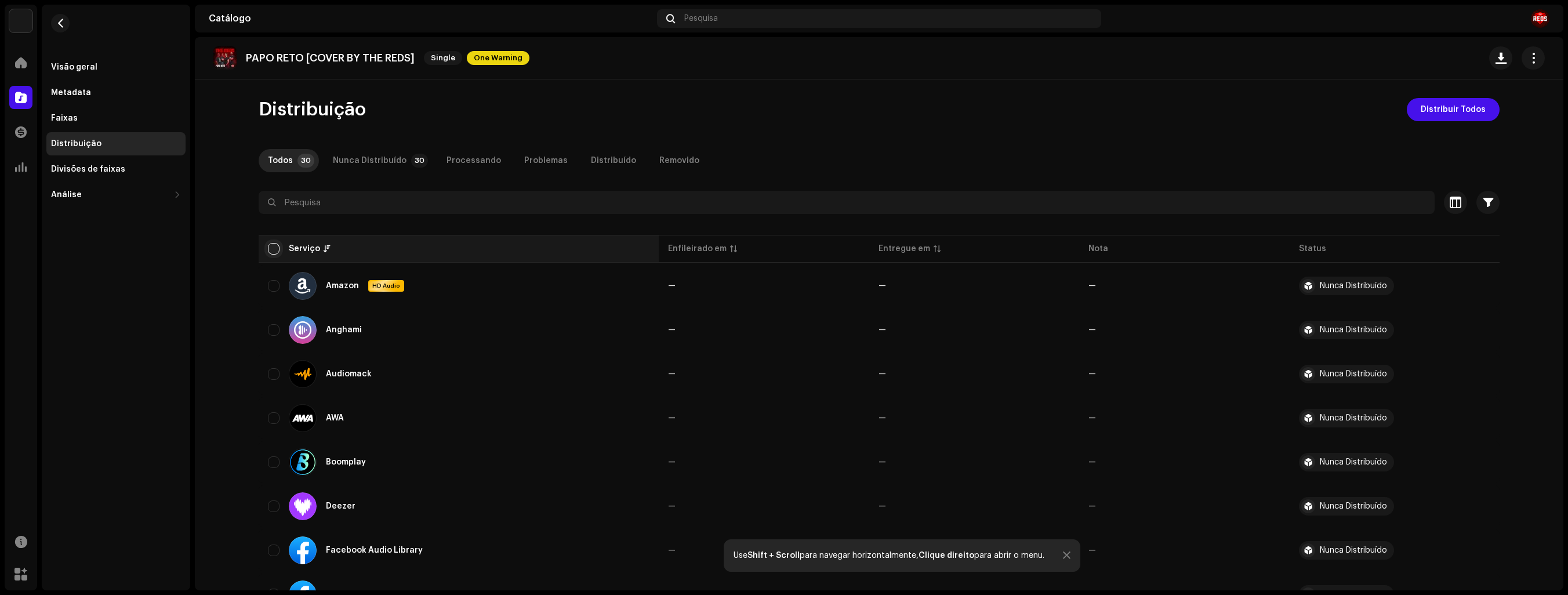
checkbox input "true"
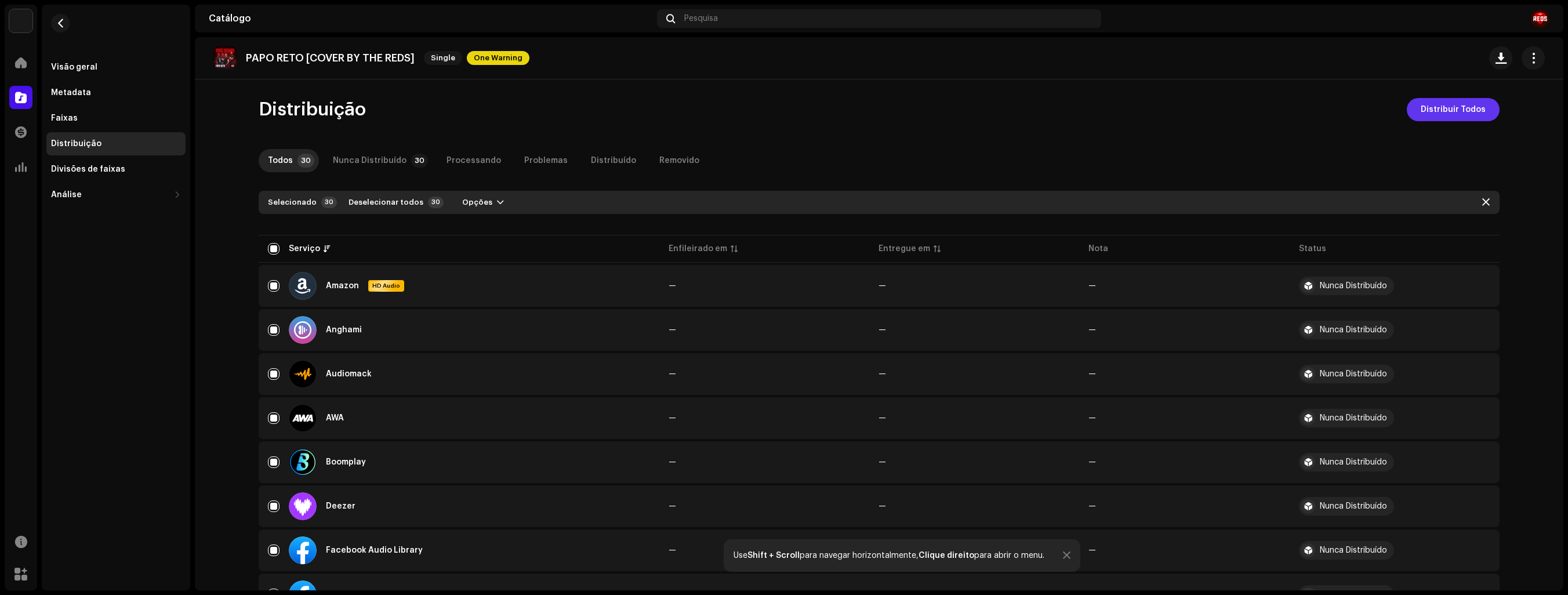
click at [1456, 109] on span "Distribuir Todos" at bounding box center [1453, 109] width 65 height 23
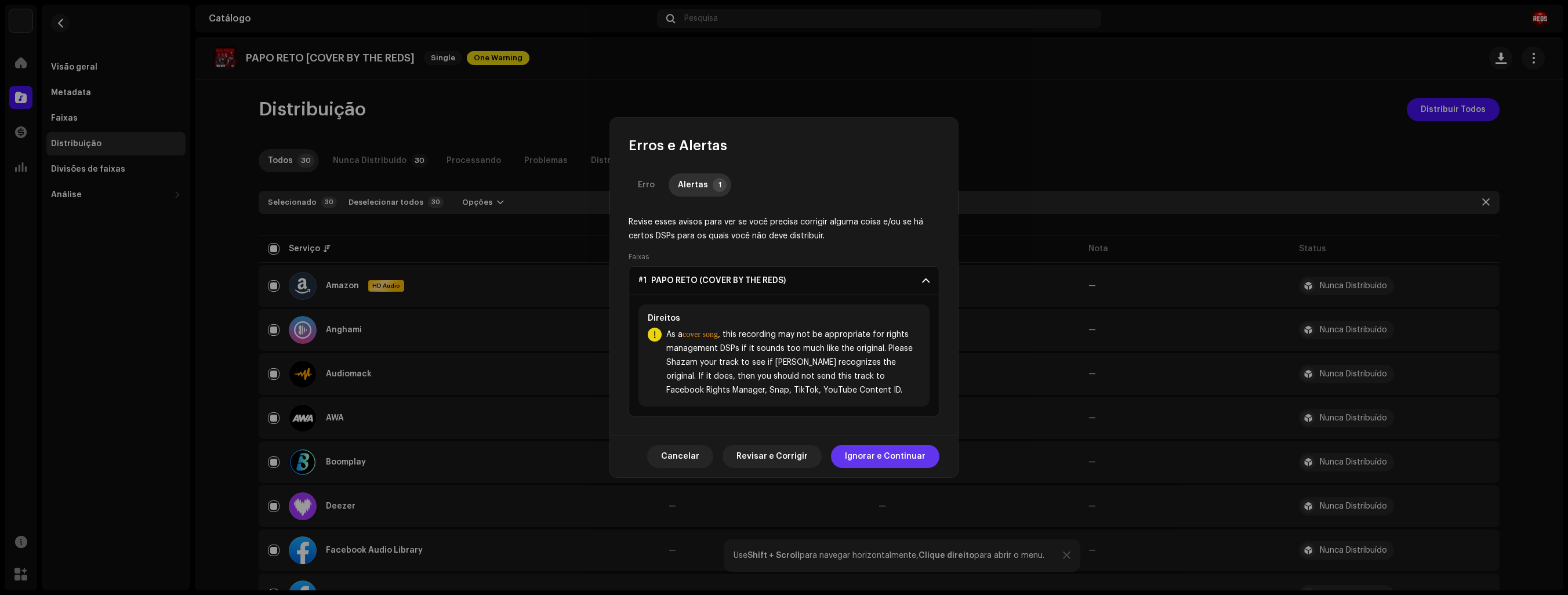
click at [893, 456] on span "Ignorar e Continuar" at bounding box center [886, 456] width 81 height 23
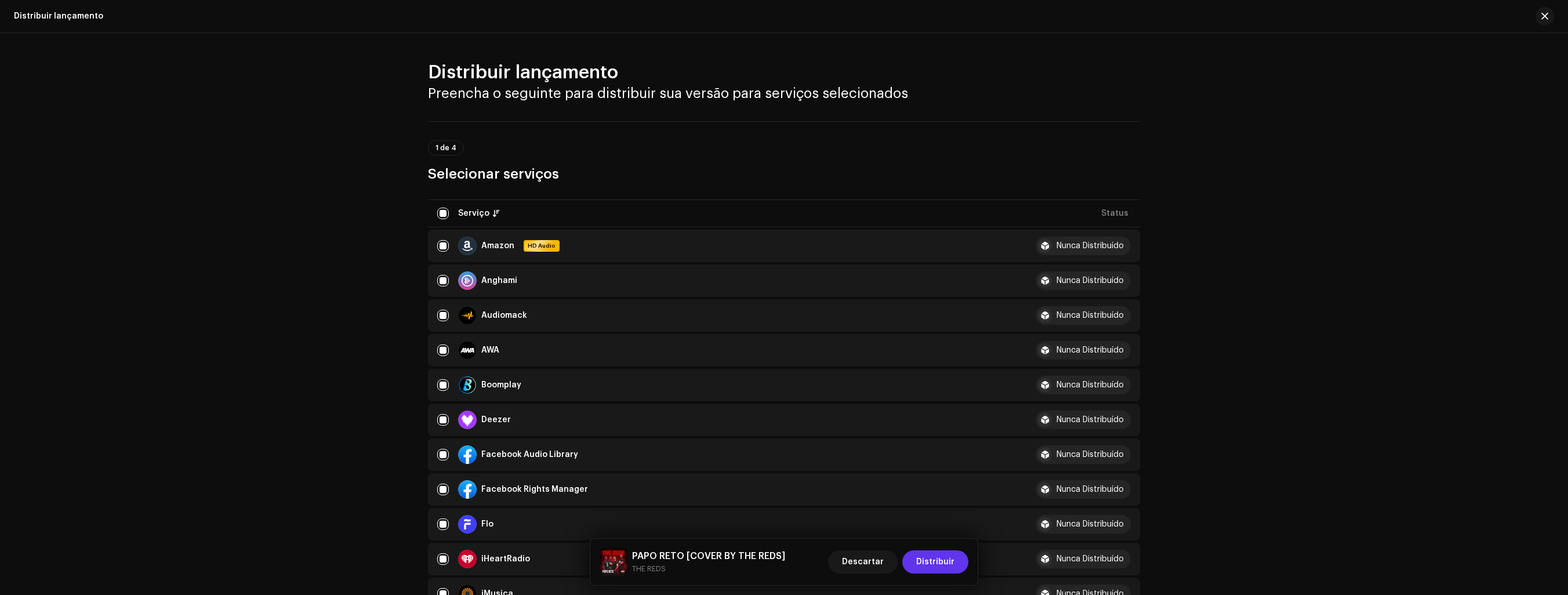
click at [945, 558] on span "Distribuir" at bounding box center [936, 561] width 39 height 23
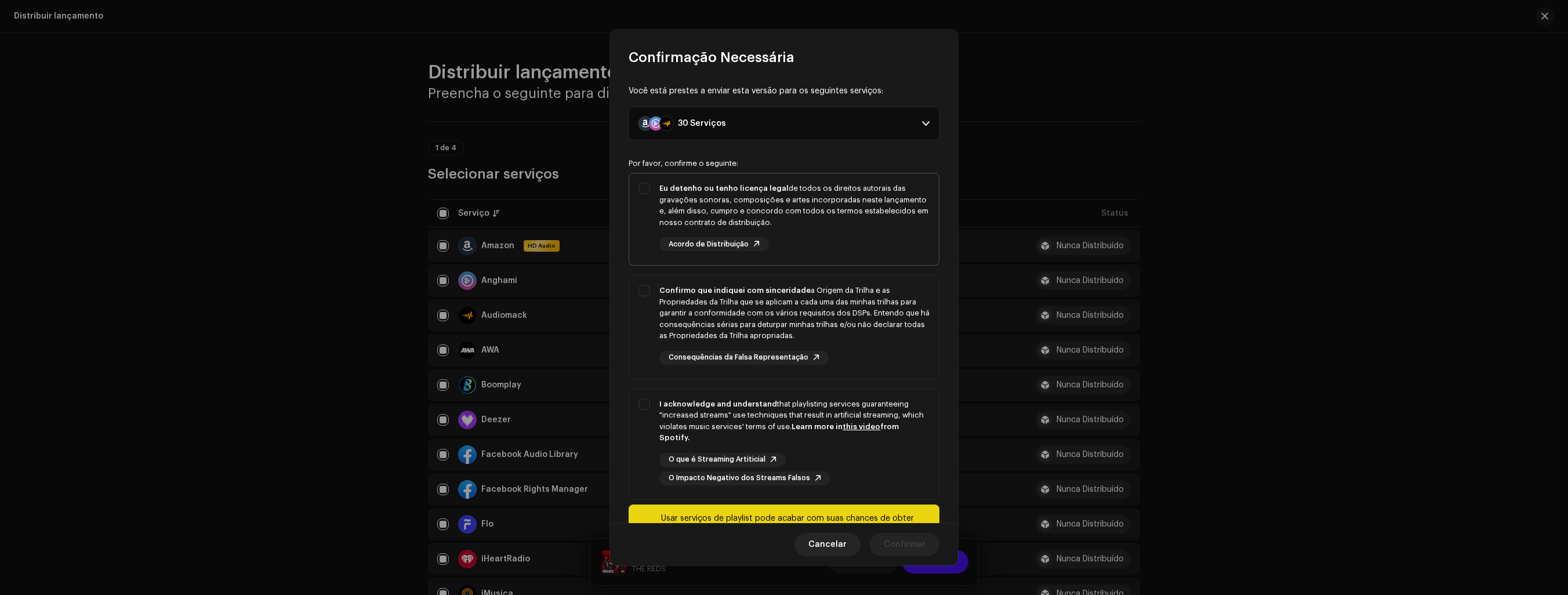
click at [648, 189] on div "Eu detenho ou tenho licença legal de todos os direitos autorais das gravações s…" at bounding box center [784, 217] width 310 height 87
checkbox input "true"
click at [650, 297] on div "Confirmo que indiquei com sinceridade a Origem da Trilha e as Propriedades da T…" at bounding box center [784, 325] width 310 height 99
checkbox input "true"
click at [643, 409] on div "I acknowledge and understand that playlisting services guaranteeing "increased …" at bounding box center [784, 442] width 310 height 106
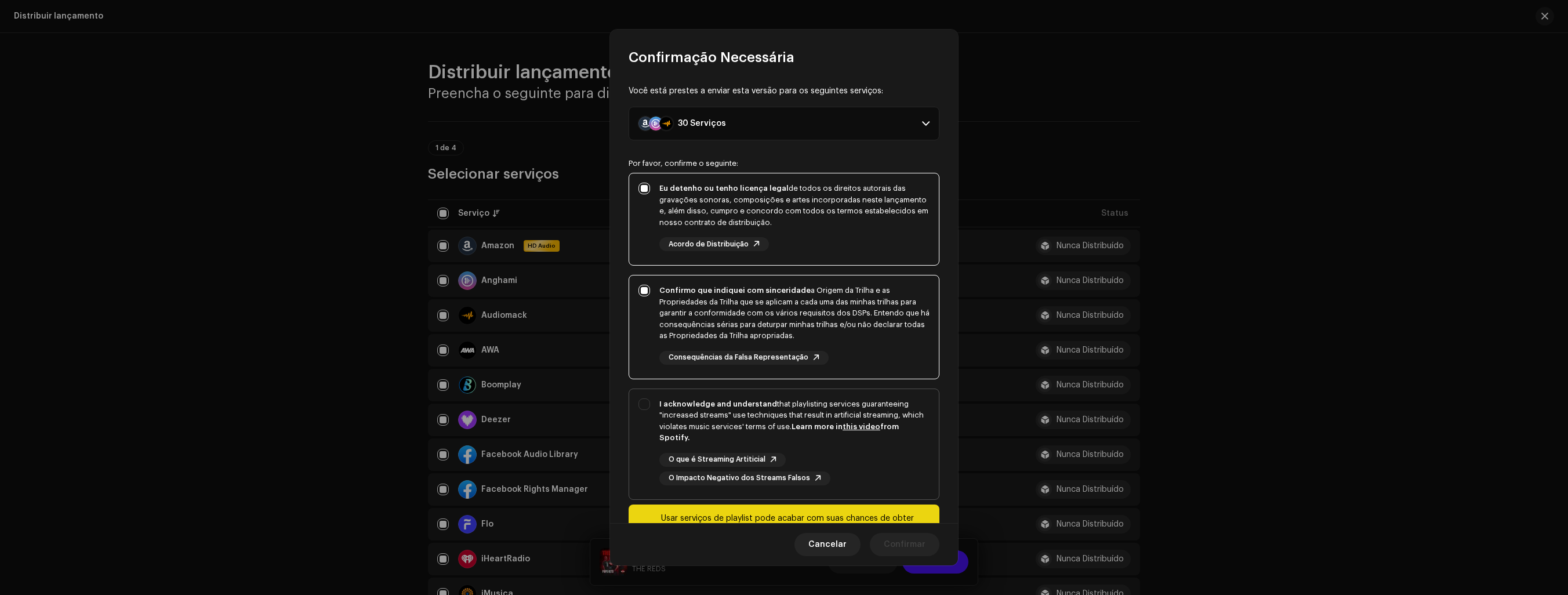
checkbox input "true"
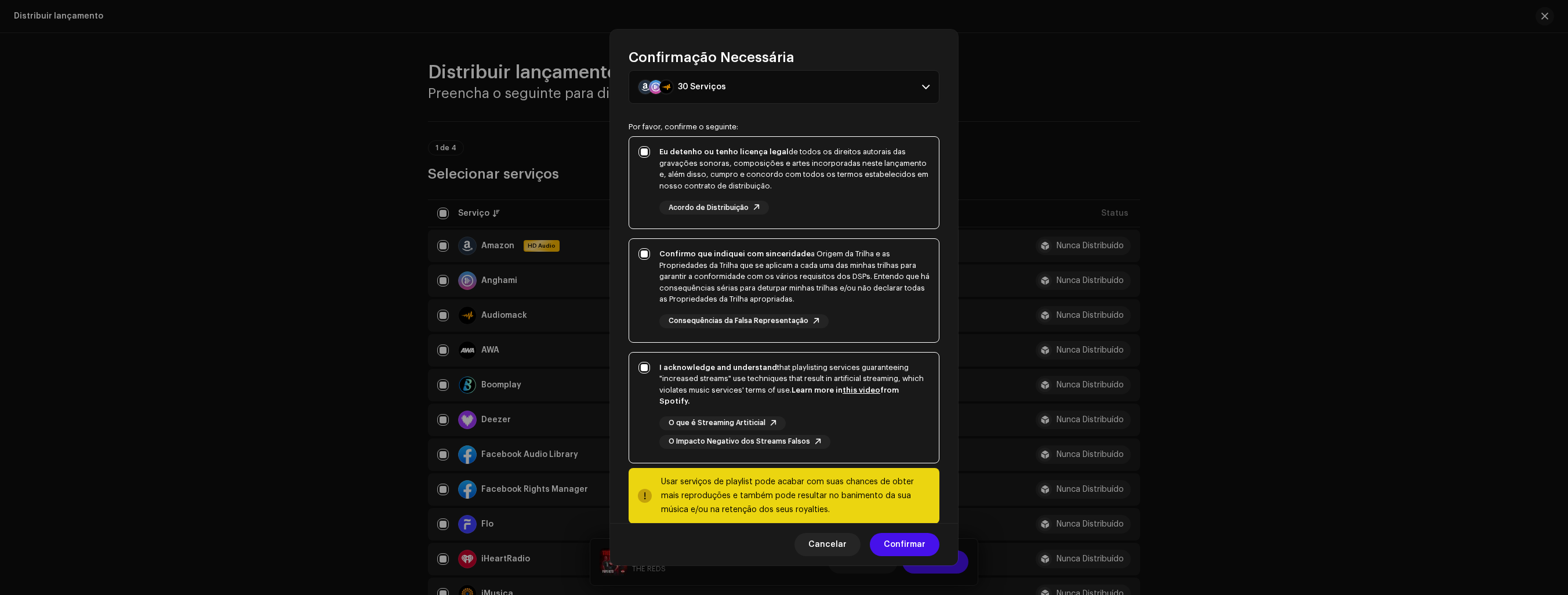
scroll to position [54, 0]
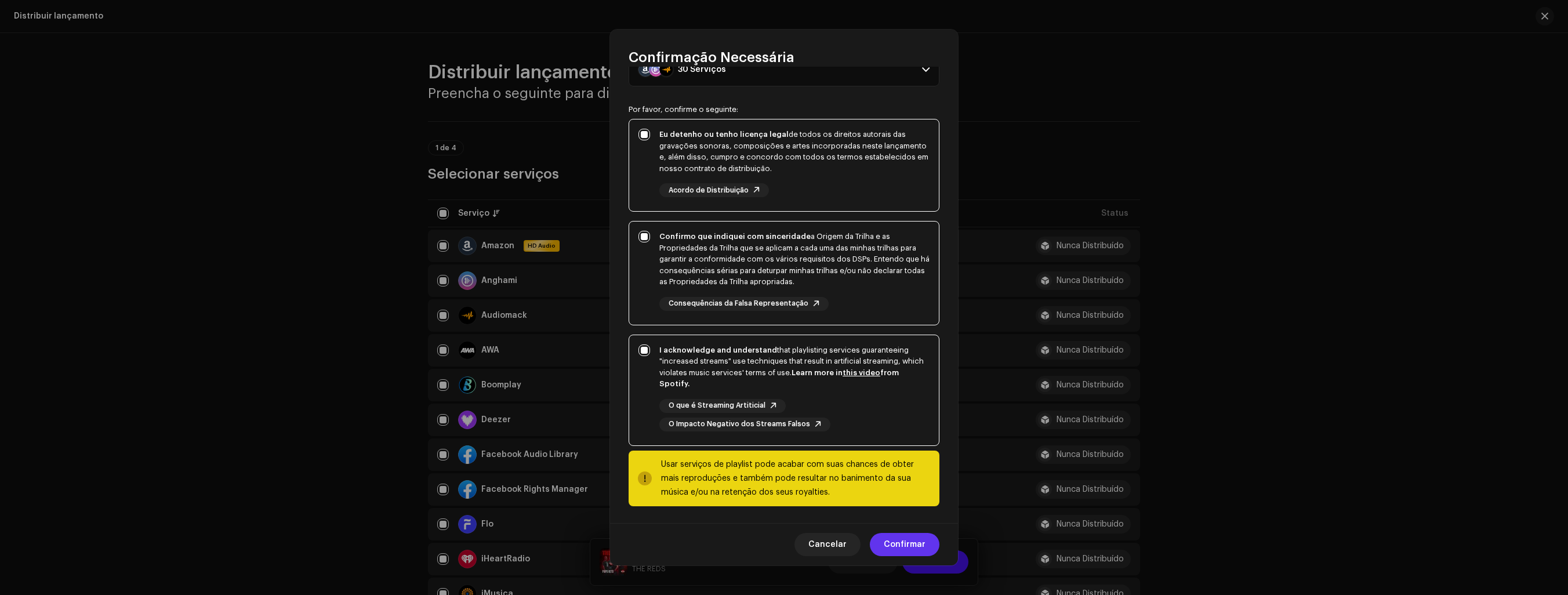
click at [914, 544] on span "Confirmar" at bounding box center [904, 544] width 42 height 23
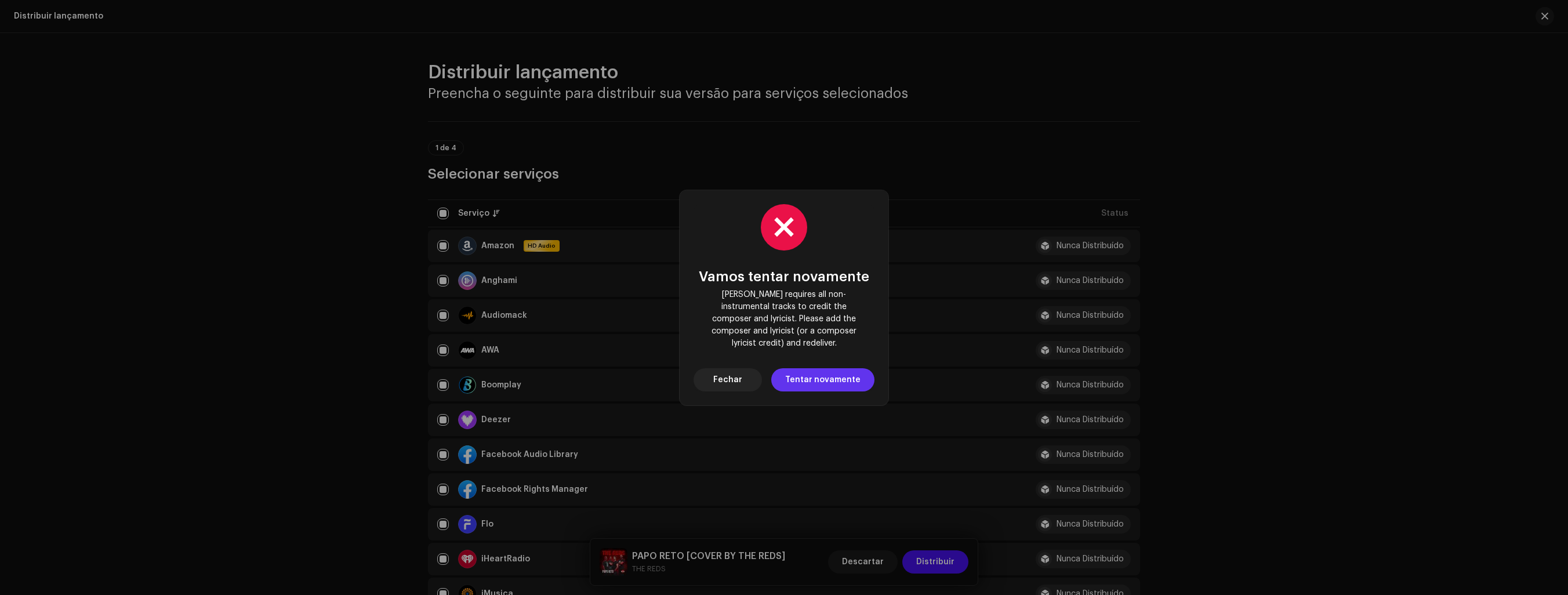
click at [825, 371] on span "Tentar novamente" at bounding box center [823, 379] width 75 height 23
click at [729, 376] on span "Fechar" at bounding box center [728, 379] width 29 height 23
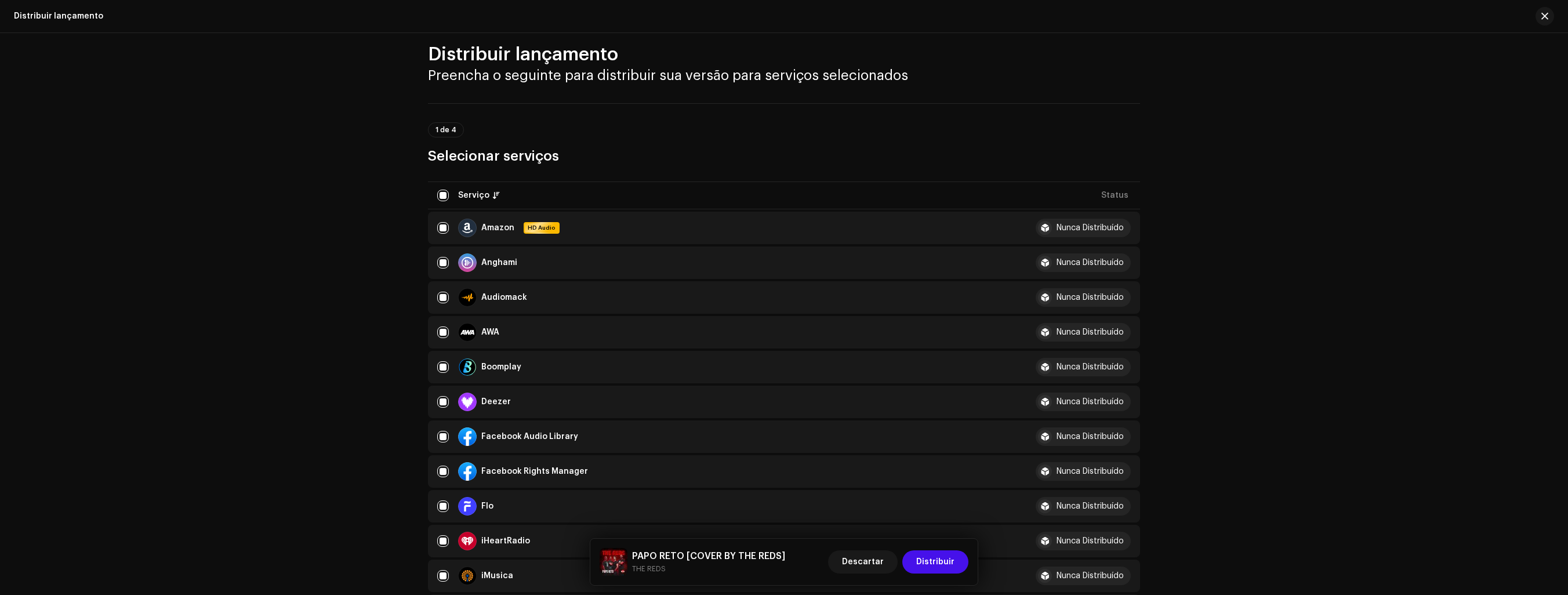
scroll to position [0, 0]
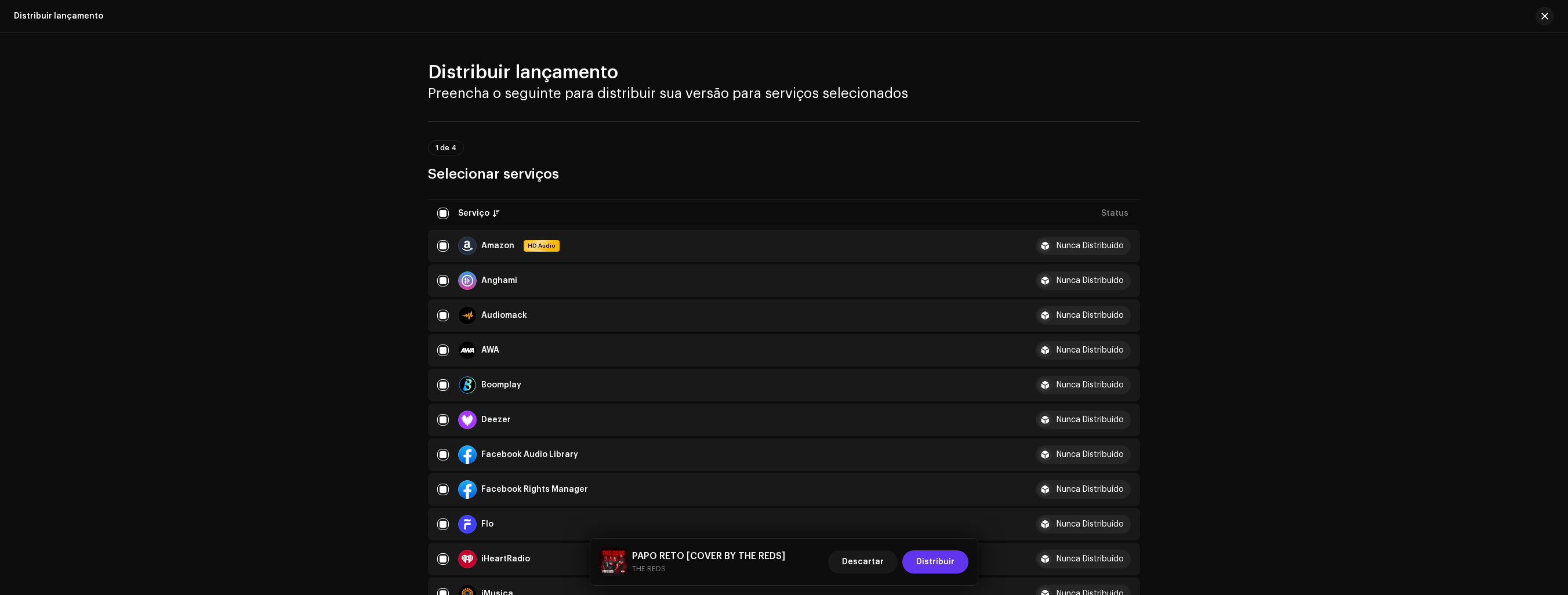
click at [942, 563] on span "Distribuir" at bounding box center [936, 561] width 39 height 23
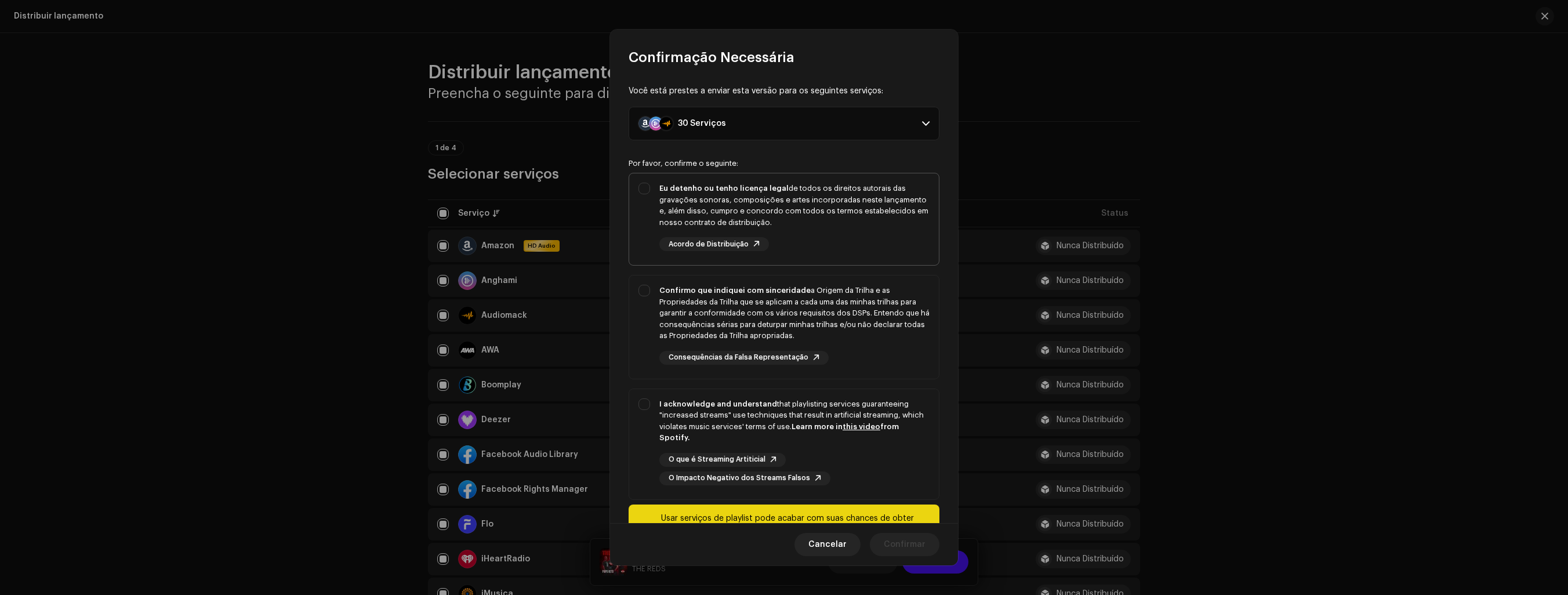
click at [659, 223] on div "Eu detenho ou tenho licença legal de todos os direitos autorais das gravações s…" at bounding box center [794, 205] width 270 height 45
checkbox input "true"
click at [663, 293] on strong "Confirmo que indiquei com sinceridade" at bounding box center [735, 290] width 152 height 7
checkbox input "true"
click at [652, 430] on div "I acknowledge and understand that playlisting services guaranteeing "increased …" at bounding box center [784, 442] width 310 height 106
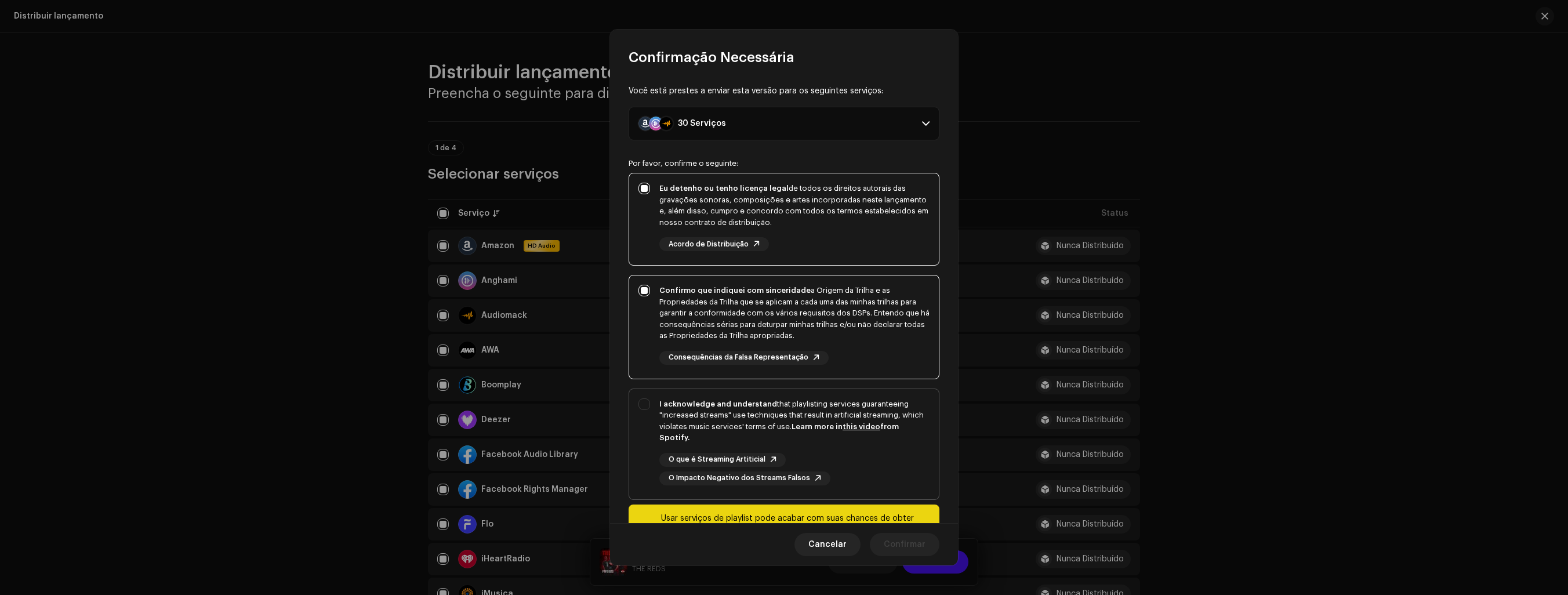
checkbox input "true"
click at [917, 549] on span "Confirmar" at bounding box center [904, 544] width 42 height 23
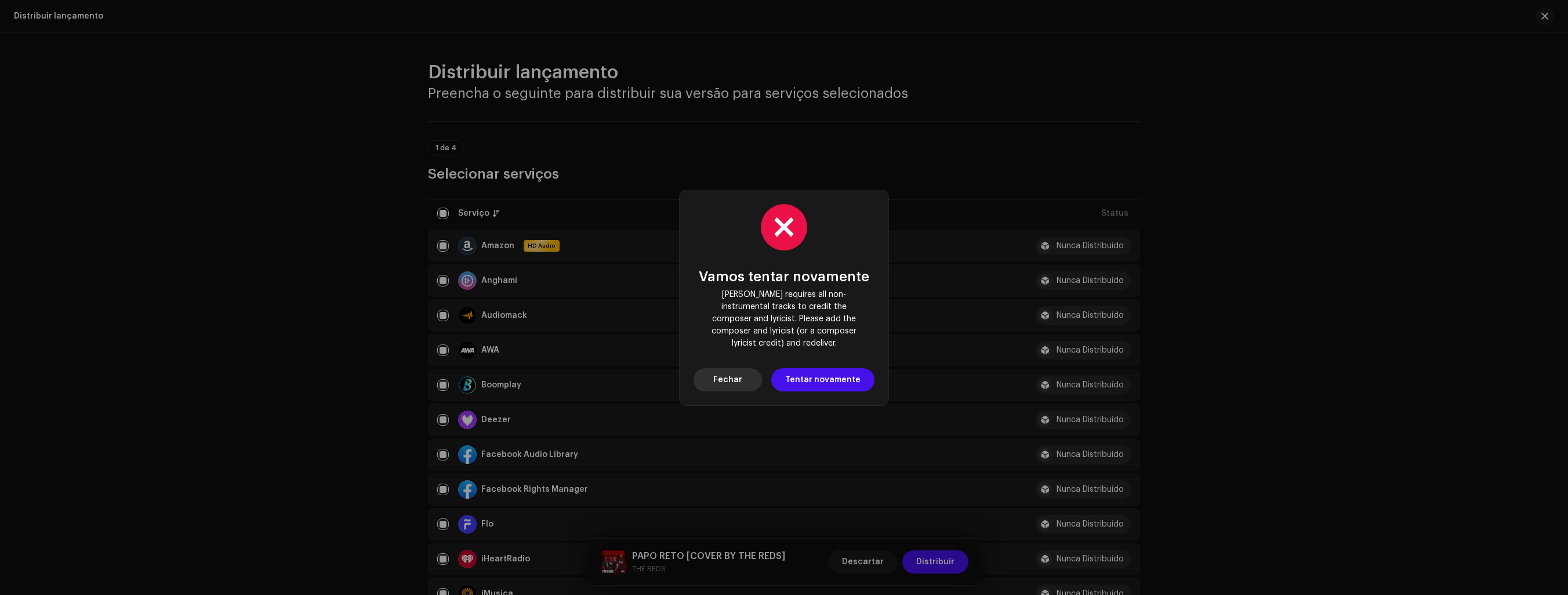
click at [733, 375] on span "Fechar" at bounding box center [728, 379] width 29 height 23
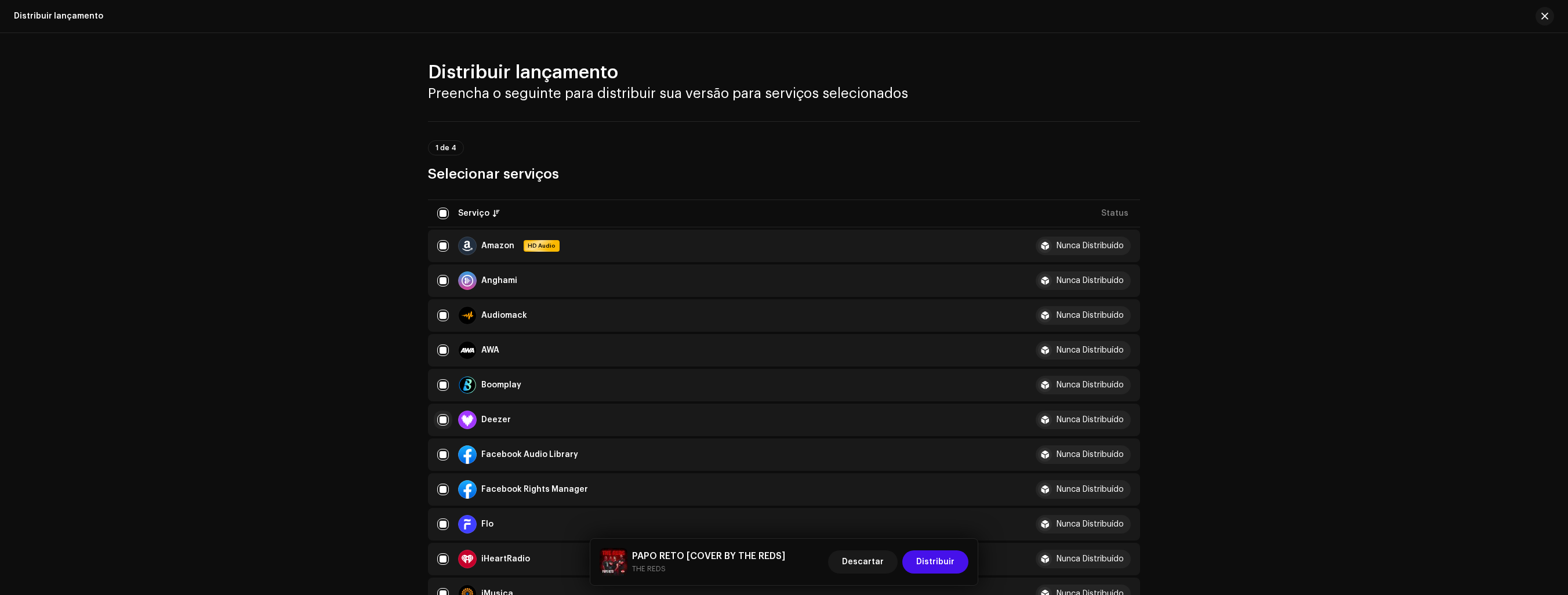
click at [439, 419] on input "checkbox" at bounding box center [443, 420] width 12 height 12
checkbox input "false"
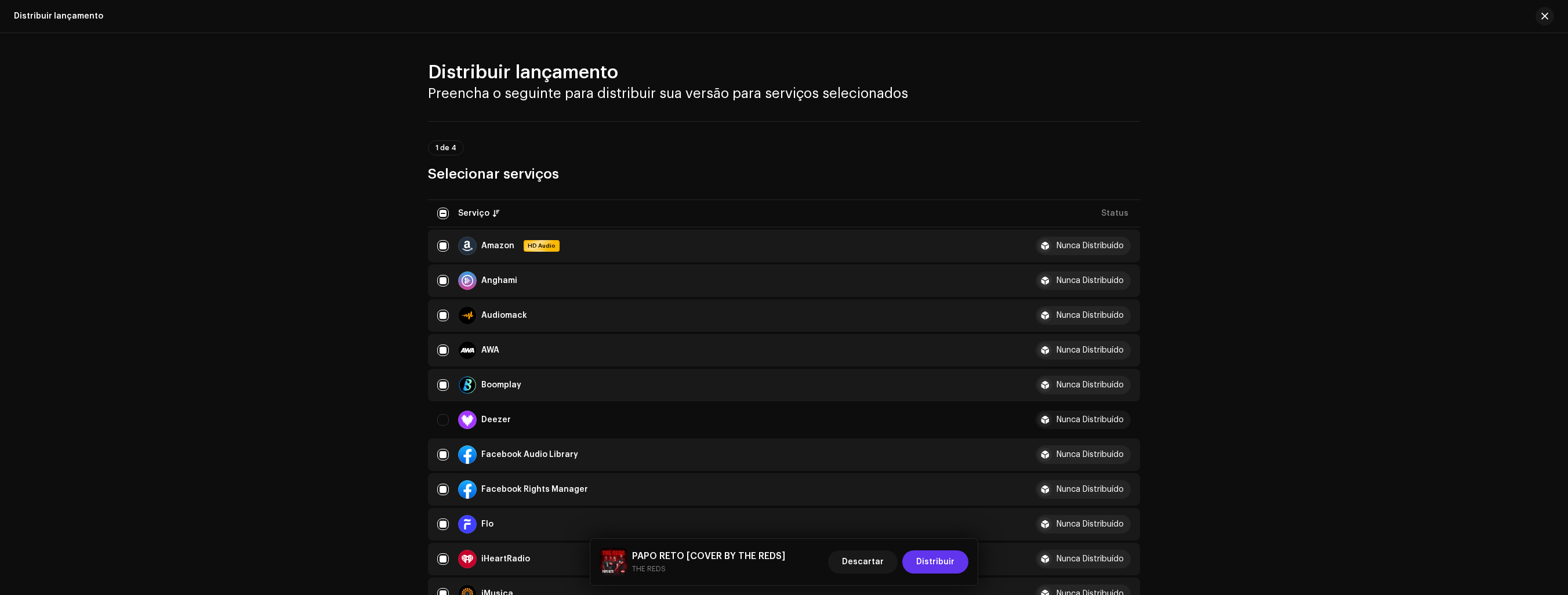
click at [939, 561] on span "Distribuir" at bounding box center [936, 561] width 39 height 23
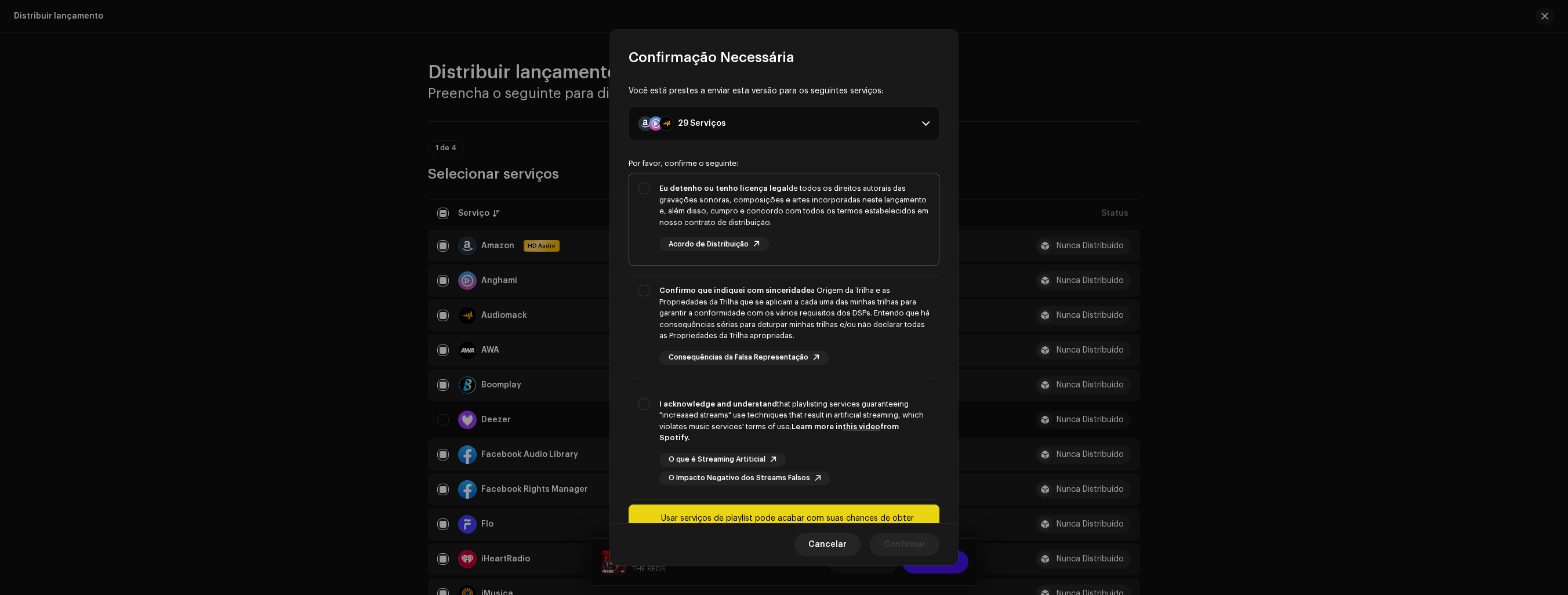
click at [712, 230] on div "Eu detenho ou tenho licença legal de todos os direitos autorais das gravações s…" at bounding box center [794, 217] width 270 height 68
checkbox input "true"
click at [656, 297] on div "Confirmo que indiquei com sinceridade a Origem da Trilha e as Propriedades da T…" at bounding box center [784, 325] width 310 height 99
checkbox input "true"
click at [638, 417] on div "I acknowledge and understand that playlisting services guaranteeing "increased …" at bounding box center [784, 442] width 310 height 106
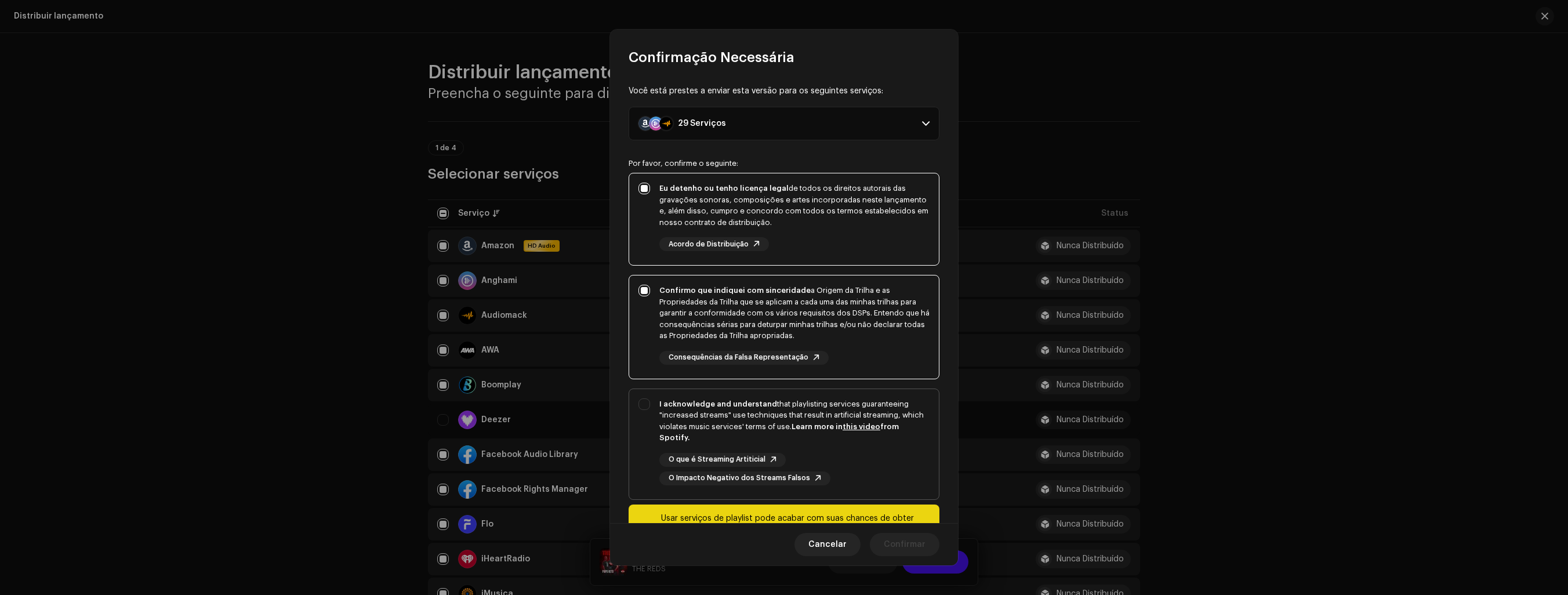
checkbox input "true"
click at [909, 542] on span "Confirmar" at bounding box center [904, 544] width 42 height 23
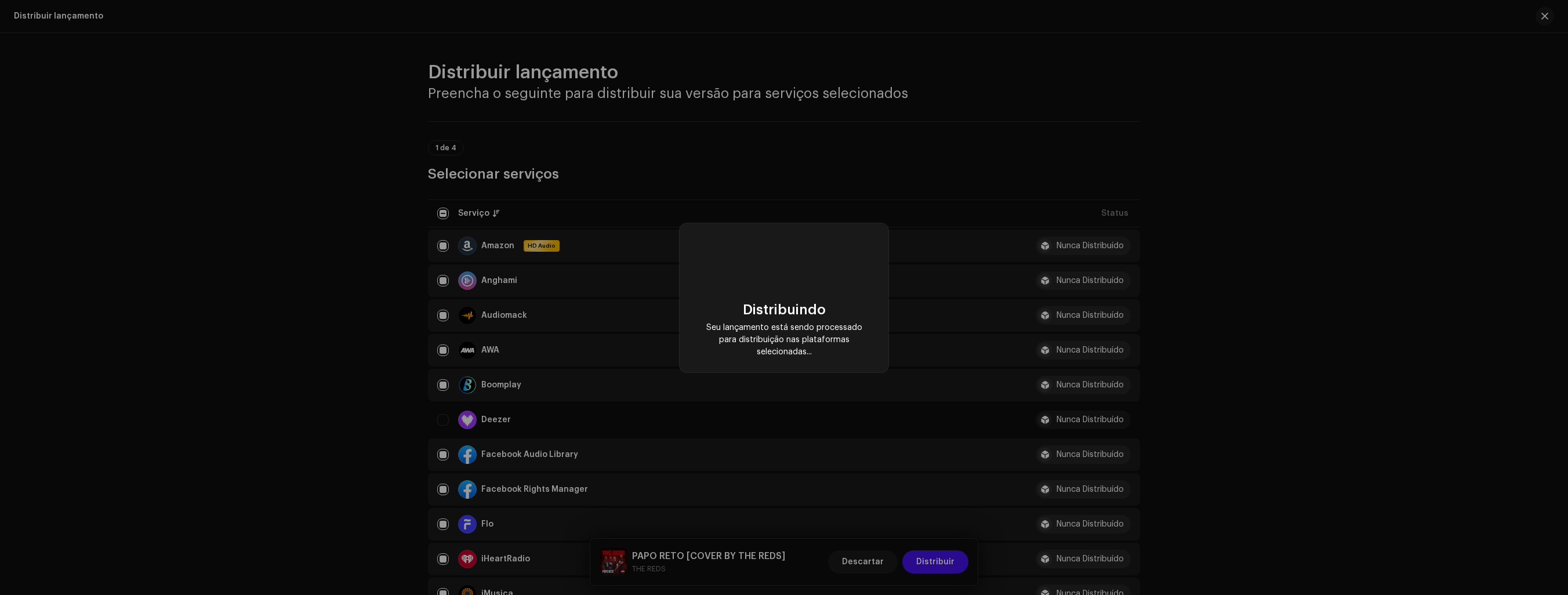
checkbox input "false"
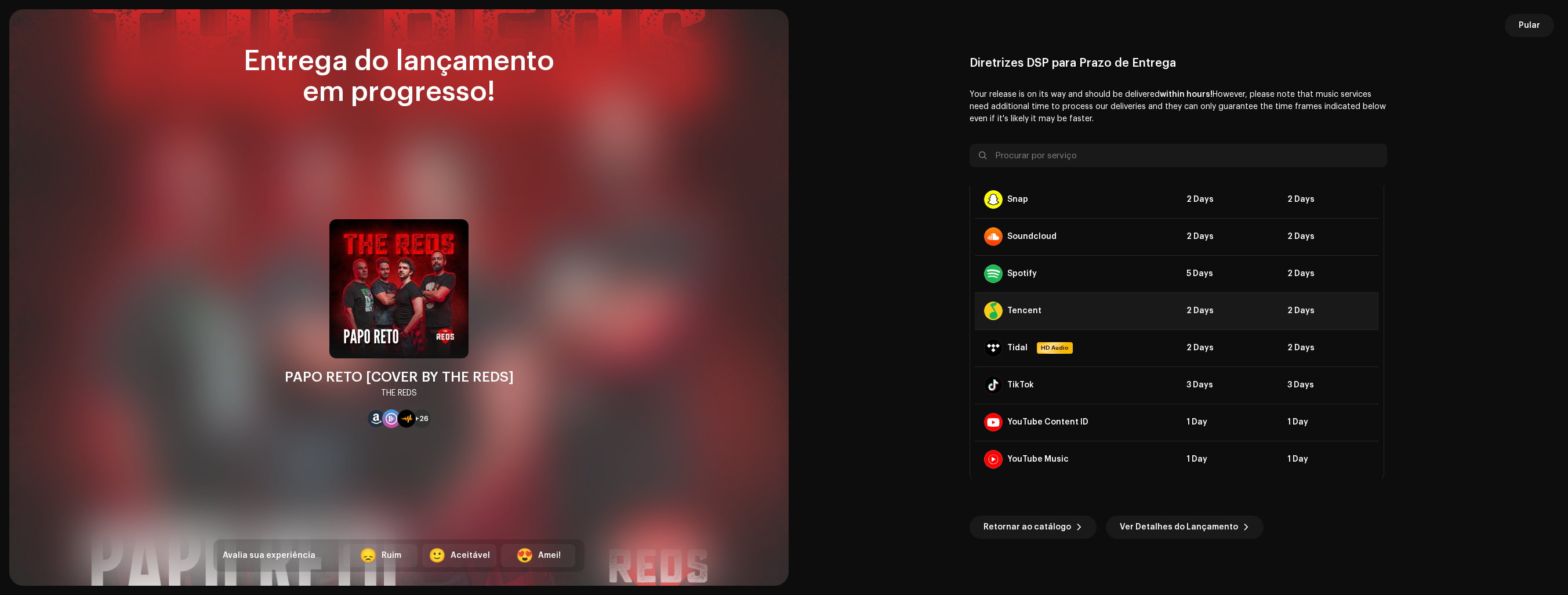
scroll to position [826, 0]
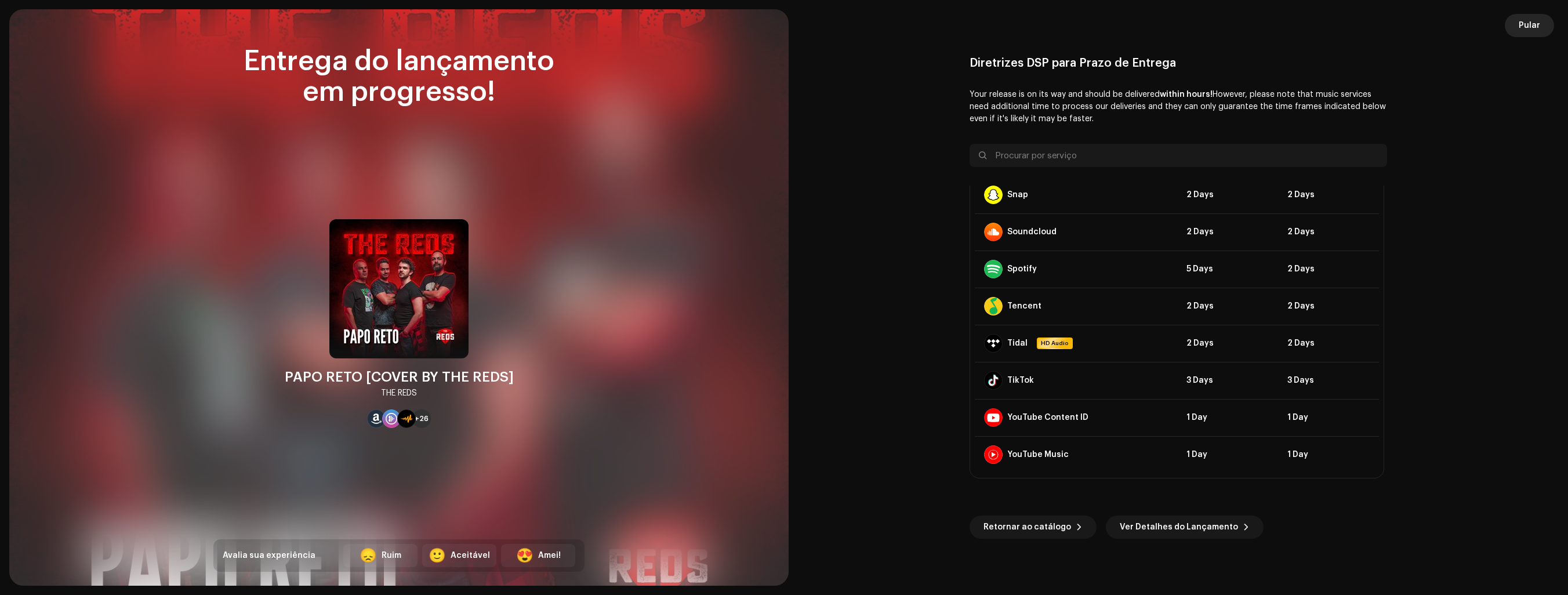
click at [1533, 24] on span "Pular" at bounding box center [1529, 25] width 22 height 23
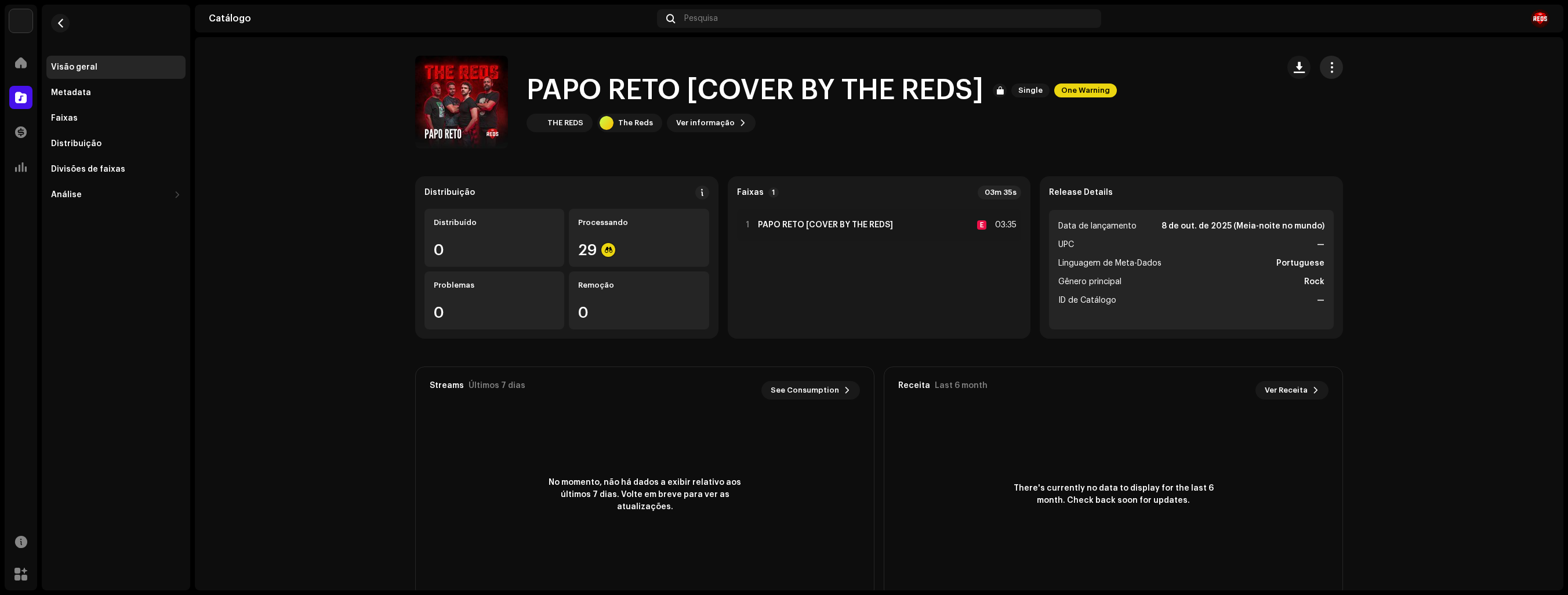
click at [1330, 66] on span "button" at bounding box center [1332, 67] width 11 height 9
click at [640, 242] on div "29" at bounding box center [638, 250] width 121 height 15
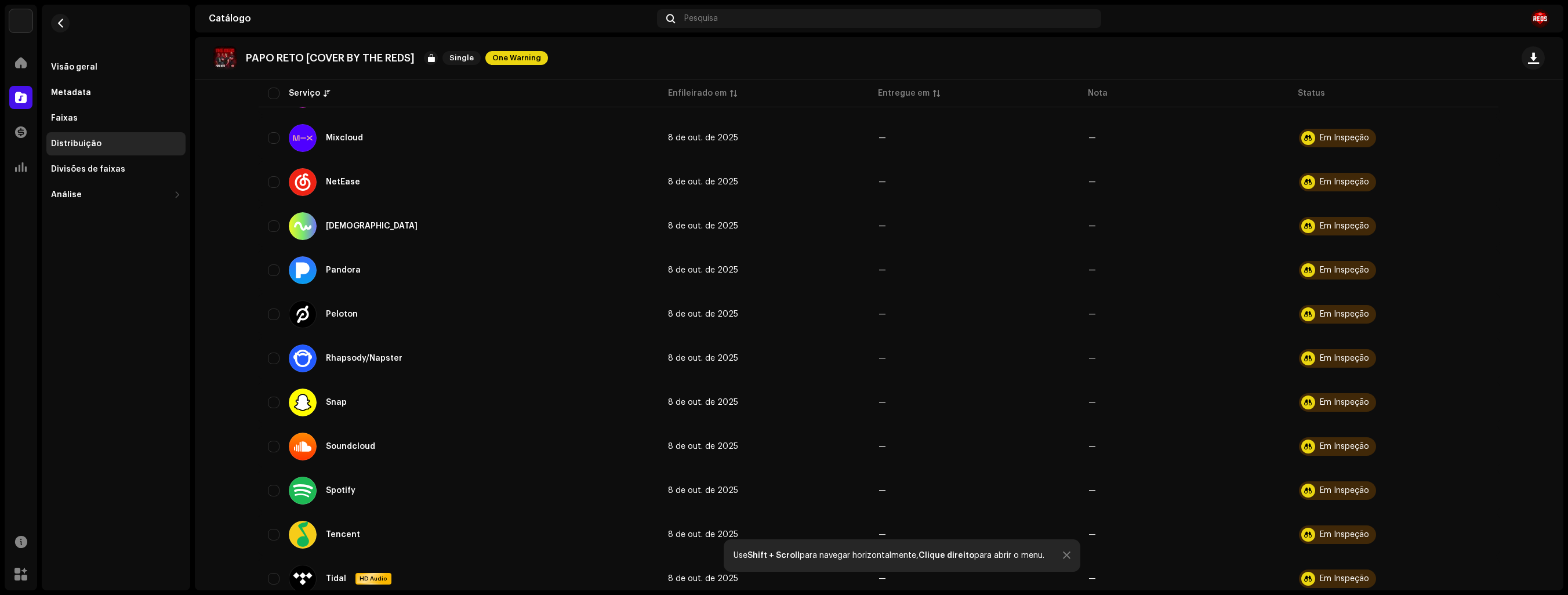
scroll to position [696, 0]
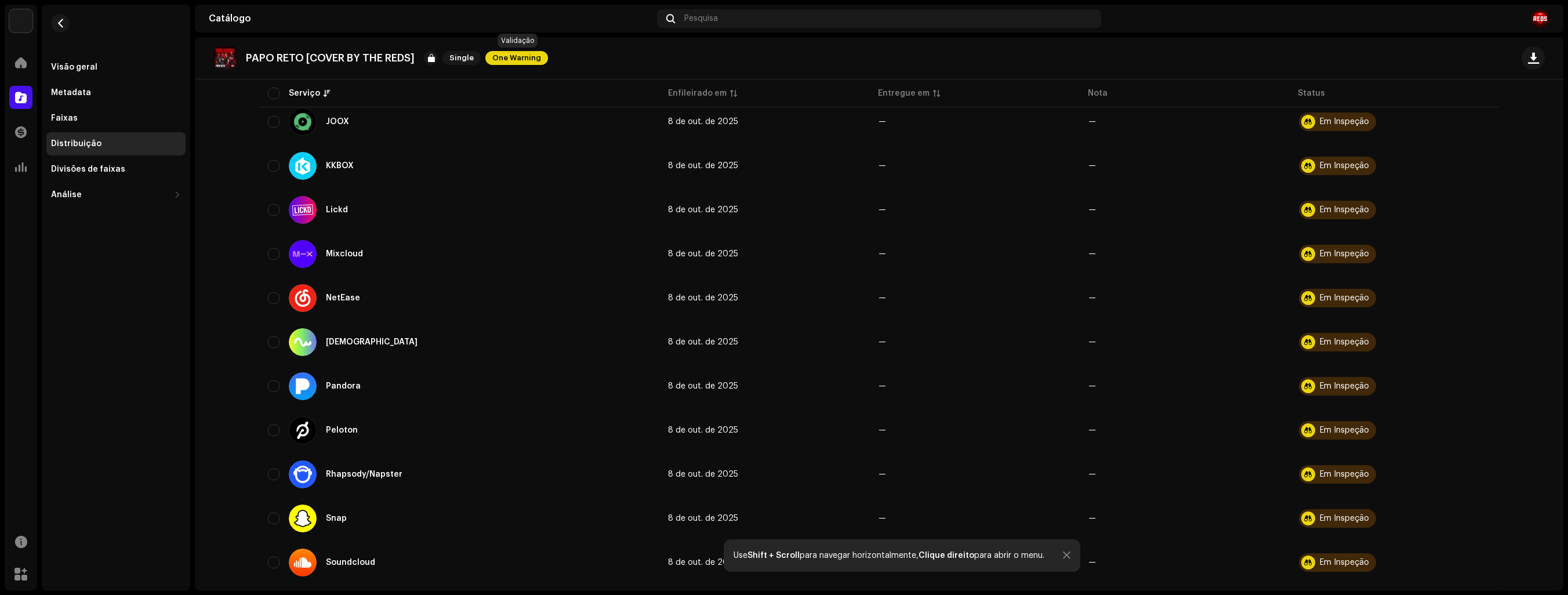
click at [522, 57] on span "One Warning" at bounding box center [517, 58] width 63 height 14
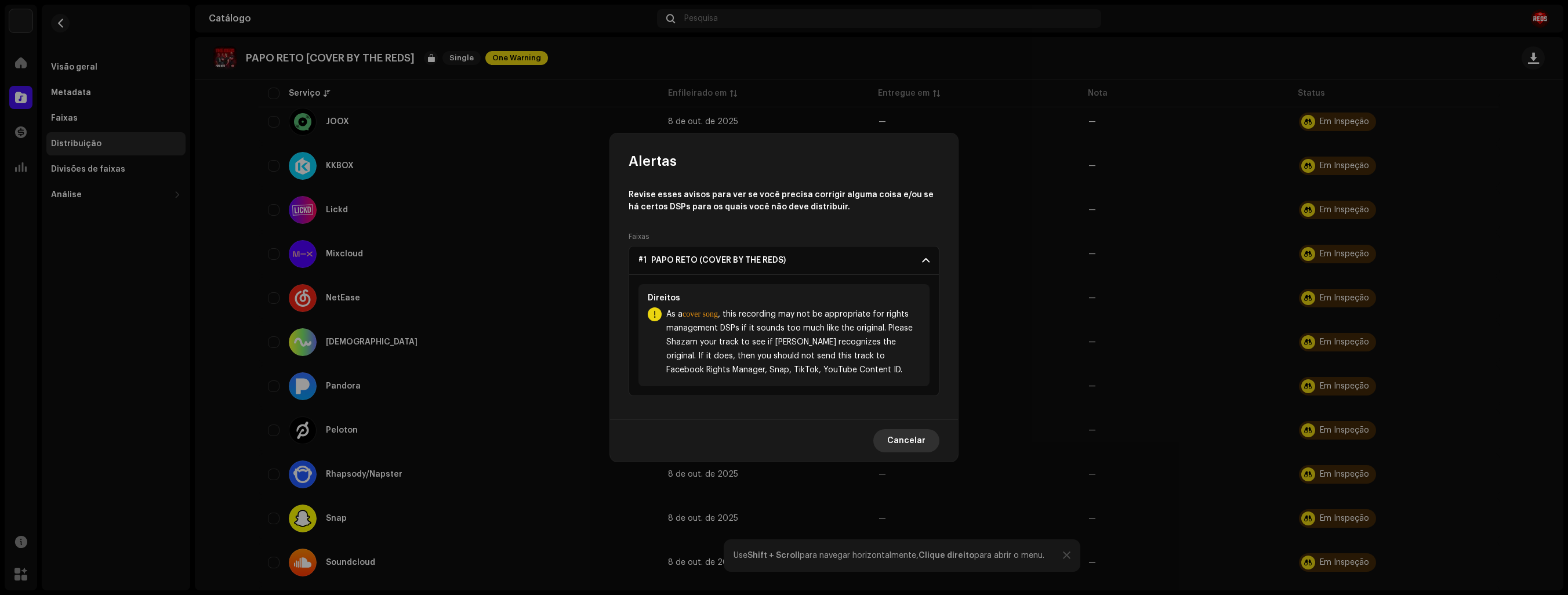
click at [910, 440] on span "Cancelar" at bounding box center [907, 440] width 39 height 23
